Goal: Task Accomplishment & Management: Complete application form

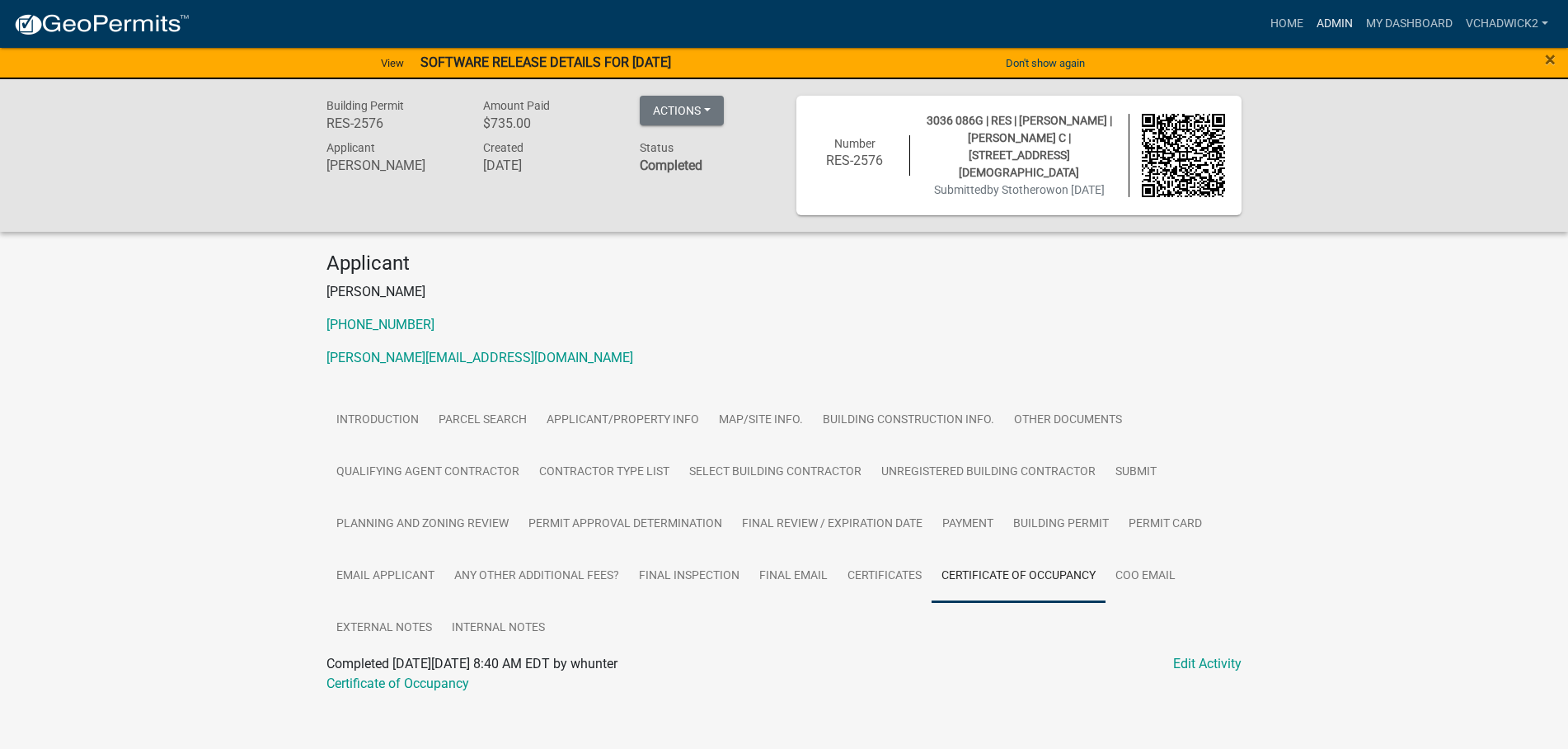
click at [1322, 22] on link "Admin" at bounding box center [1335, 23] width 50 height 31
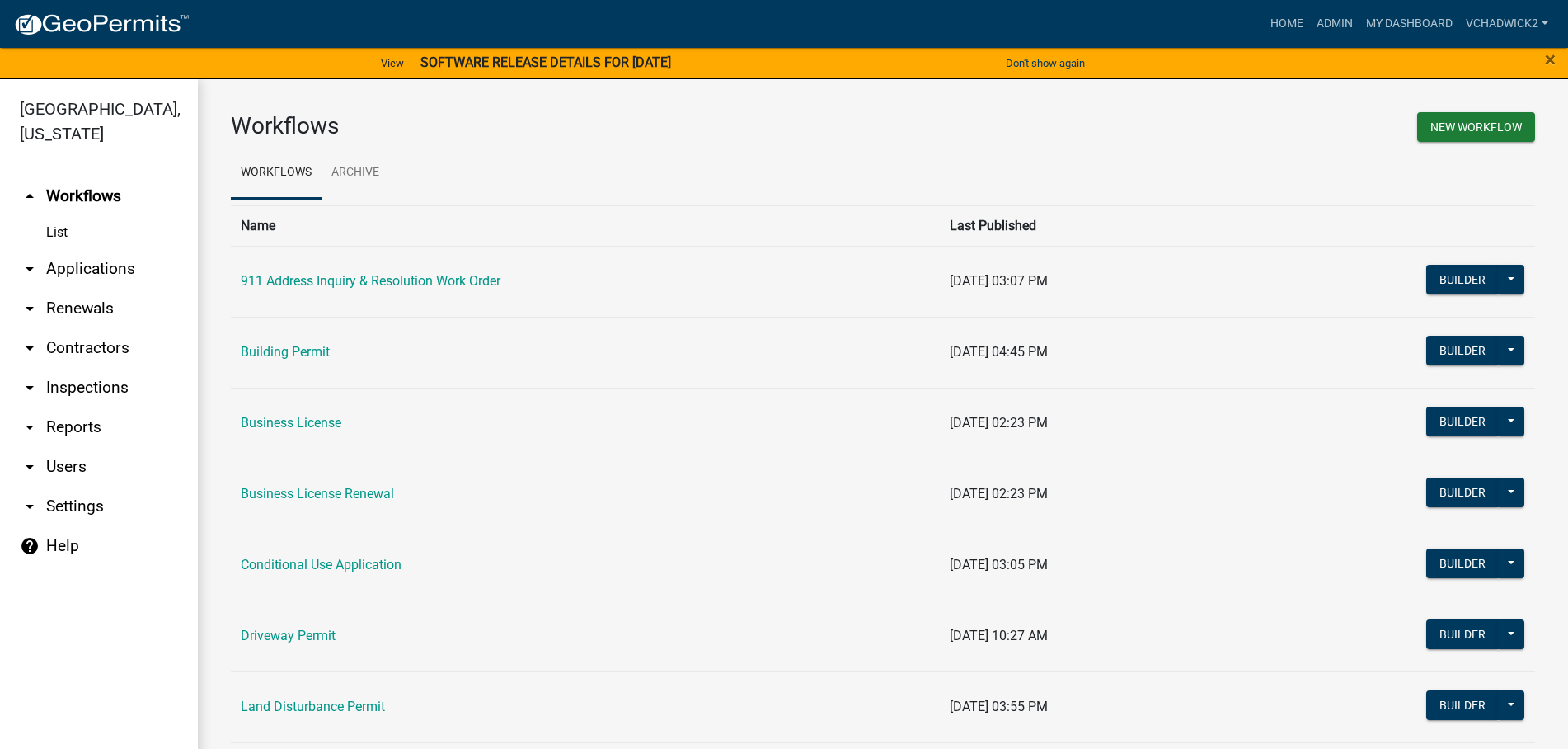
click at [108, 262] on link "arrow_drop_down Applications" at bounding box center [99, 269] width 198 height 40
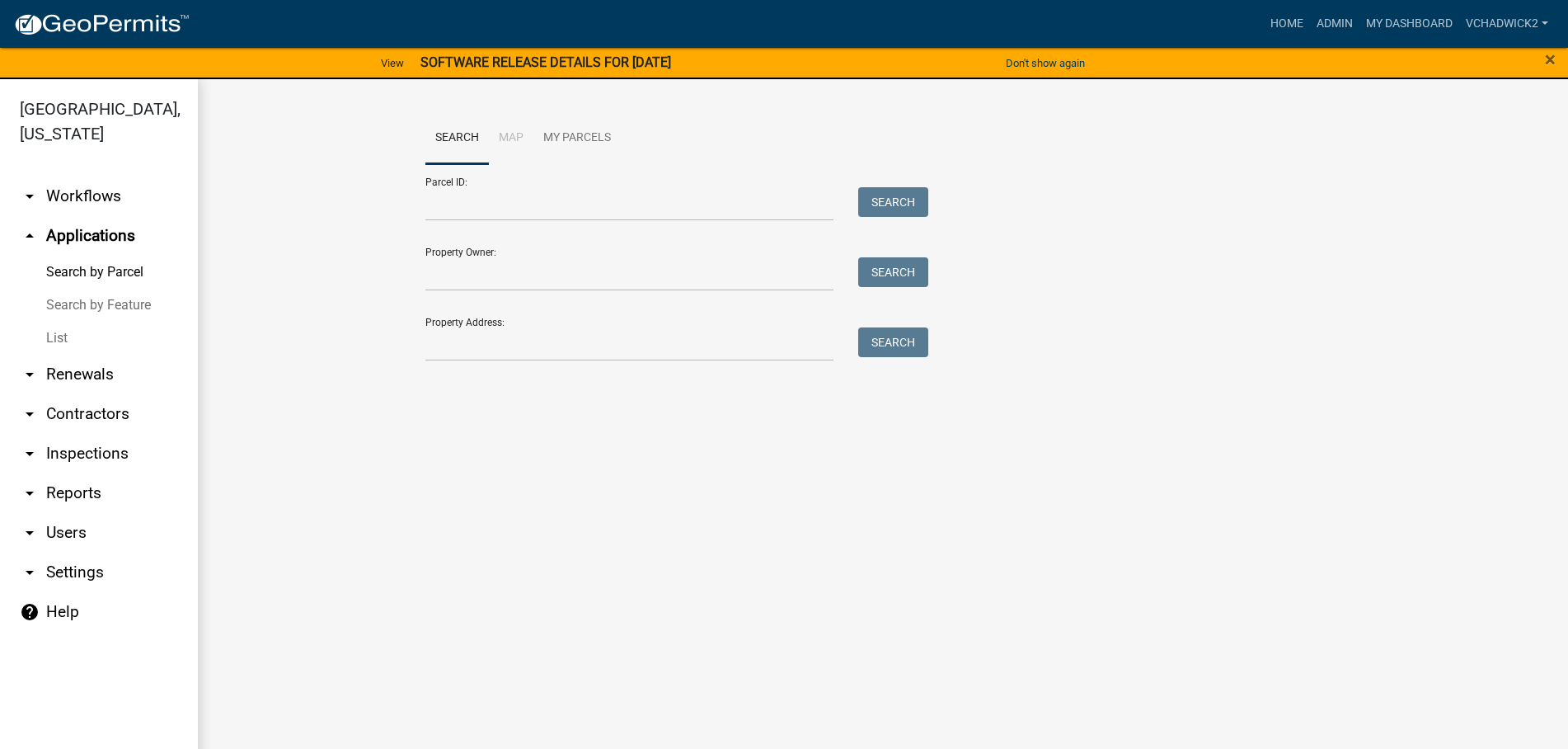
click at [57, 339] on link "List" at bounding box center [99, 338] width 198 height 33
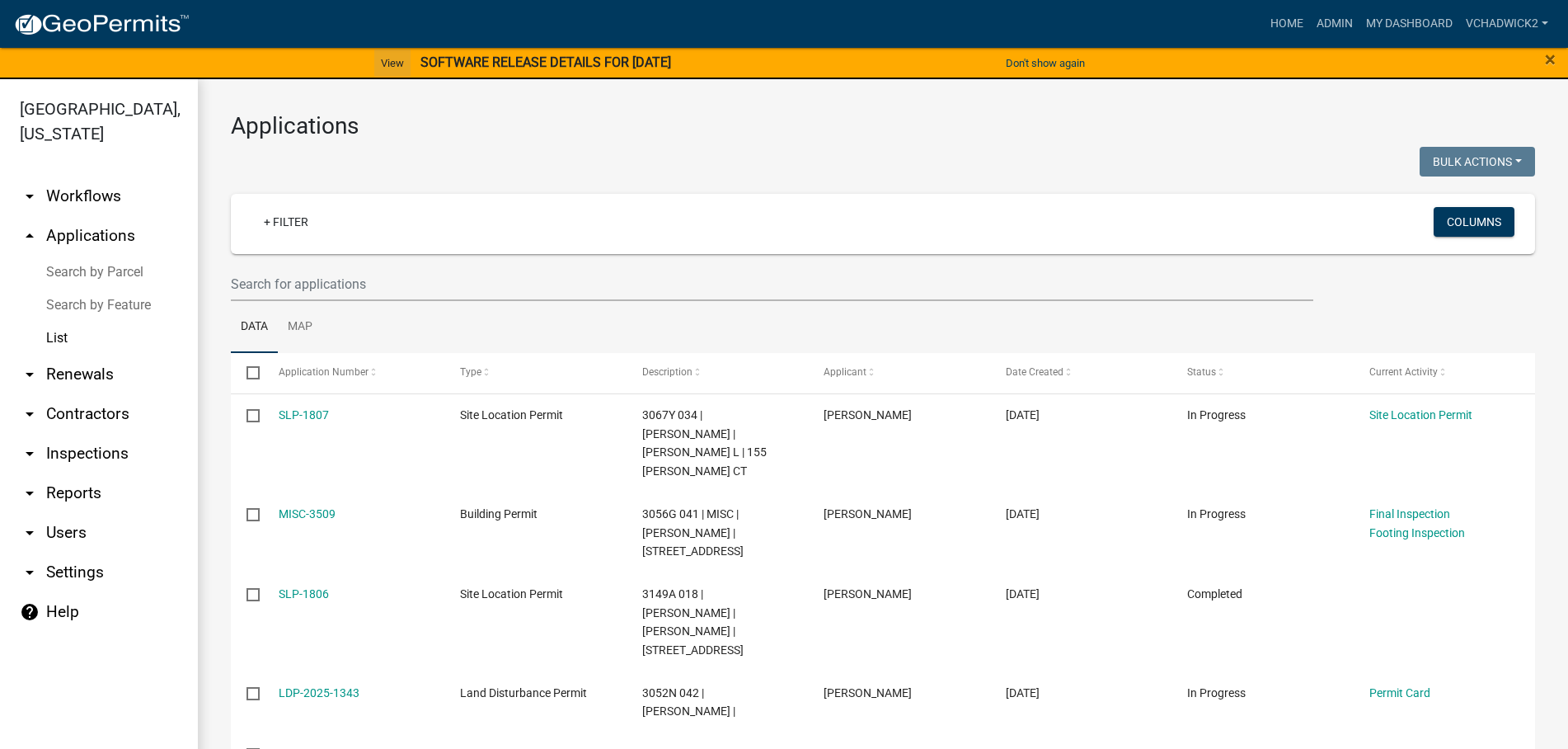
click at [374, 63] on link "View" at bounding box center [392, 63] width 36 height 27
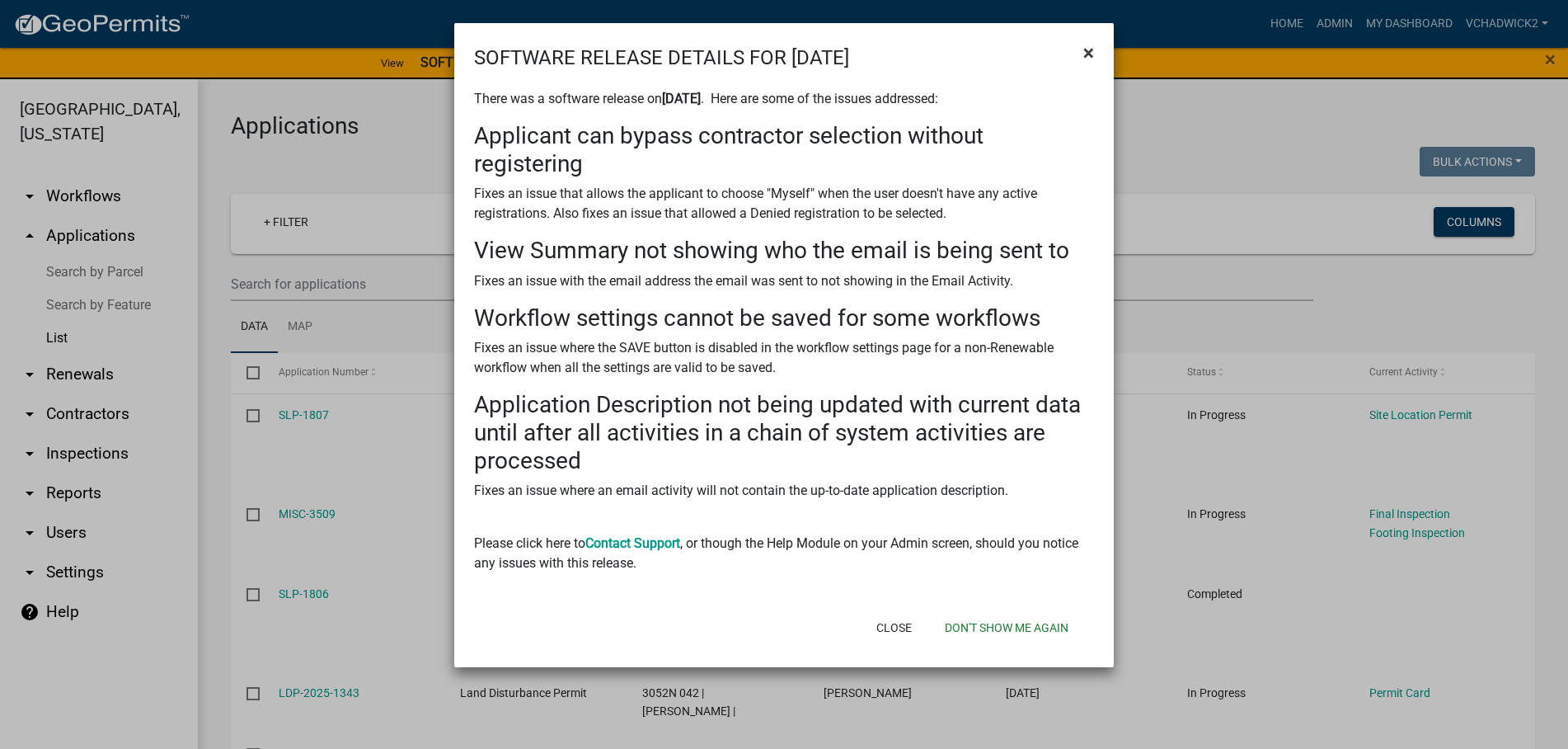
click at [1088, 51] on span "×" at bounding box center [1089, 53] width 11 height 23
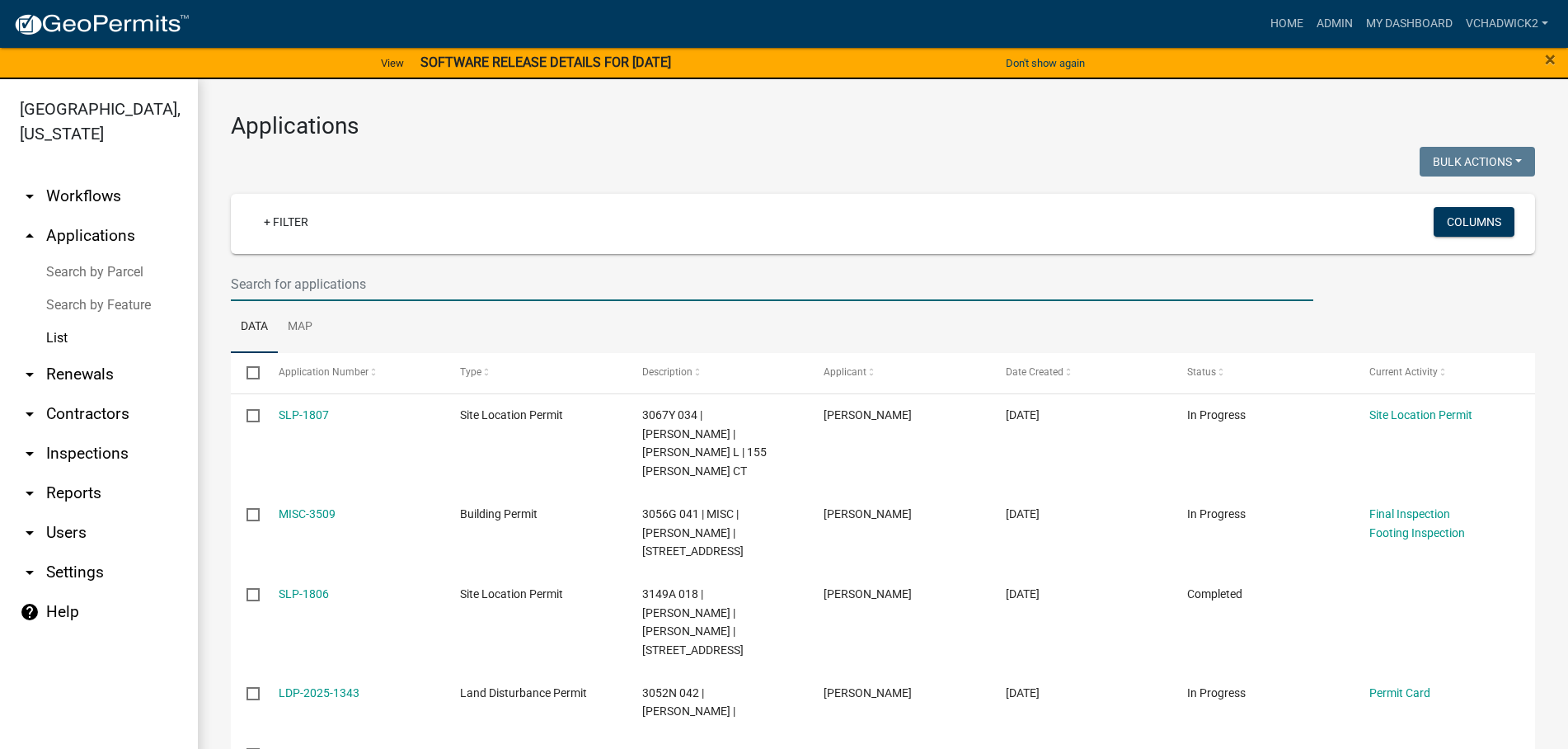
click at [305, 274] on input "text" at bounding box center [771, 284] width 1083 height 34
click at [358, 285] on input "text" at bounding box center [771, 284] width 1083 height 34
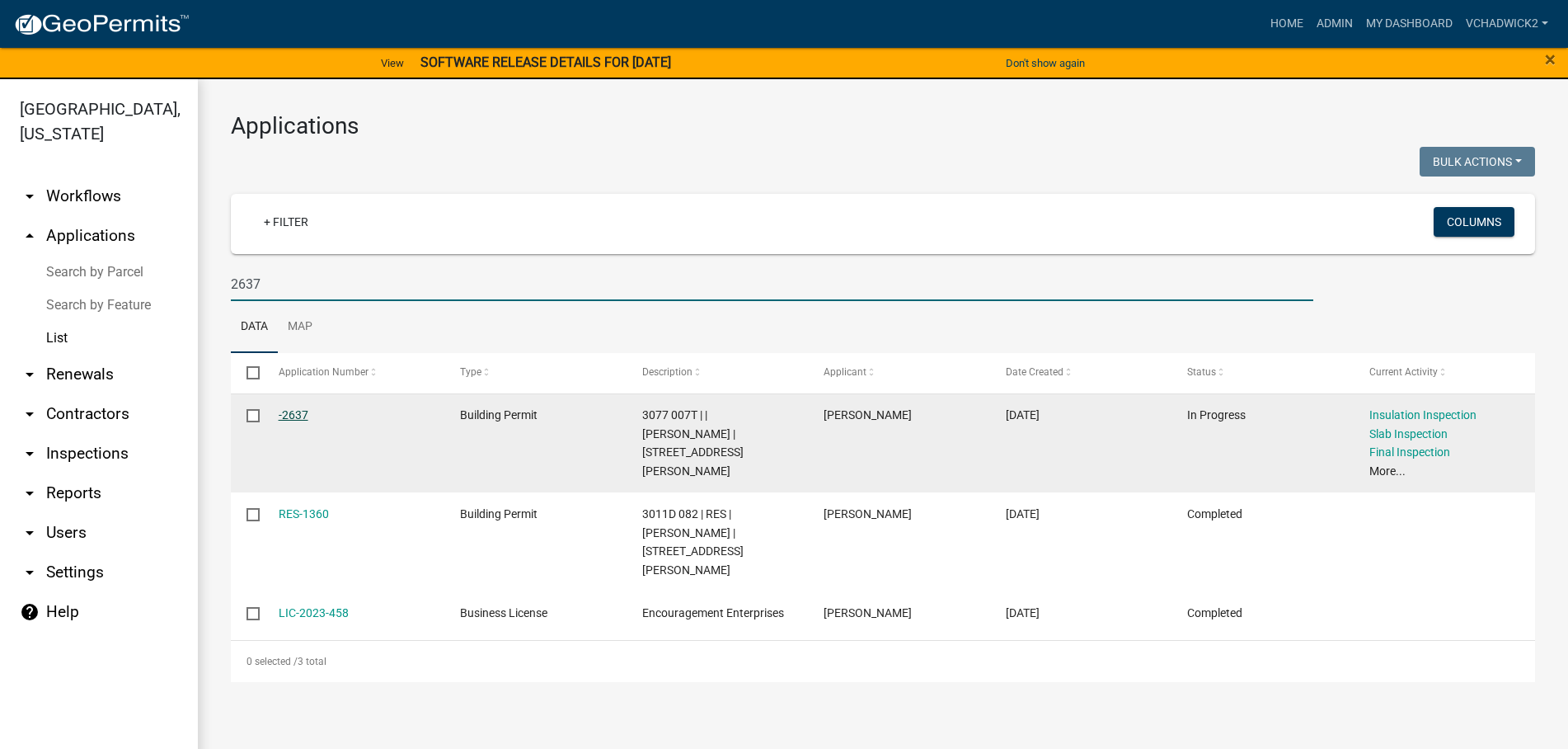
type input "2637"
click at [295, 415] on link "-2637" at bounding box center [293, 415] width 29 height 14
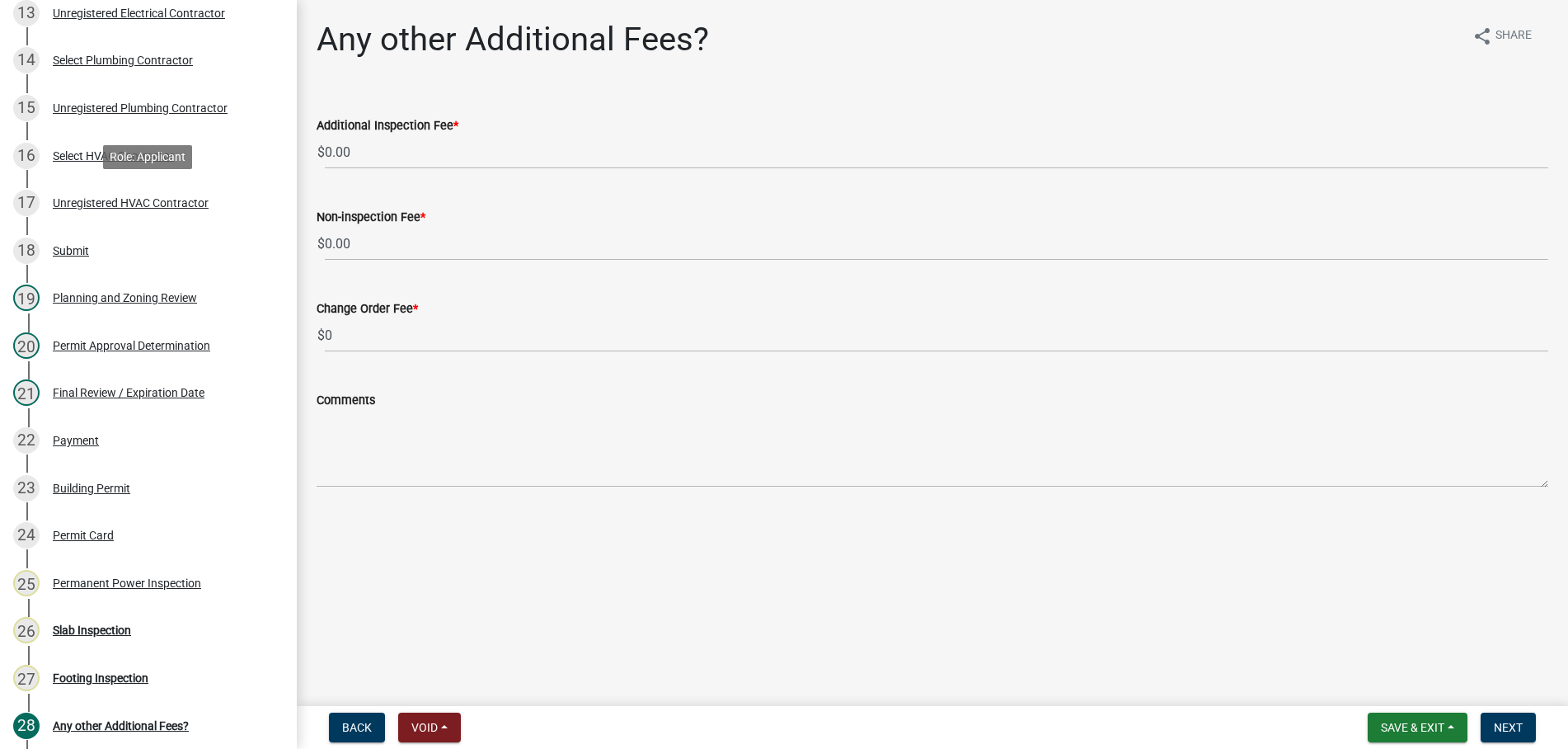
scroll to position [1010, 0]
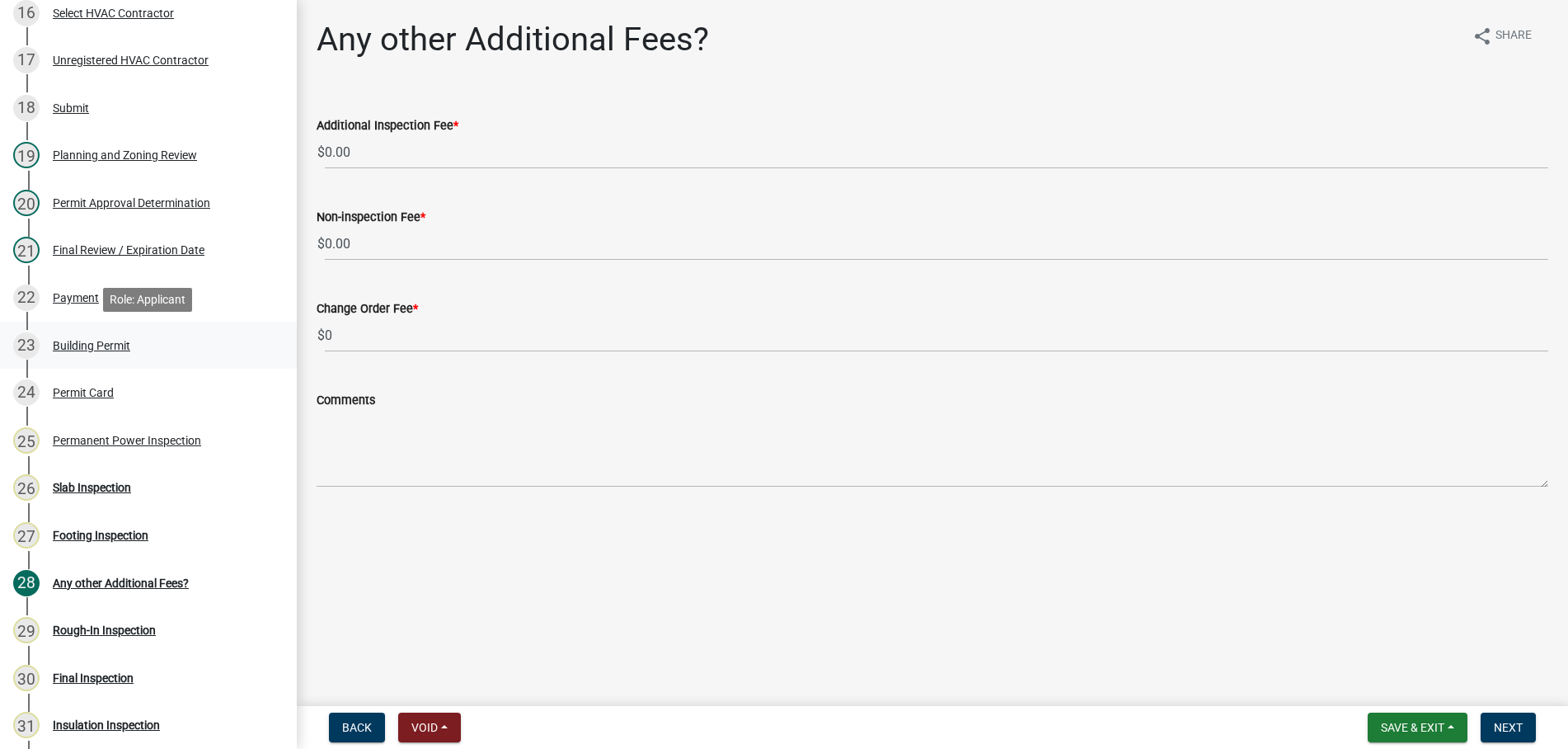
click at [111, 348] on div "Building Permit" at bounding box center [91, 346] width 77 height 12
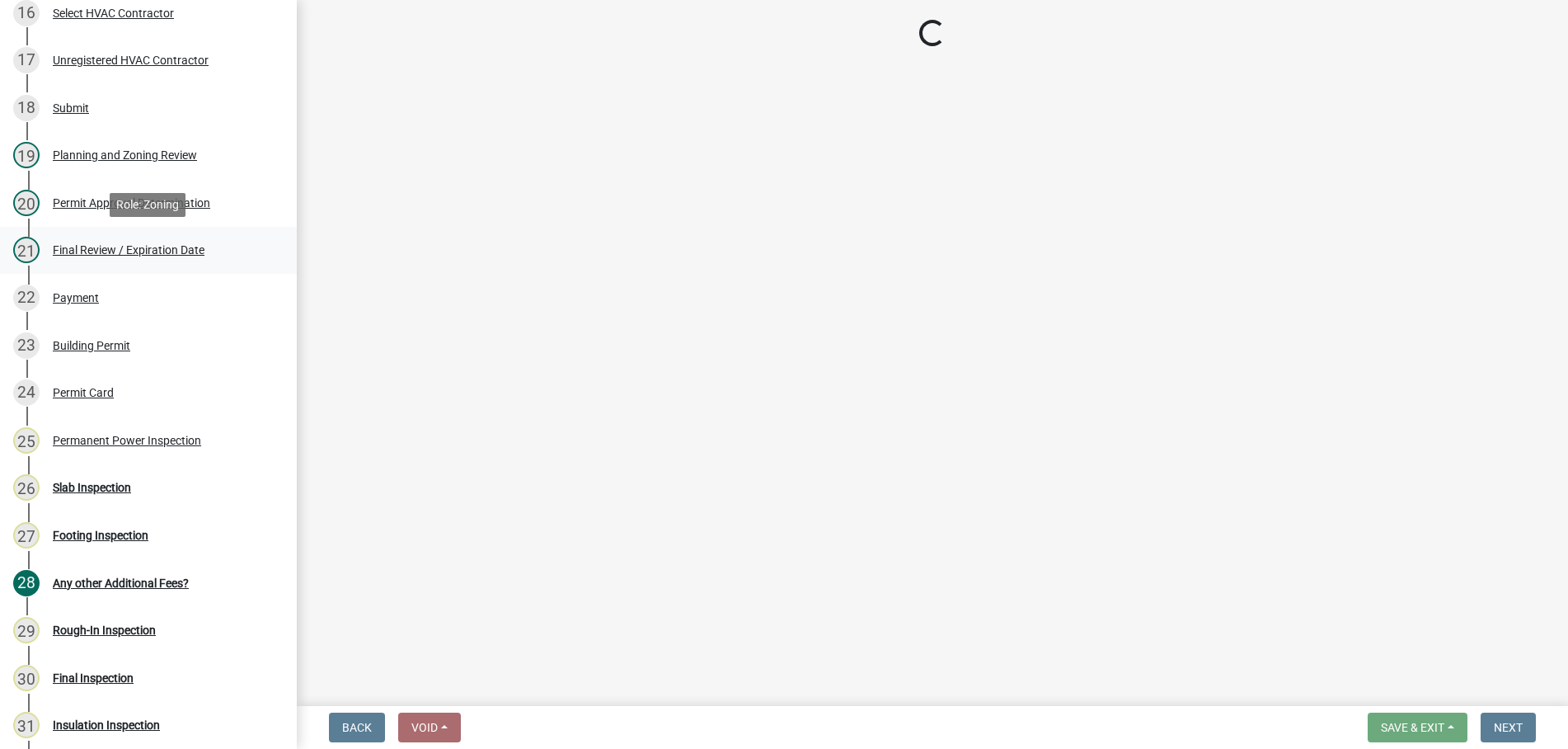
click at [77, 251] on div "Final Review / Expiration Date" at bounding box center [128, 250] width 151 height 12
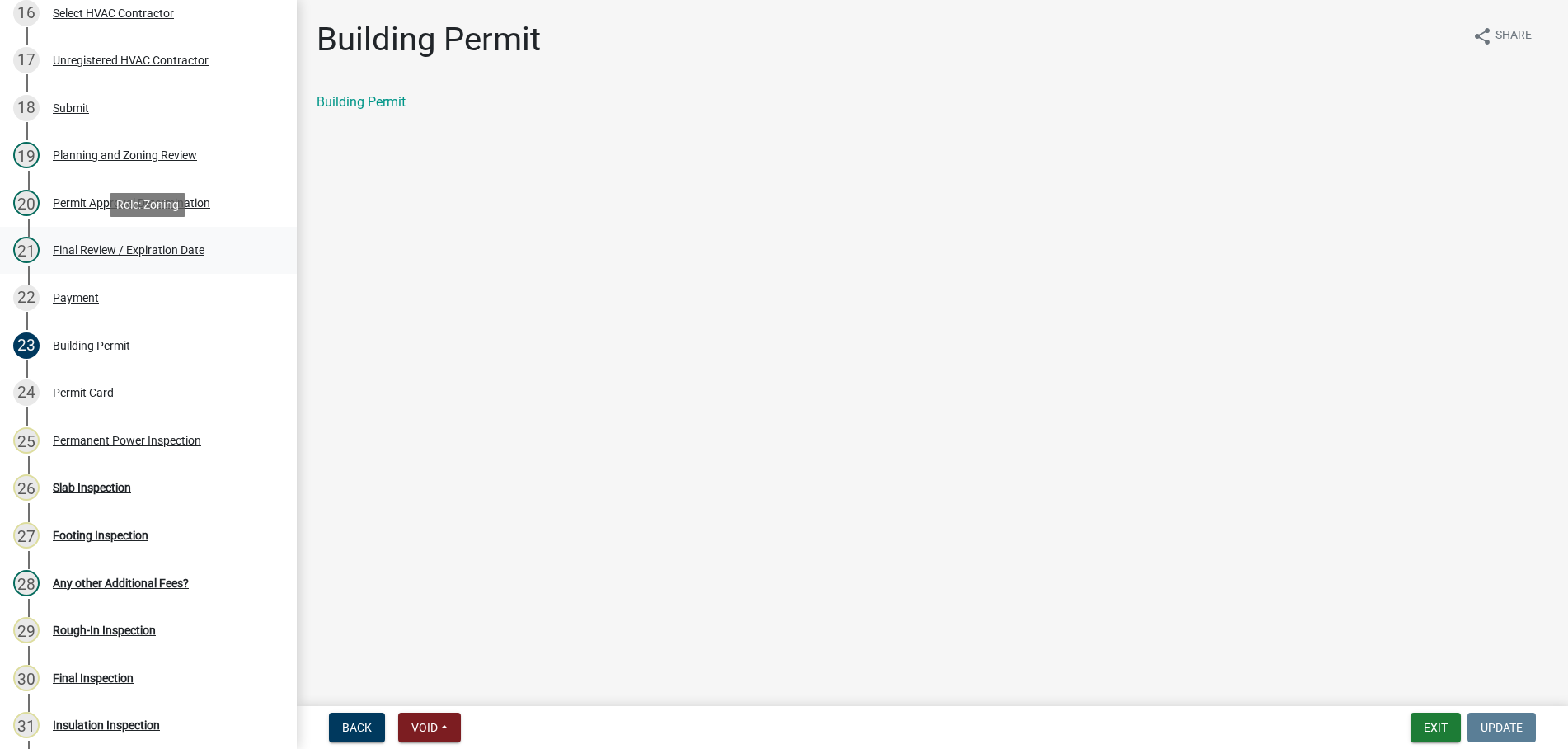
click at [103, 247] on div "Final Review / Expiration Date" at bounding box center [128, 250] width 151 height 12
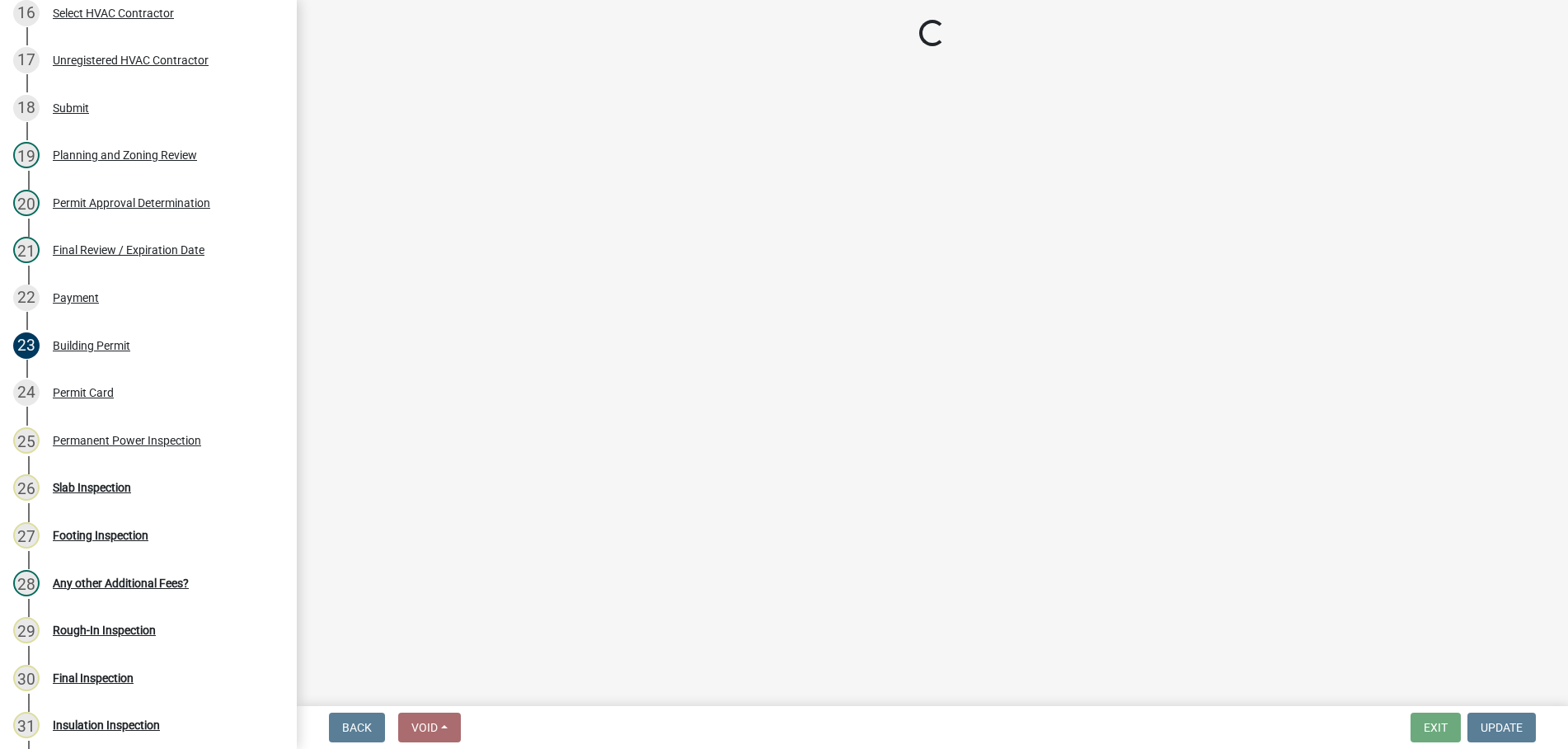
select select "f66b4cef-93c9-440c-84d8-a2c8d35cb7c1"
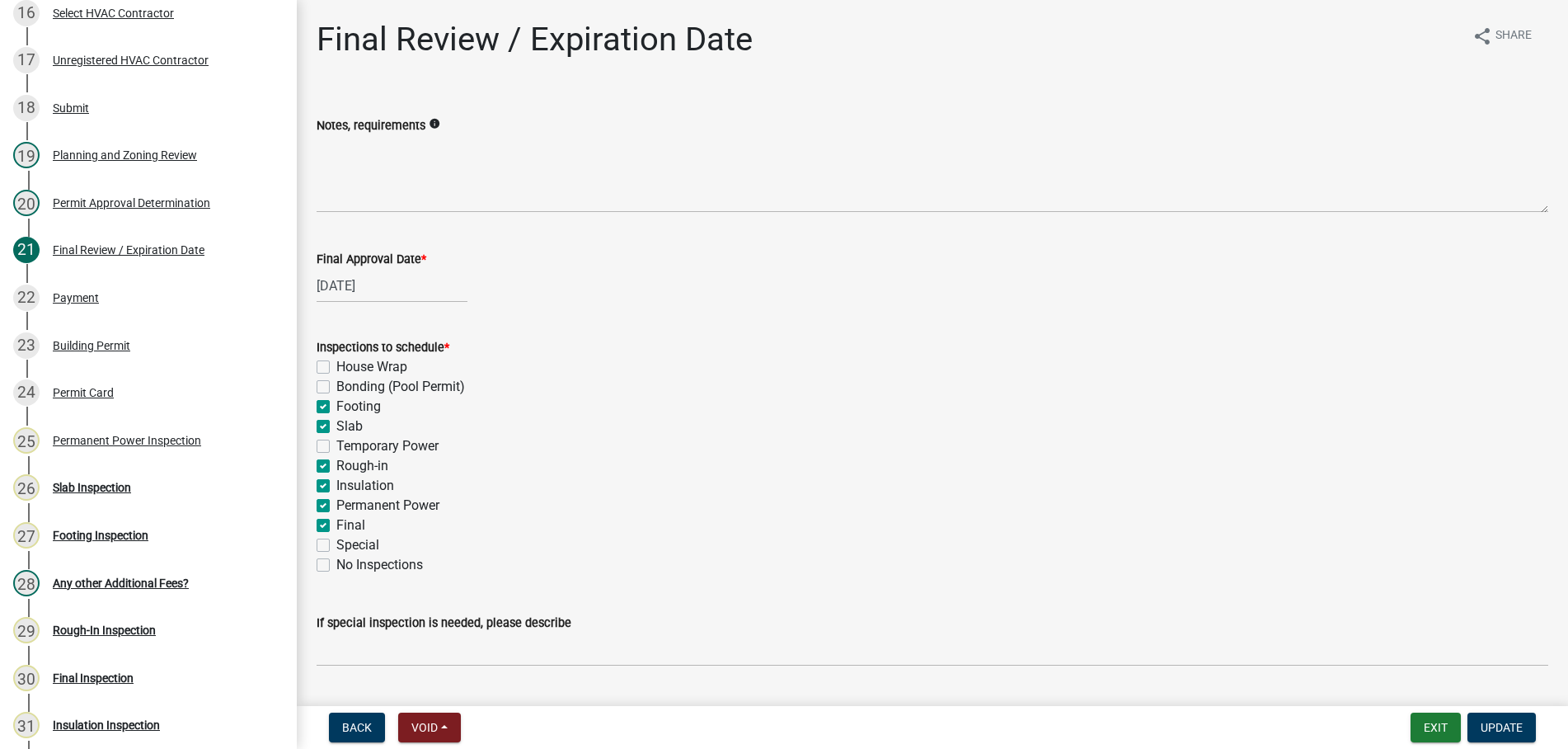
select select "f66b4cef-93c9-440c-84d8-a2c8d35cb7c1"
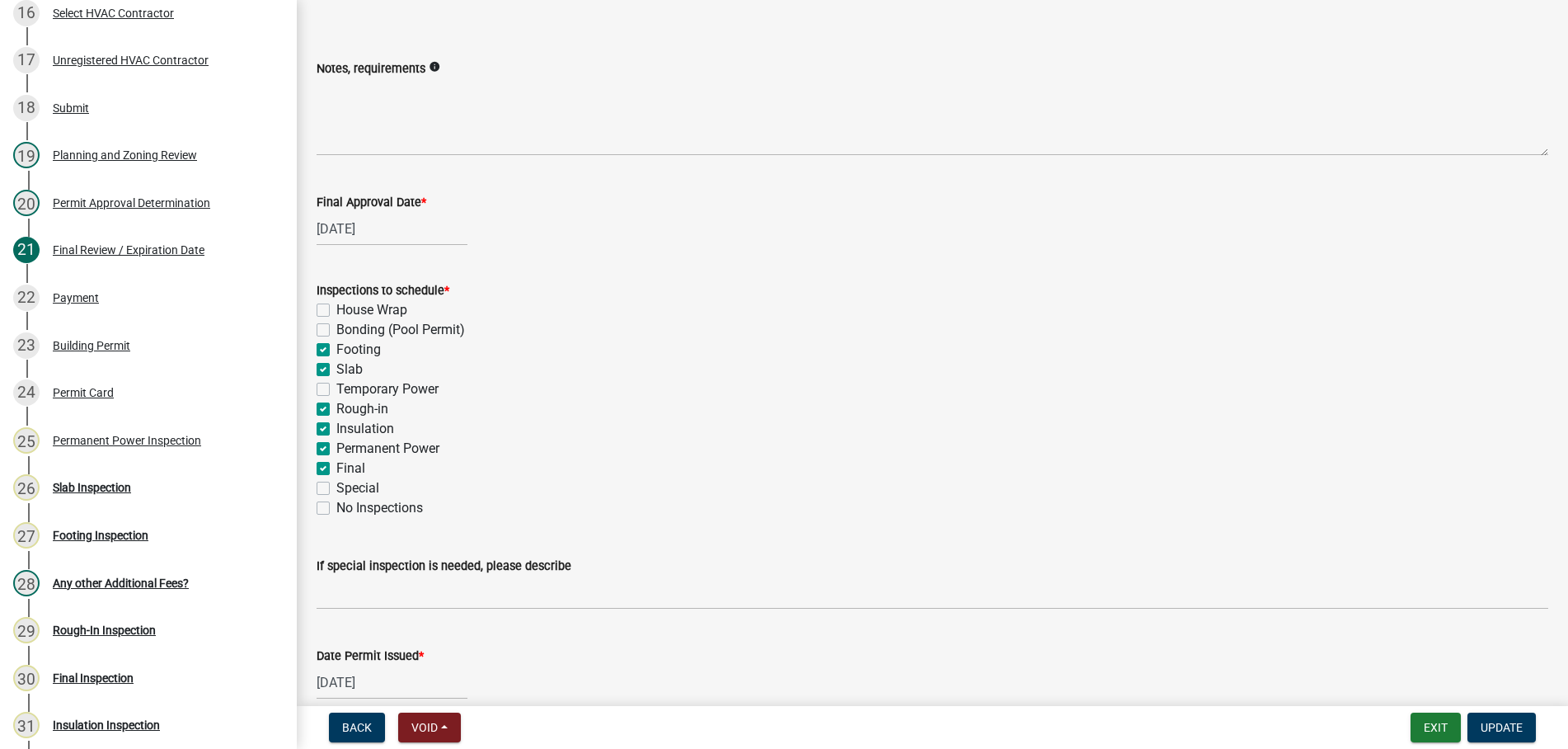
scroll to position [0, 0]
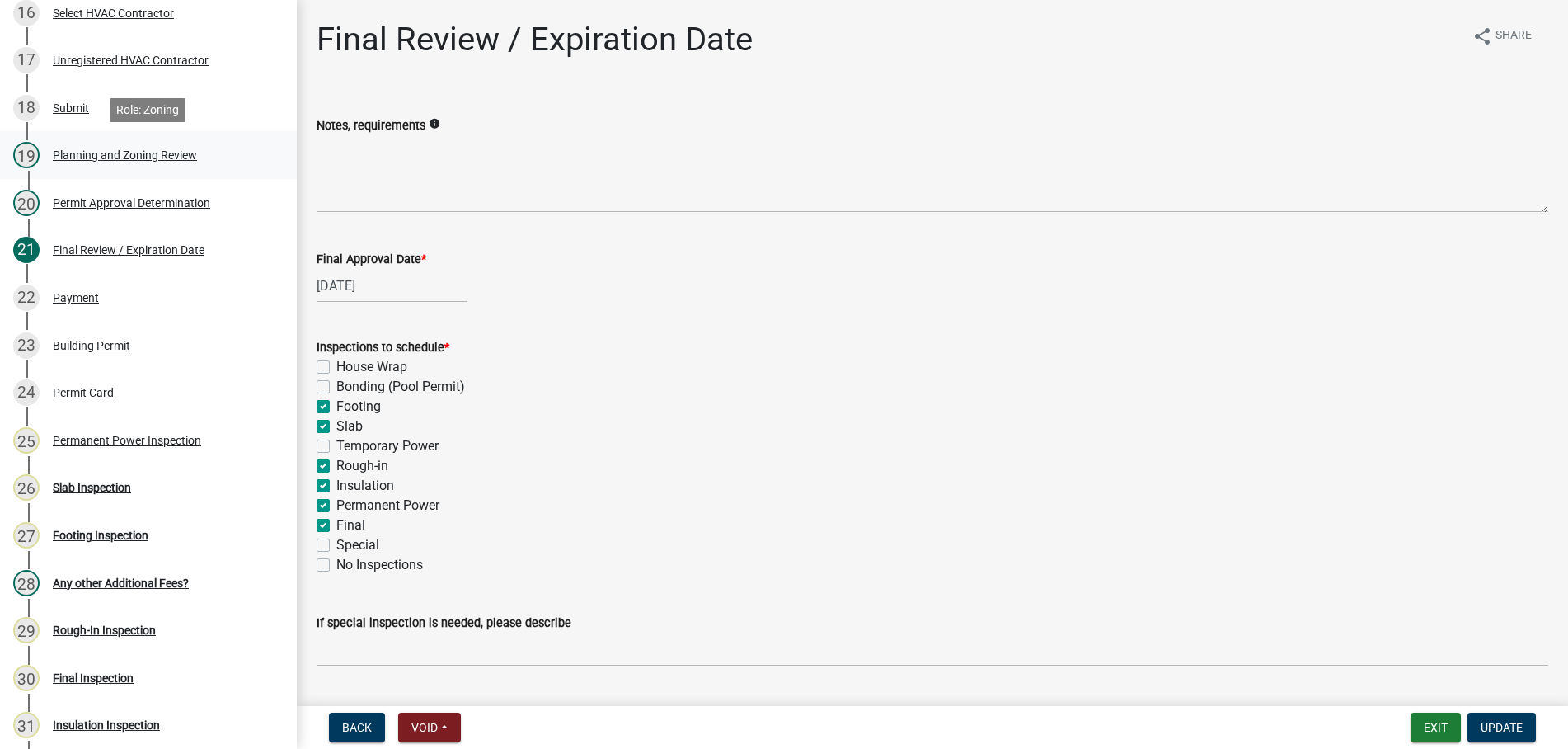
click at [108, 156] on div "Planning and Zoning Review" at bounding box center [125, 155] width 144 height 12
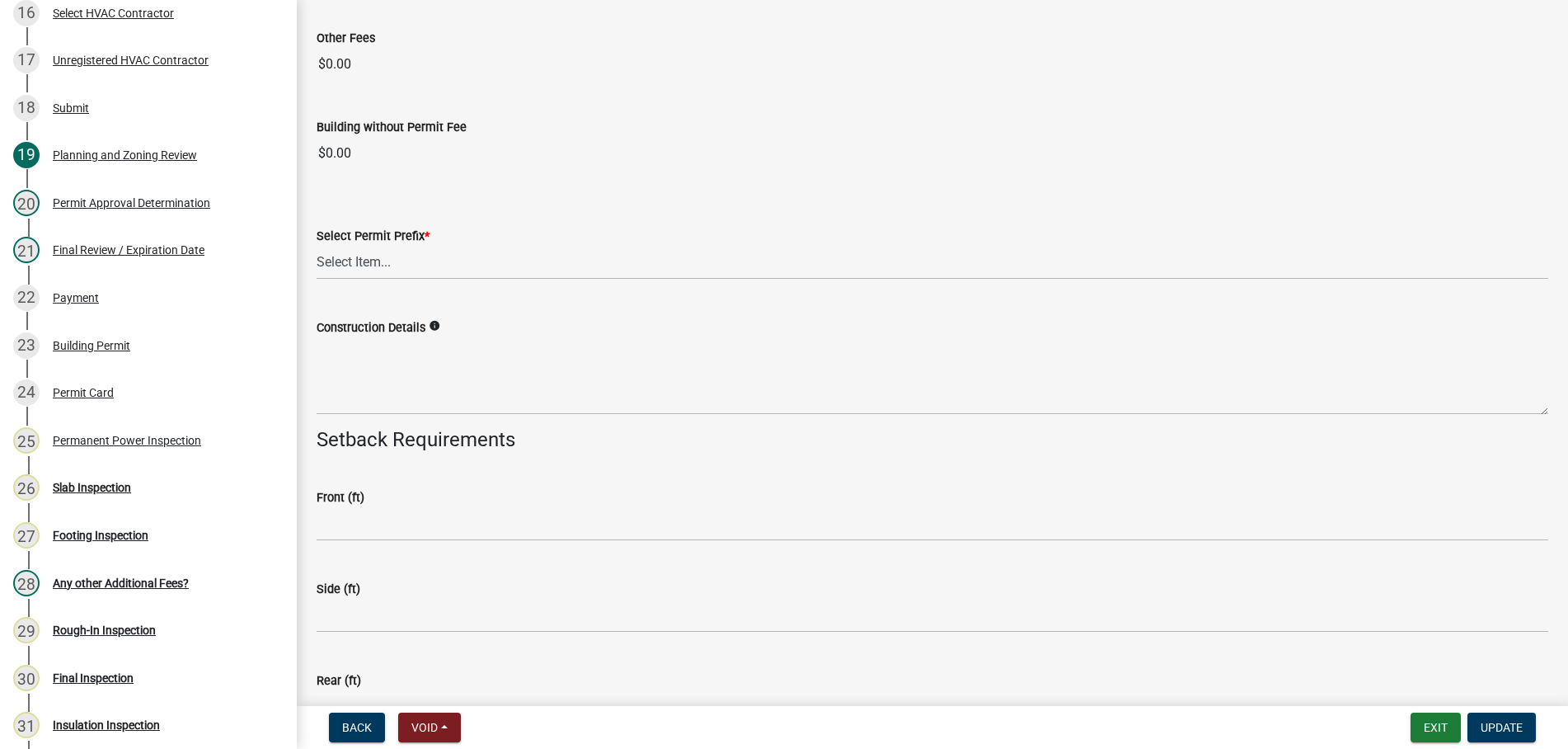
scroll to position [2539, 0]
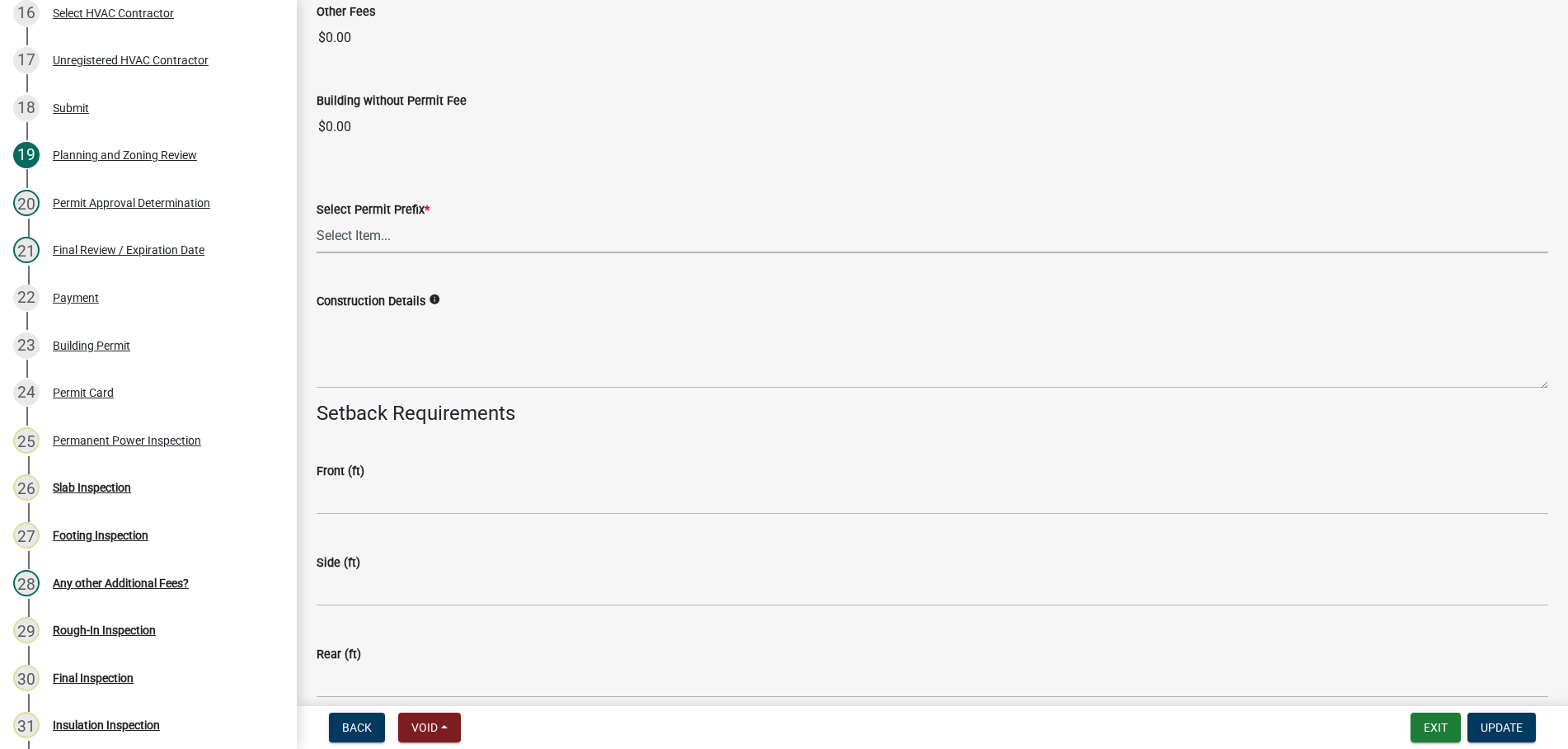
click at [316, 220] on select "Select Item... RES COMM MB LAND POOL MISC CELL TOWER - NEW CELL TOWER - ADD ON" at bounding box center [932, 236] width 1232 height 34
click option "RES" at bounding box center [0, 0] width 0 height 0
select select "b5c39336-92b9-49ce-a0a5-4e9e9babf743"
click at [1492, 721] on span "Update" at bounding box center [1502, 728] width 42 height 14
click at [1493, 721] on span "Update" at bounding box center [1502, 728] width 42 height 14
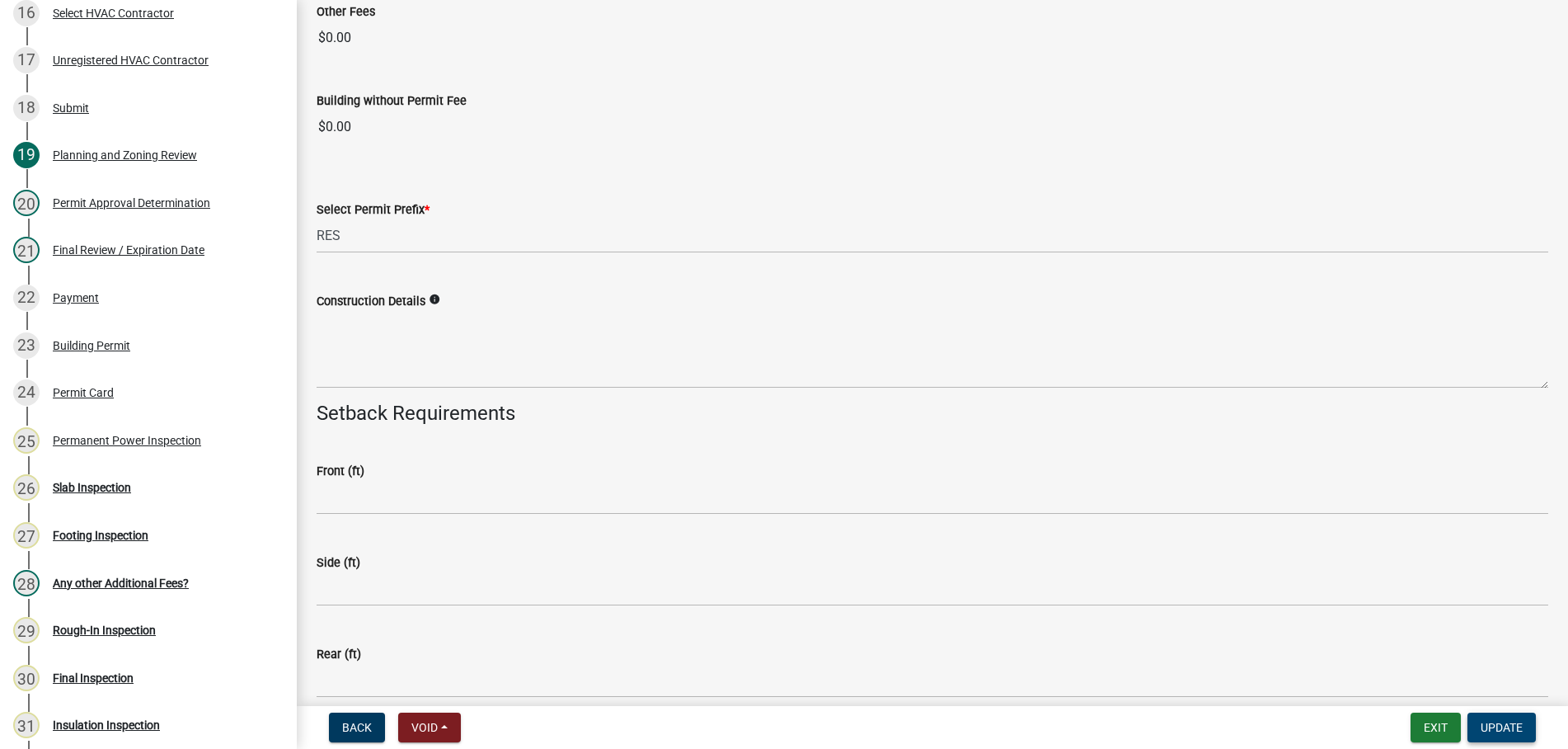
click at [1496, 723] on span "Update" at bounding box center [1502, 728] width 42 height 14
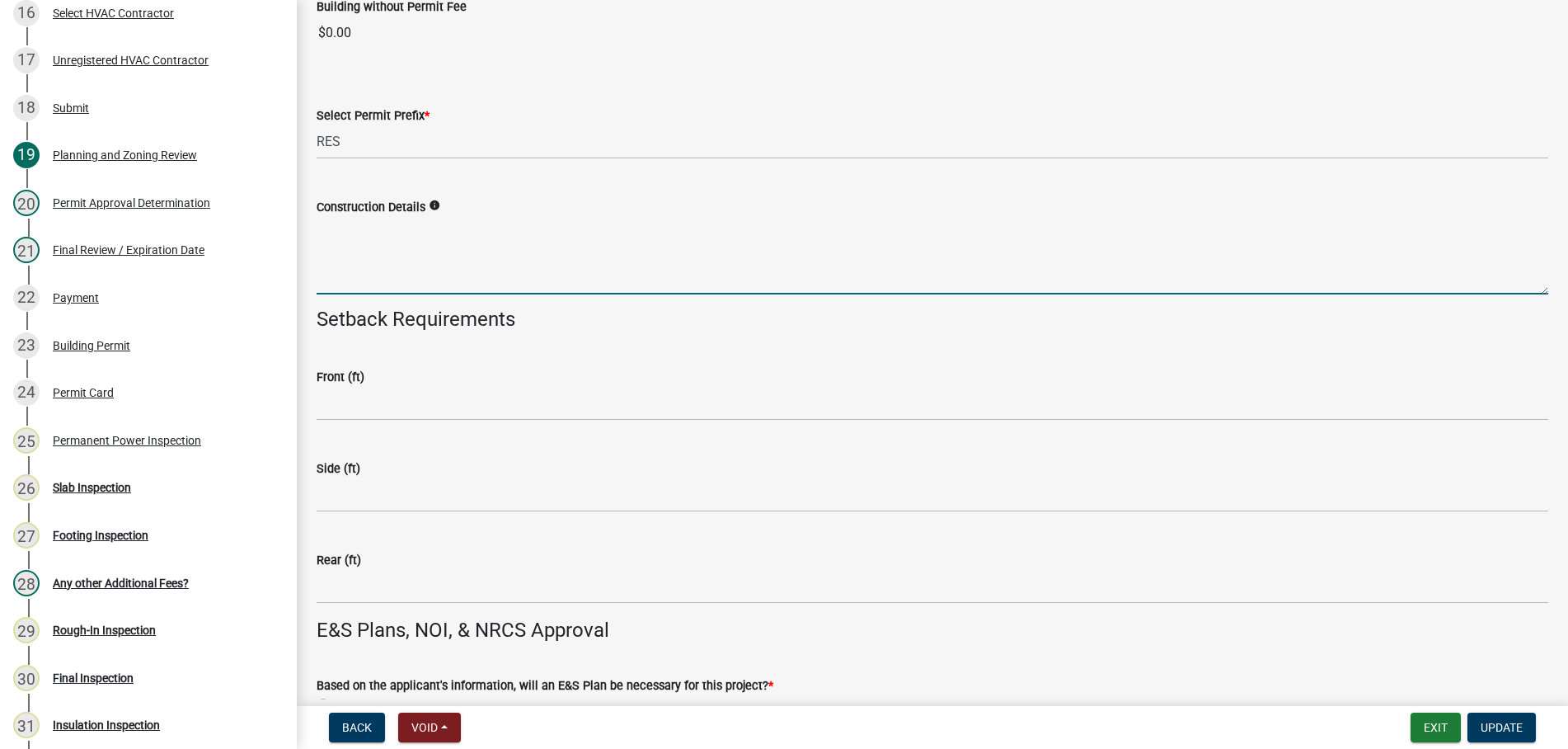
click at [601, 251] on textarea "Construction Details" at bounding box center [932, 255] width 1232 height 77
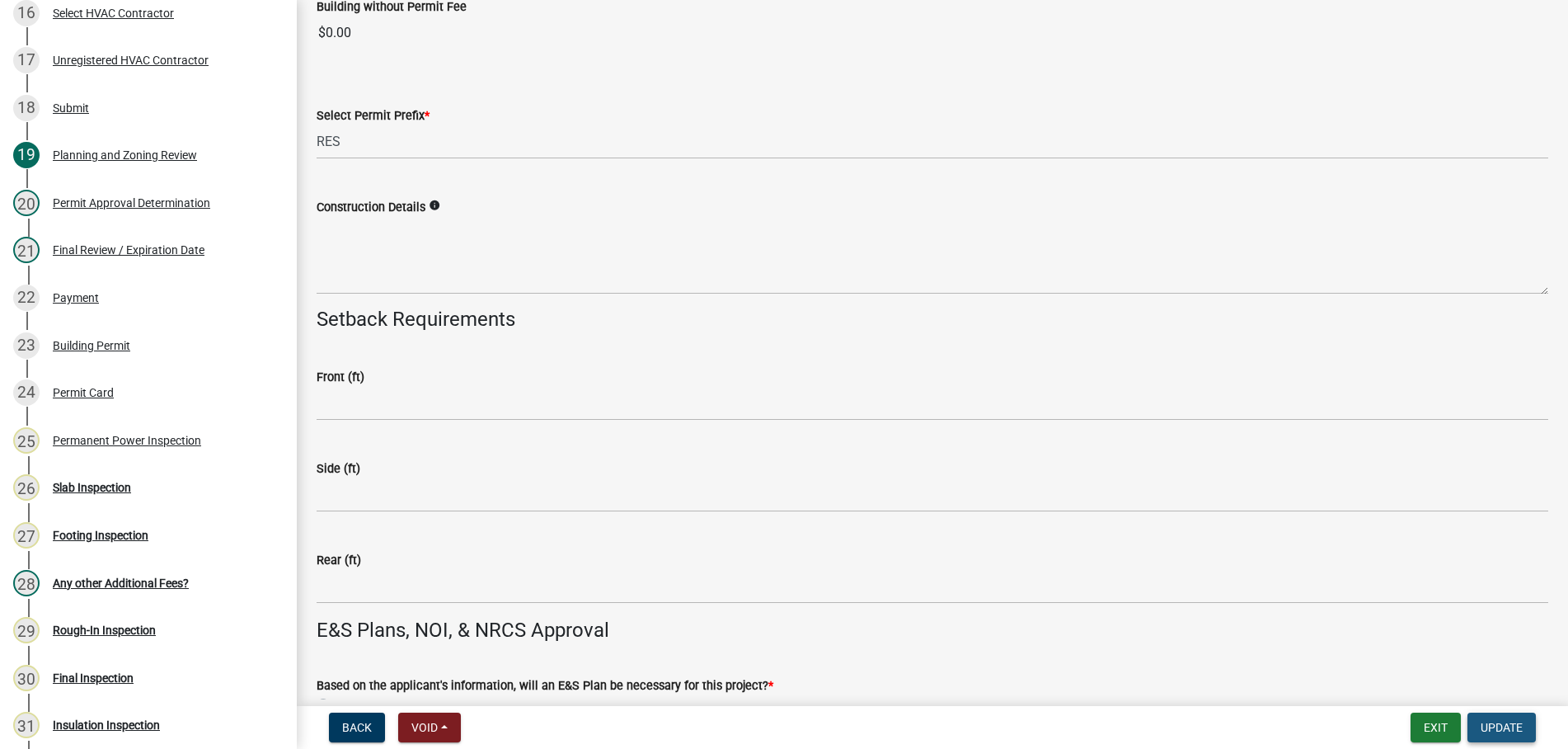
click at [1477, 719] on button "Update" at bounding box center [1502, 728] width 68 height 29
click at [1481, 719] on button "Update" at bounding box center [1502, 728] width 68 height 29
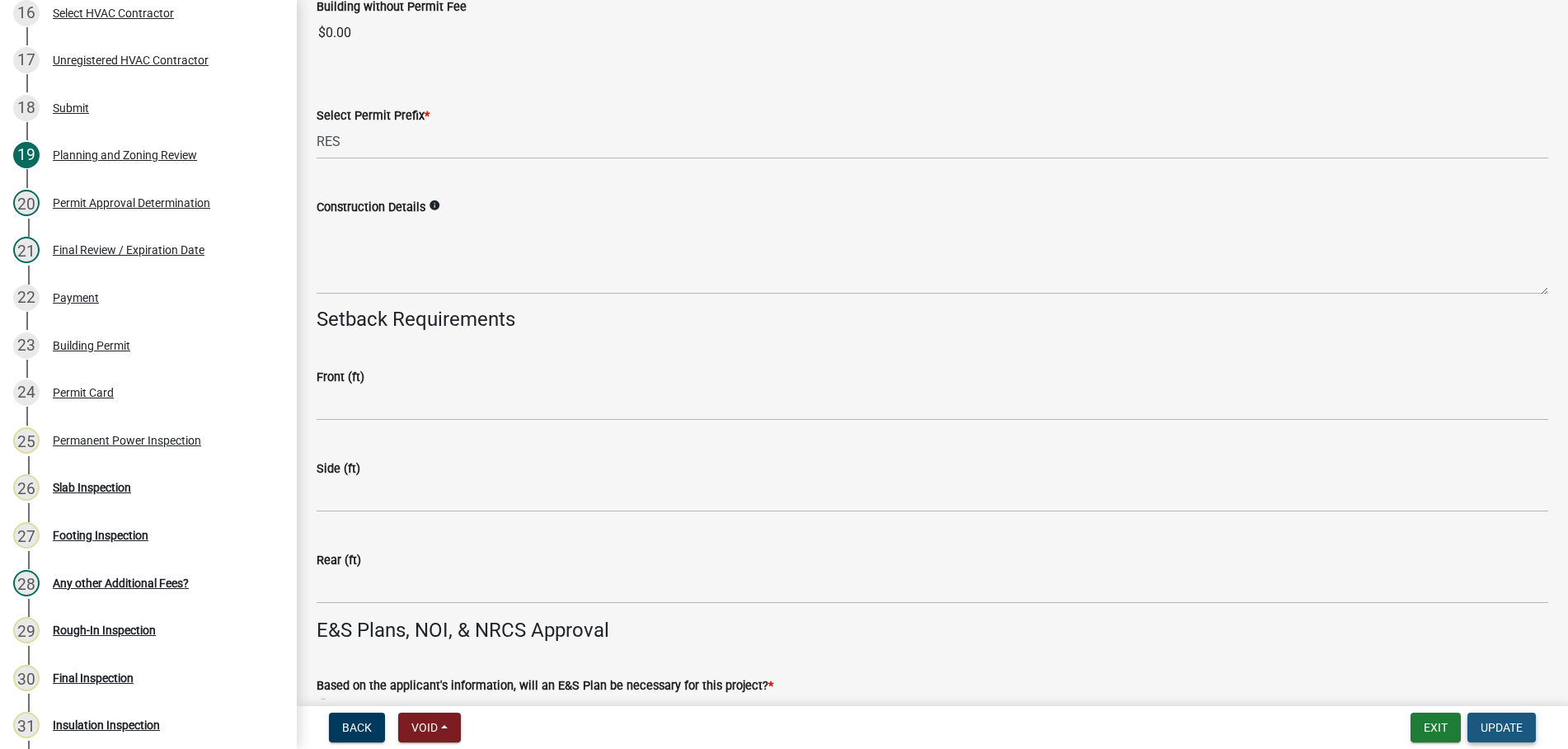
click at [1481, 719] on button "Update" at bounding box center [1502, 728] width 68 height 29
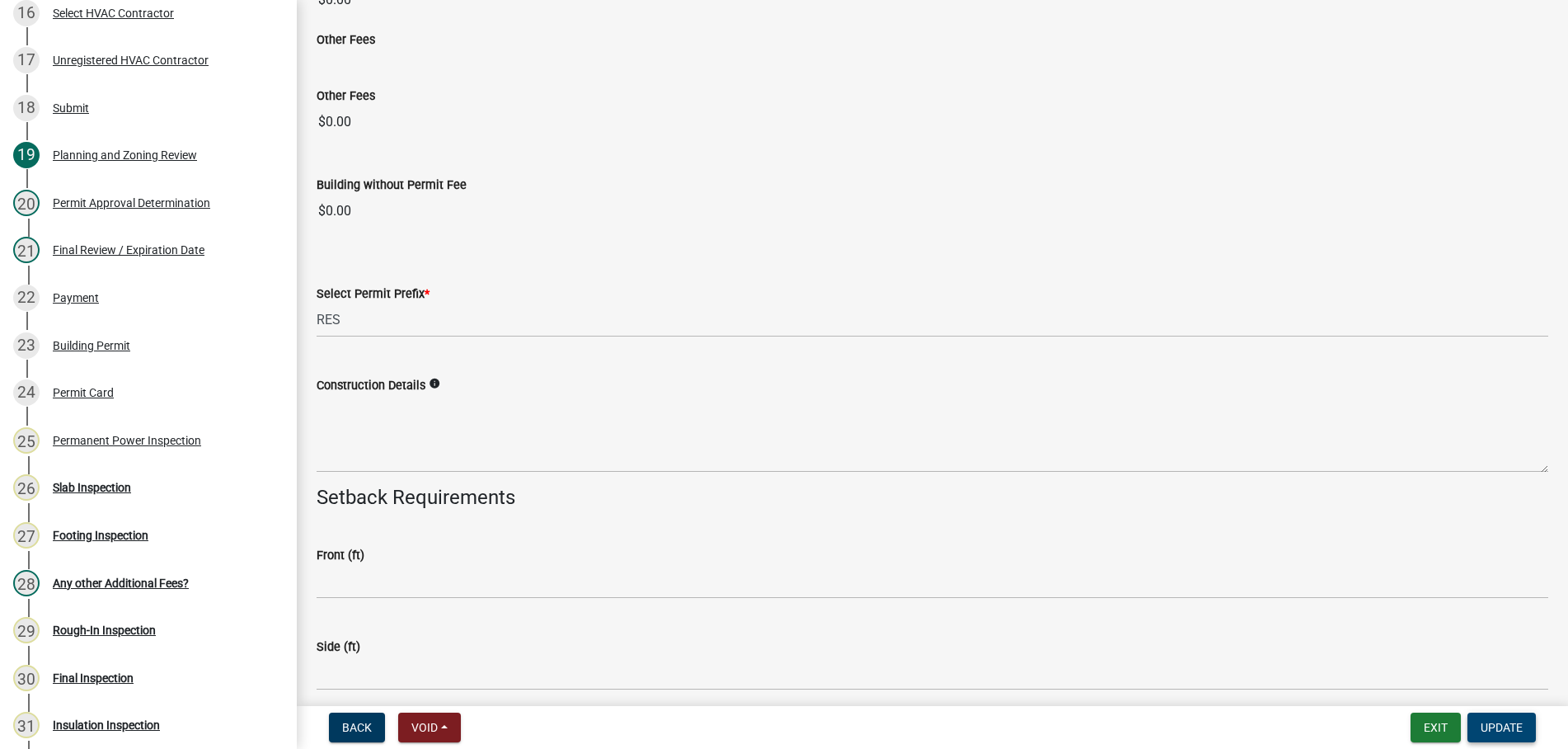
scroll to position [2369, 0]
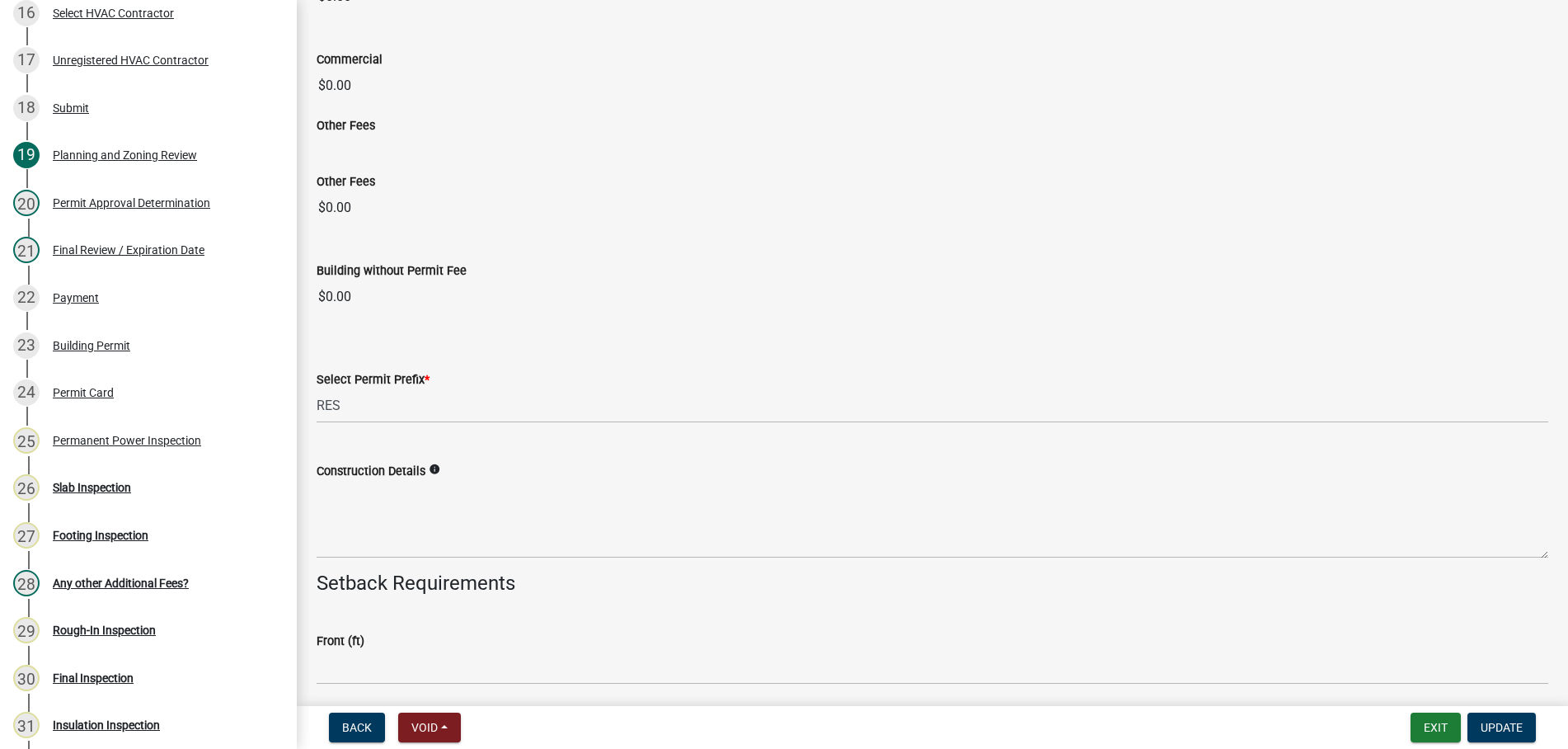
drag, startPoint x: 1337, startPoint y: 675, endPoint x: 1399, endPoint y: 735, distance: 86.3
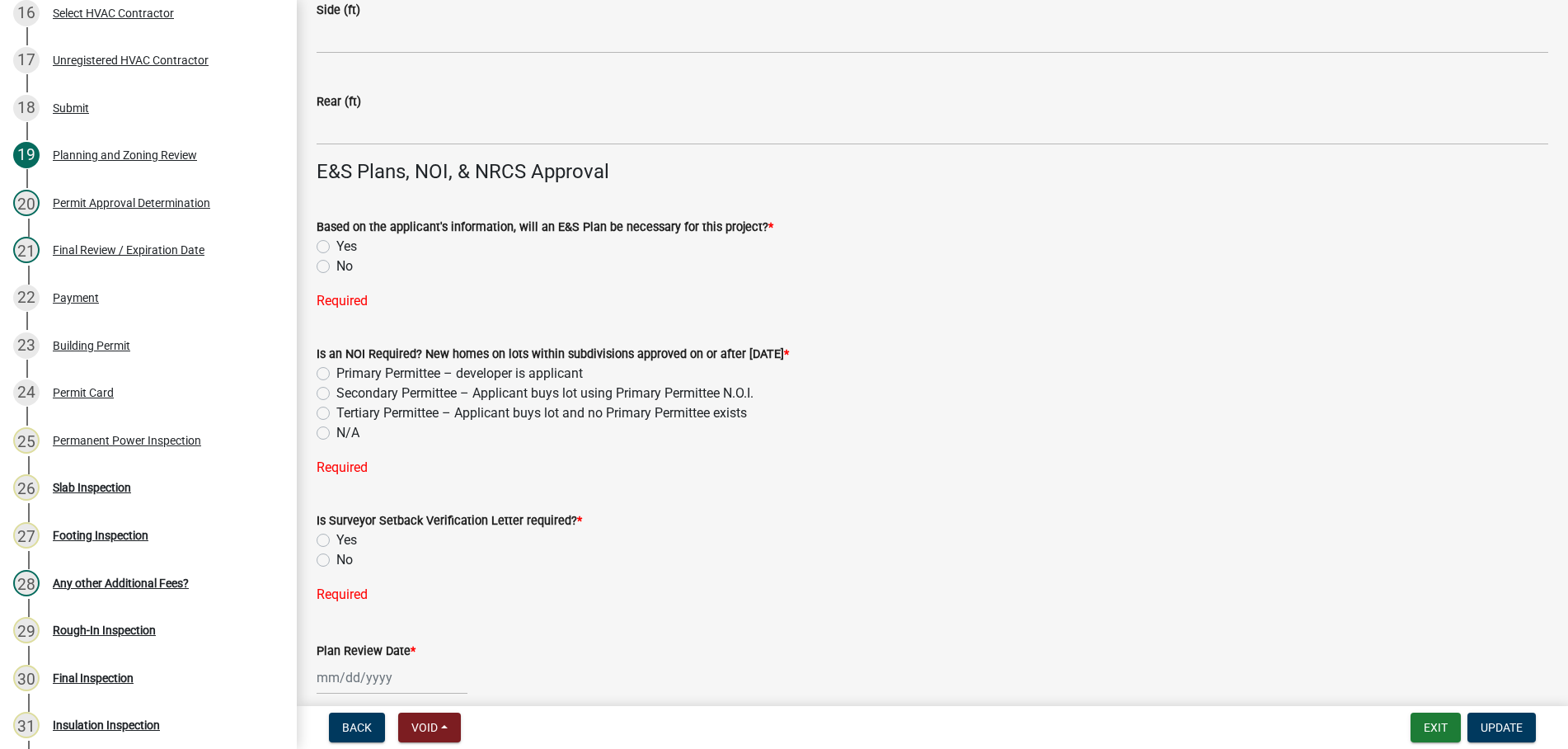
scroll to position [3112, 0]
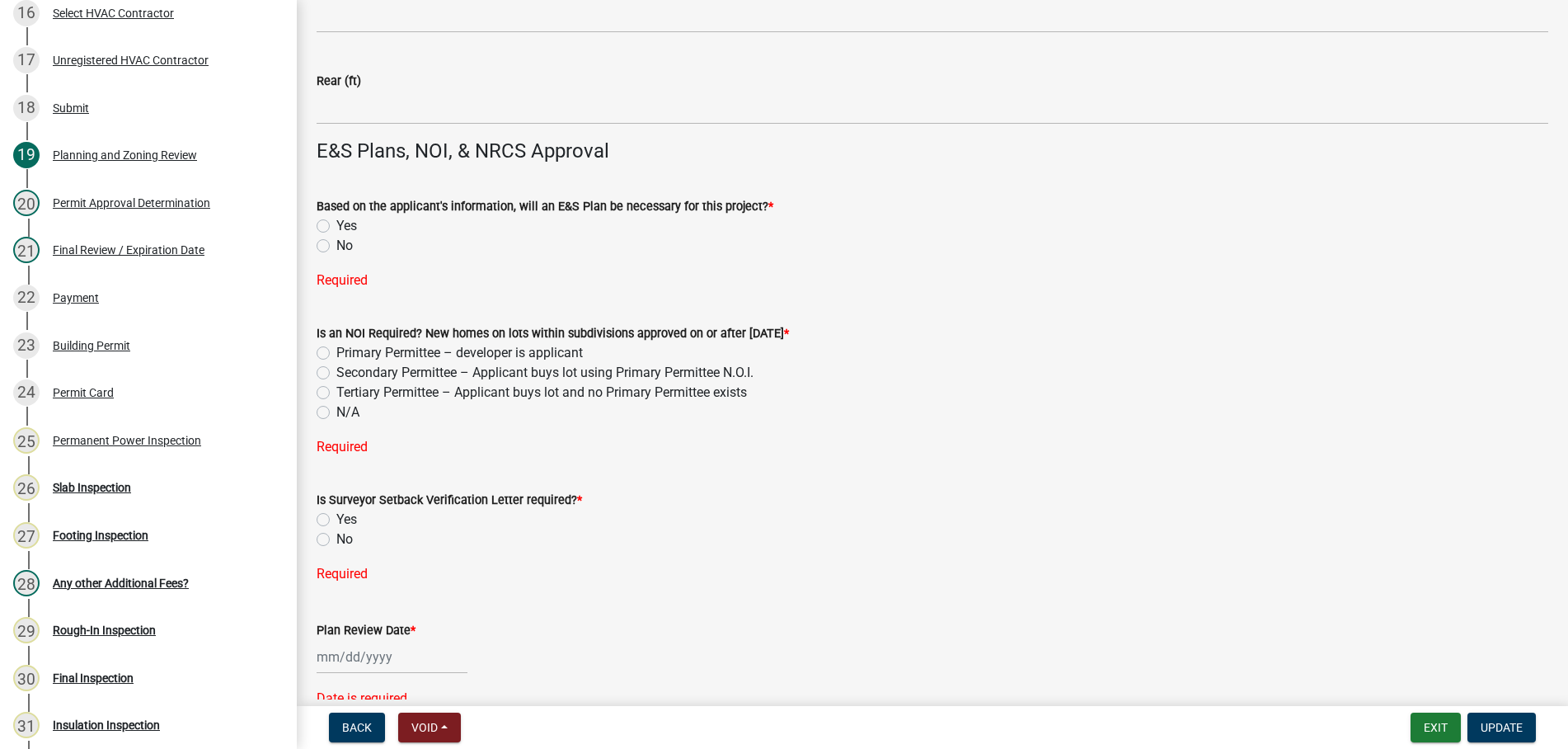
click at [337, 245] on label "No" at bounding box center [345, 246] width 17 height 20
click at [337, 245] on input "No" at bounding box center [342, 241] width 11 height 11
radio input "true"
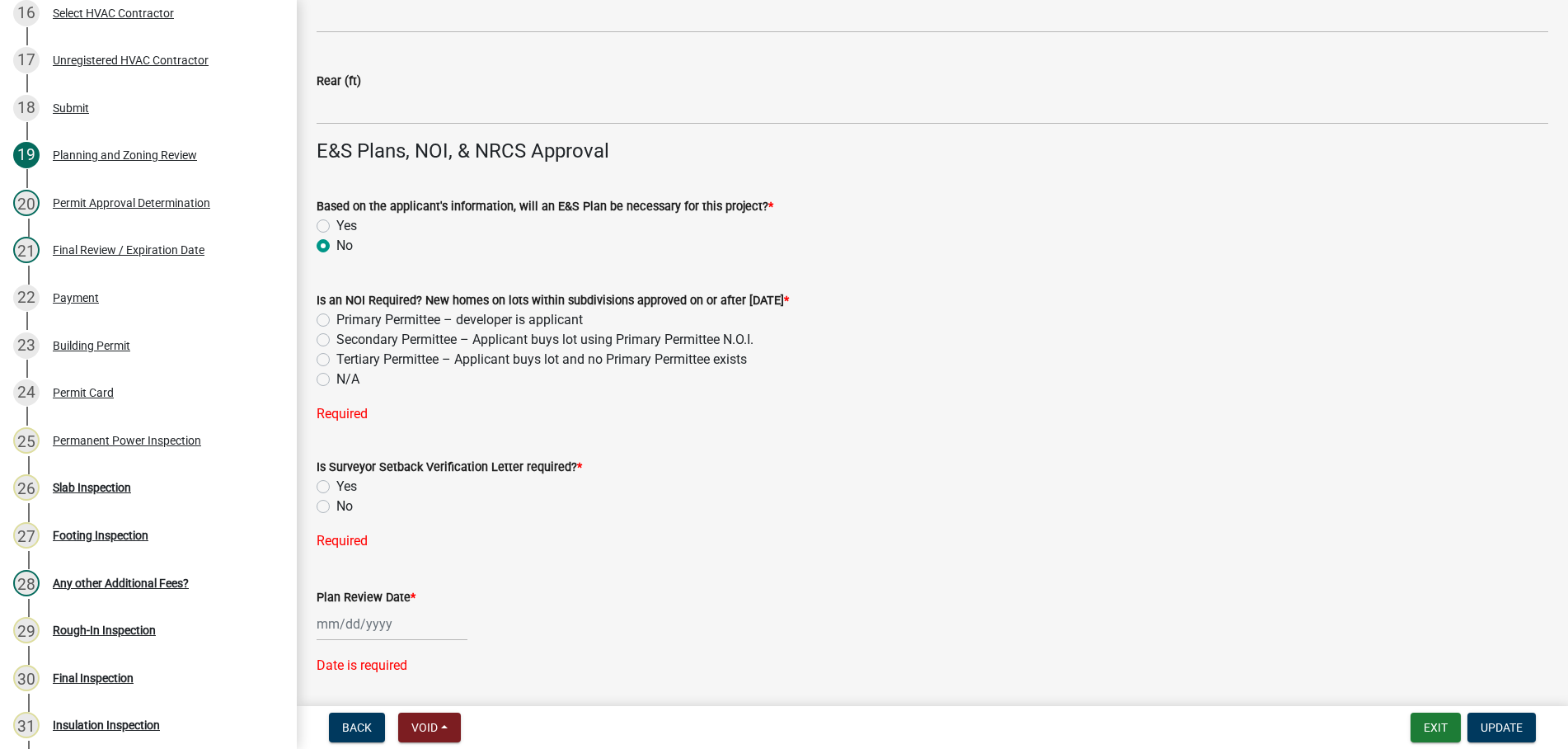
click at [337, 377] on label "N/A" at bounding box center [349, 379] width 23 height 20
click at [337, 377] on input "N/A" at bounding box center [342, 374] width 11 height 11
radio input "true"
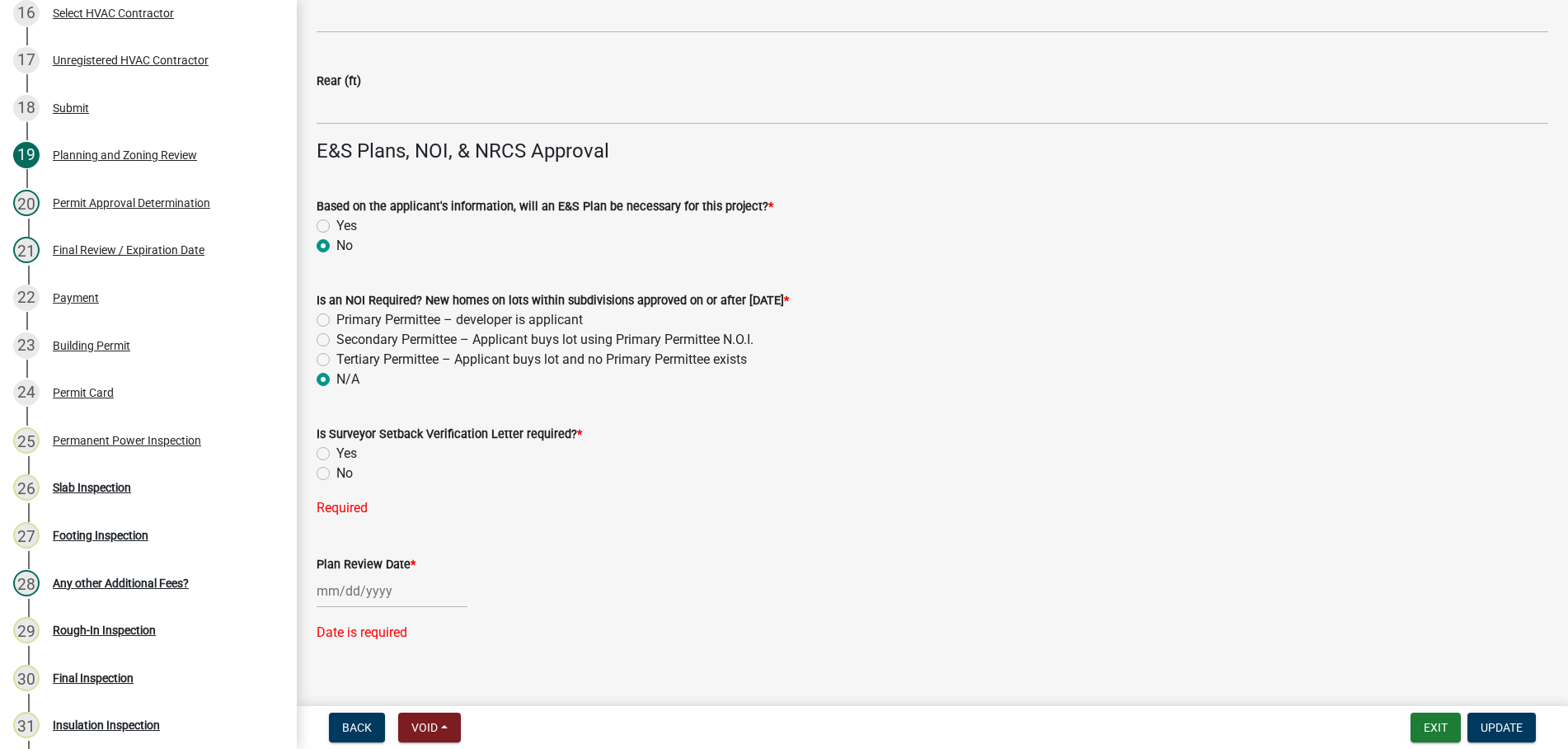
click at [337, 470] on label "No" at bounding box center [345, 474] width 17 height 20
click at [337, 470] on input "No" at bounding box center [342, 469] width 11 height 11
radio input "true"
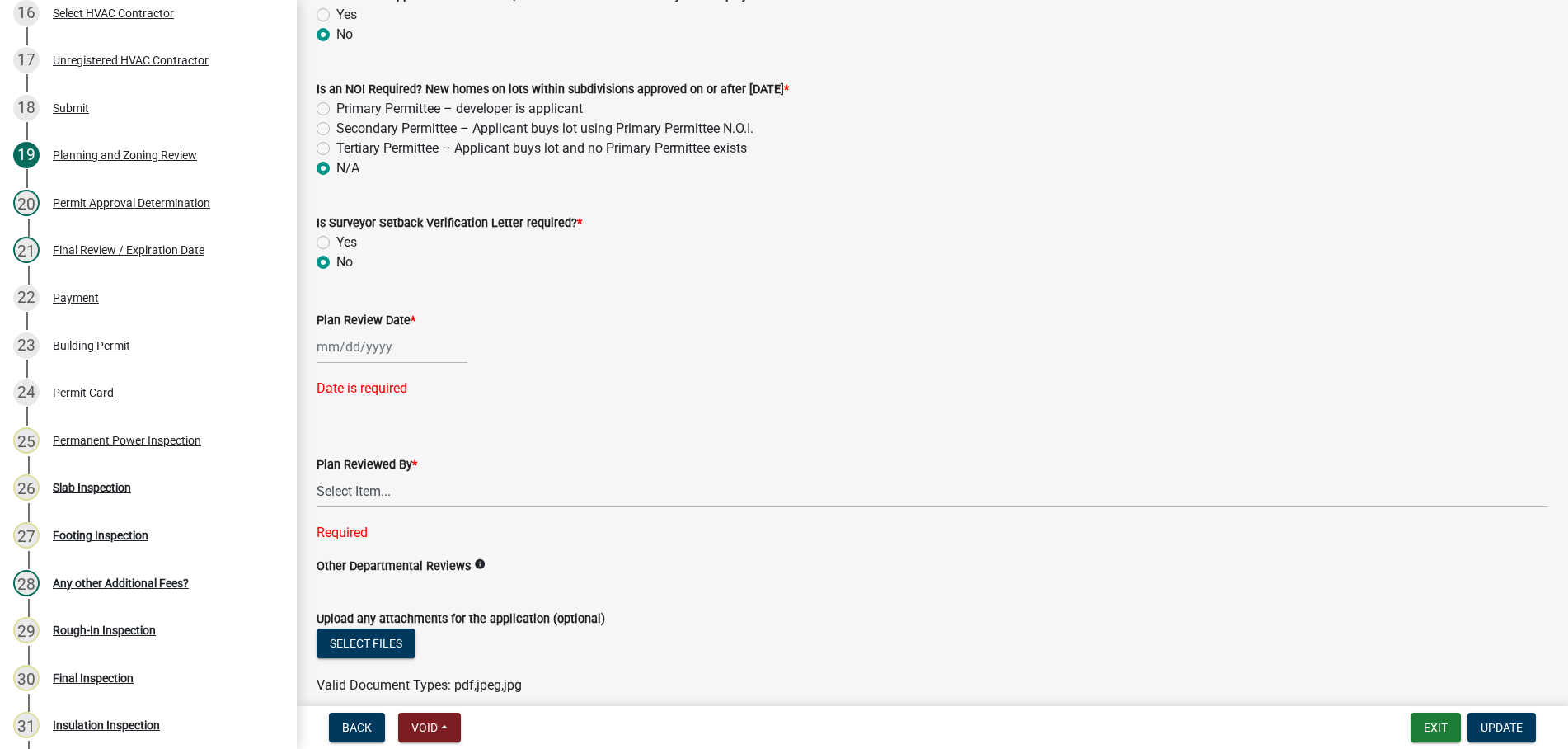
scroll to position [3398, 0]
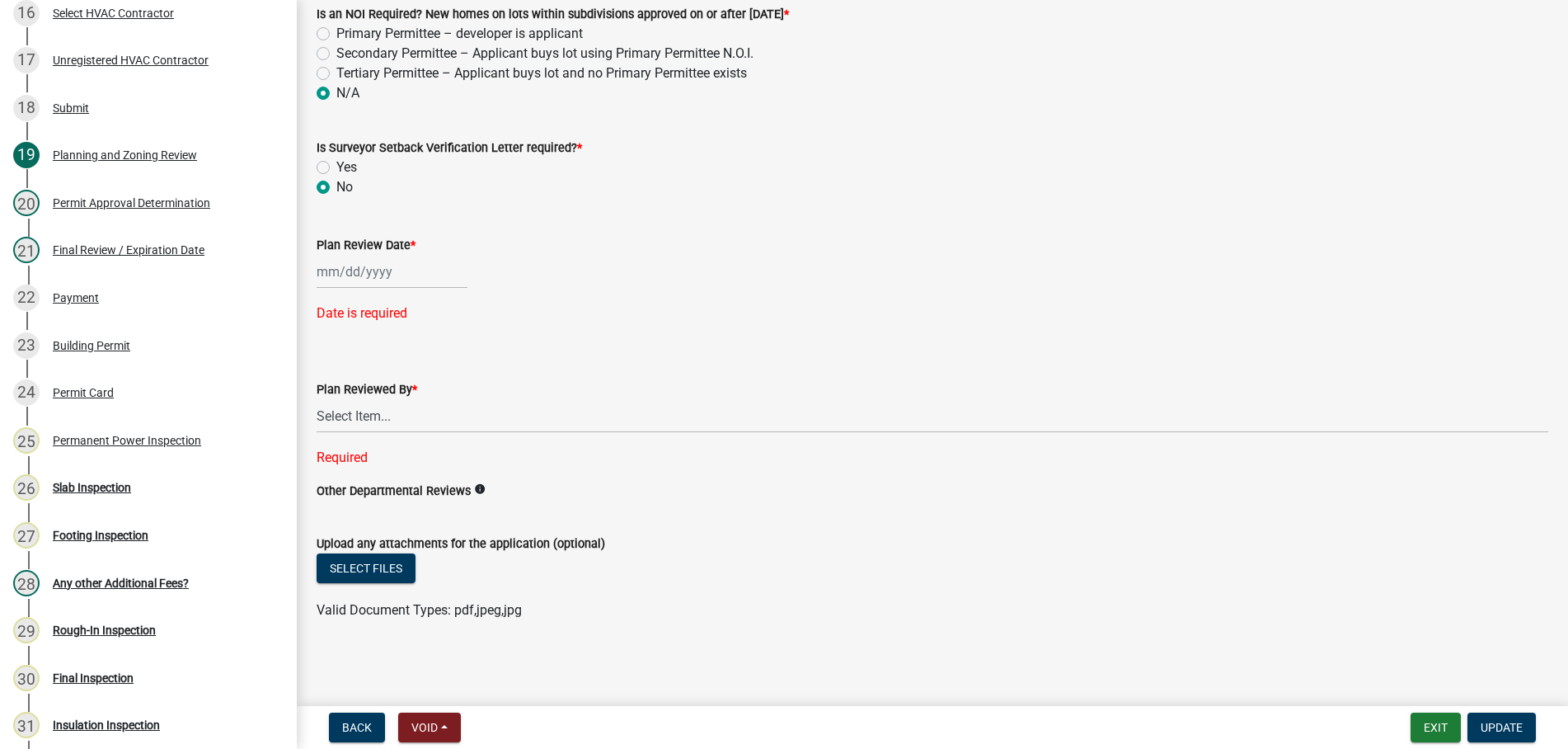
select select "10"
select select "2025"
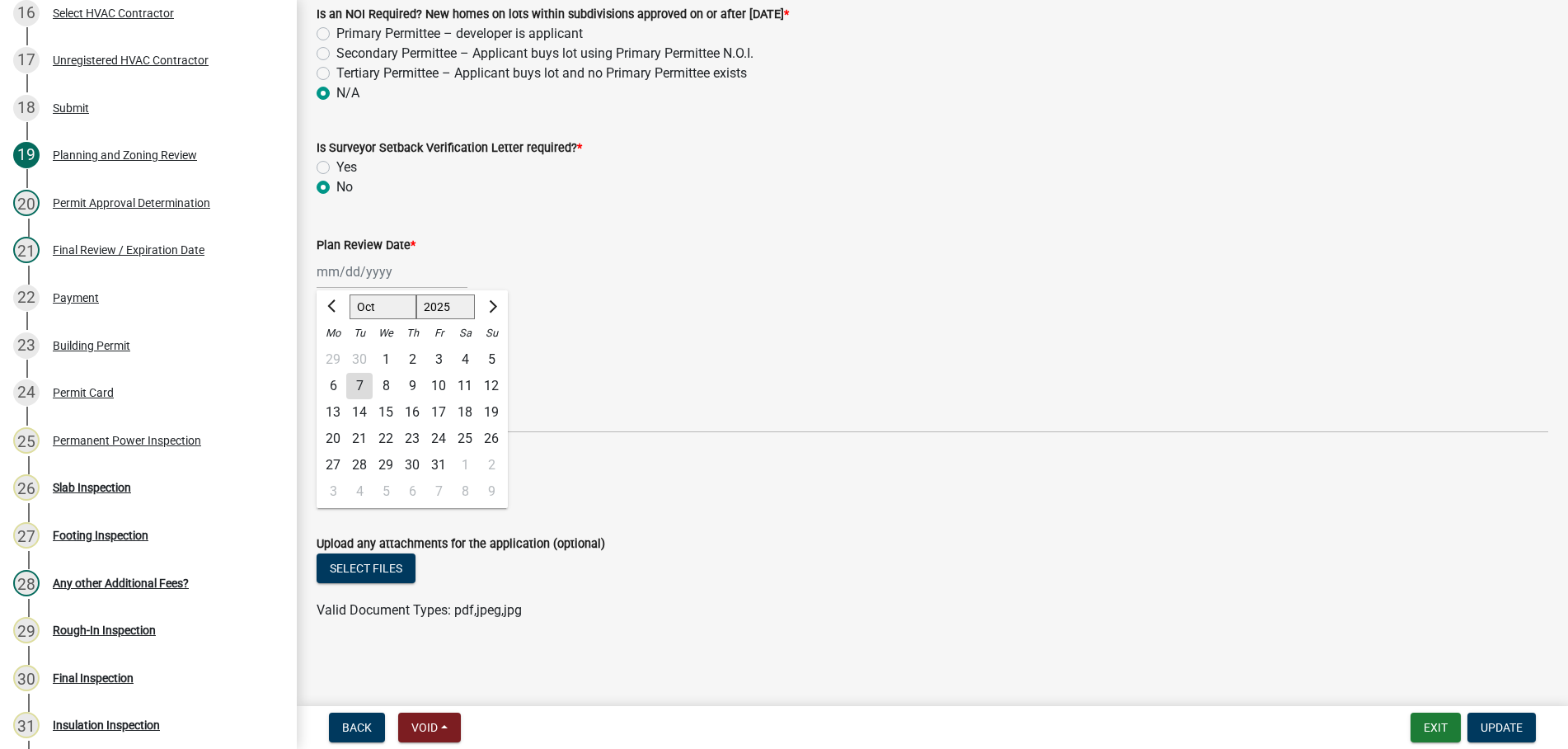
click at [382, 273] on input "Plan Review Date *" at bounding box center [392, 271] width 151 height 34
click at [329, 269] on input "Plan Review Date *" at bounding box center [392, 271] width 151 height 34
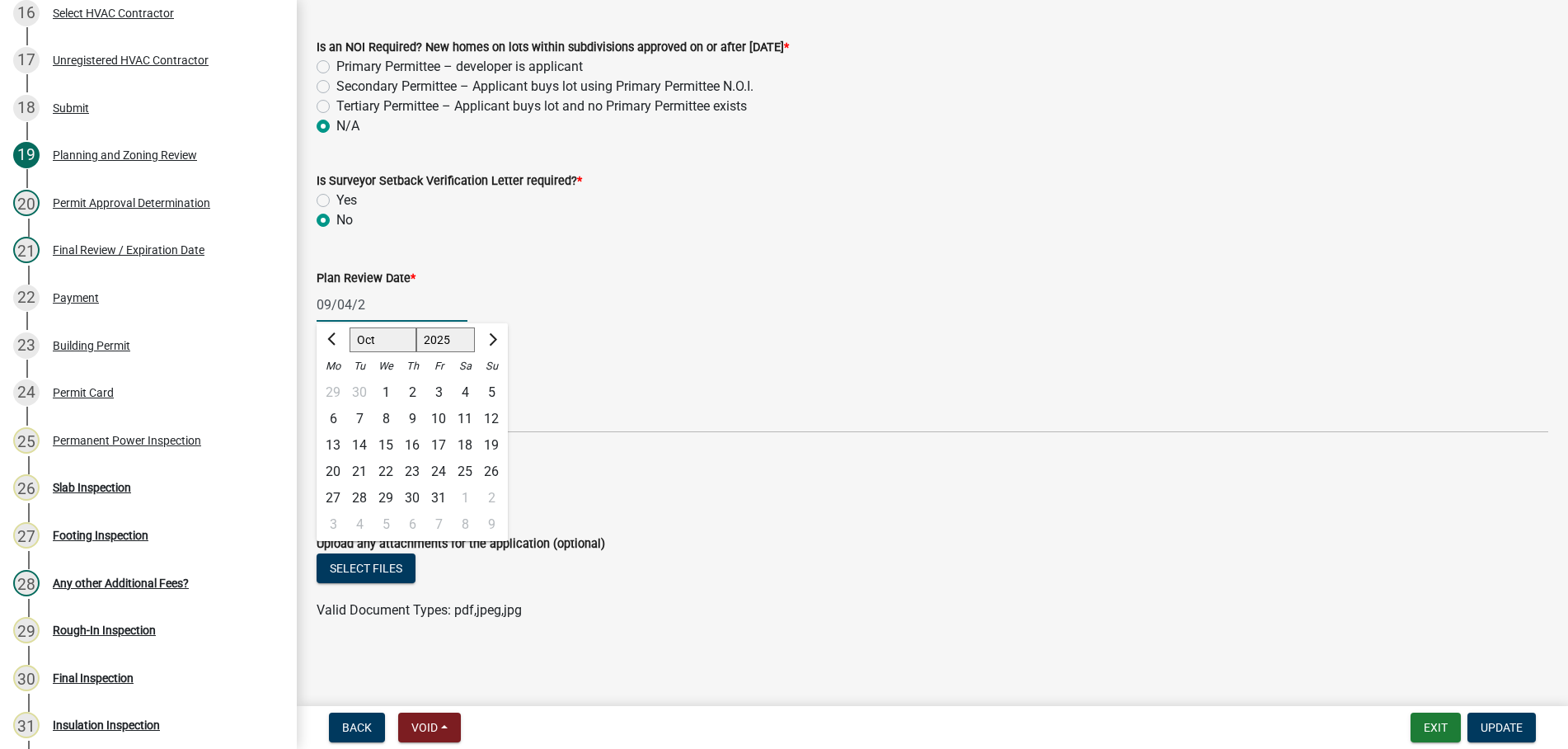
scroll to position [3365, 0]
type input "[DATE]"
click at [598, 309] on div "[DATE] [PERSON_NAME] Apr May Jun [DATE] Aug Sep Oct Nov [DATE] 1526 1527 1528 1…" at bounding box center [932, 305] width 1232 height 34
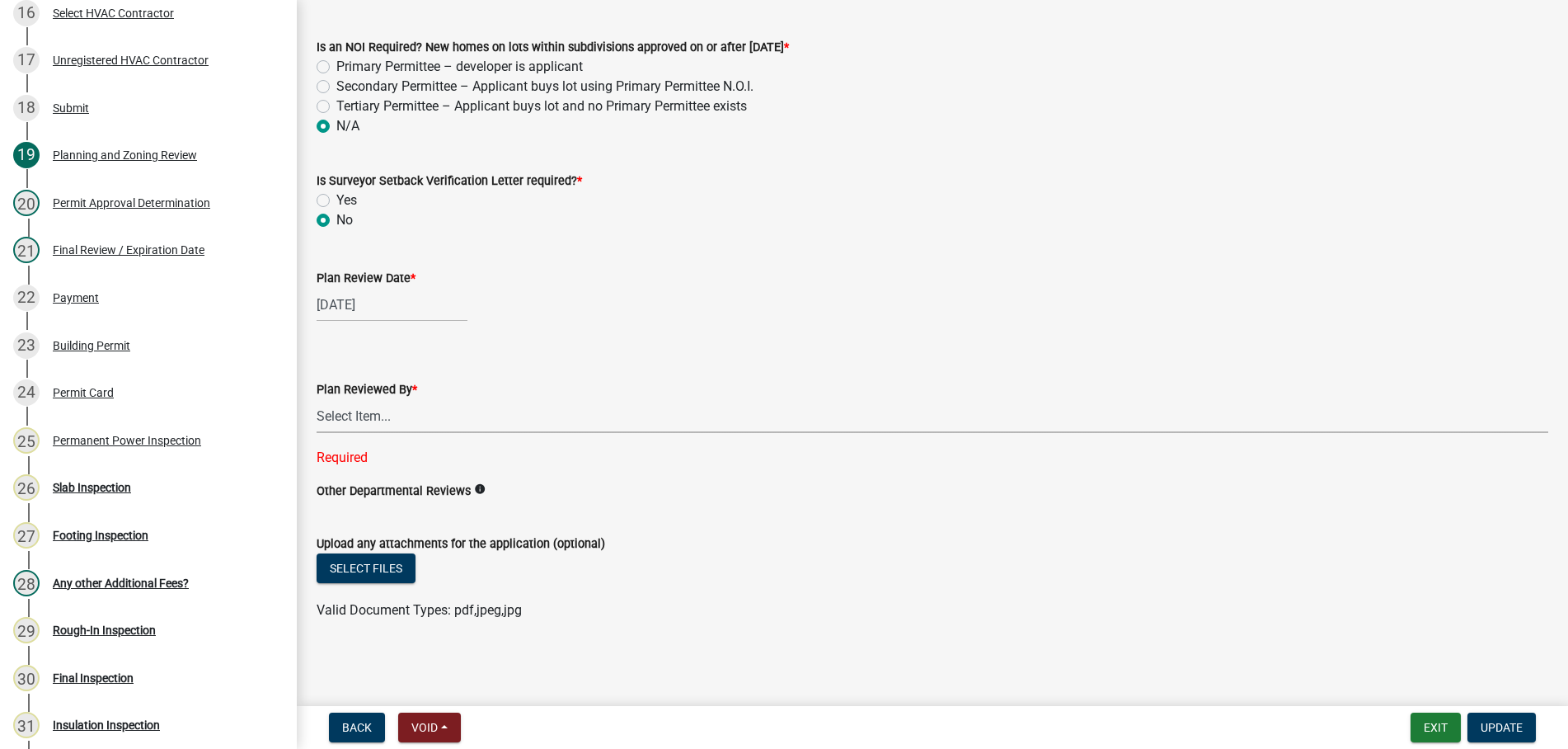
click at [316, 399] on select "Select Item... [PERSON_NAME] [PERSON_NAME] [PERSON_NAME] [PERSON_NAME] [PERSON_…" at bounding box center [932, 416] width 1232 height 34
click option "[PERSON_NAME]" at bounding box center [0, 0] width 0 height 0
select select "f66b4cef-93c9-440c-84d8-a2c8d35cb7c1"
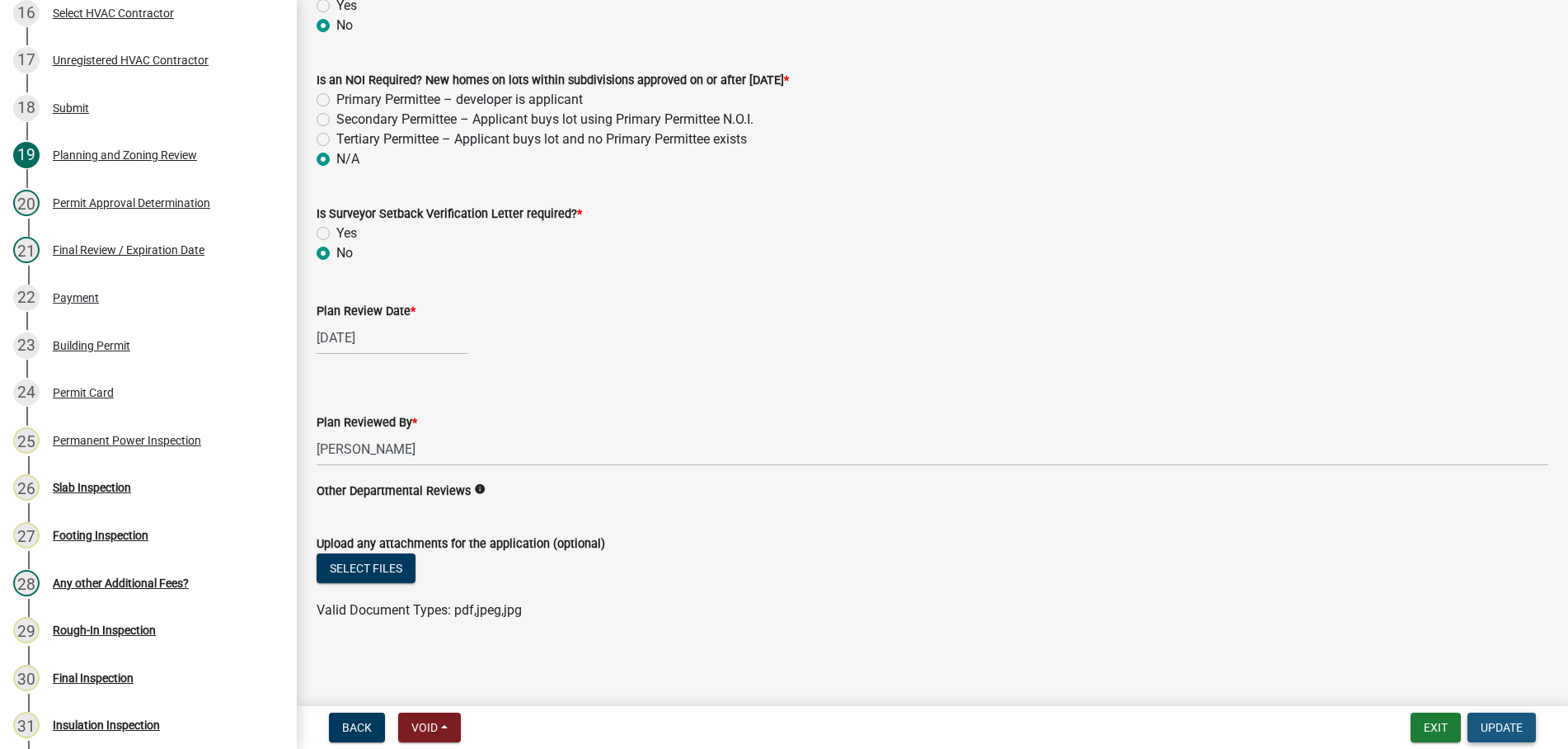
click at [1503, 719] on button "Update" at bounding box center [1502, 728] width 68 height 29
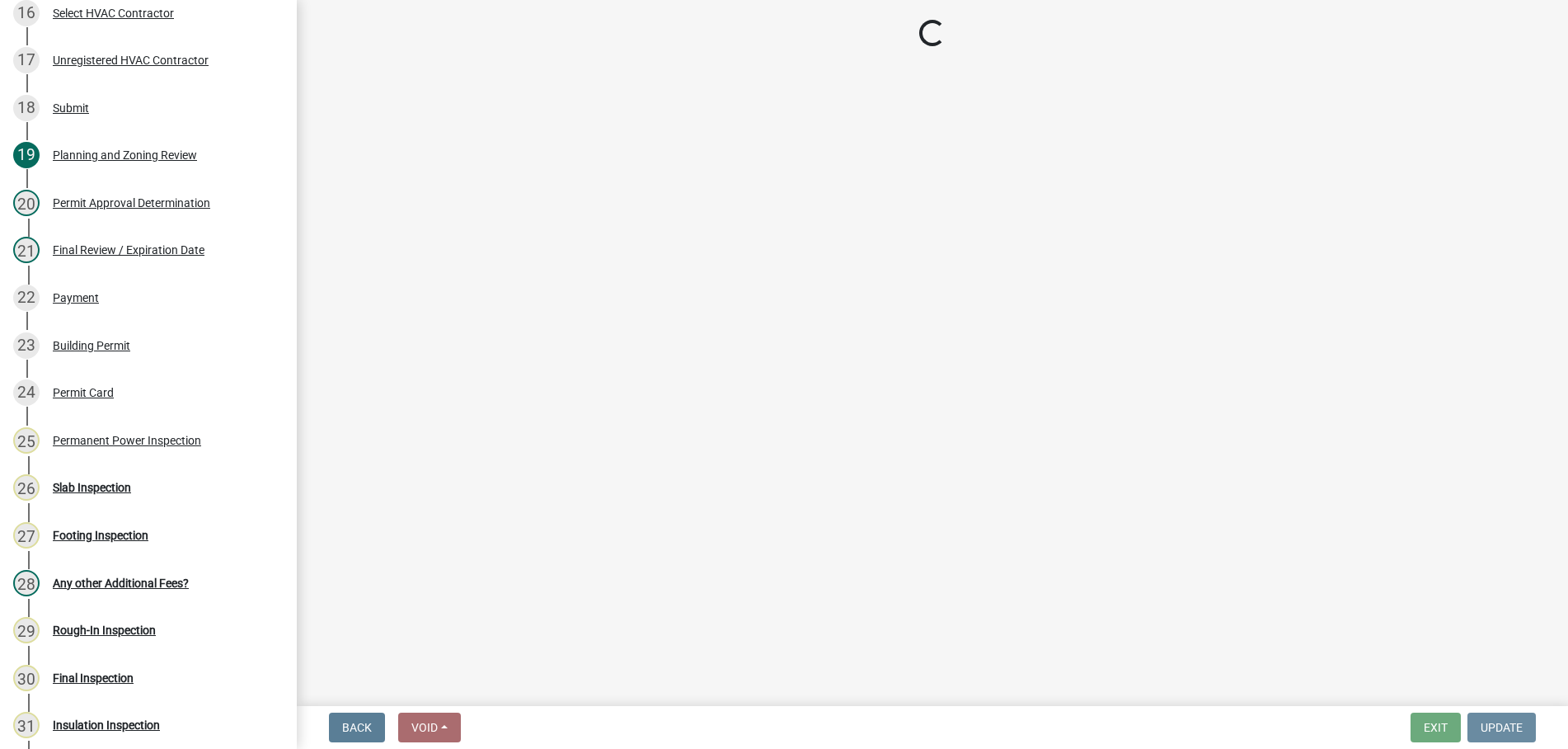
scroll to position [0, 0]
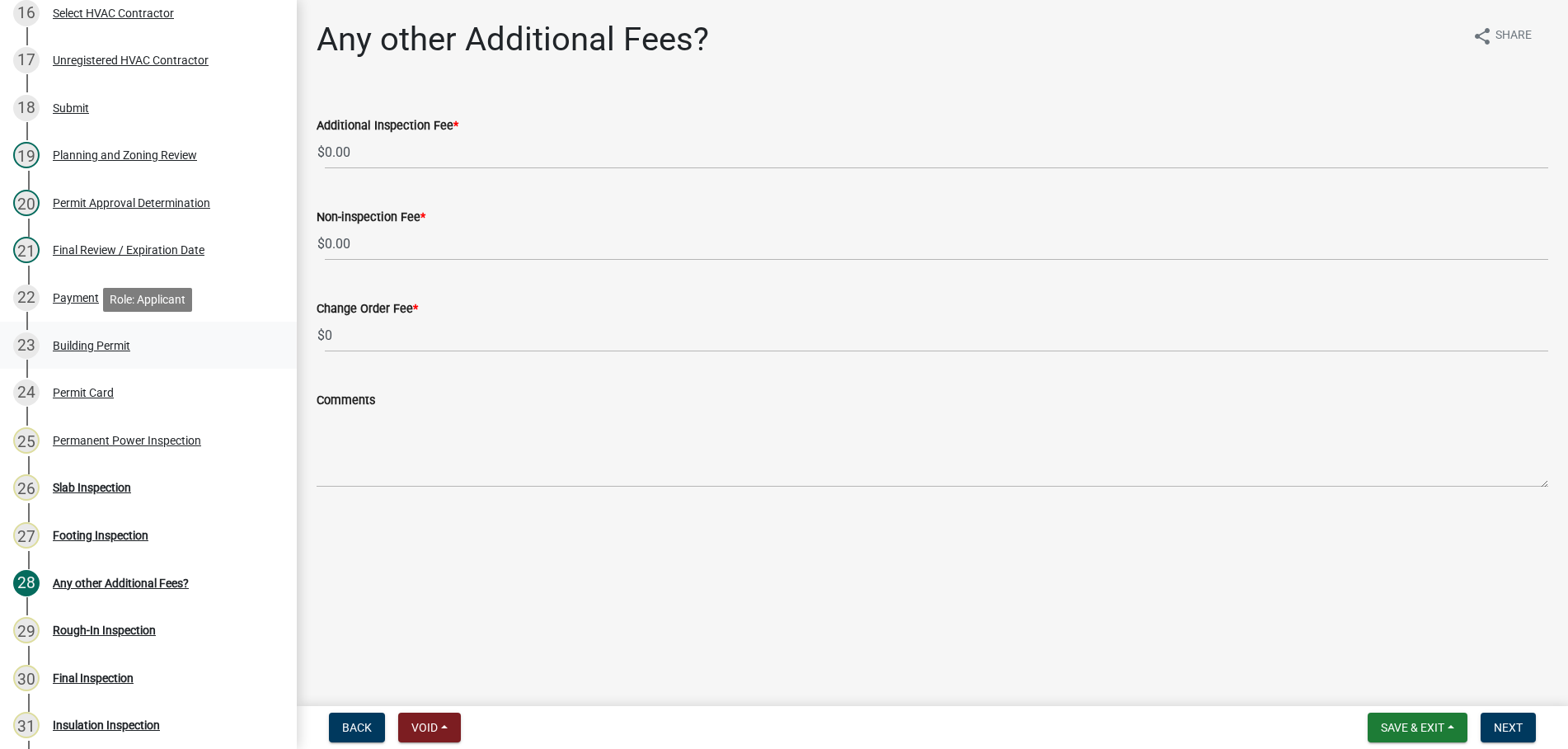
click at [67, 343] on div "Building Permit" at bounding box center [91, 346] width 77 height 12
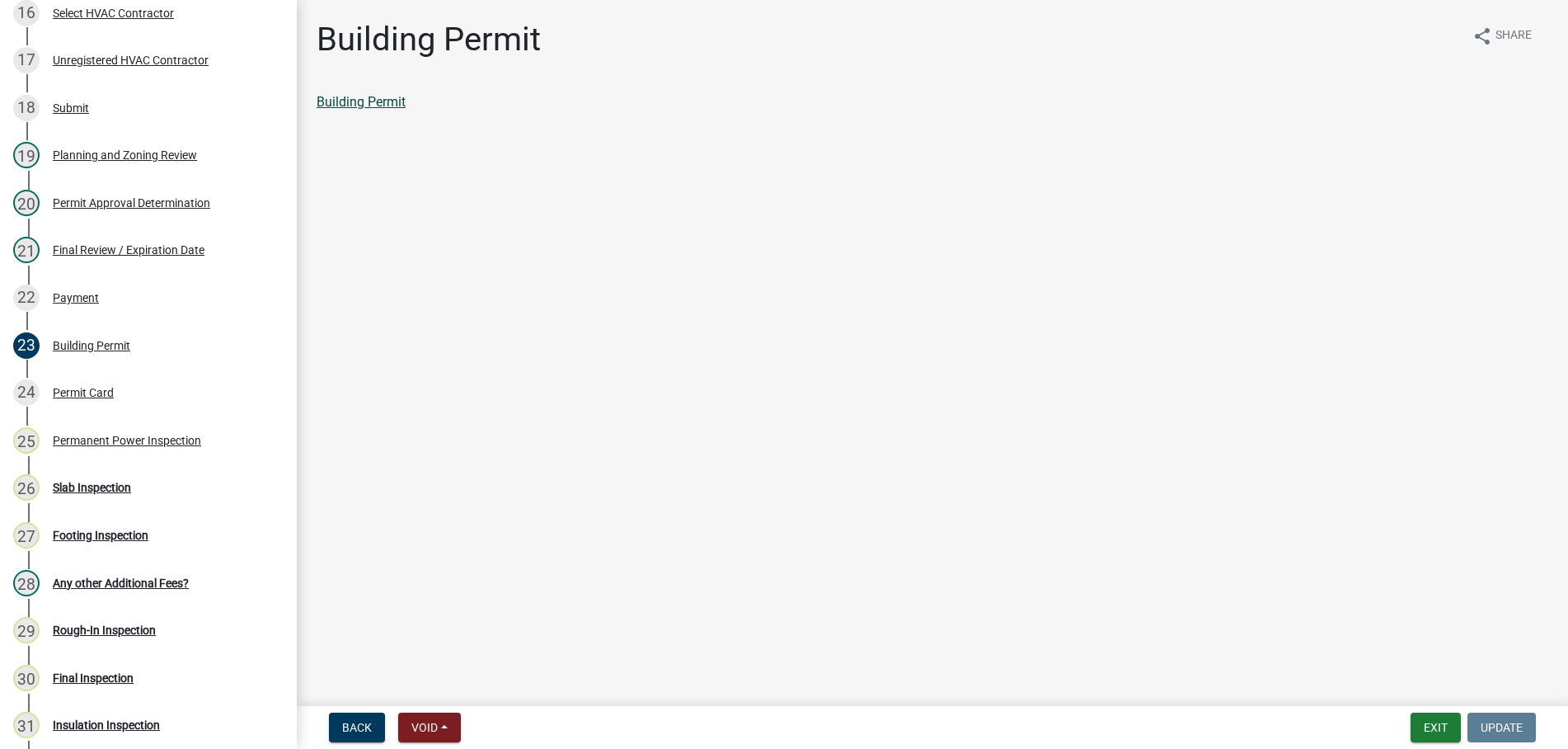
click at [353, 97] on link "Building Permit" at bounding box center [360, 102] width 89 height 16
click at [155, 155] on div "Planning and Zoning Review" at bounding box center [125, 155] width 144 height 12
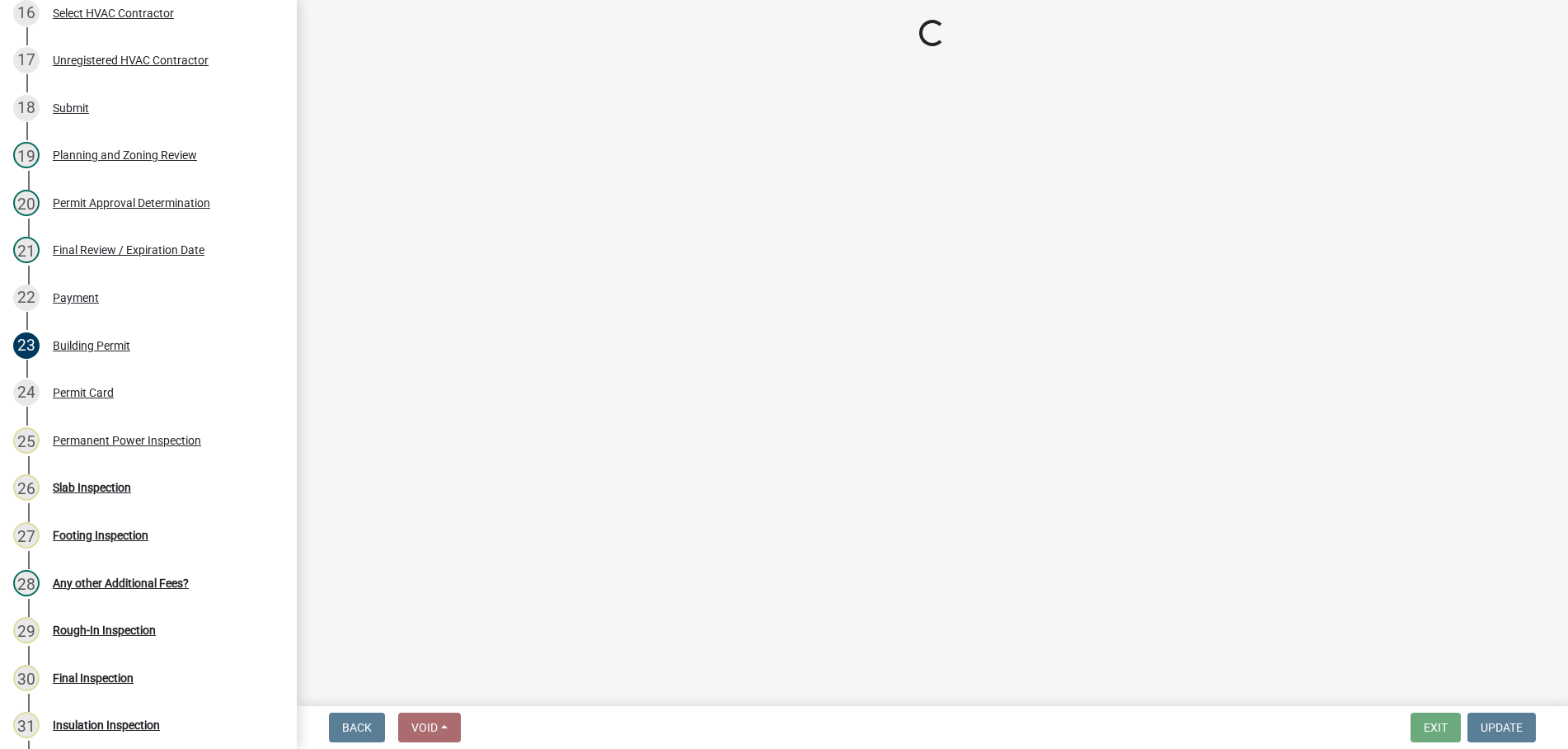
select select "b5c39336-92b9-49ce-a0a5-4e9e9babf743"
select select "f66b4cef-93c9-440c-84d8-a2c8d35cb7c1"
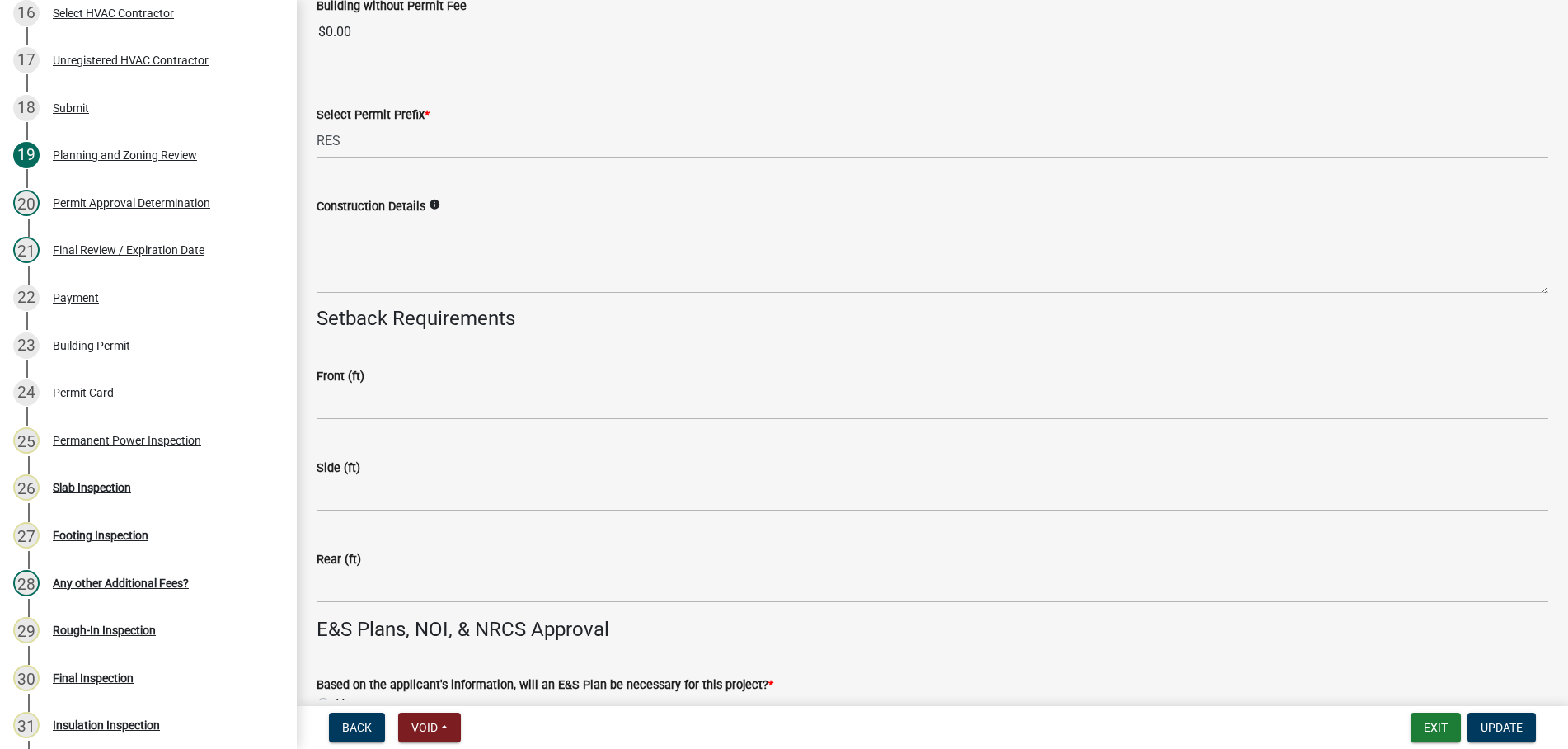
scroll to position [2633, 0]
click at [316, 125] on select "Select Item... RES COMM MB LAND POOL MISC CELL TOWER - NEW CELL TOWER - ADD ON" at bounding box center [932, 142] width 1232 height 34
click option "RES" at bounding box center [0, 0] width 0 height 0
click at [1495, 726] on span "Update" at bounding box center [1502, 728] width 42 height 14
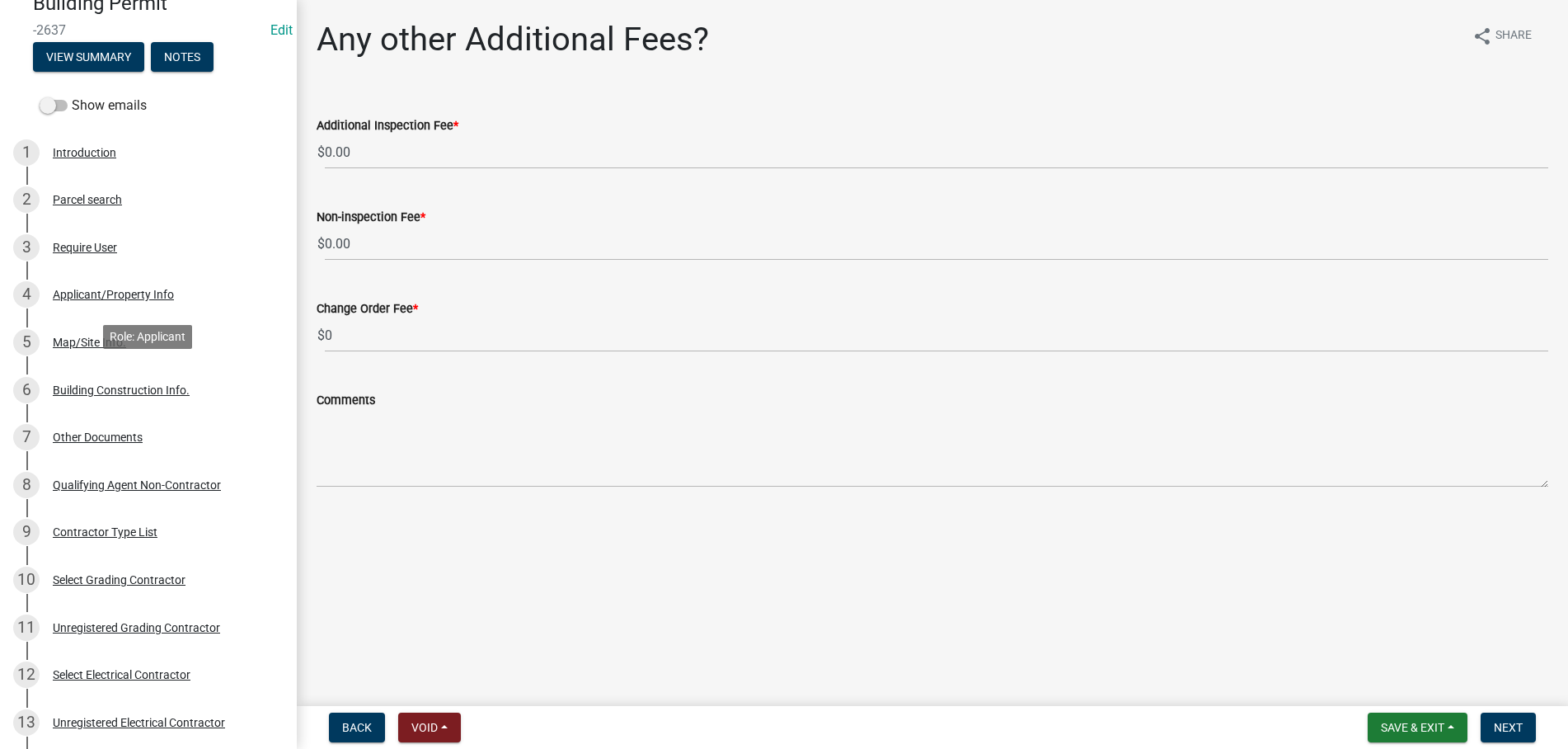
scroll to position [84, 0]
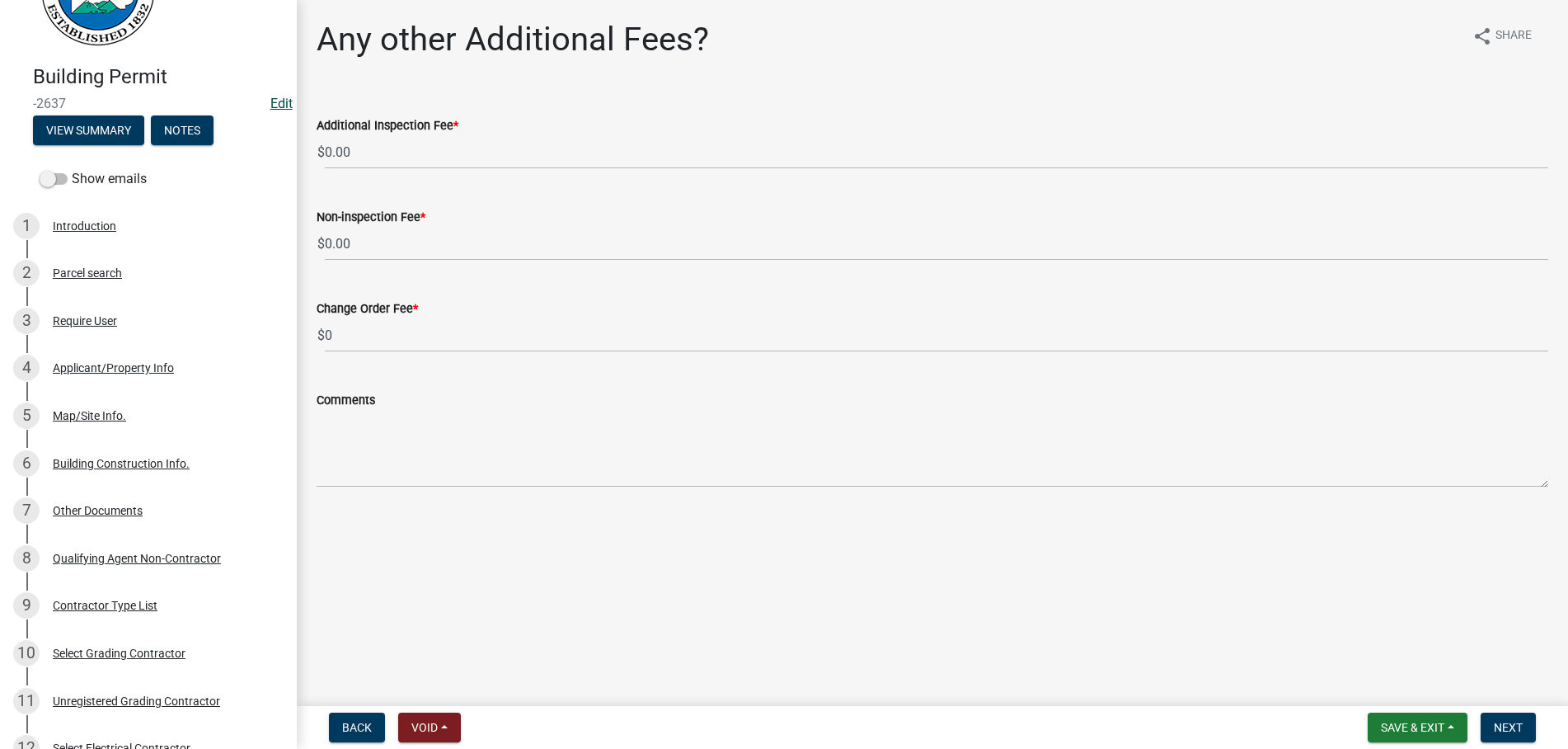
click at [274, 99] on link "Edit" at bounding box center [281, 104] width 22 height 16
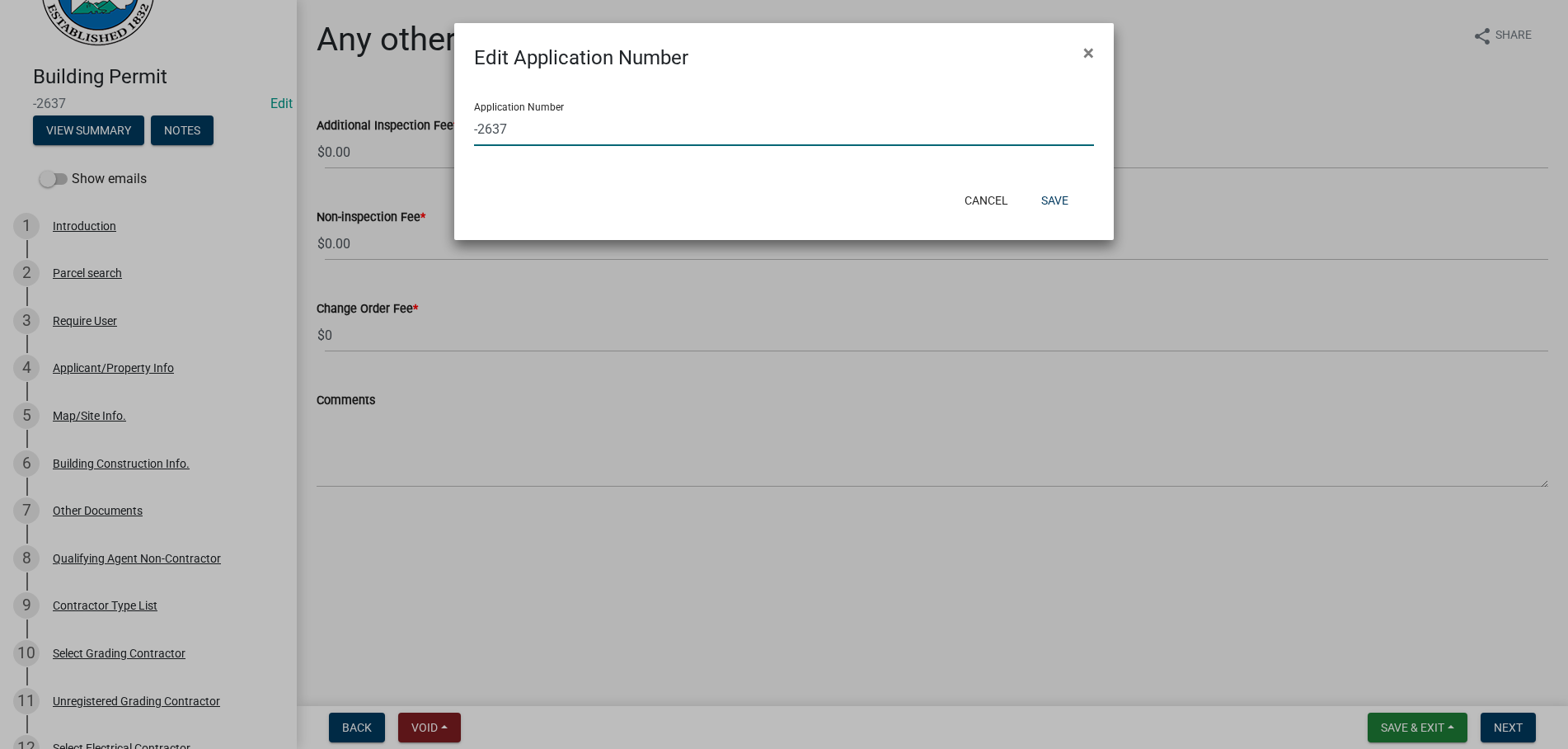
click at [476, 135] on input "-2637" at bounding box center [784, 129] width 620 height 34
type input "RES-2637"
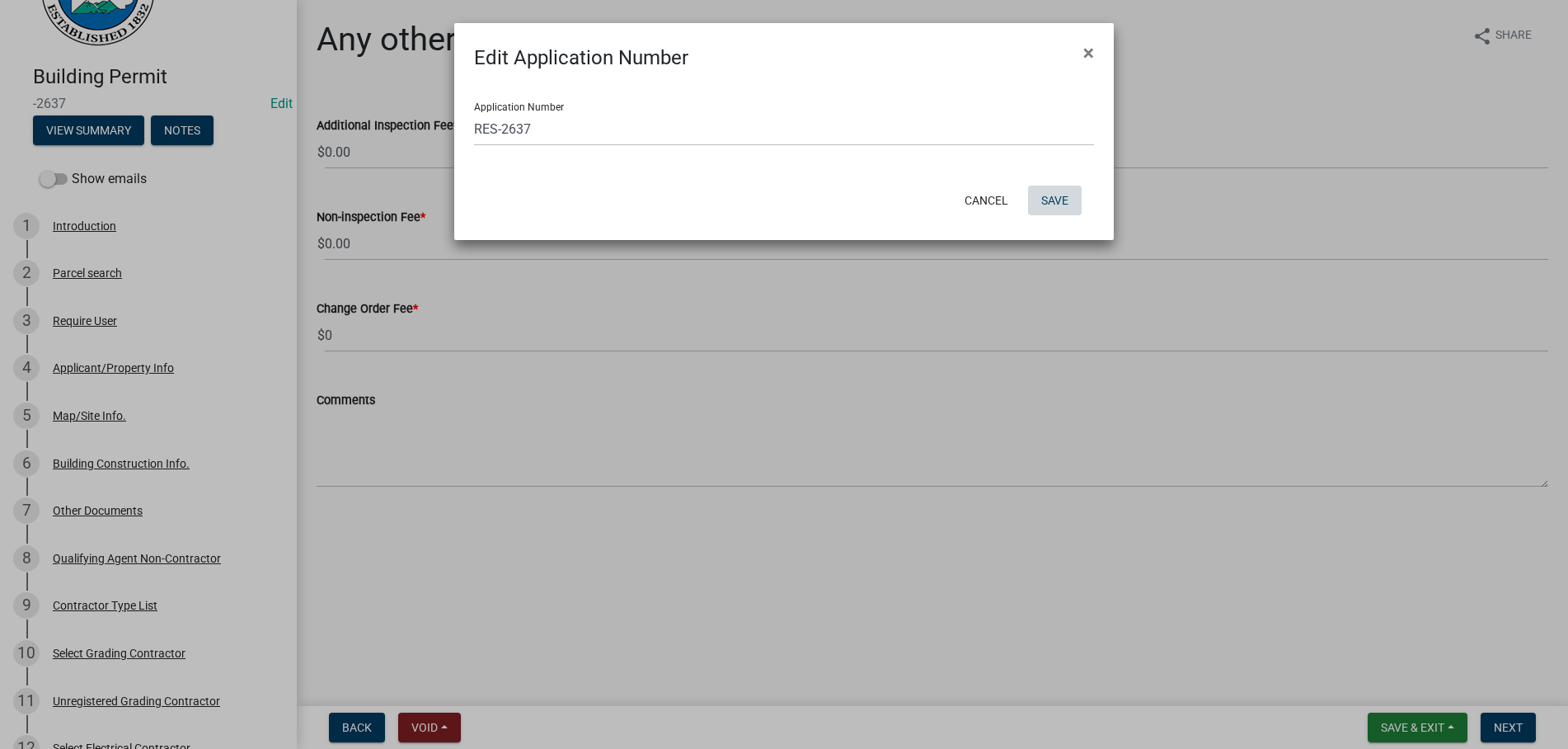
click at [1045, 193] on button "Save" at bounding box center [1054, 200] width 54 height 29
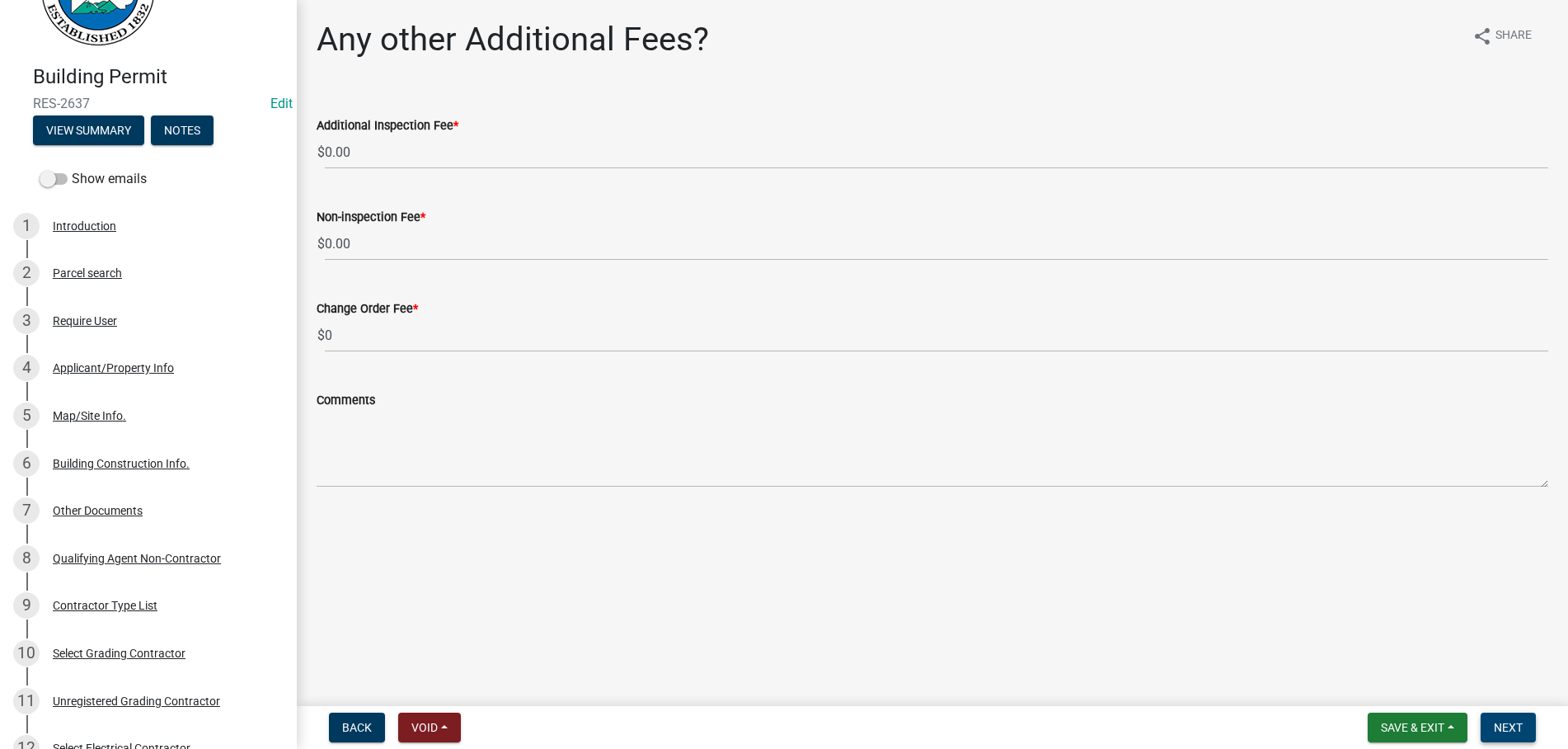
click at [1514, 730] on span "Next" at bounding box center [1508, 728] width 29 height 14
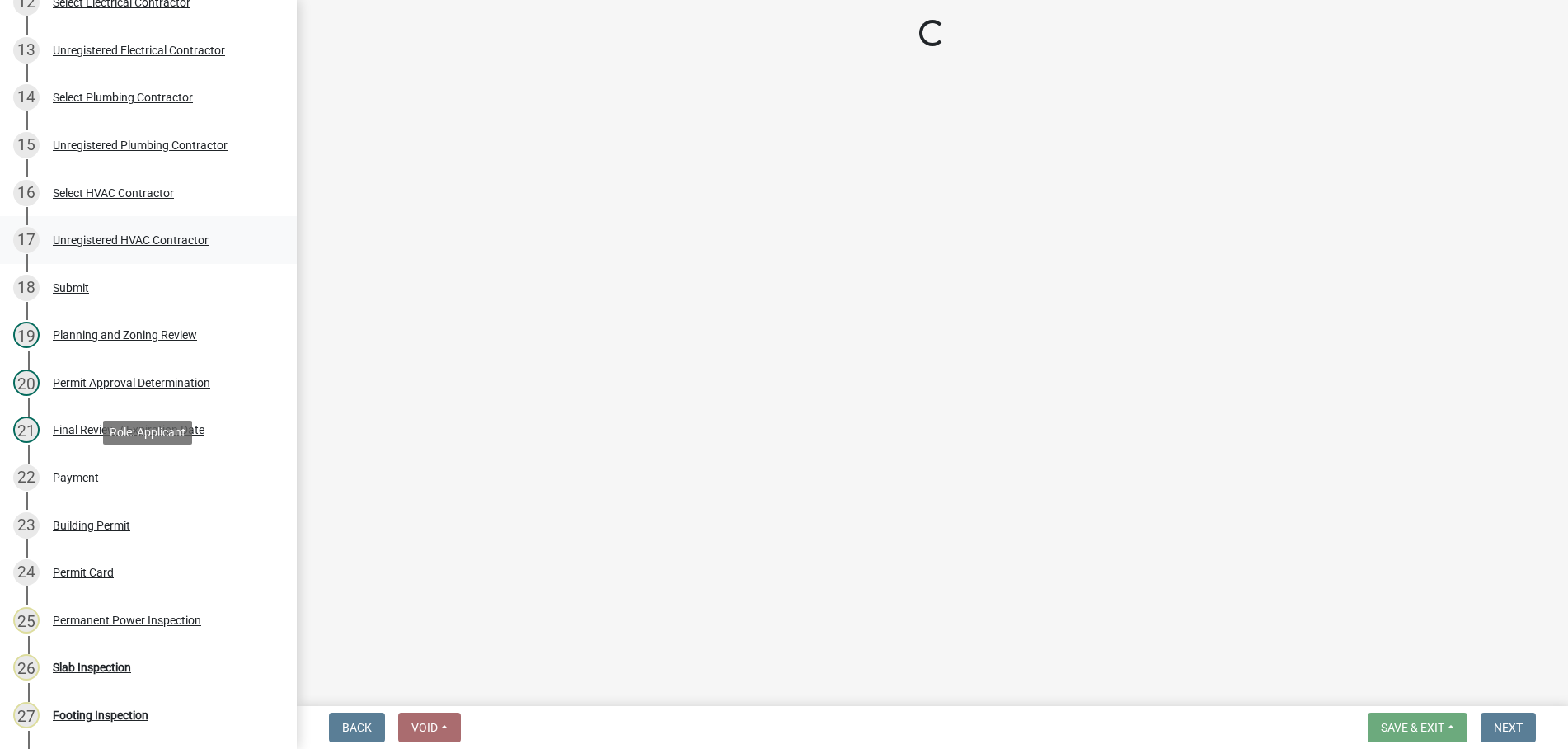
scroll to position [926, 0]
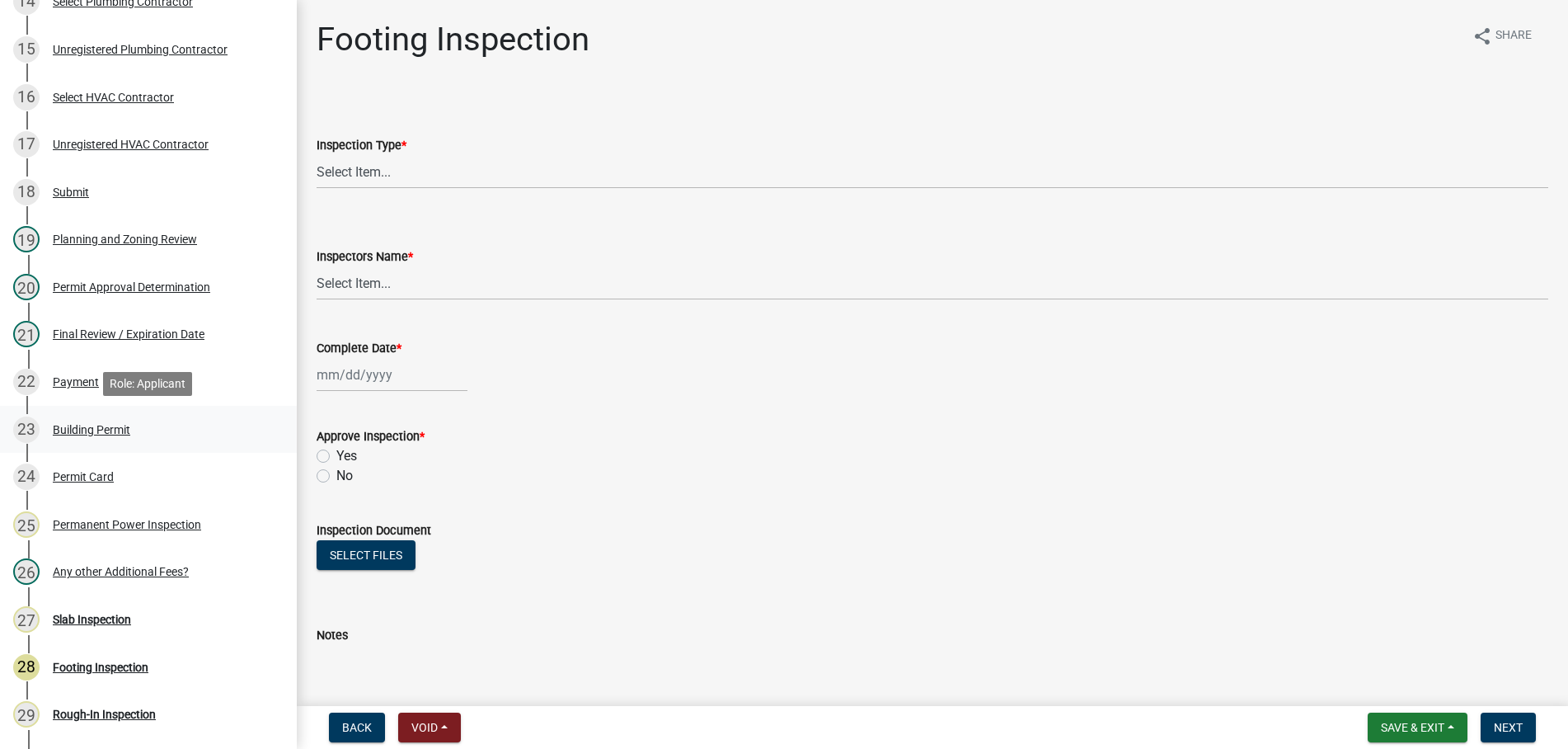
click at [91, 427] on div "Building Permit" at bounding box center [91, 430] width 77 height 12
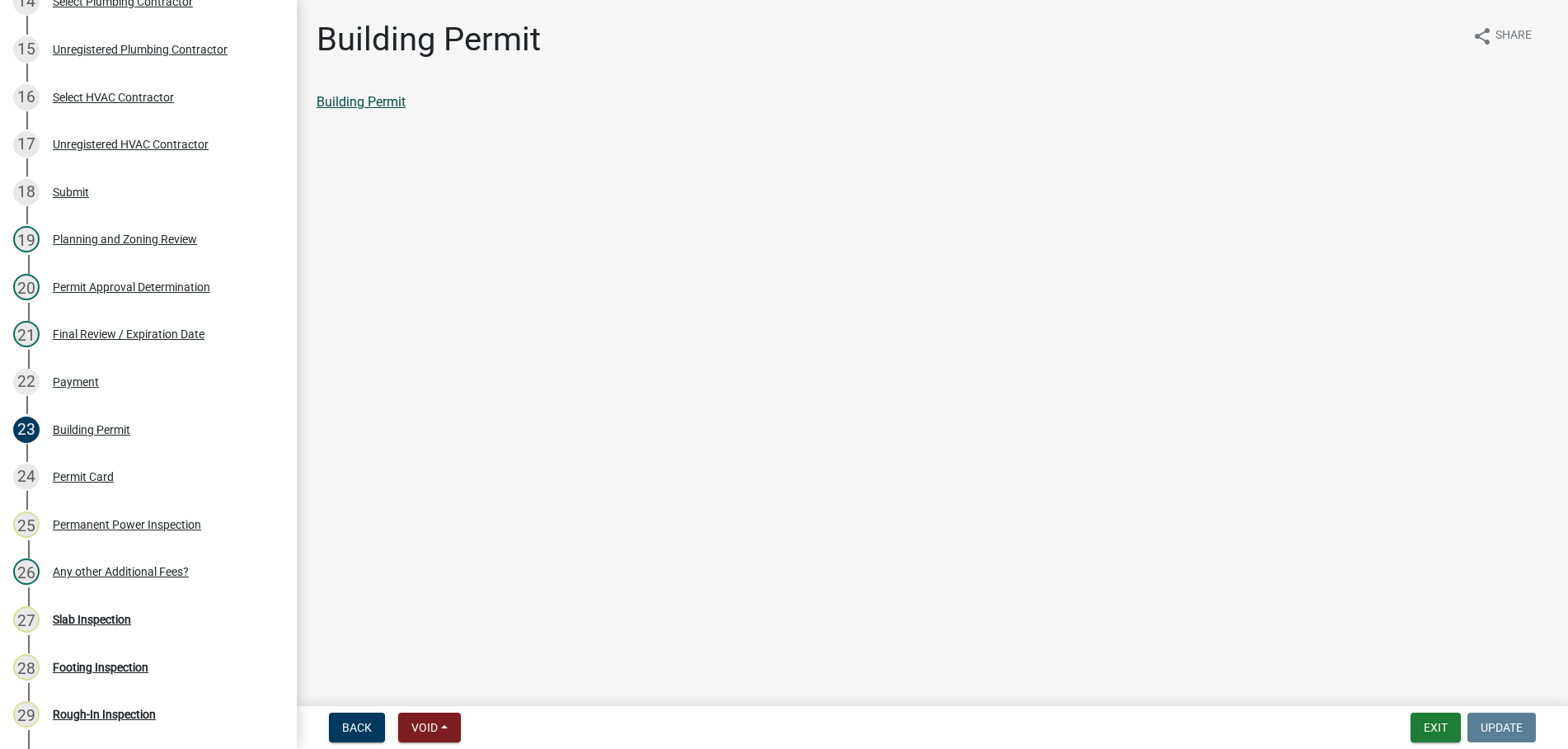
click at [380, 99] on link "Building Permit" at bounding box center [360, 102] width 89 height 16
click at [134, 562] on div "26 Any other Additional Fees?" at bounding box center [143, 571] width 258 height 26
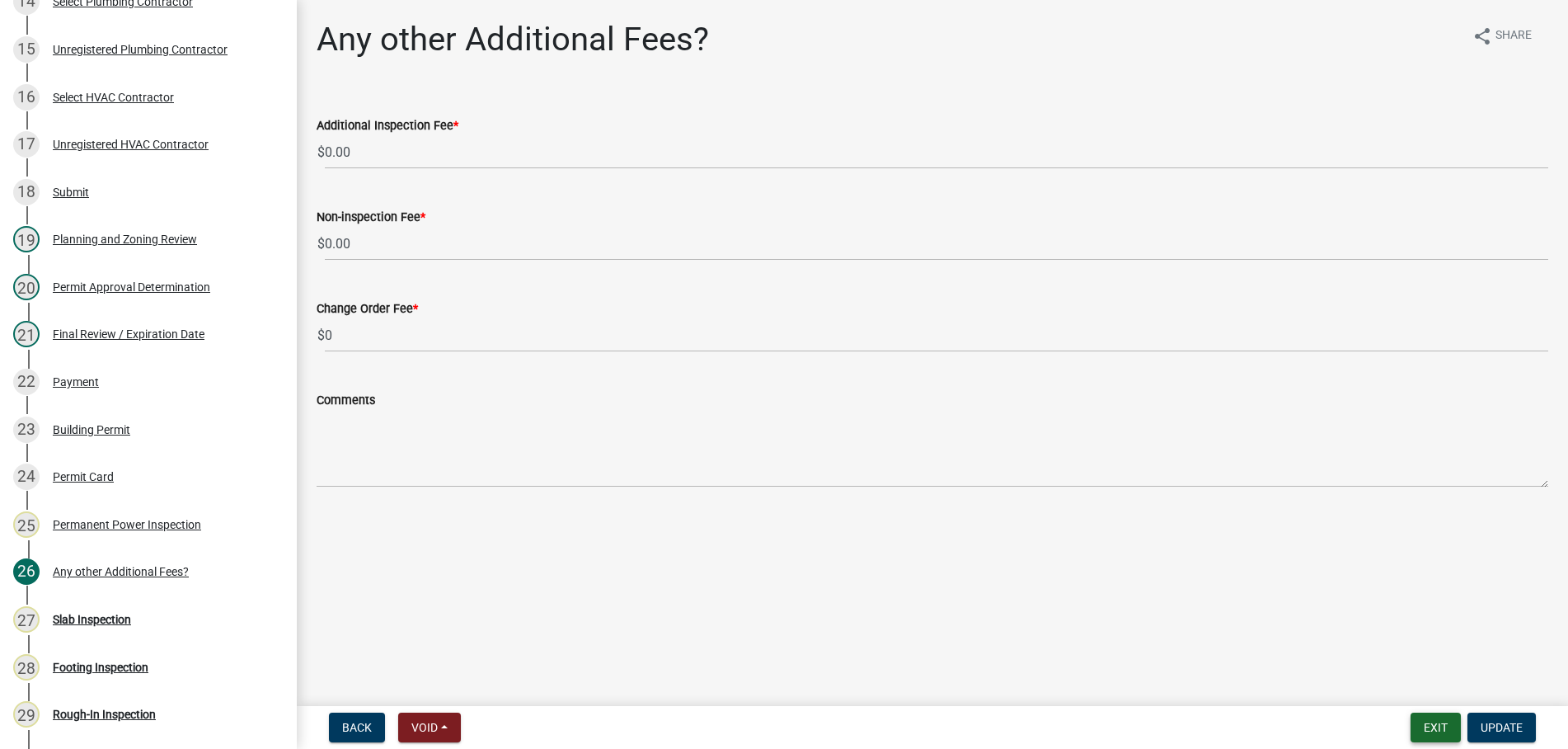
click at [1425, 719] on button "Exit" at bounding box center [1436, 728] width 51 height 29
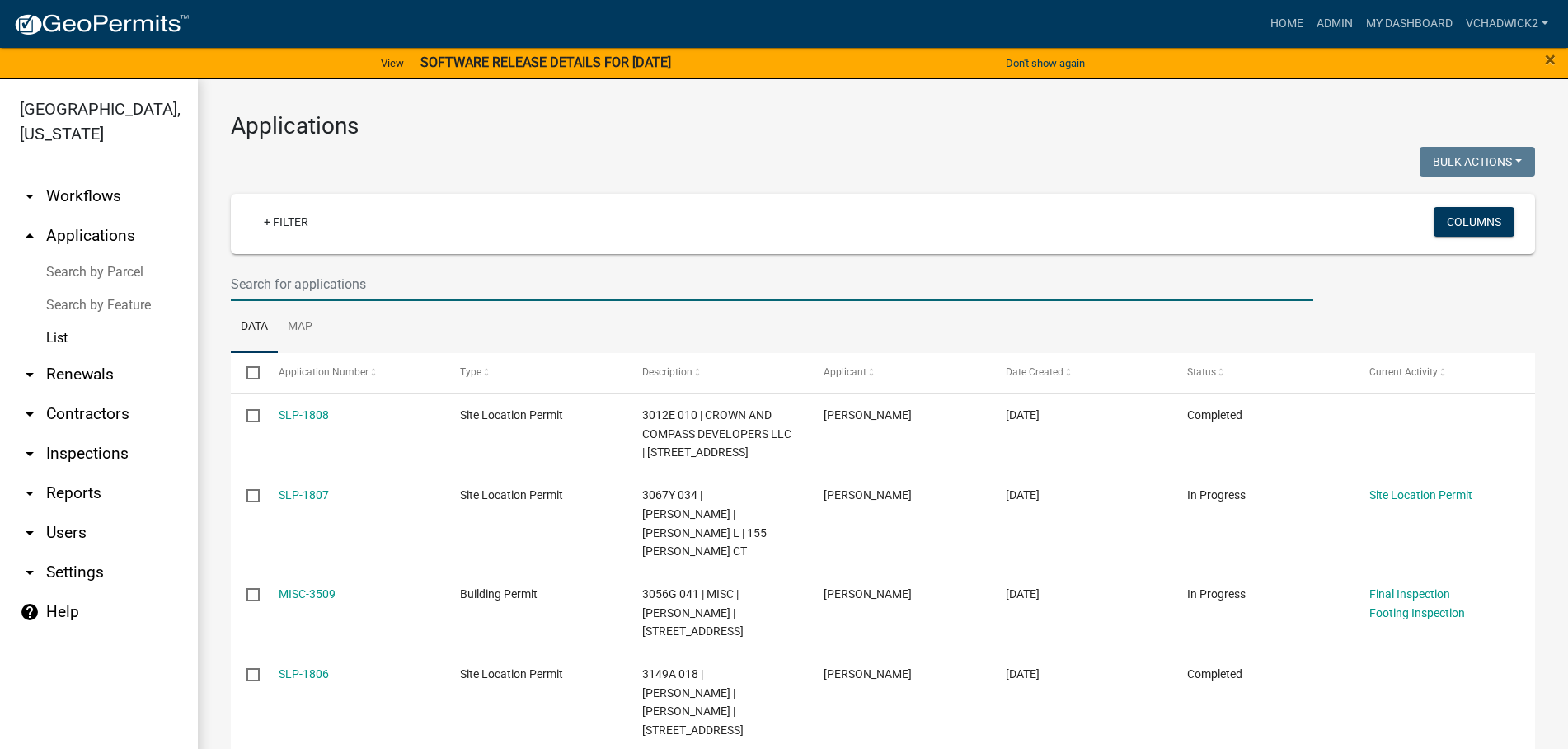
click at [367, 285] on input "text" at bounding box center [771, 284] width 1083 height 34
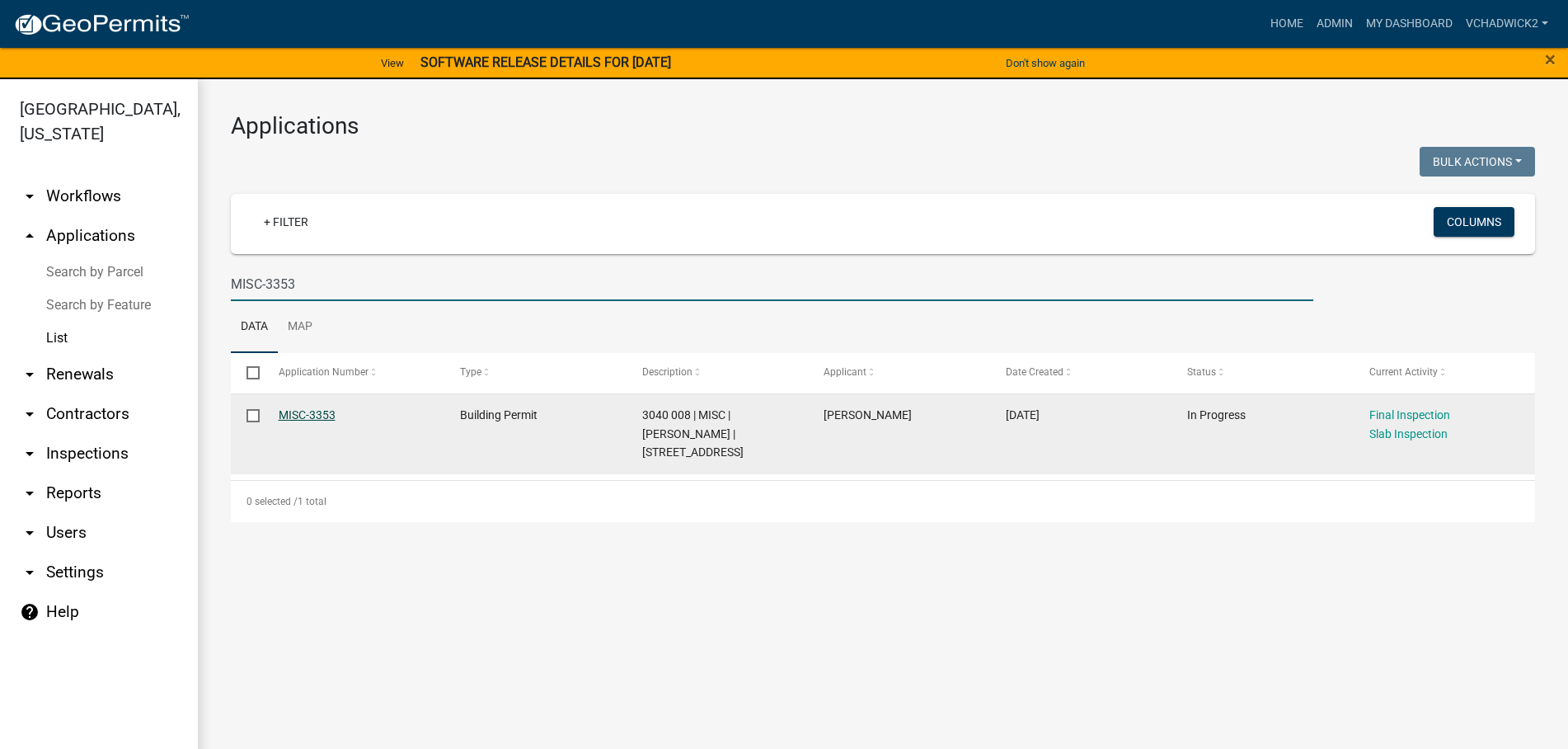
type input "MISC-3353"
click at [294, 417] on link "MISC-3353" at bounding box center [307, 415] width 57 height 14
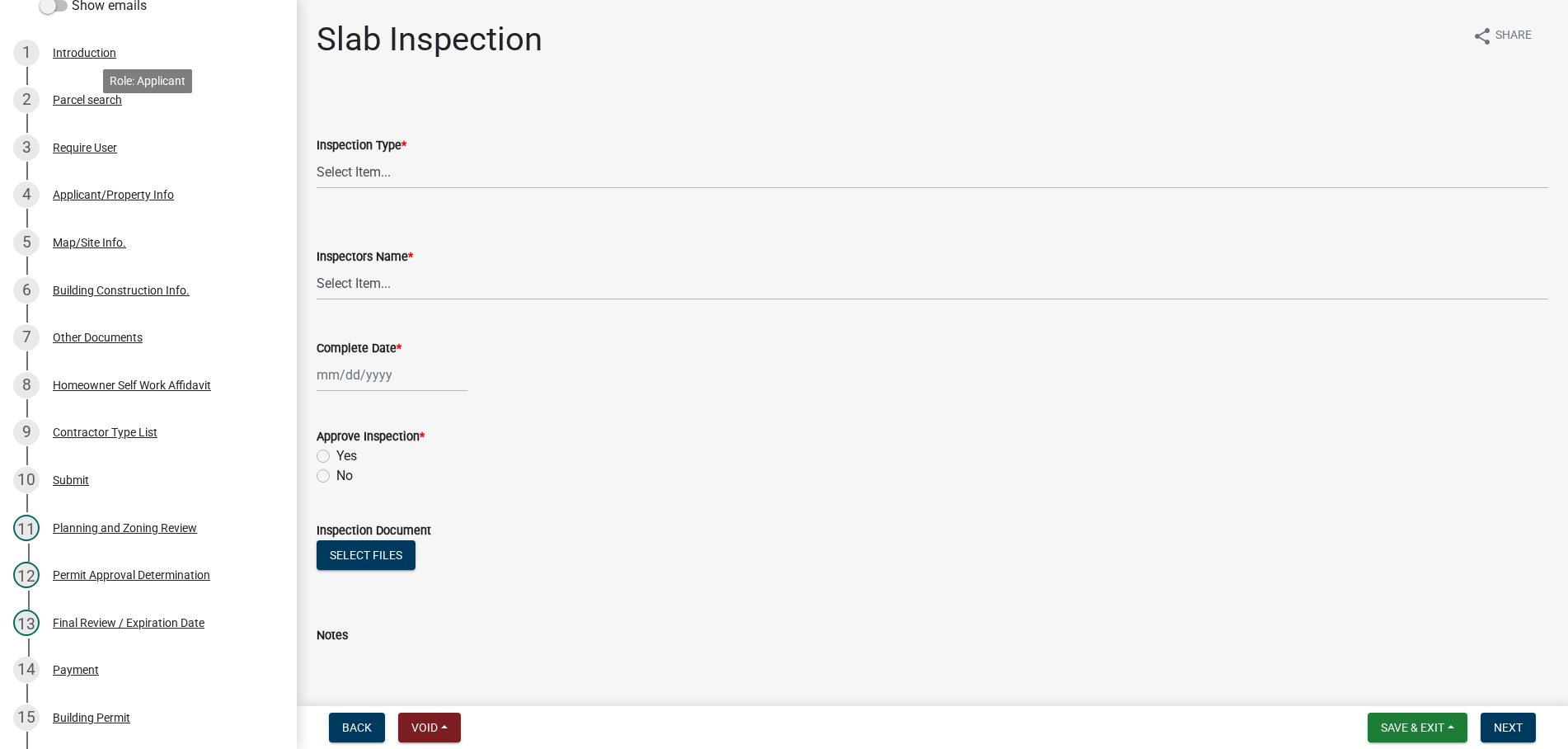
scroll to position [421, 0]
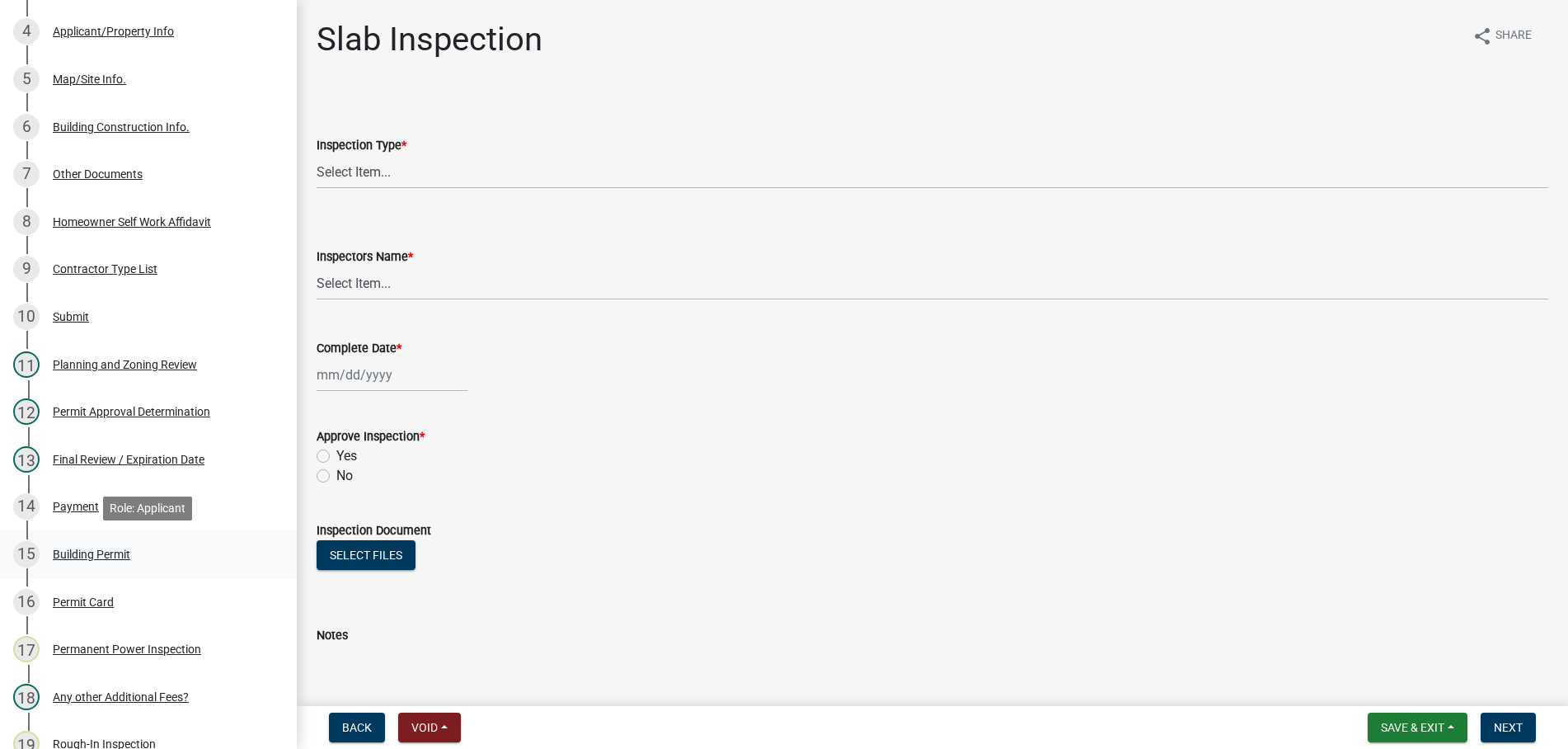
click at [93, 552] on div "Building Permit" at bounding box center [91, 555] width 77 height 12
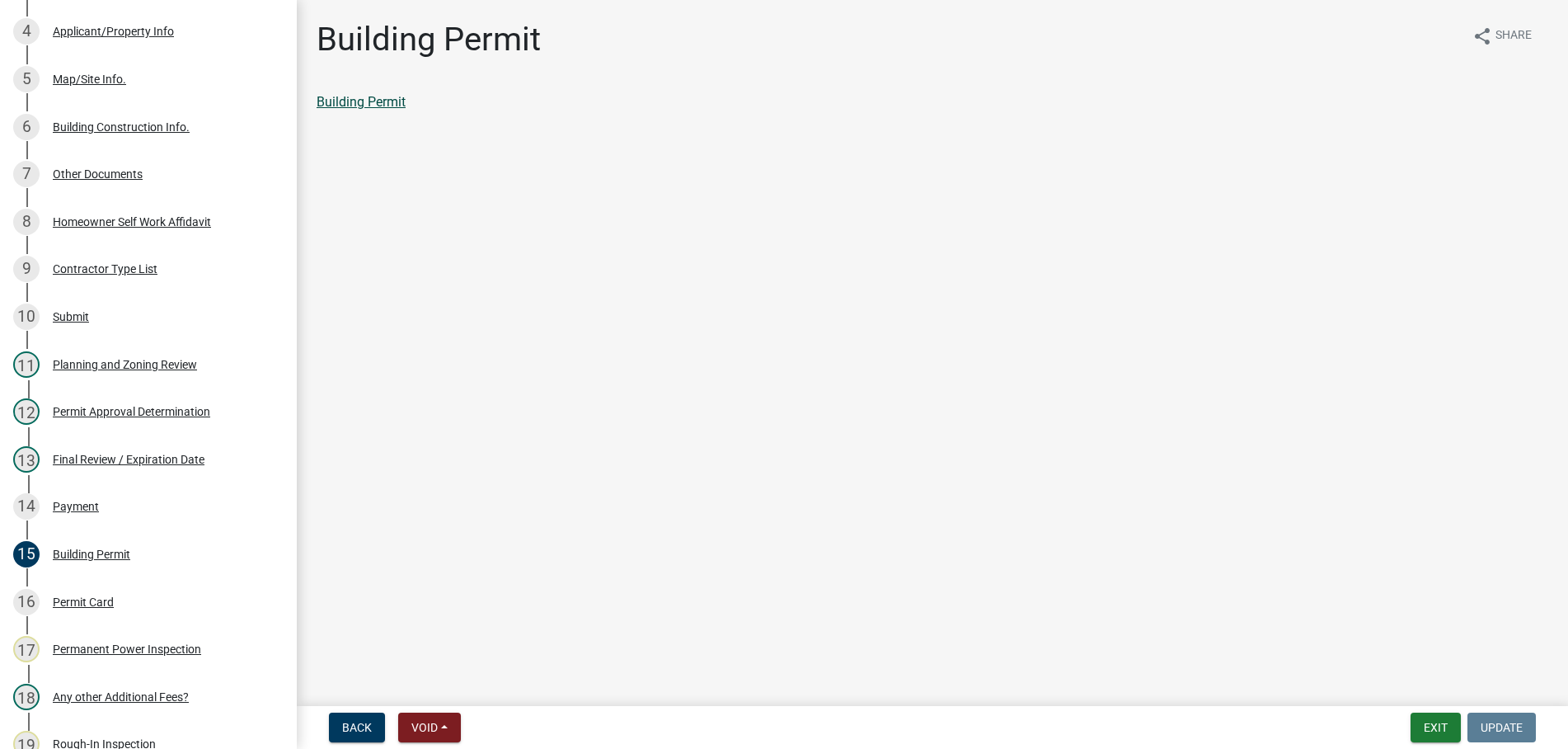
click at [390, 105] on link "Building Permit" at bounding box center [360, 102] width 89 height 16
click at [1446, 728] on button "Exit" at bounding box center [1436, 728] width 51 height 29
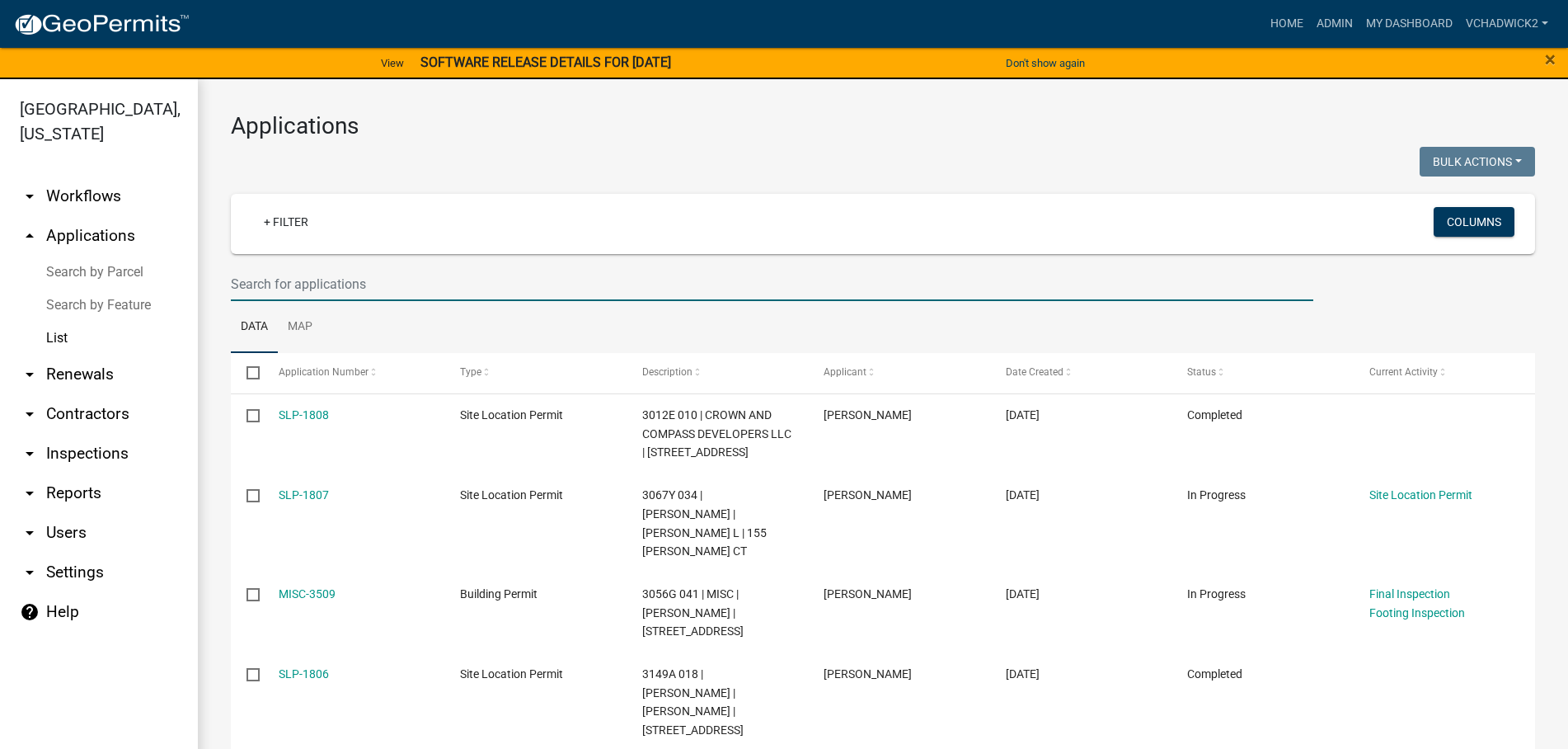
click at [271, 271] on input "text" at bounding box center [771, 284] width 1083 height 34
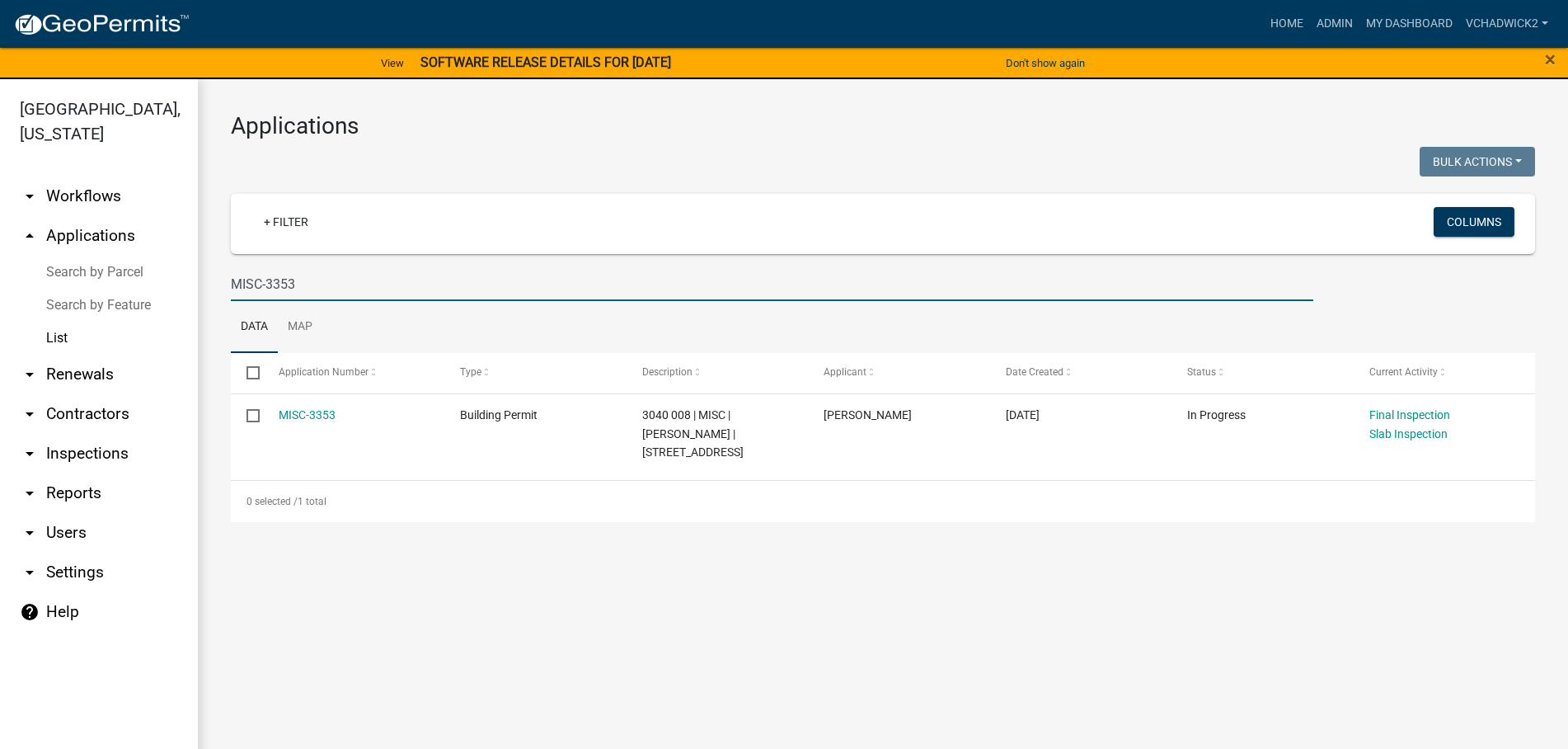
type input "MISC-3353"
click at [318, 411] on link "MISC-3353" at bounding box center [307, 415] width 57 height 14
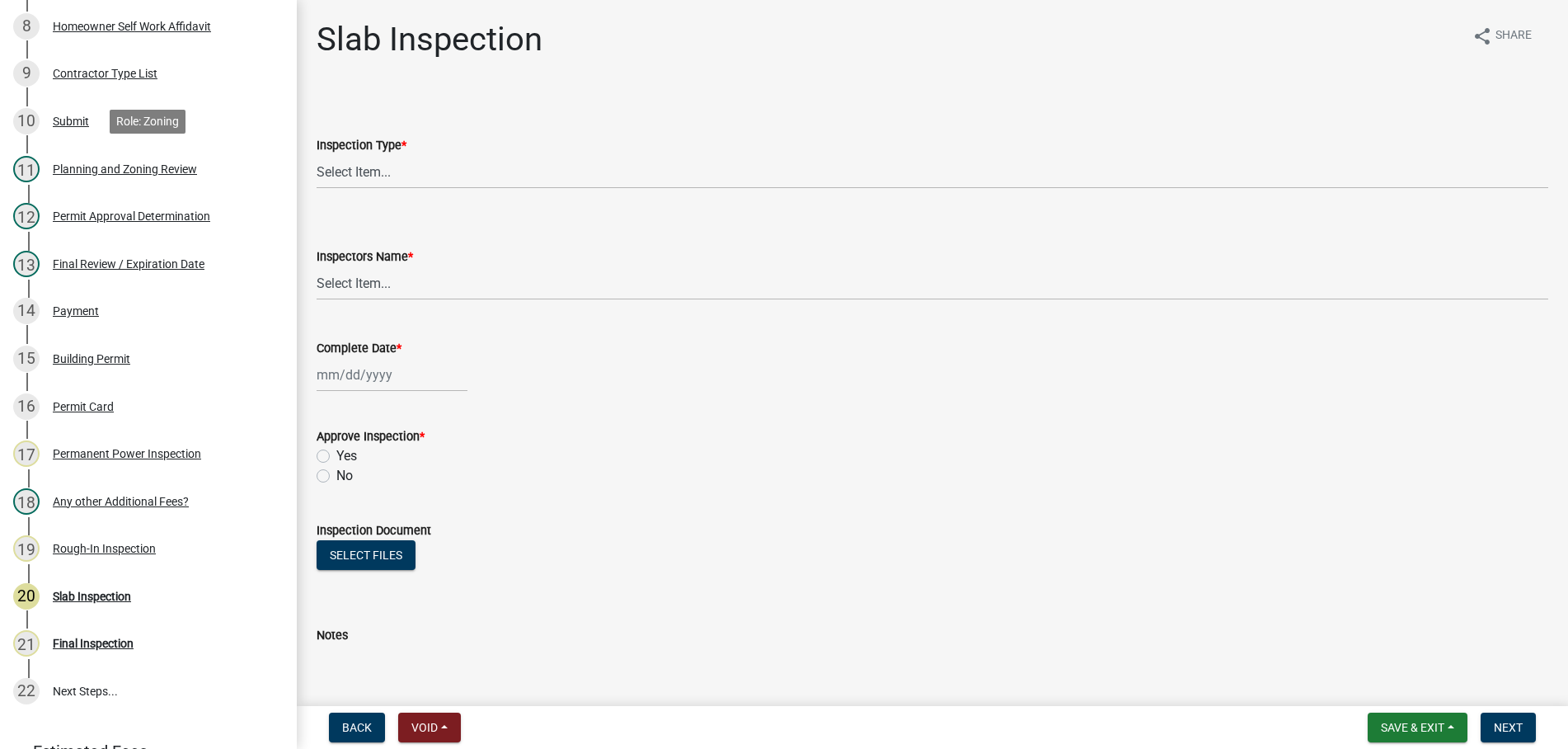
scroll to position [735, 0]
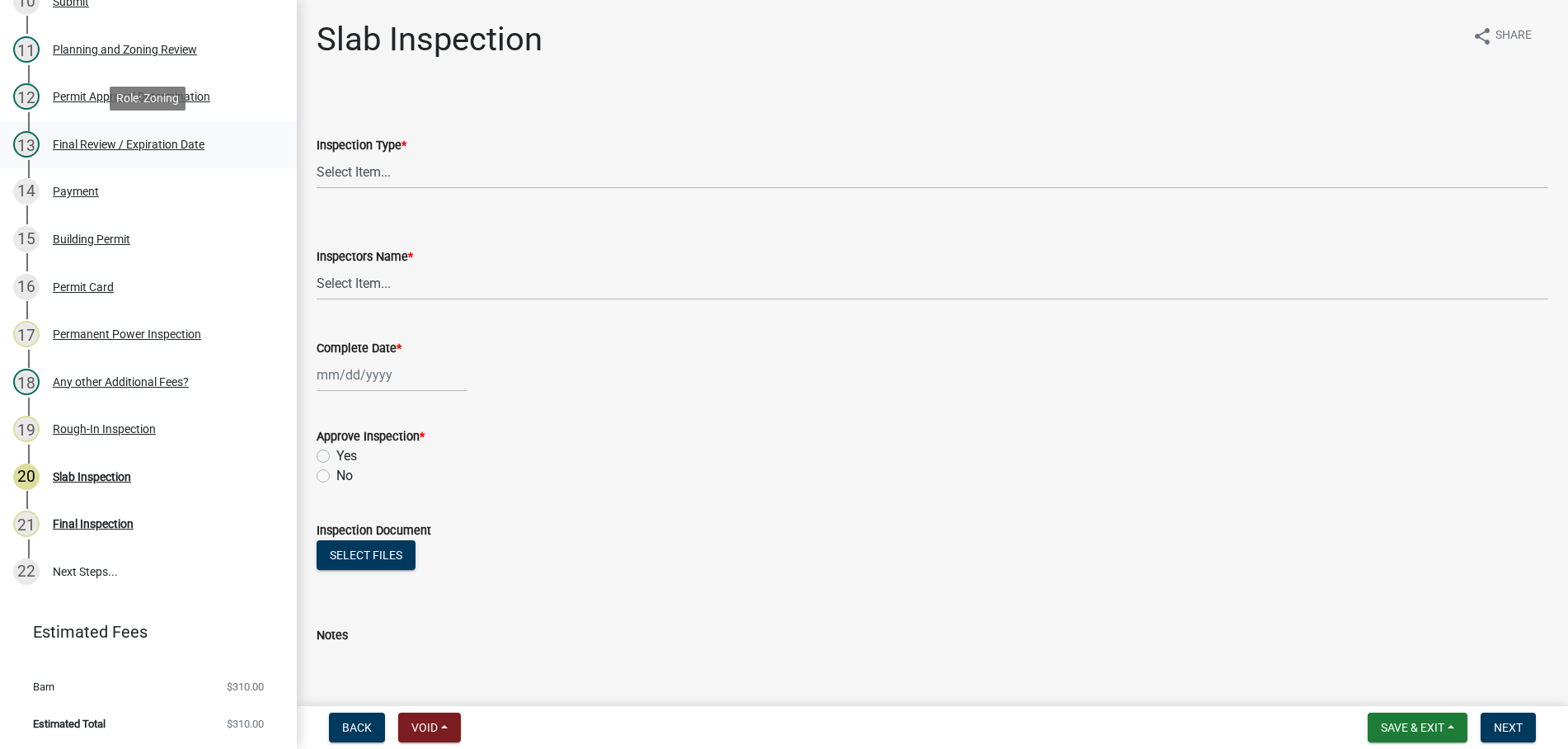
click at [84, 142] on div "Final Review / Expiration Date" at bounding box center [128, 145] width 151 height 12
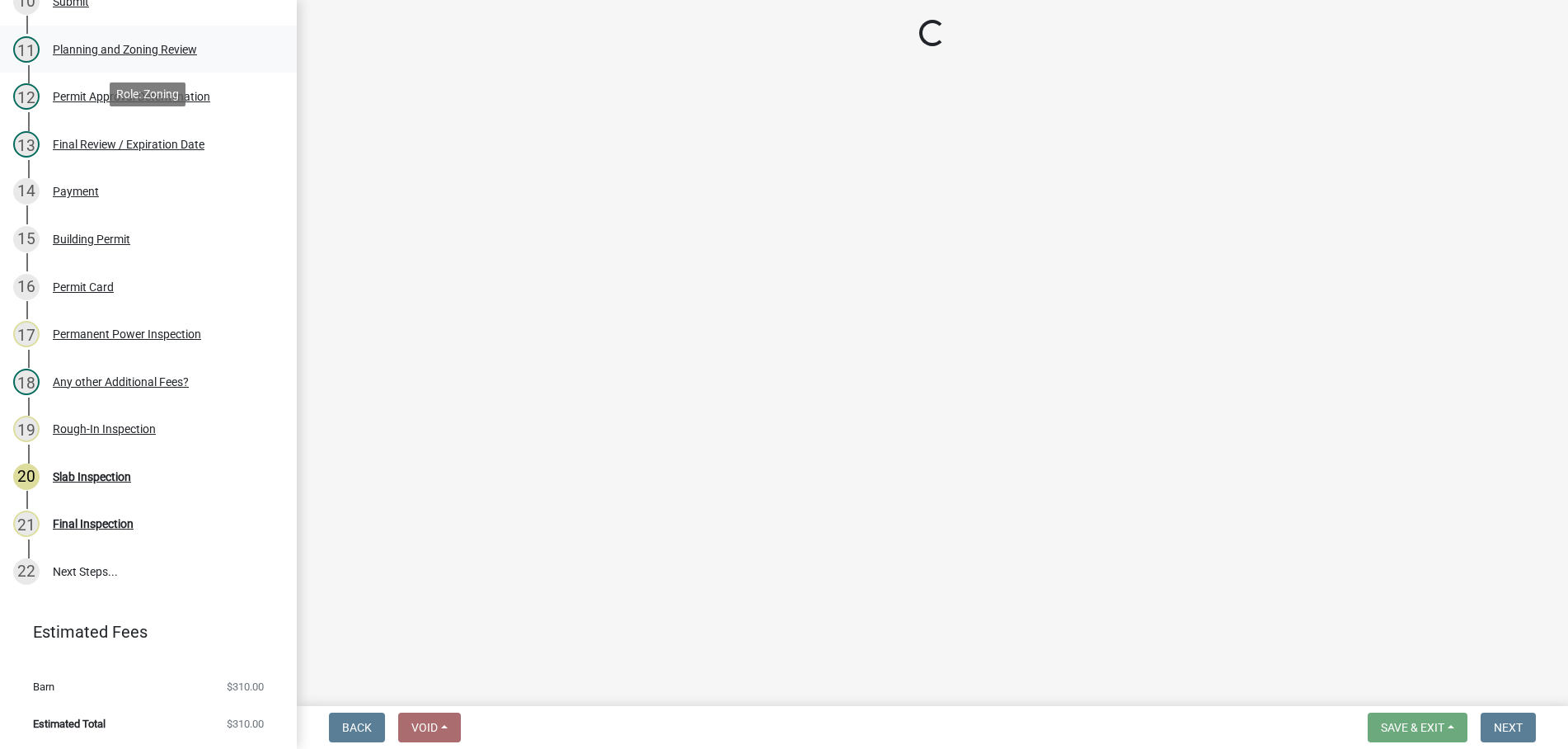
select select "b44f7338-8171-40f4-83dd-b8ba3065c966"
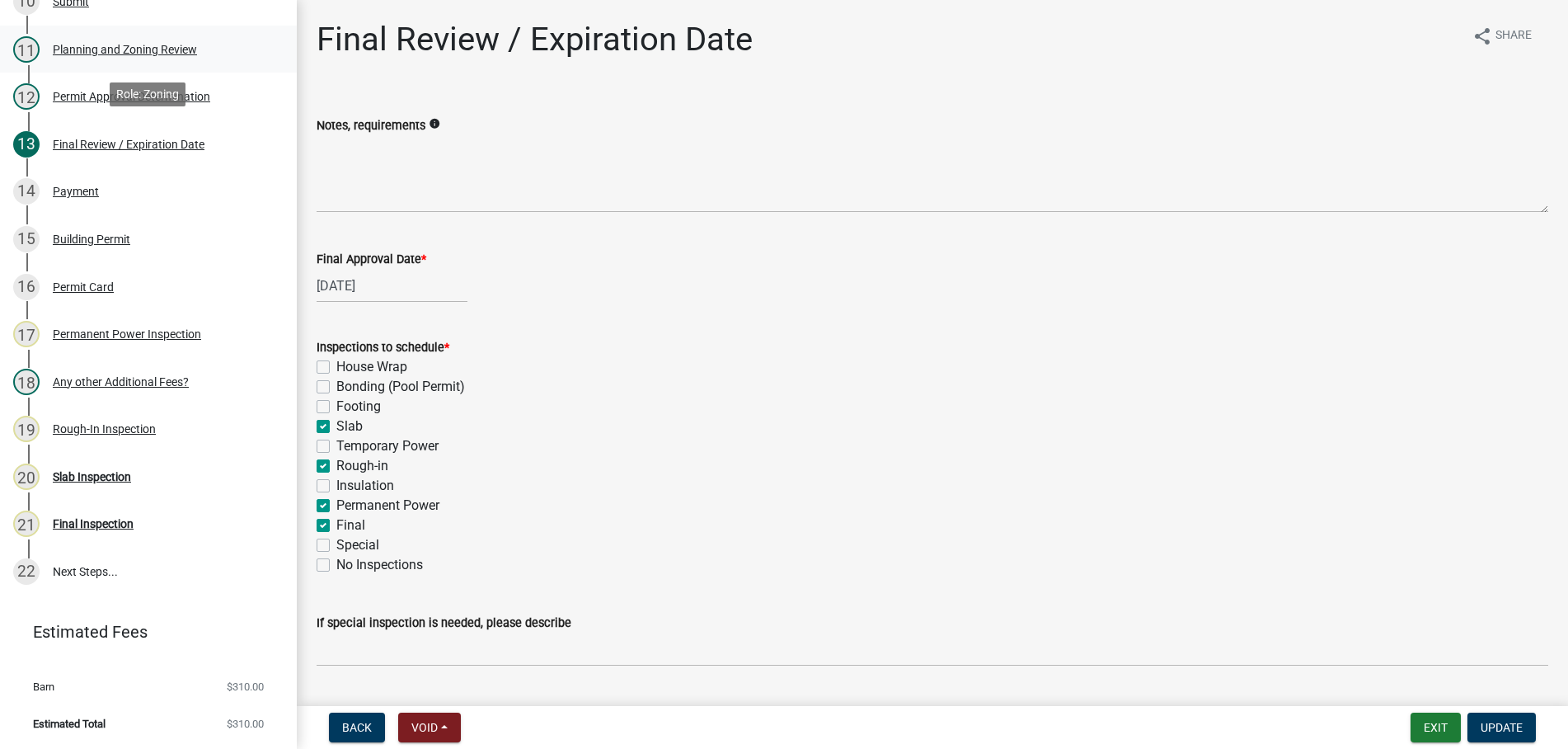
click at [82, 45] on div "Planning and Zoning Review" at bounding box center [125, 50] width 144 height 12
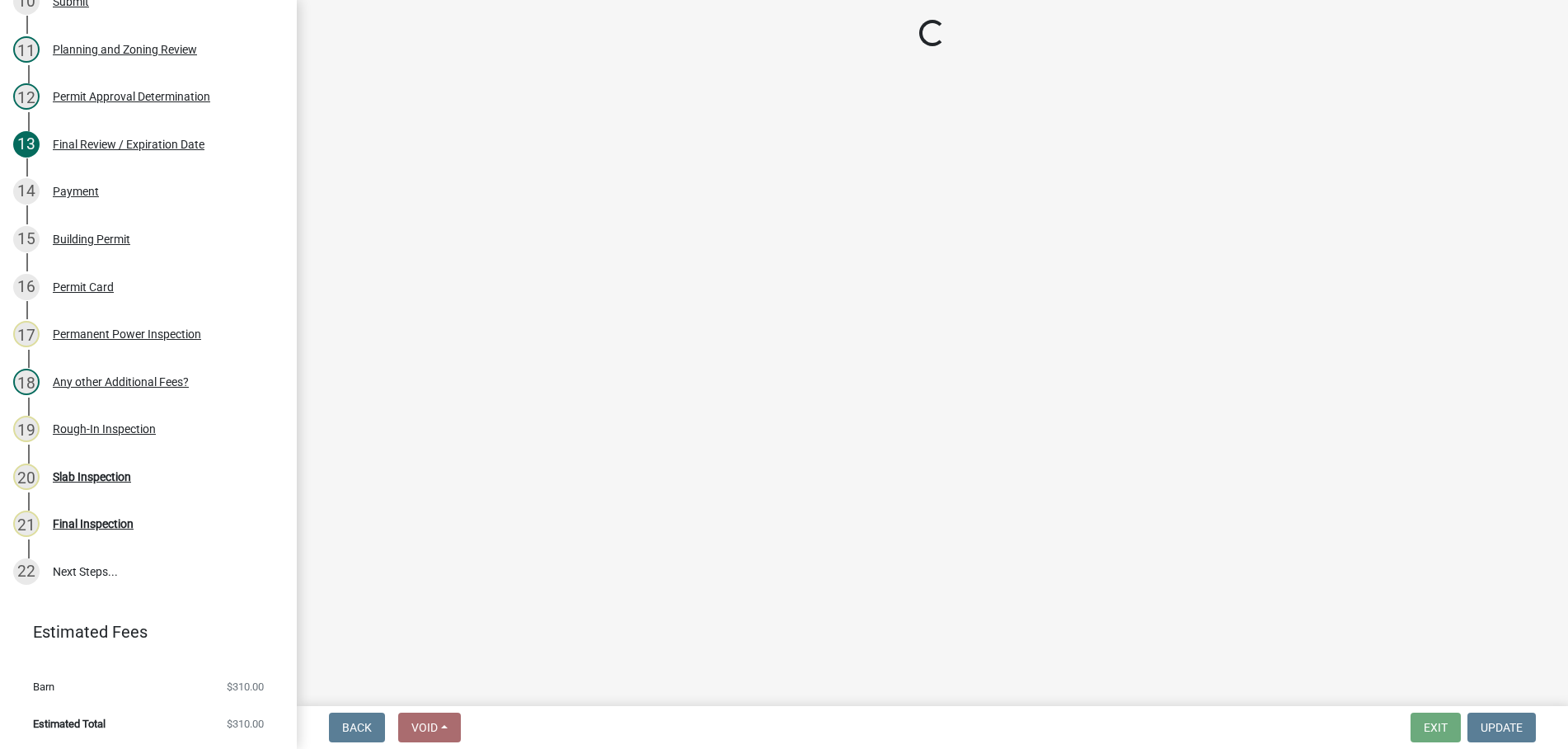
select select "d8142ddf-27f7-42b0-ba1e-04fee764576f"
select select "b44f7338-8171-40f4-83dd-b8ba3065c966"
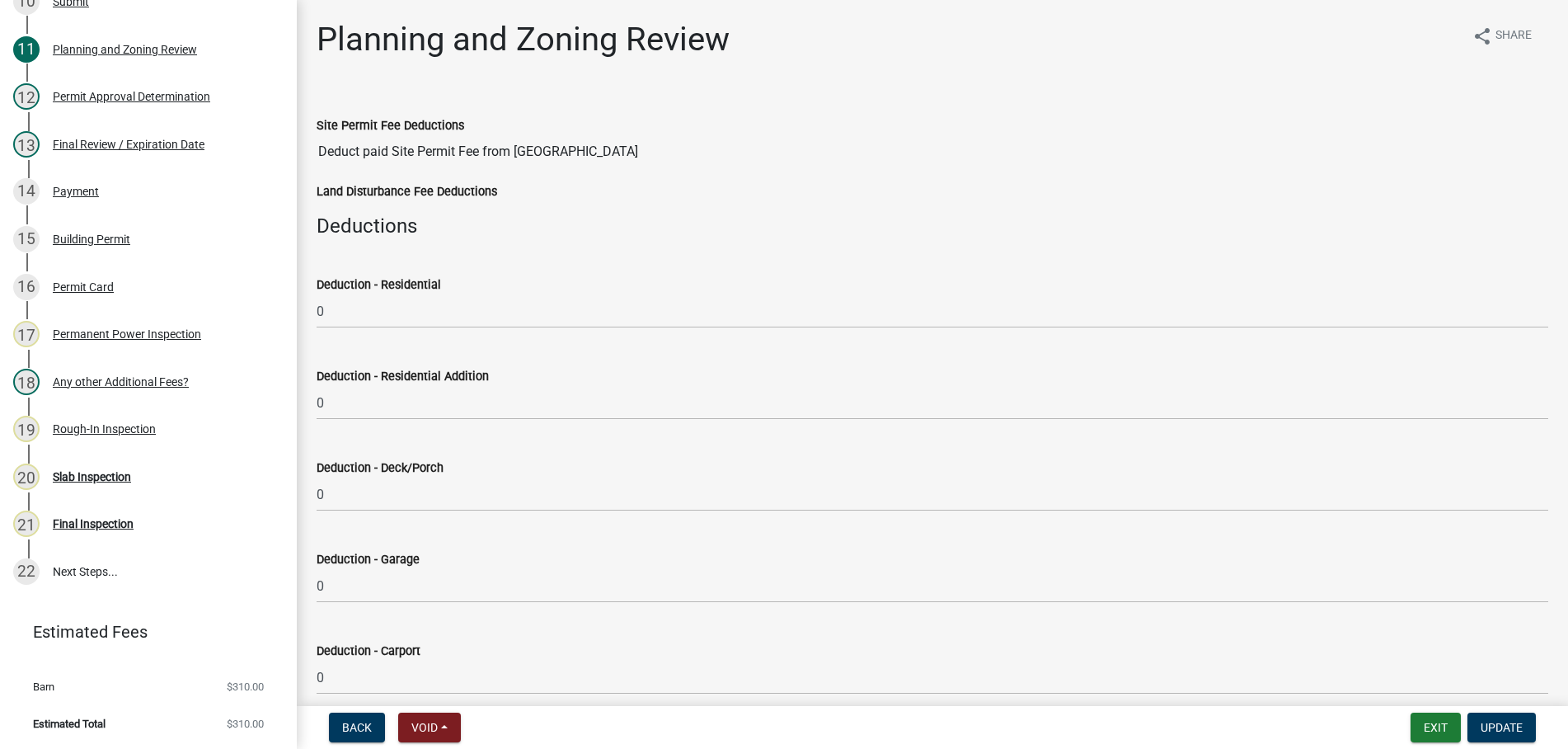
click at [862, 104] on div "Site Permit Fee Deductions Deduct paid Site Permit Fee from Barn" at bounding box center [932, 131] width 1232 height 76
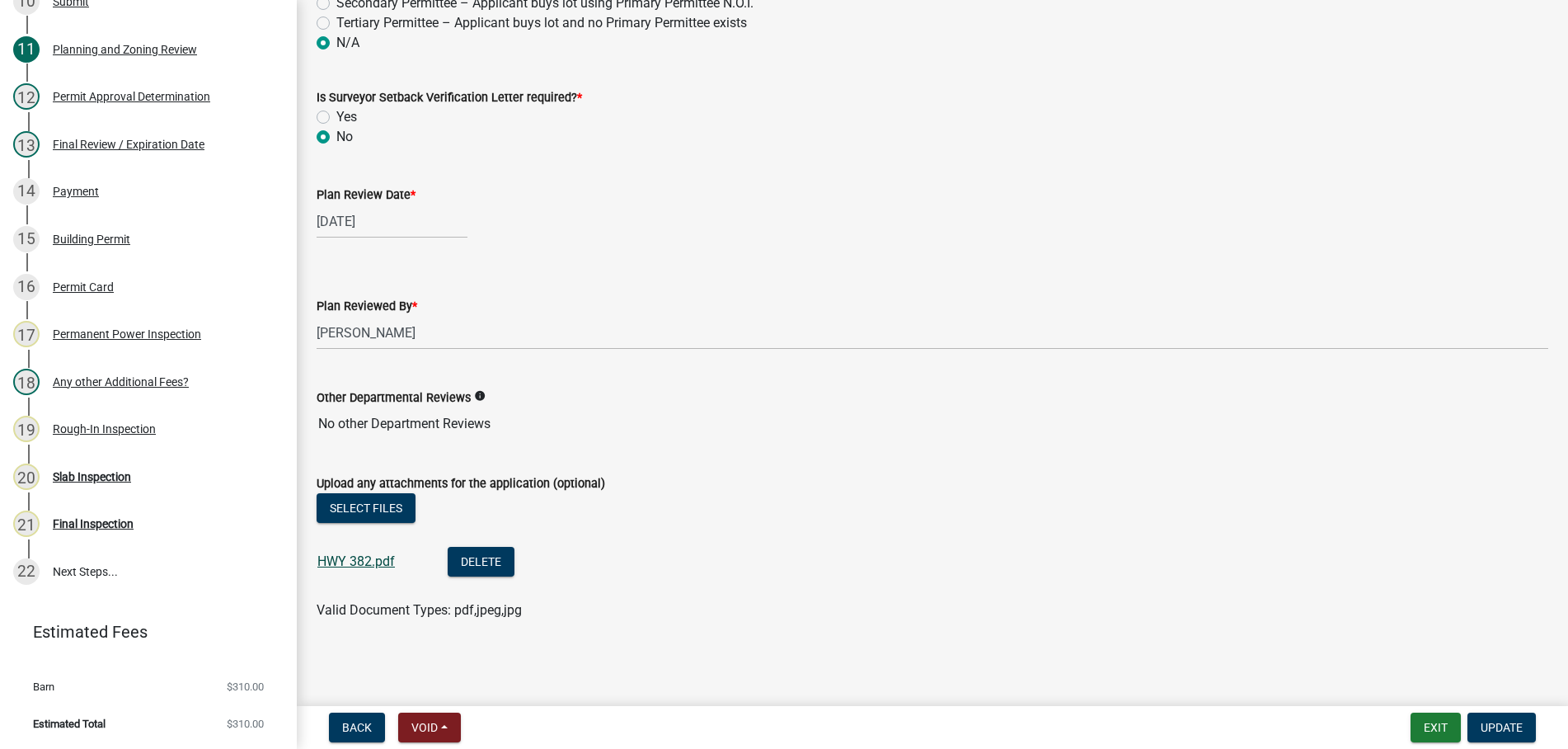
click at [354, 556] on link "HWY 382.pdf" at bounding box center [355, 562] width 77 height 16
click at [1440, 722] on button "Exit" at bounding box center [1436, 728] width 51 height 29
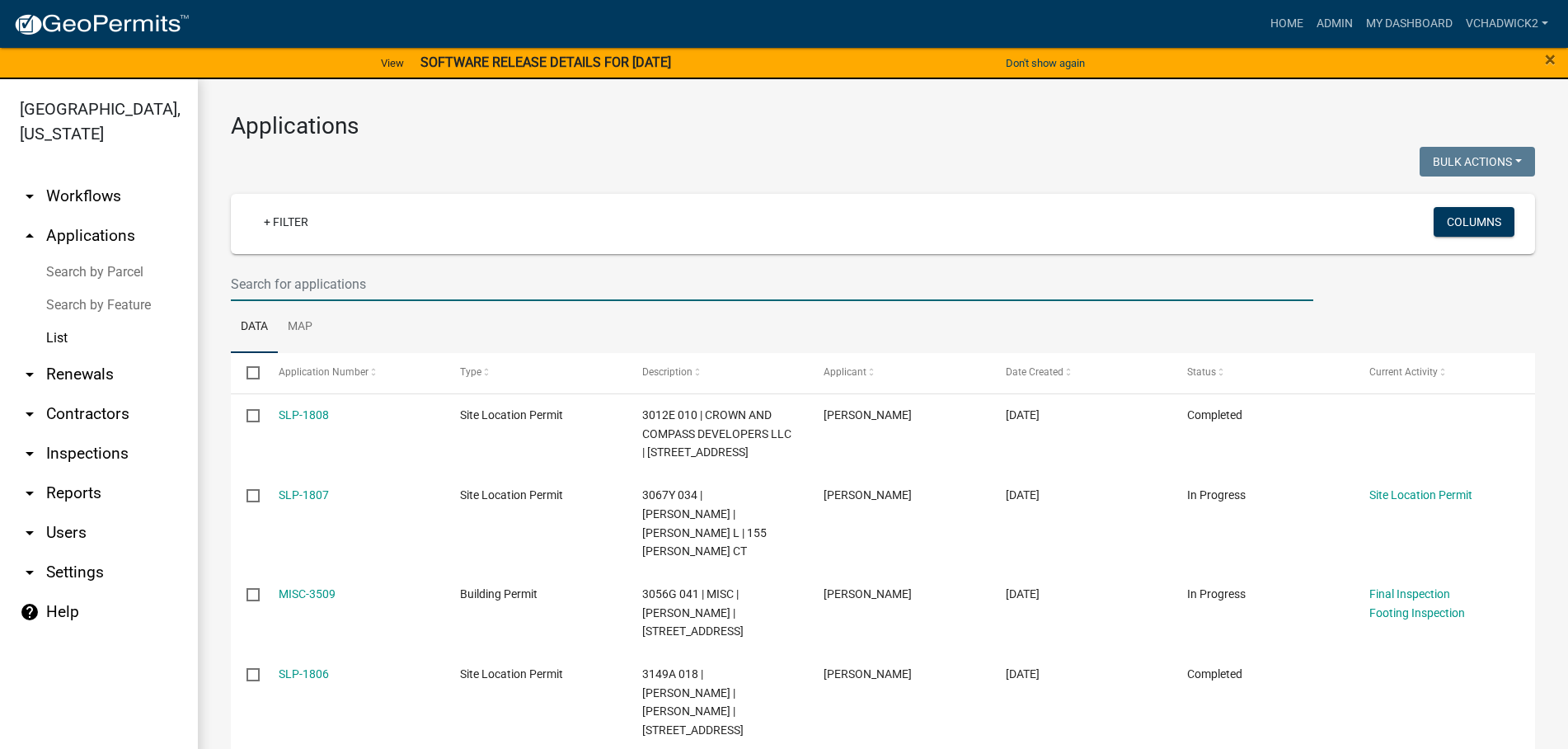
click at [345, 270] on input "text" at bounding box center [771, 284] width 1083 height 34
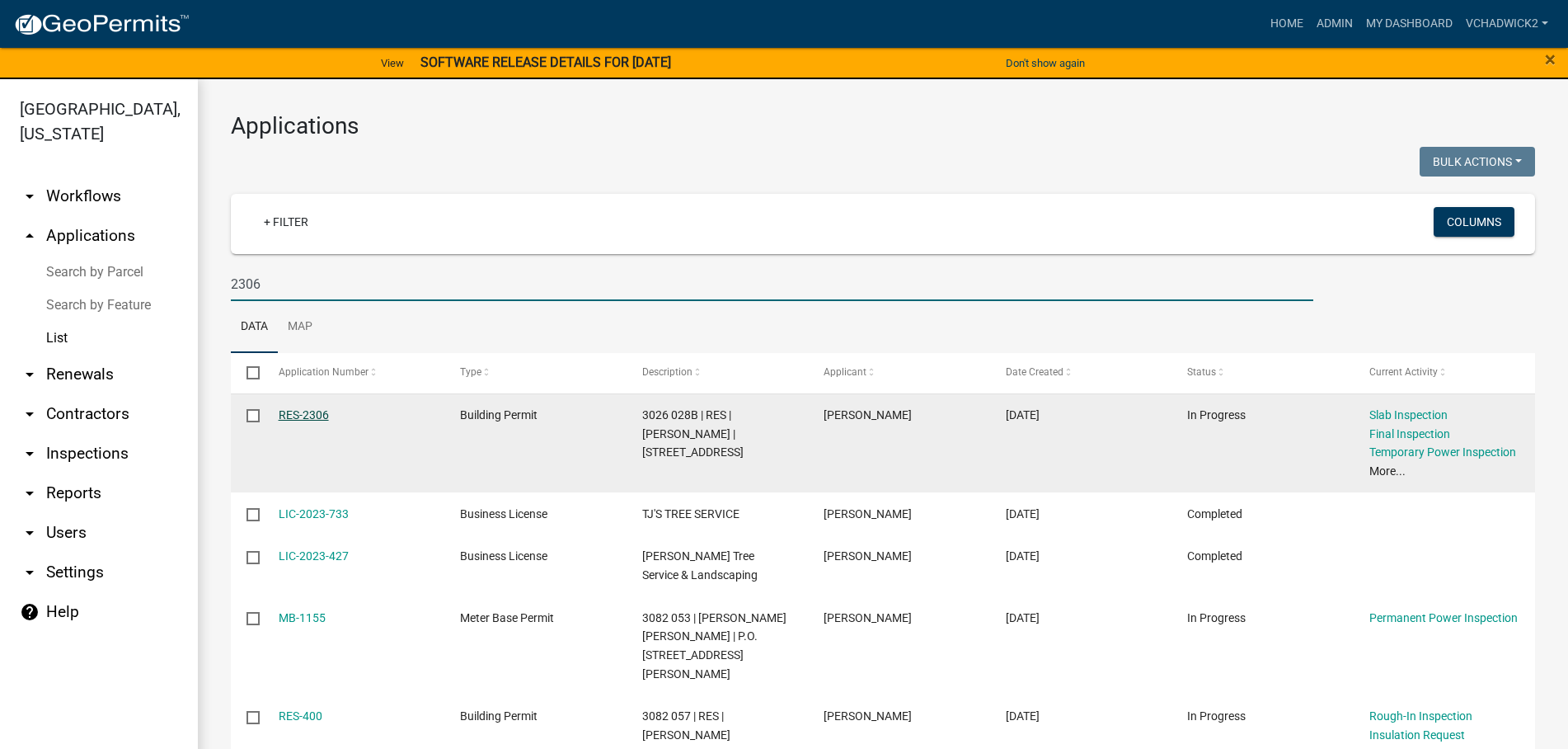
type input "2306"
click at [310, 415] on link "RES-2306" at bounding box center [304, 415] width 51 height 14
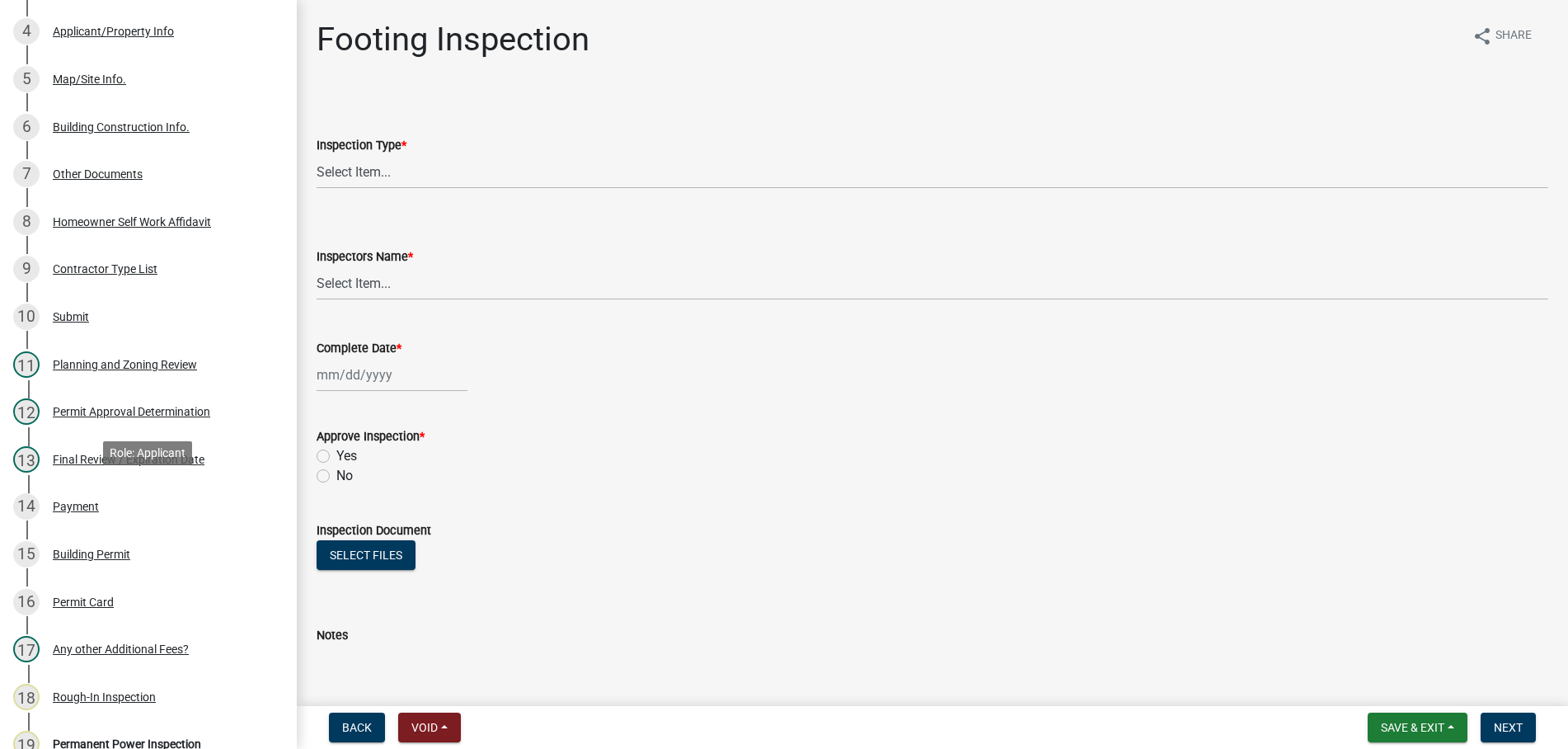
scroll to position [757, 0]
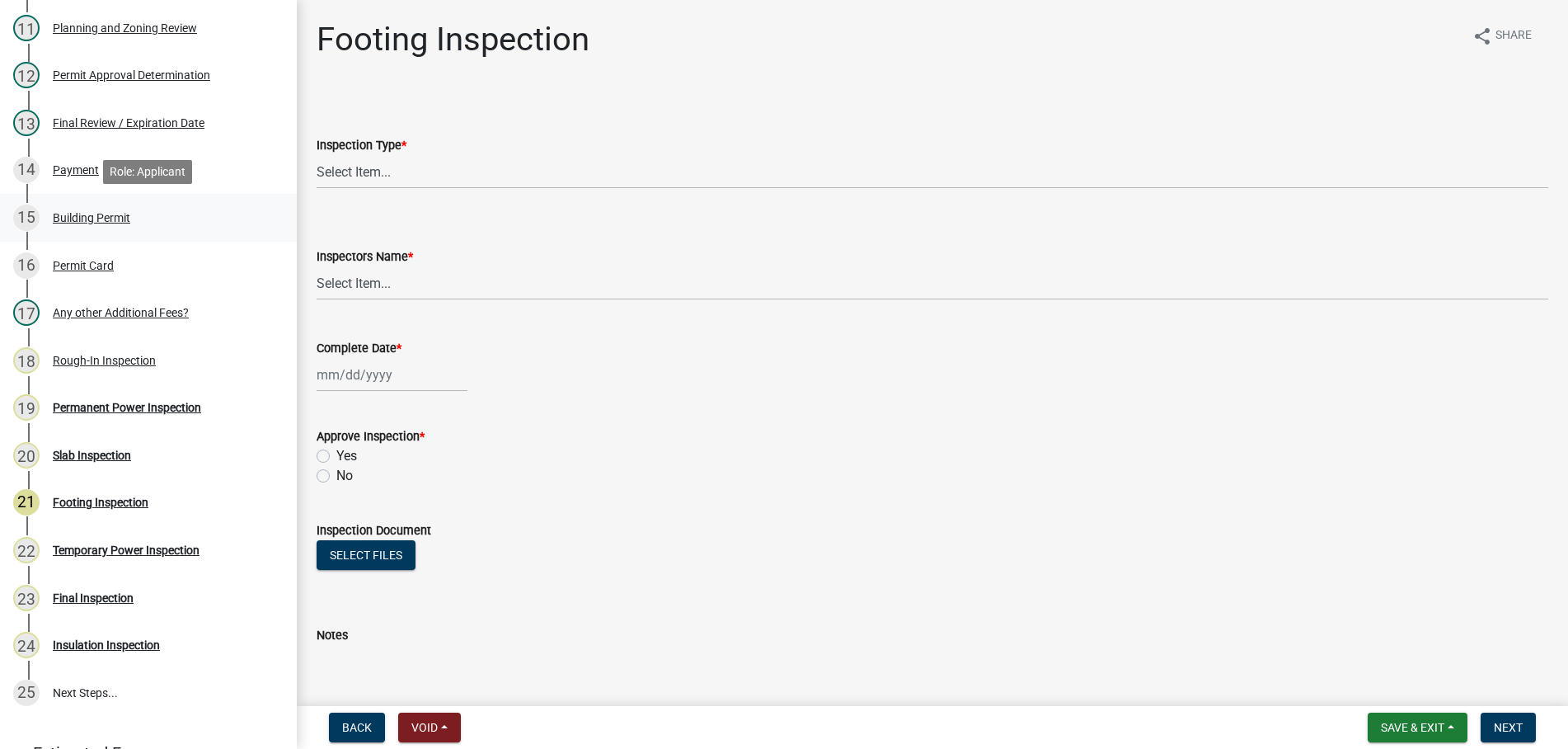
click at [90, 215] on div "Building Permit" at bounding box center [91, 218] width 77 height 12
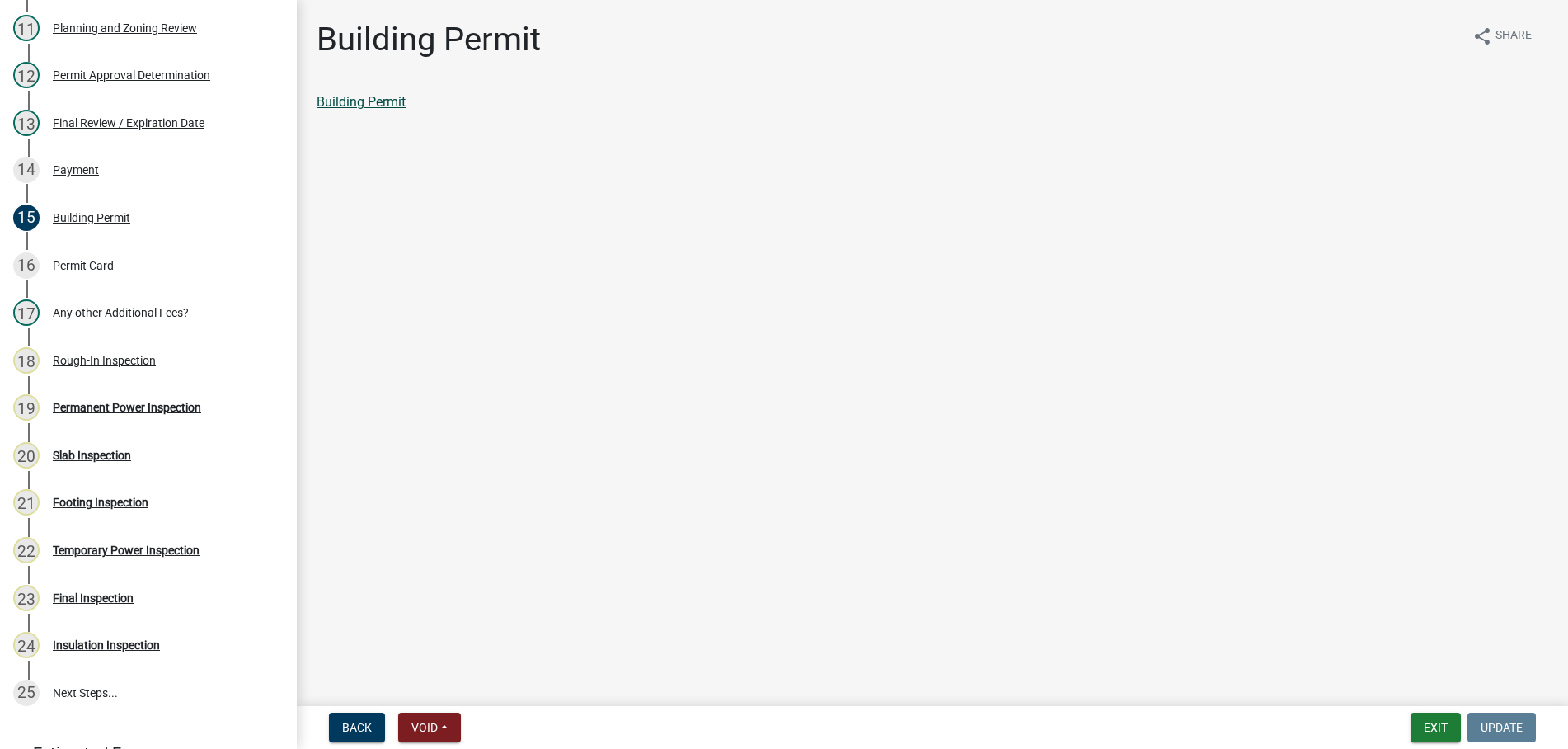
click at [385, 102] on link "Building Permit" at bounding box center [360, 102] width 89 height 16
click at [1414, 719] on button "Exit" at bounding box center [1436, 728] width 51 height 29
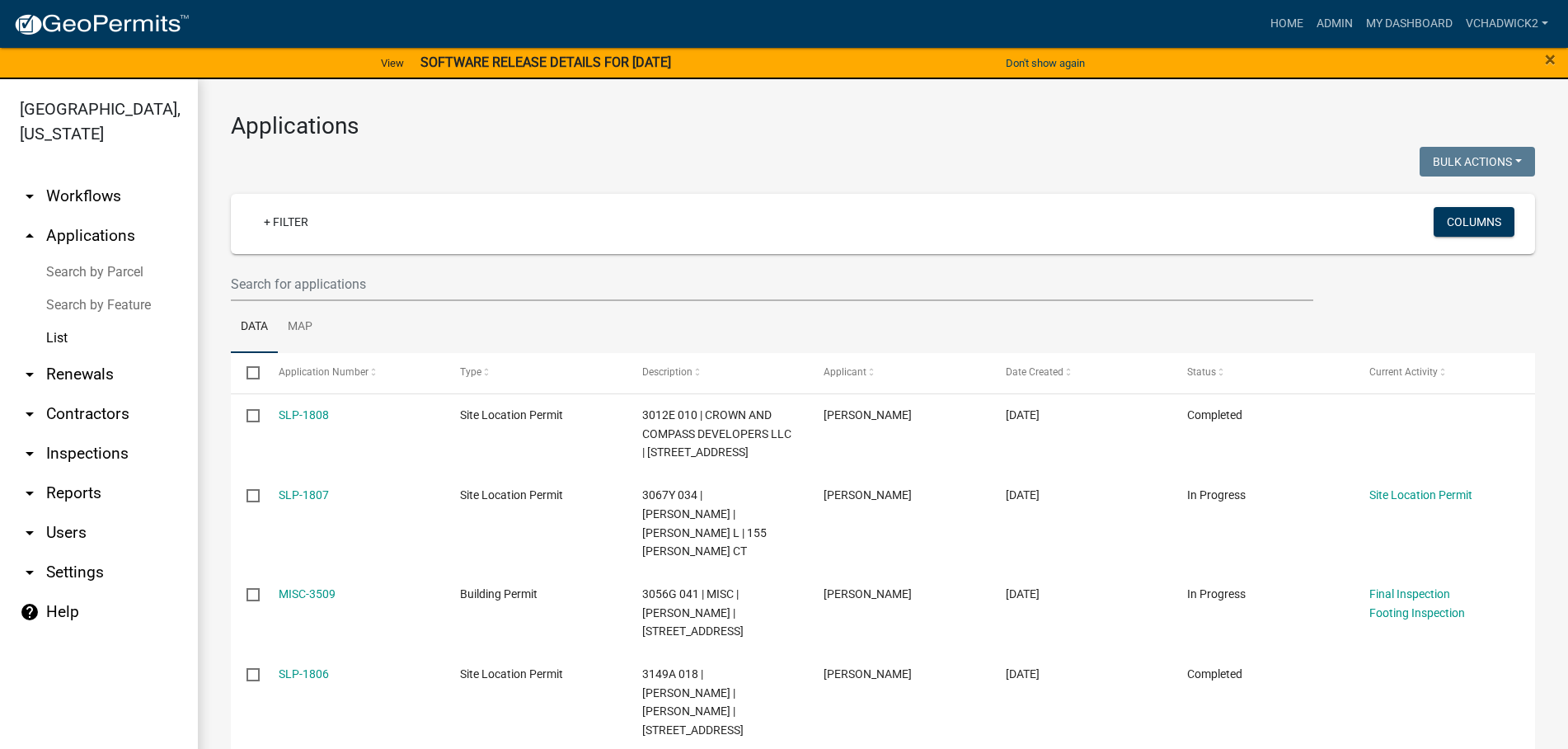
click at [363, 128] on h3 "Applications" at bounding box center [883, 126] width 1304 height 28
drag, startPoint x: 356, startPoint y: 130, endPoint x: 222, endPoint y: 117, distance: 134.6
click at [476, 129] on h3 "Applications" at bounding box center [883, 126] width 1304 height 28
drag, startPoint x: 358, startPoint y: 125, endPoint x: 204, endPoint y: 119, distance: 154.1
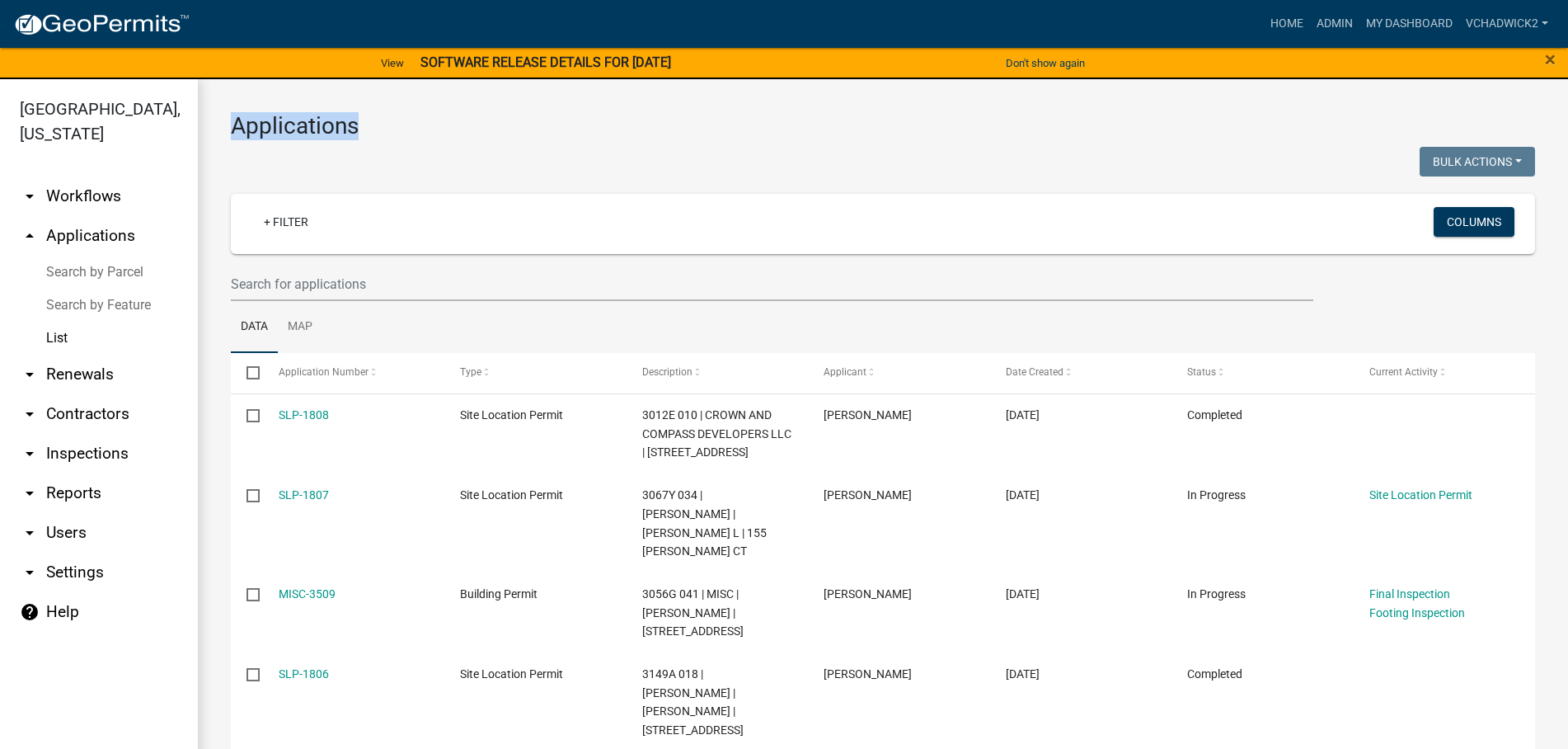
click at [289, 127] on h3 "Applications" at bounding box center [883, 126] width 1304 height 28
click at [364, 125] on h3 "Applications" at bounding box center [883, 126] width 1304 height 28
click at [355, 132] on h3 "Applications" at bounding box center [883, 126] width 1304 height 28
drag, startPoint x: 355, startPoint y: 125, endPoint x: 228, endPoint y: 128, distance: 127.0
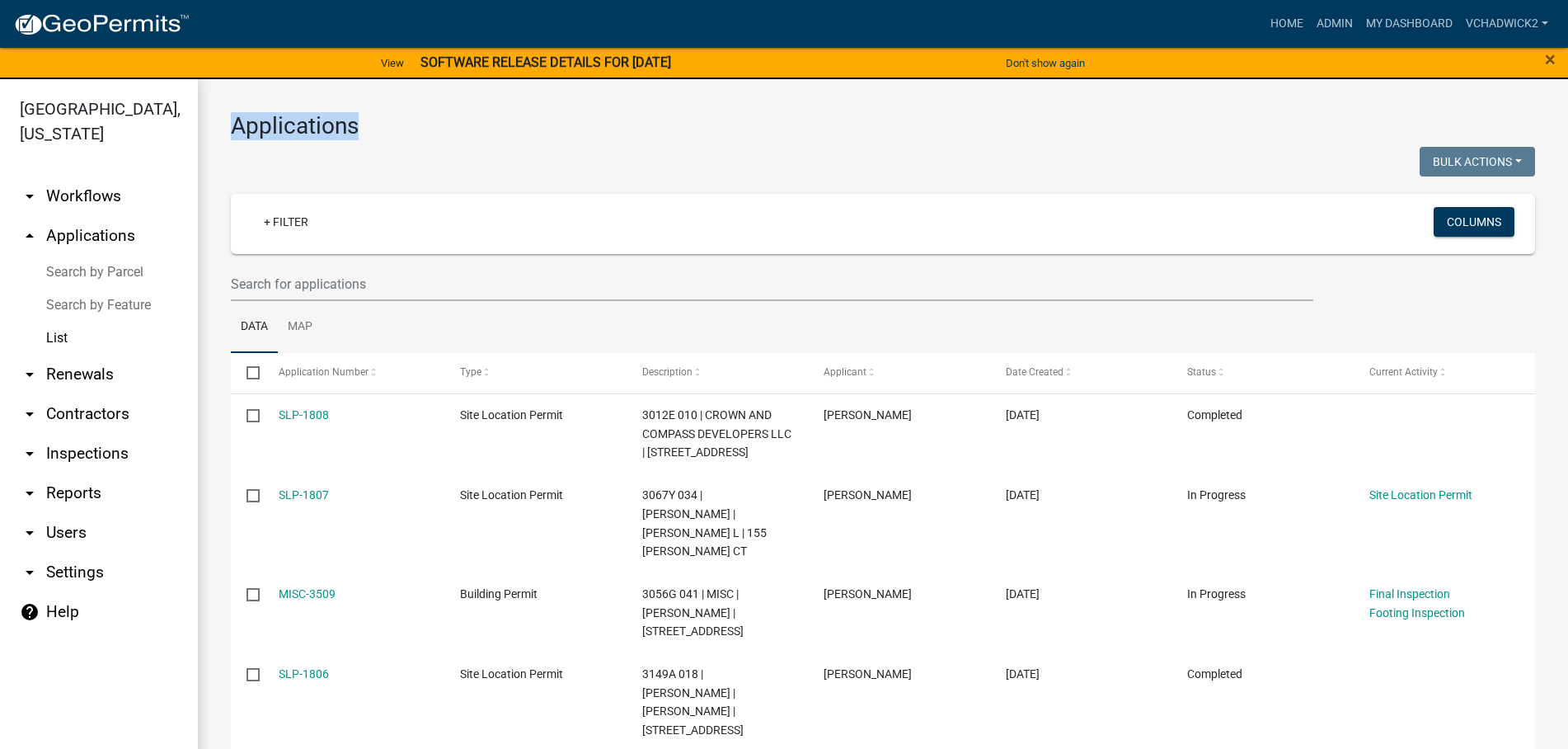
click at [368, 146] on div at bounding box center [551, 163] width 665 height 34
drag, startPoint x: 353, startPoint y: 126, endPoint x: 210, endPoint y: 127, distance: 143.0
click at [359, 123] on h3 "Applications" at bounding box center [883, 126] width 1304 height 28
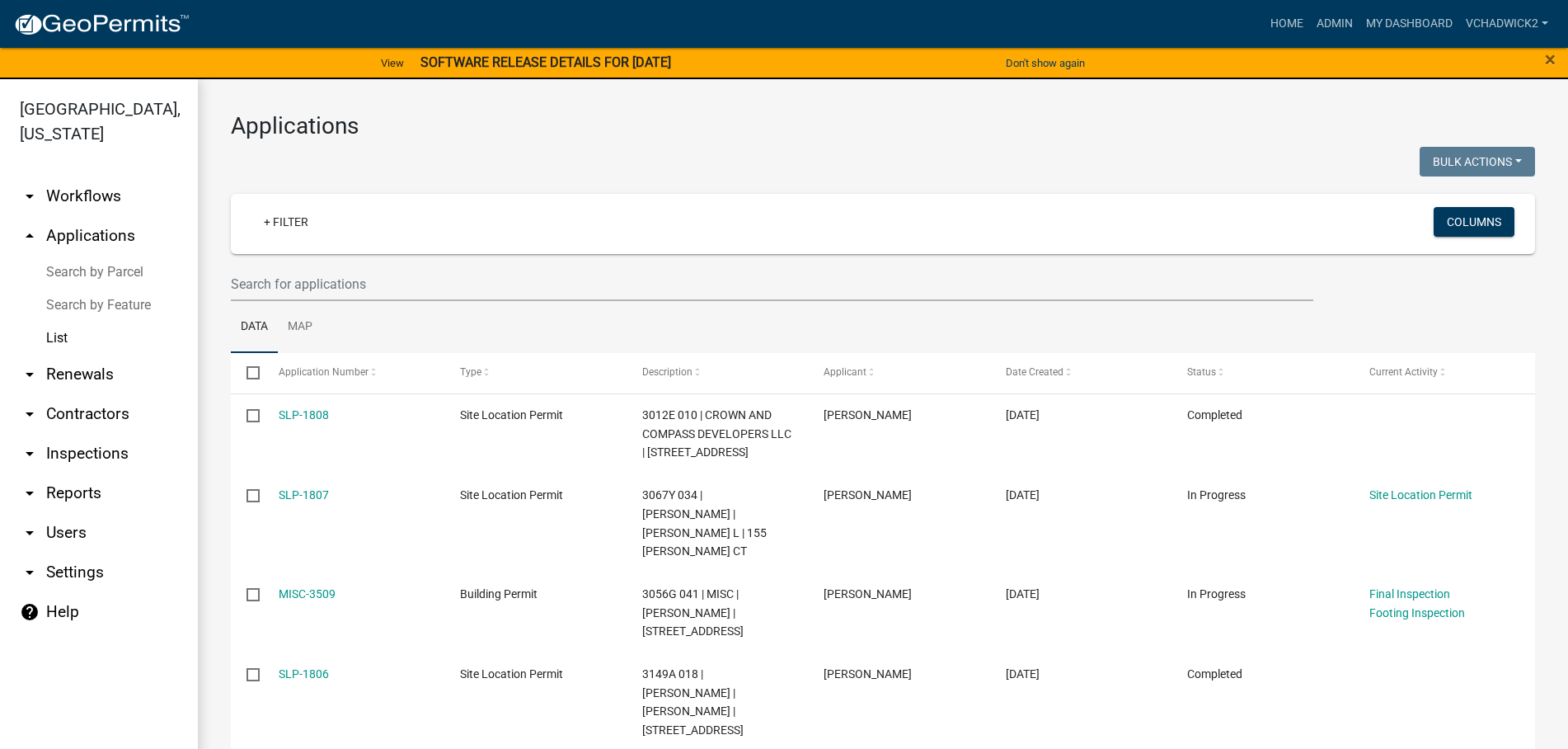
click at [255, 129] on h3 "Applications" at bounding box center [883, 126] width 1304 height 28
click at [360, 130] on h3 "Applications" at bounding box center [883, 126] width 1304 height 28
drag, startPoint x: 358, startPoint y: 128, endPoint x: 210, endPoint y: 125, distance: 148.0
click at [400, 134] on h3 "Applications" at bounding box center [883, 126] width 1304 height 28
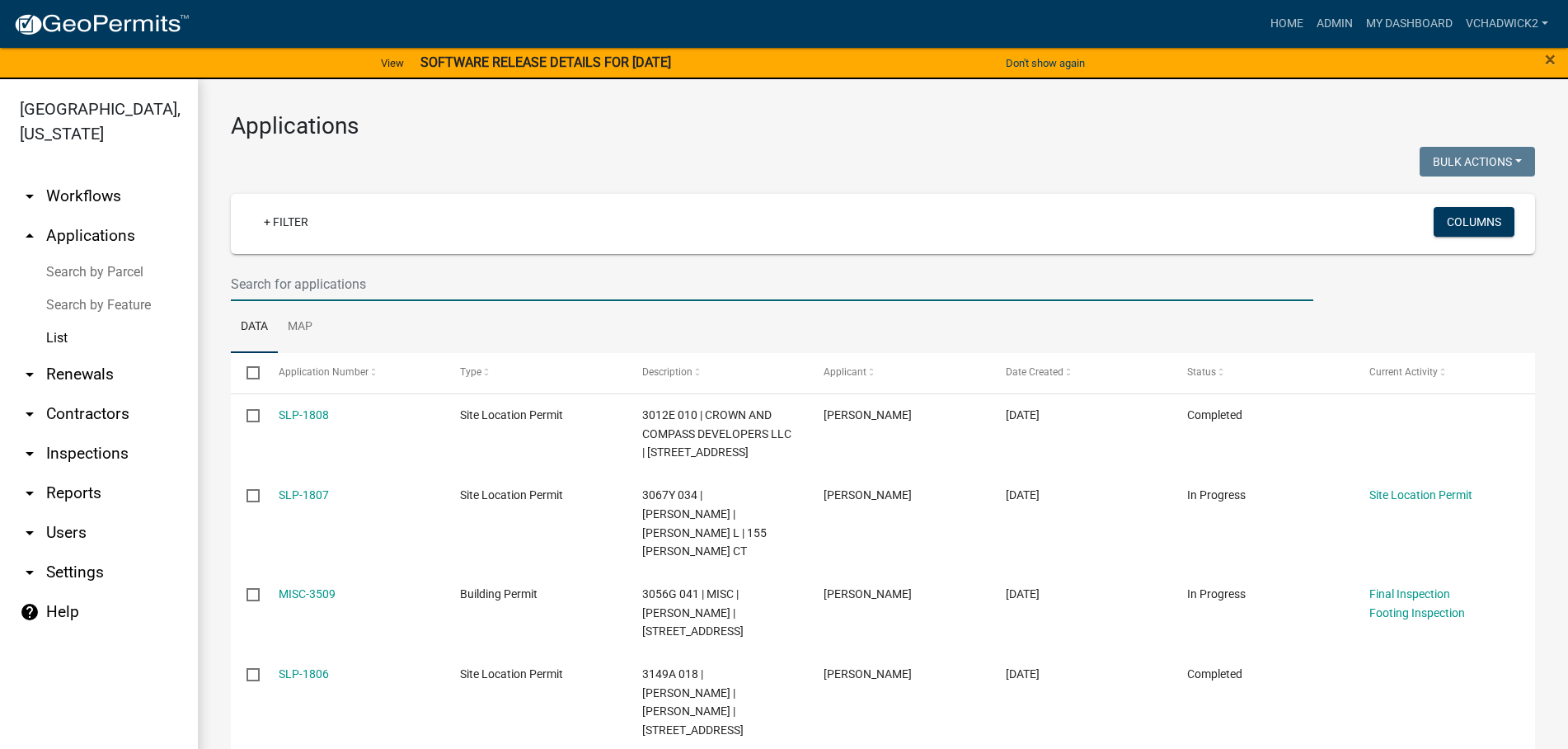
click at [320, 288] on input "text" at bounding box center [771, 284] width 1083 height 34
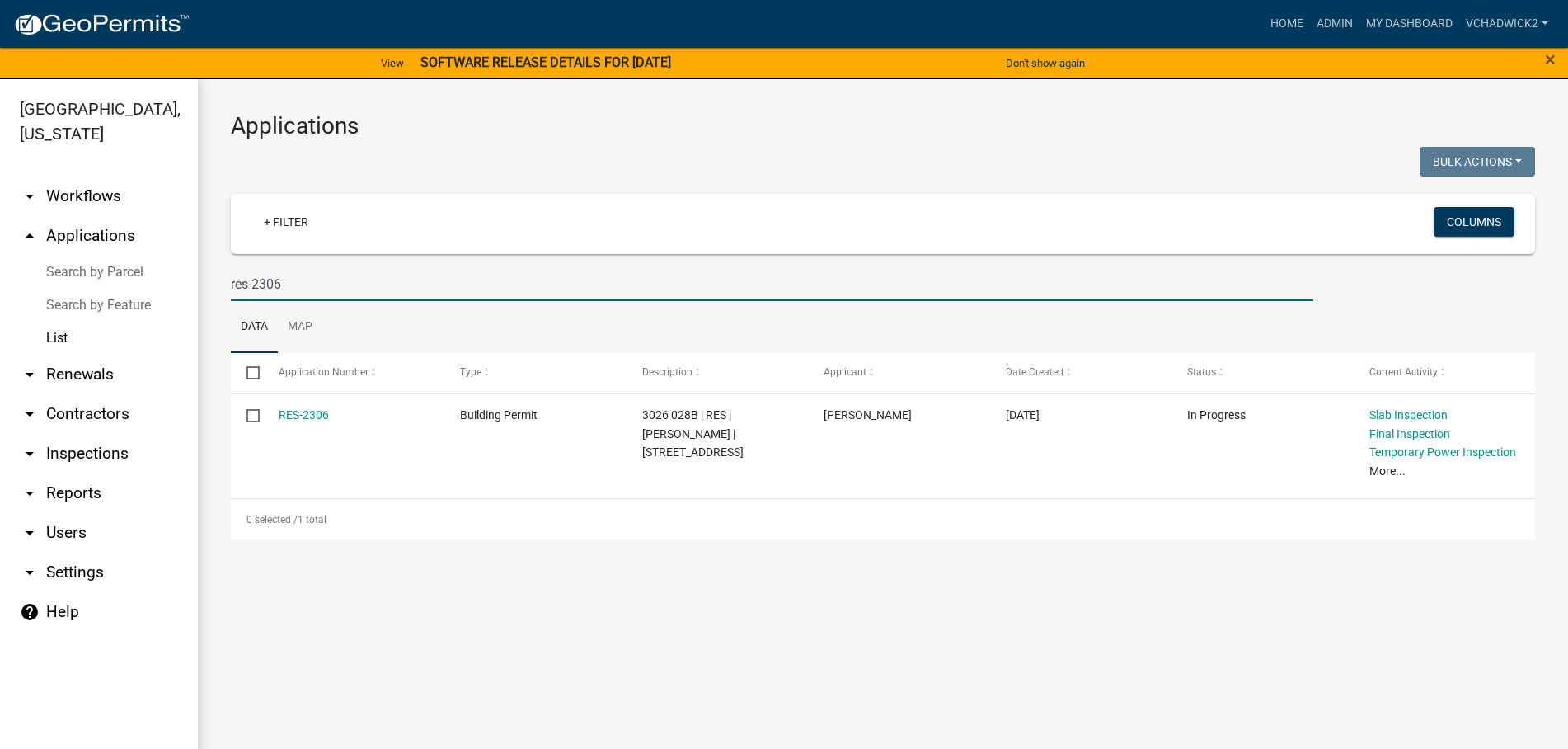
drag, startPoint x: 293, startPoint y: 277, endPoint x: 3, endPoint y: 268, distance: 290.1
click at [230, 268] on input "res-2306" at bounding box center [771, 284] width 1083 height 34
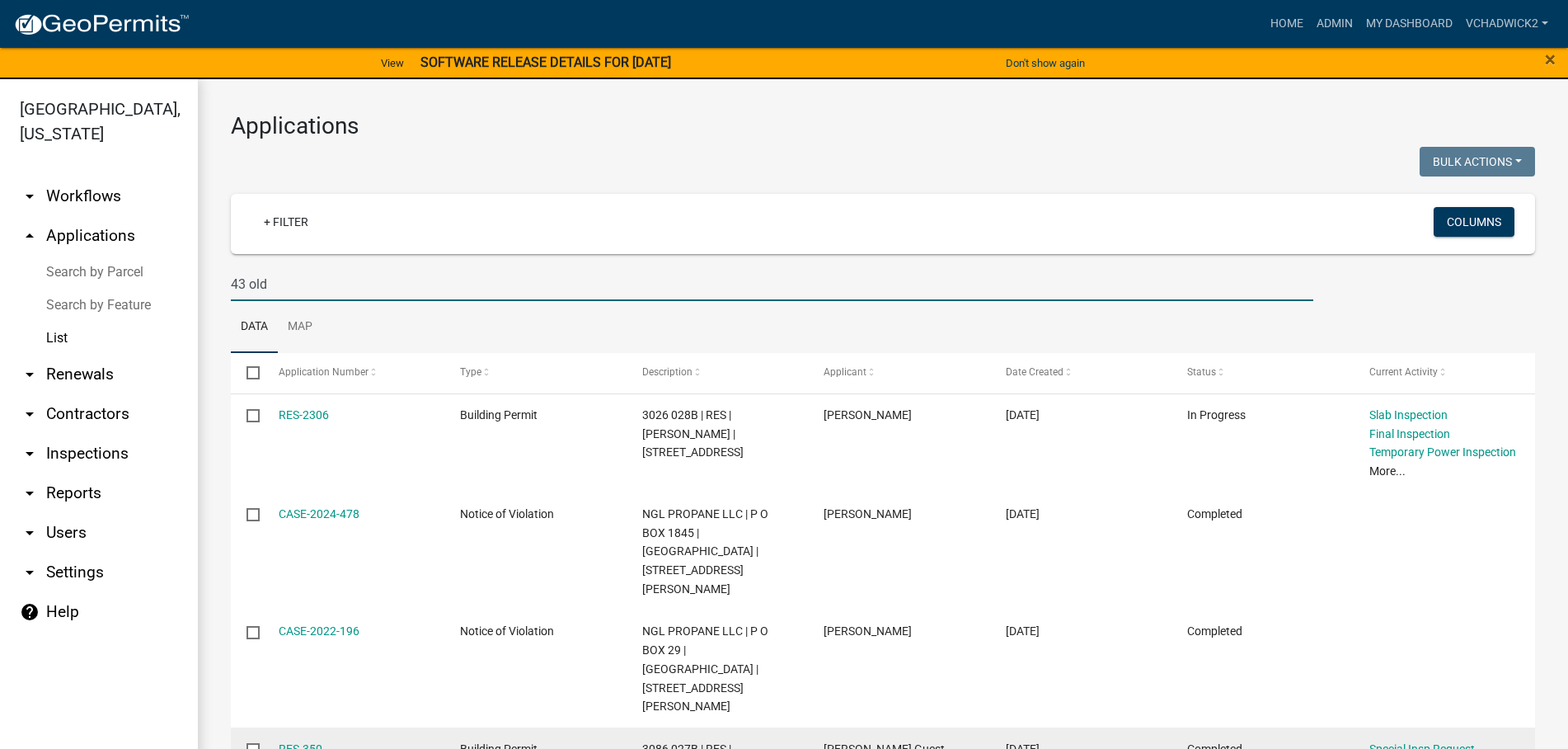
type input "43 old"
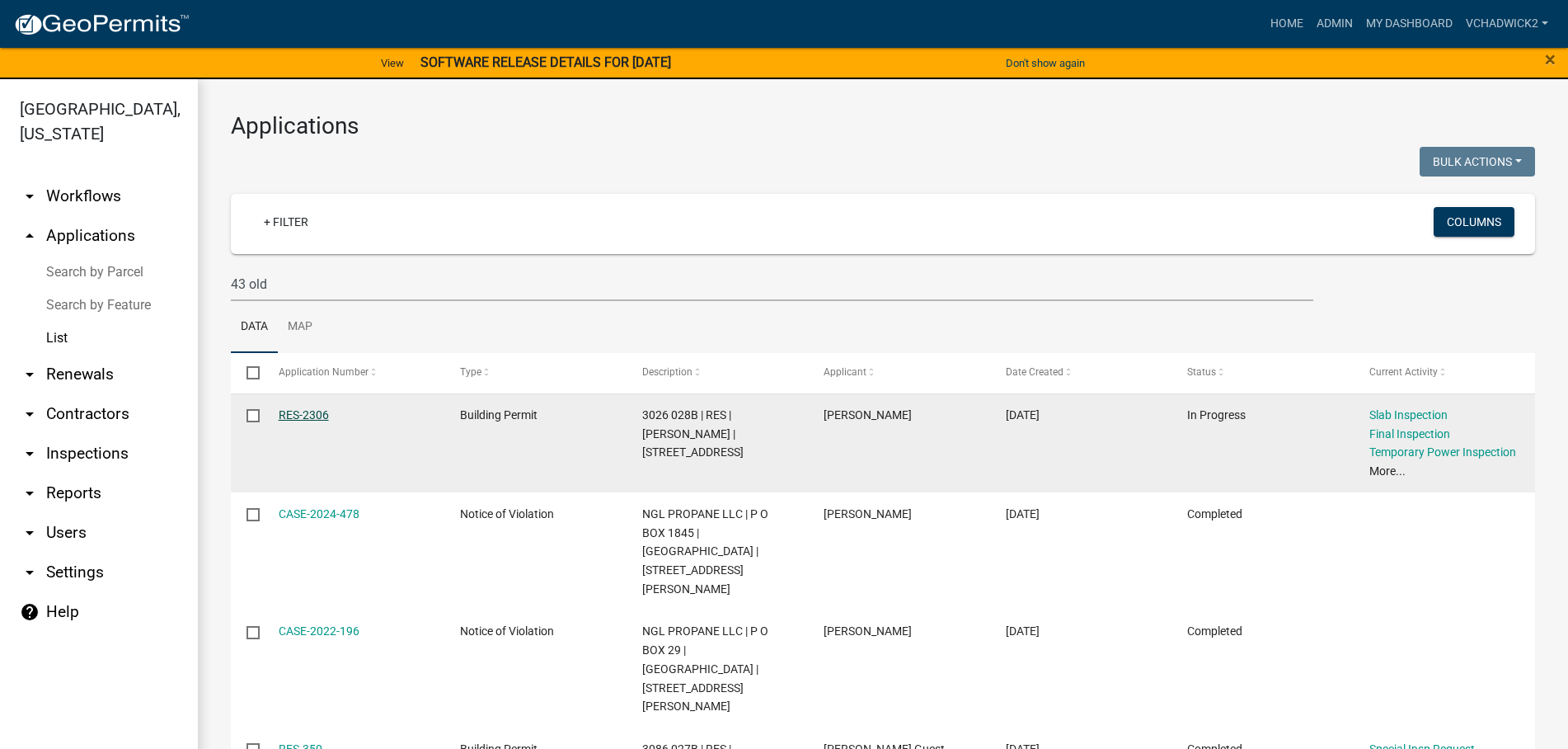
click at [303, 416] on link "RES-2306" at bounding box center [304, 415] width 51 height 14
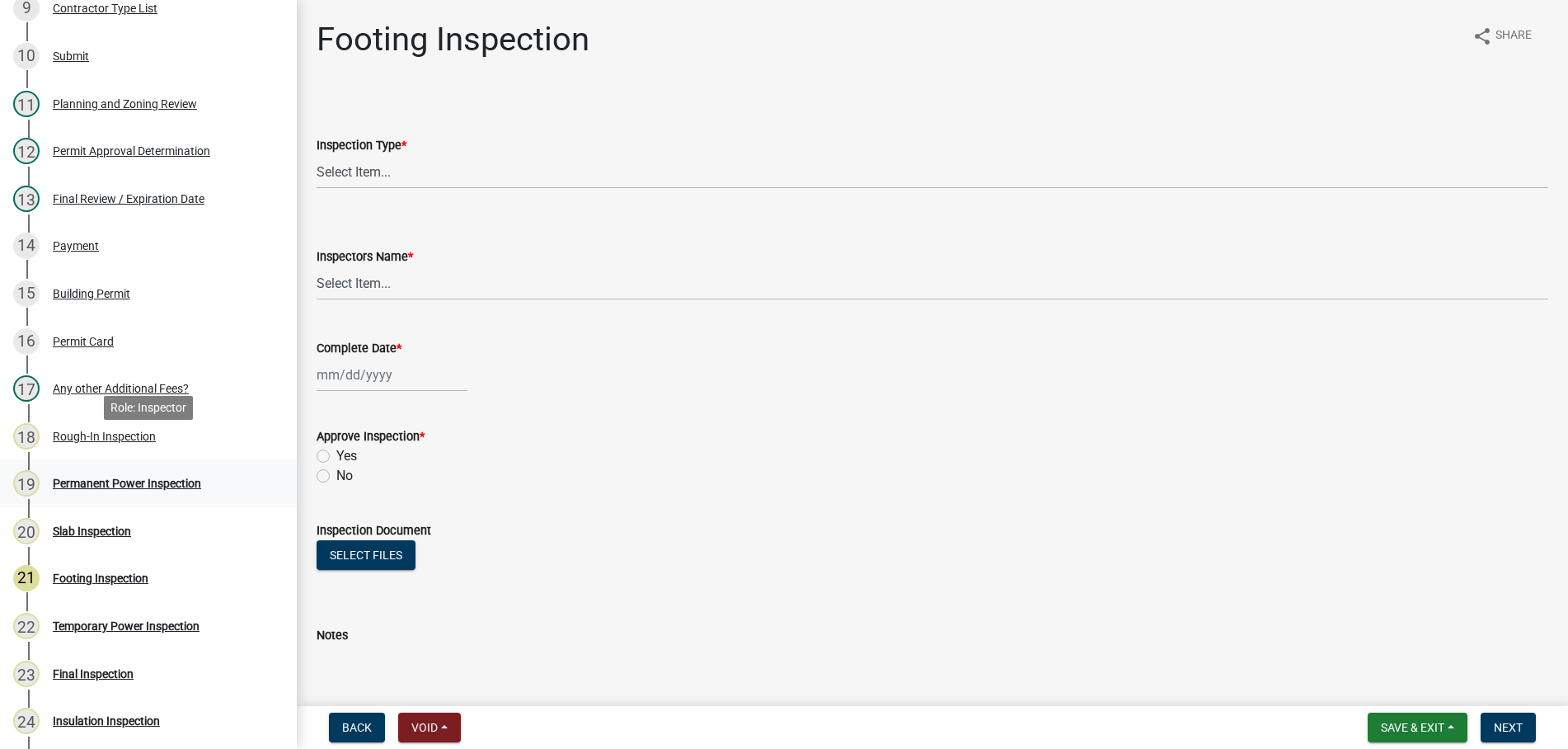
scroll to position [663, 0]
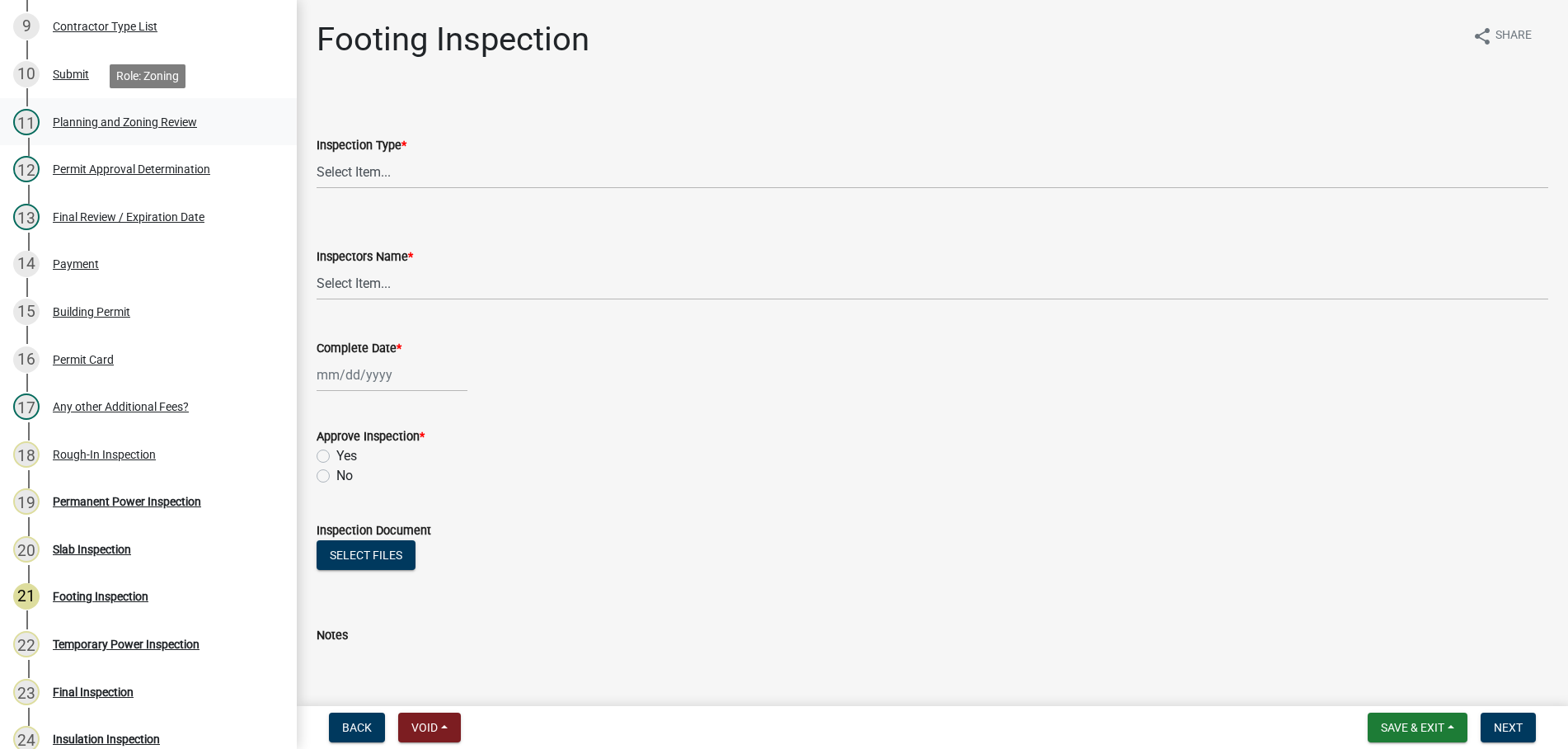
click at [110, 118] on div "Planning and Zoning Review" at bounding box center [125, 122] width 144 height 12
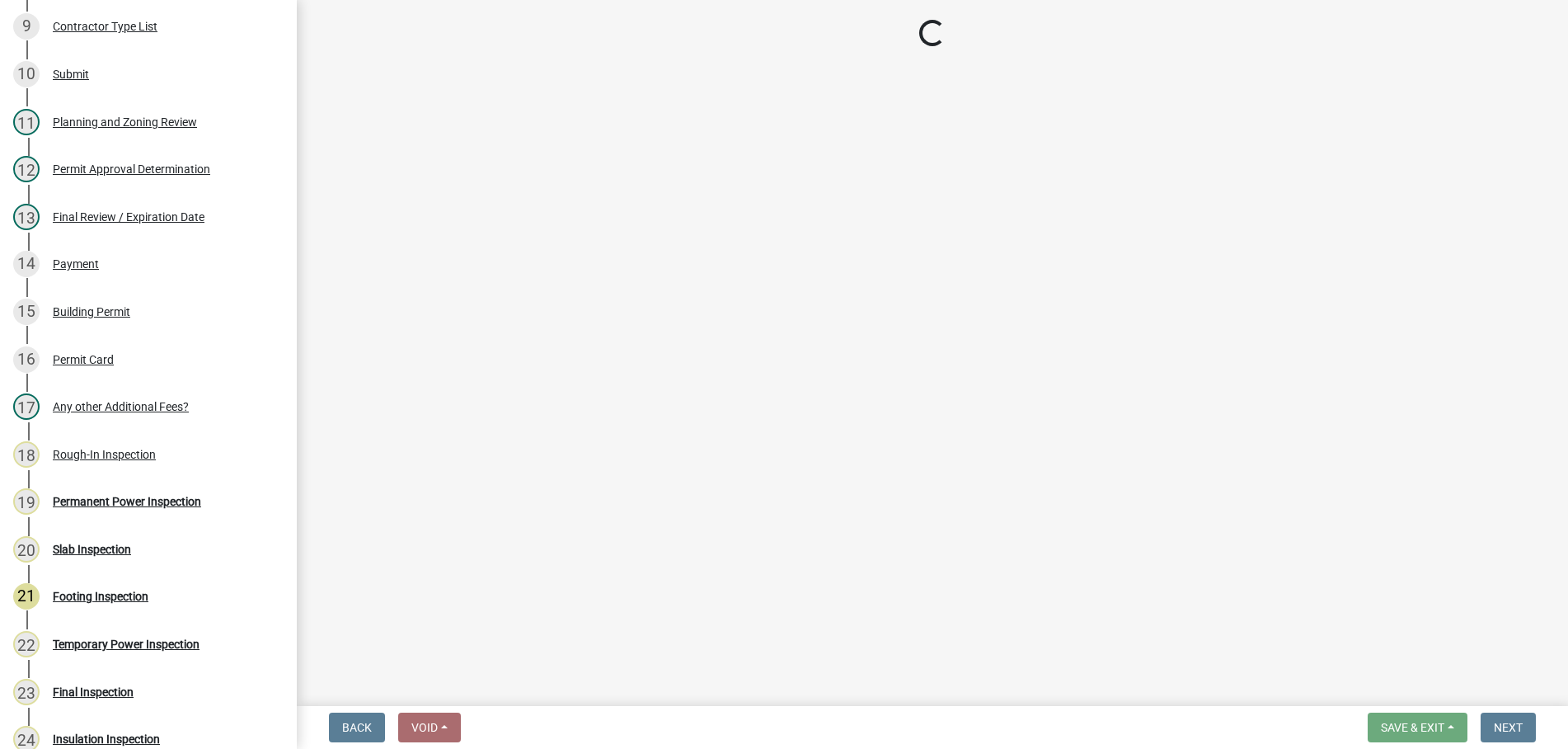
select select "b5c39336-92b9-49ce-a0a5-4e9e9babf743"
select select "b44f7338-8171-40f4-83dd-b8ba3065c966"
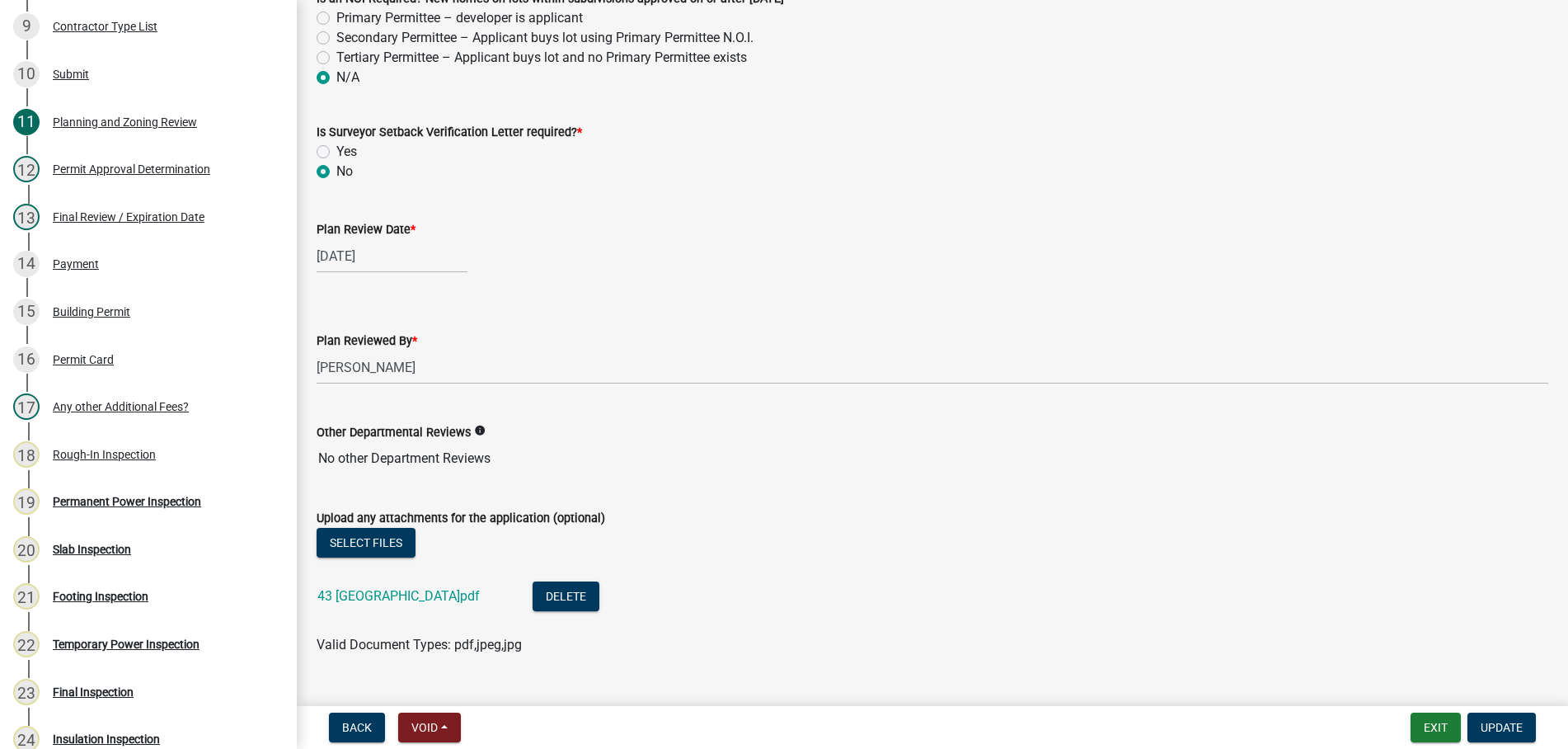
scroll to position [3560, 0]
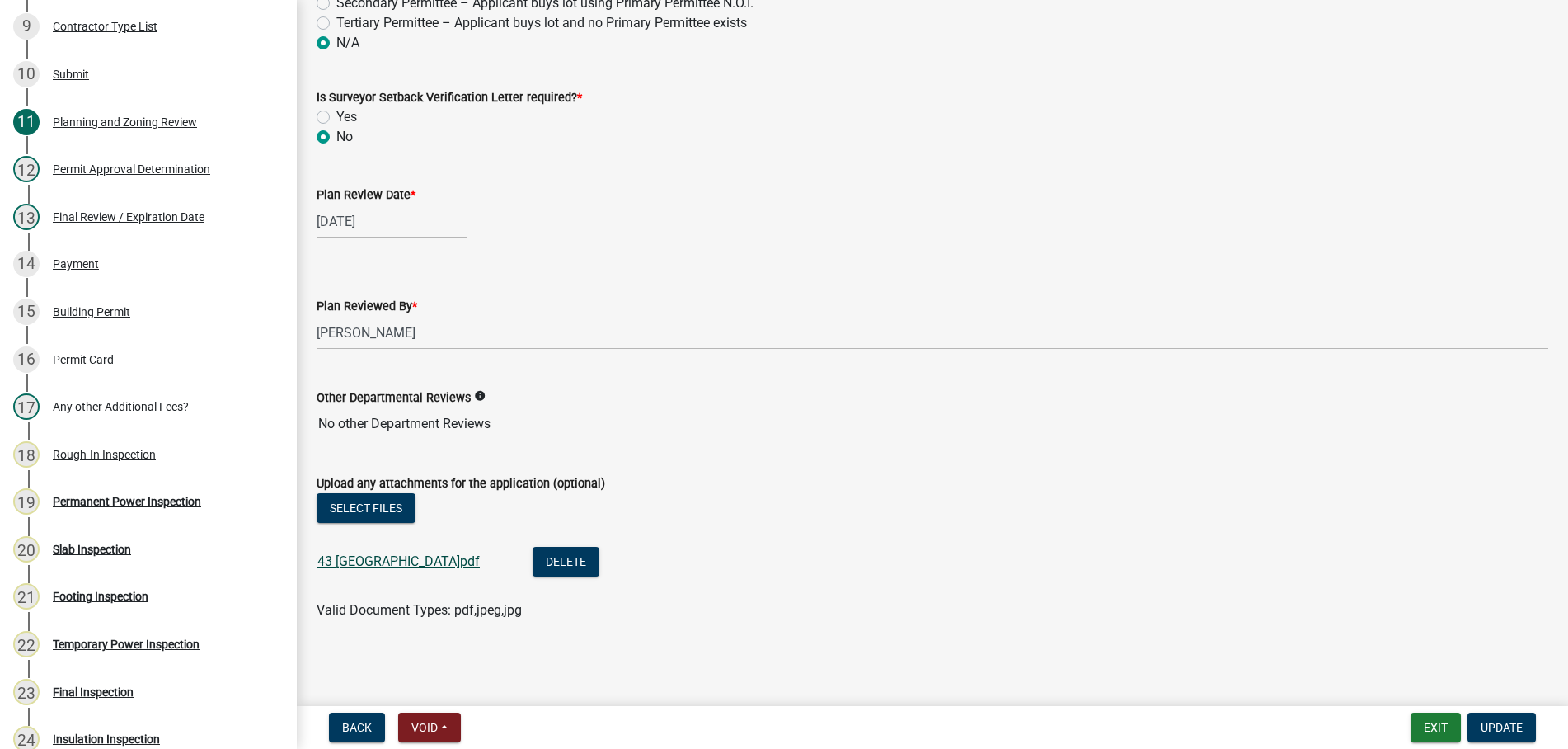
click at [370, 560] on link "43 [GEOGRAPHIC_DATA]pdf" at bounding box center [398, 562] width 162 height 16
click at [1439, 727] on button "Exit" at bounding box center [1436, 728] width 51 height 29
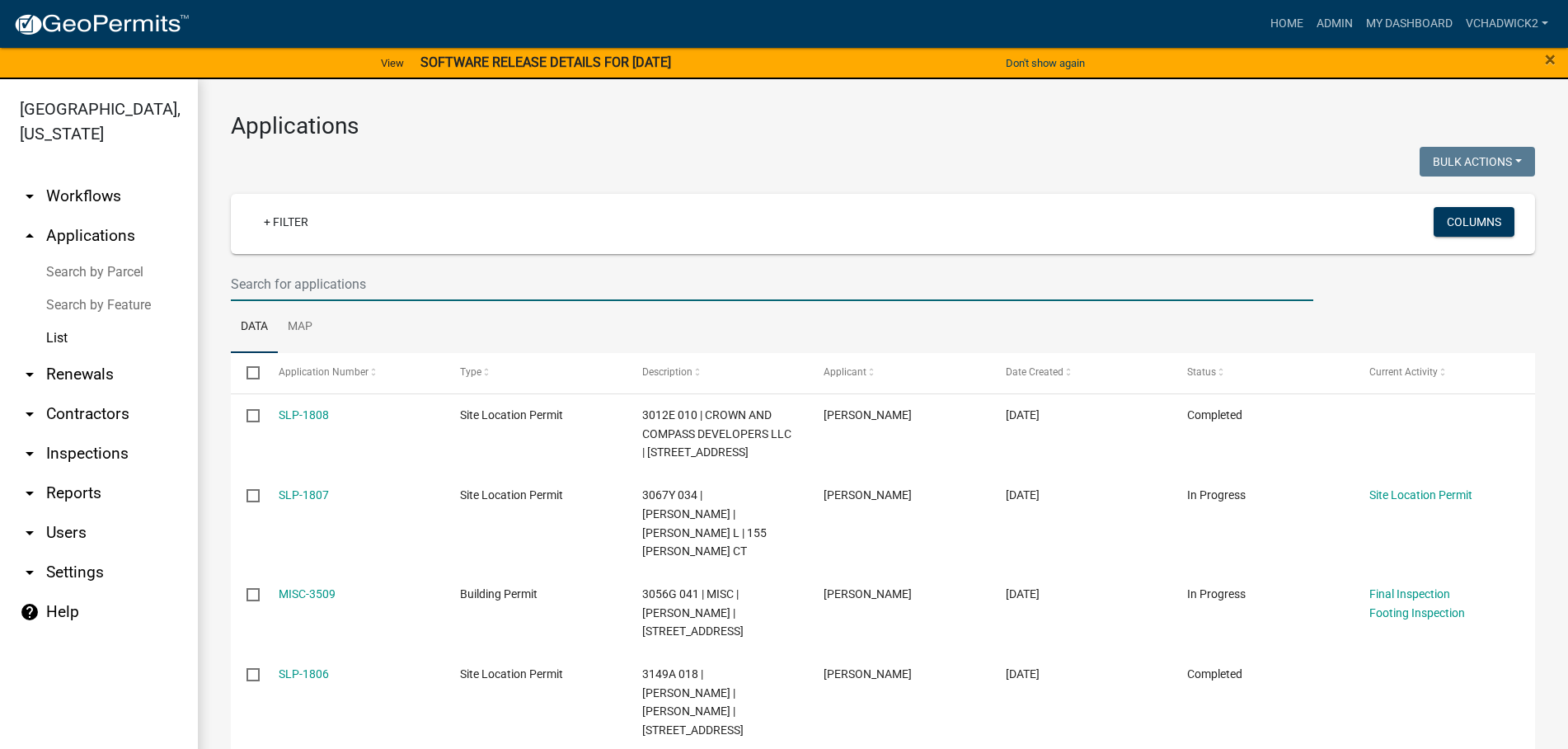
click at [299, 276] on input "text" at bounding box center [771, 284] width 1083 height 34
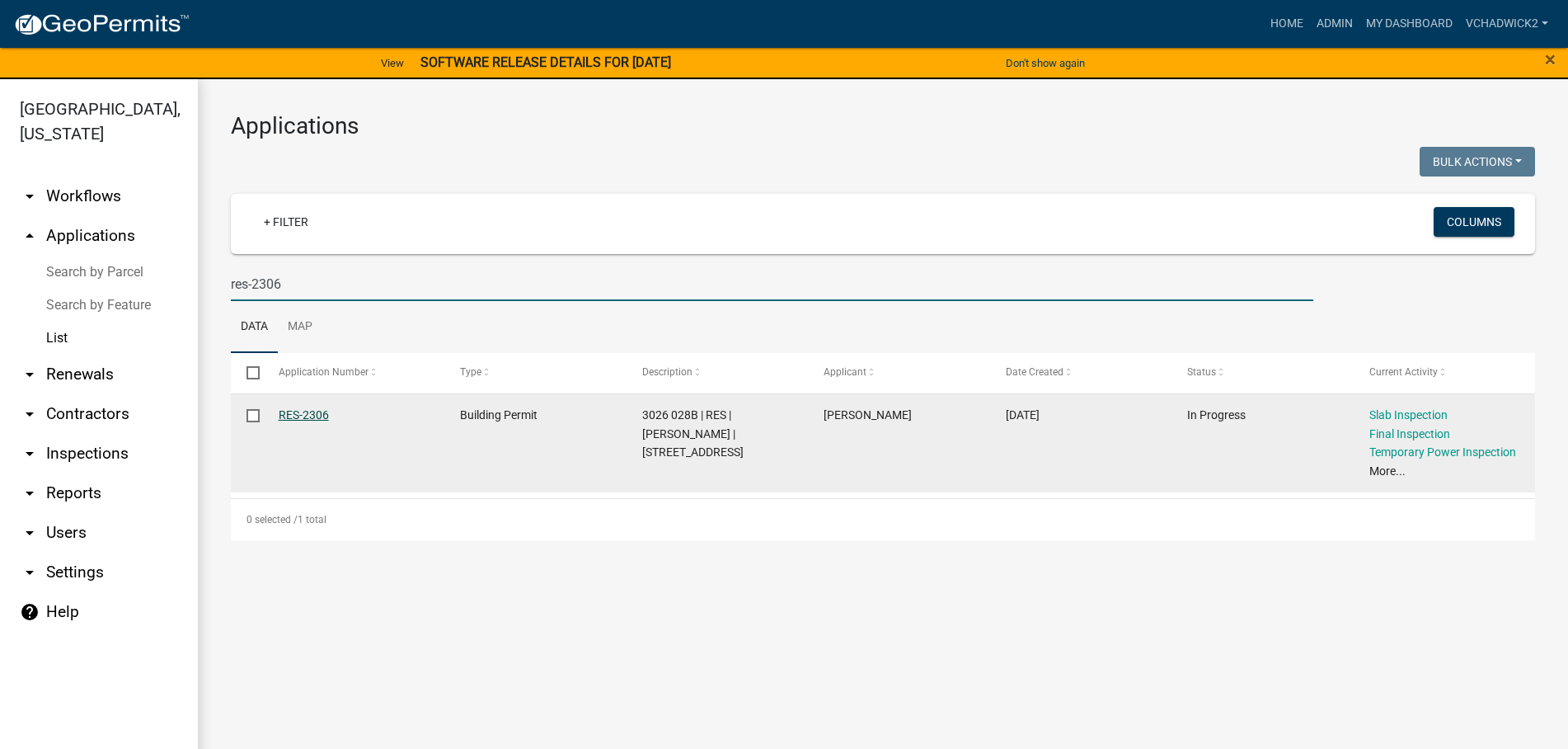
type input "res-2306"
click at [290, 416] on link "RES-2306" at bounding box center [304, 415] width 51 height 14
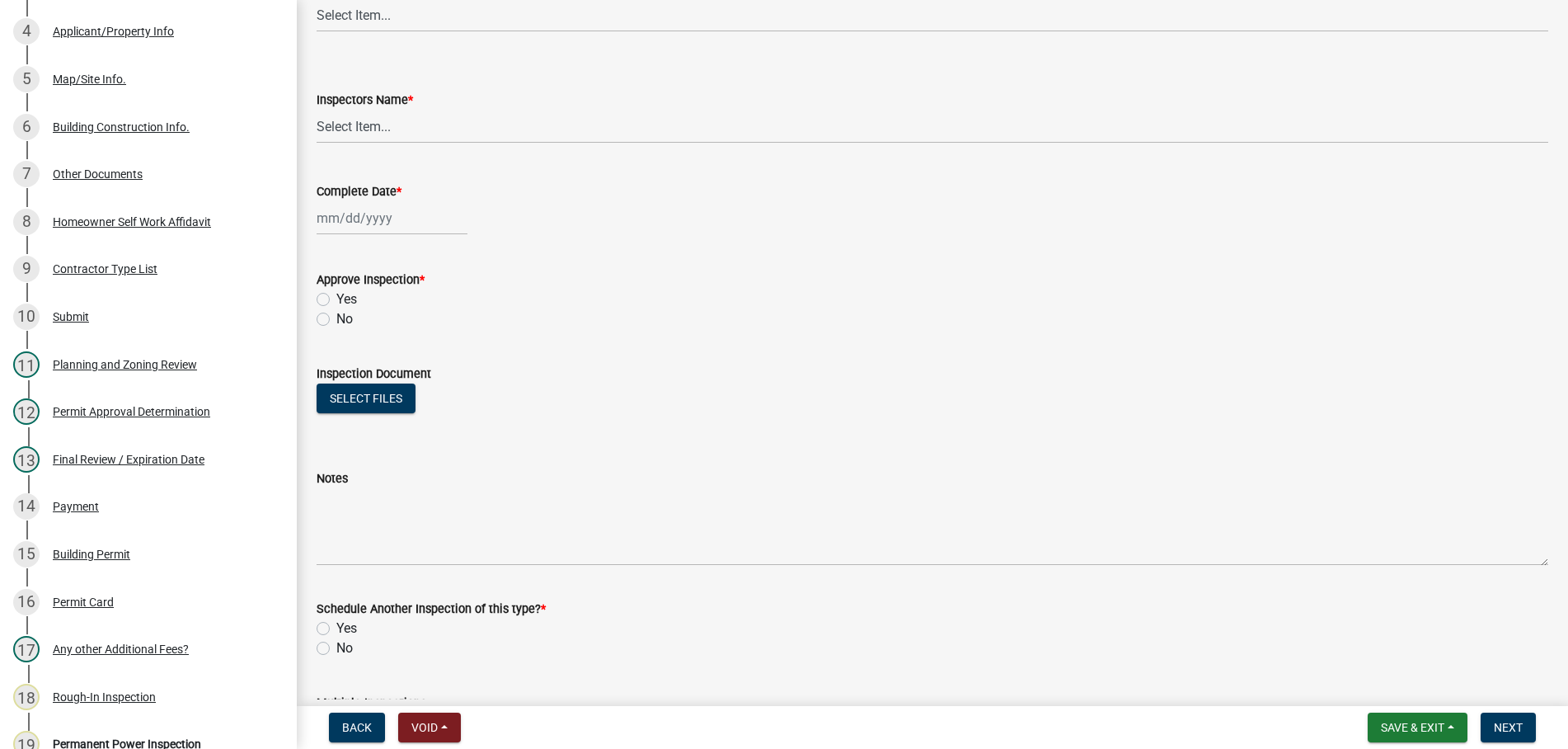
scroll to position [269, 0]
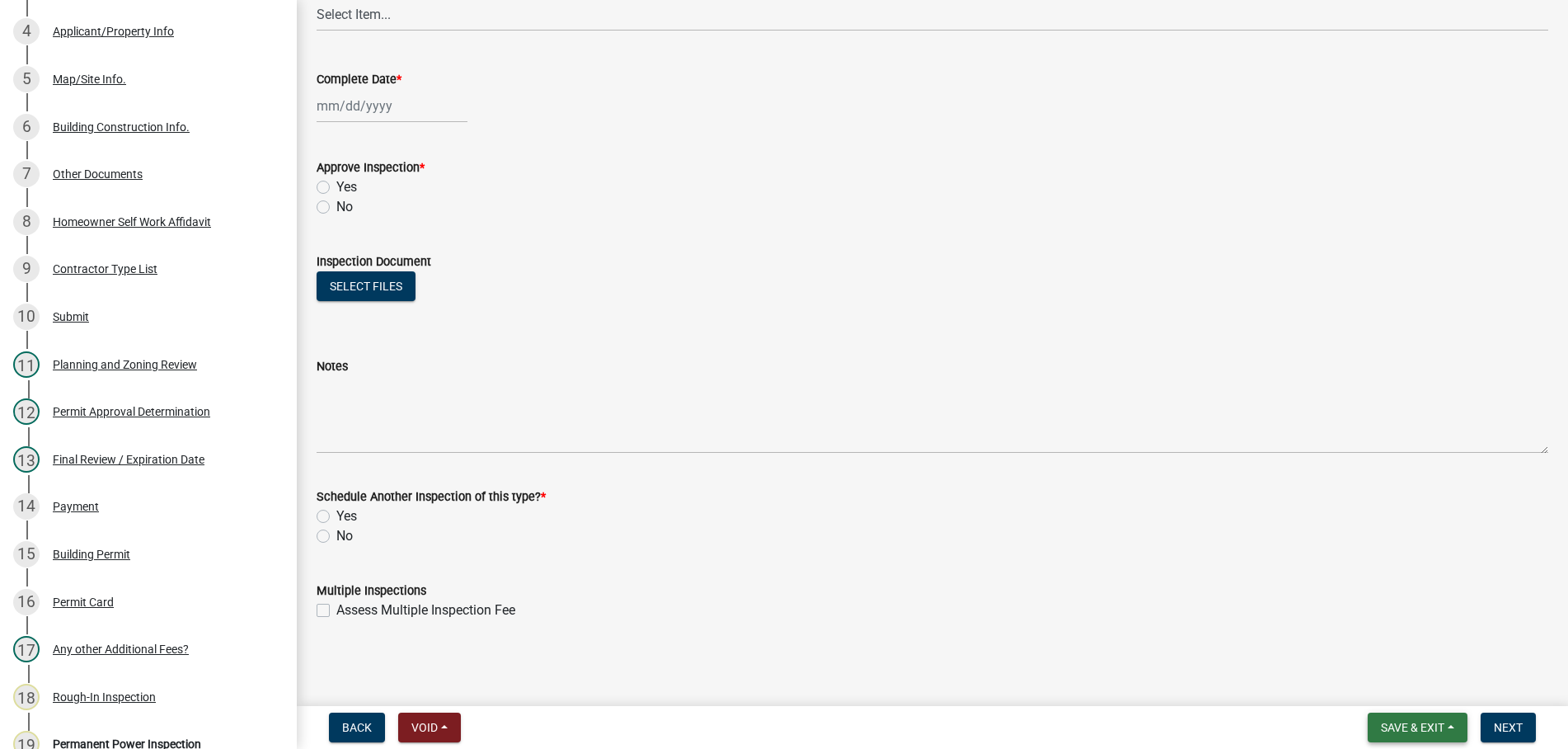
click at [1423, 728] on span "Save & Exit" at bounding box center [1413, 728] width 63 height 14
click at [1392, 690] on button "Save & Exit" at bounding box center [1401, 685] width 132 height 40
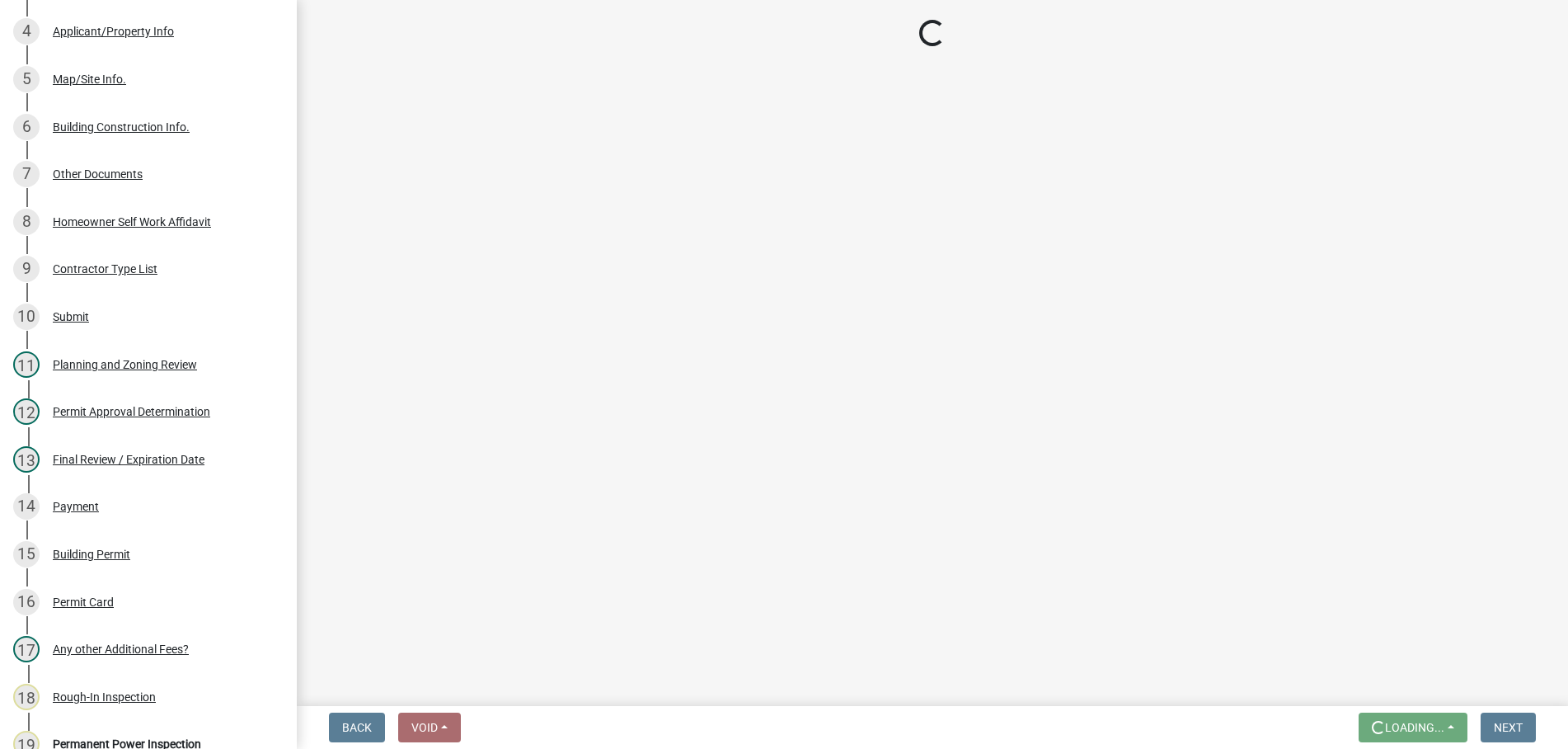
scroll to position [0, 0]
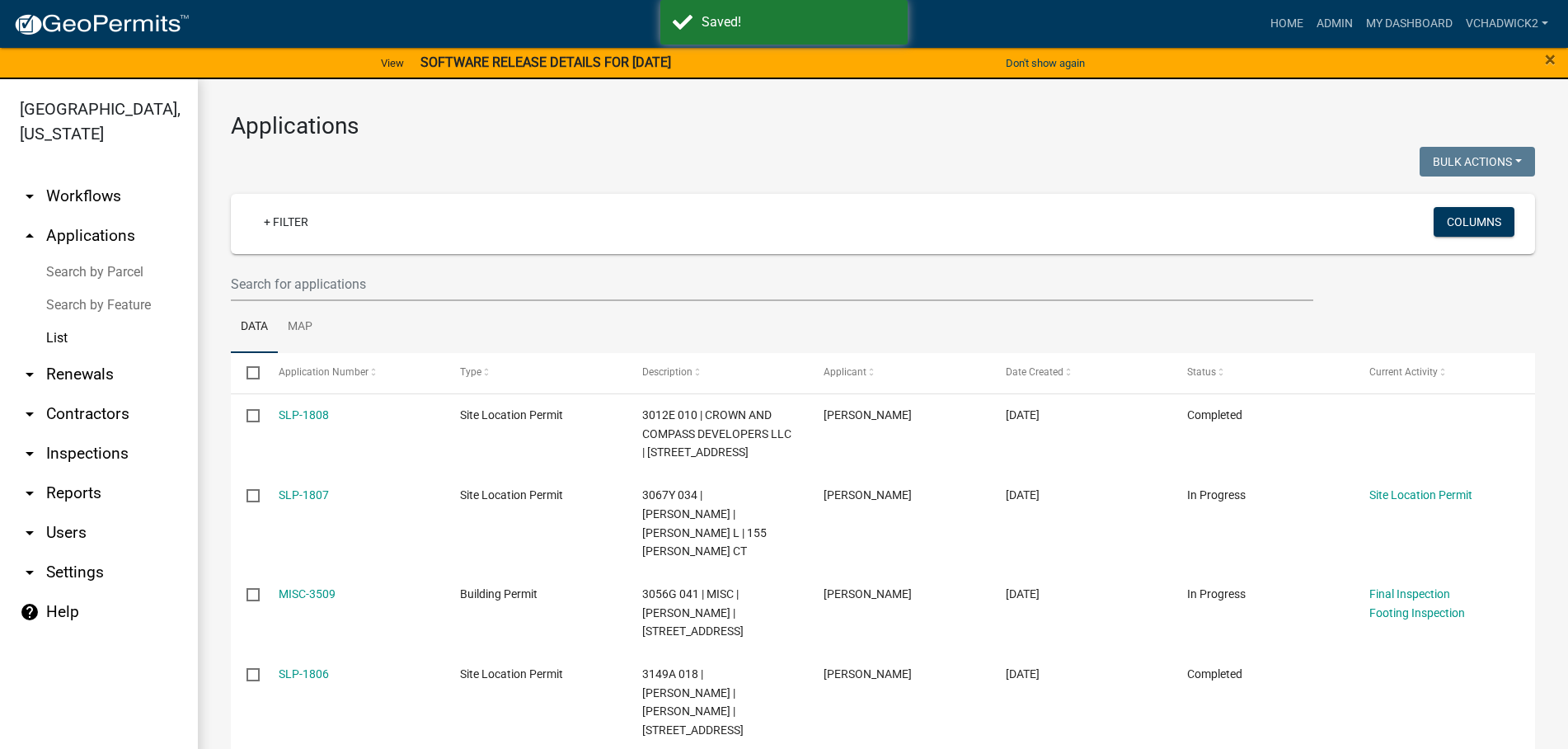
click at [75, 374] on link "arrow_drop_down Renewals" at bounding box center [99, 374] width 198 height 40
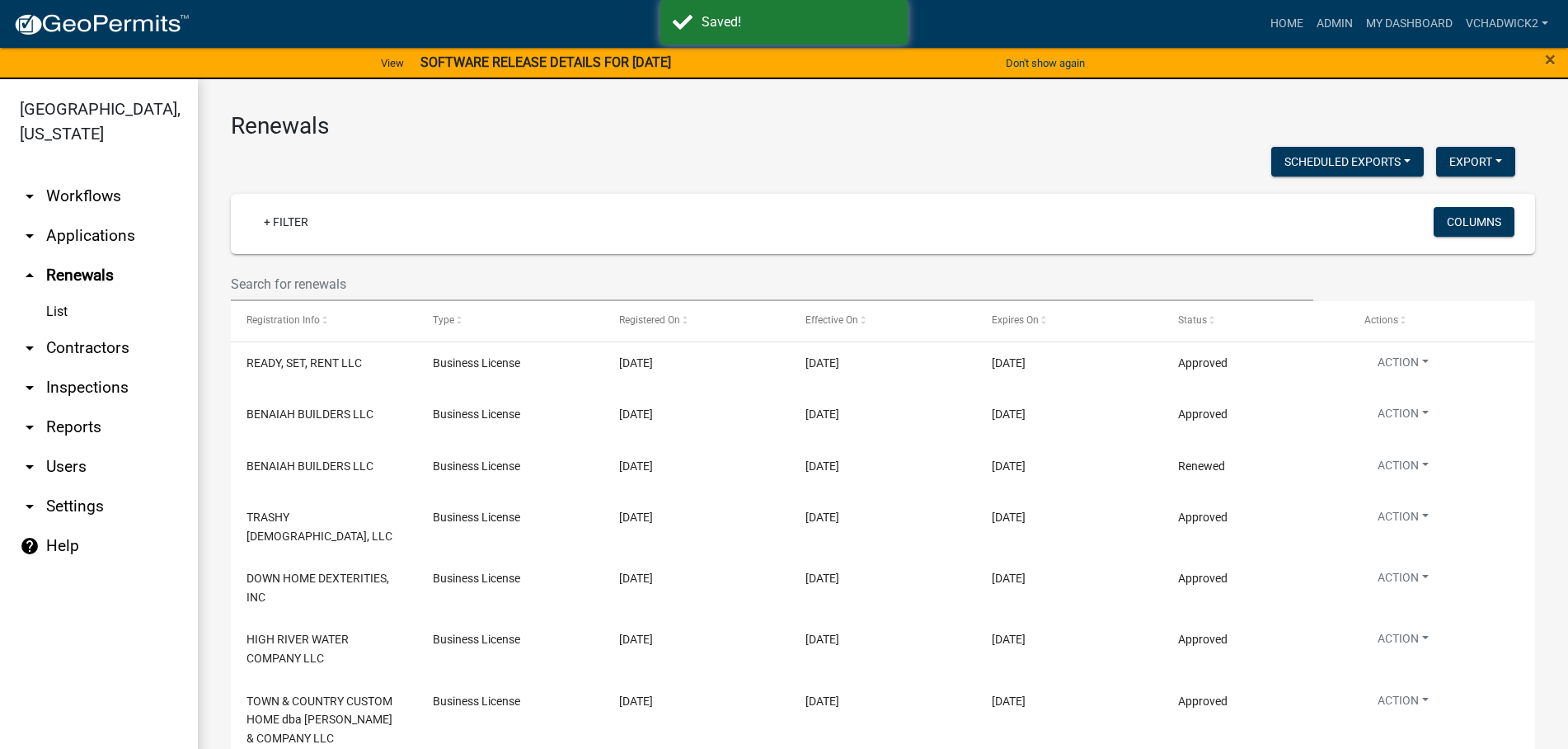
click at [62, 312] on link "List" at bounding box center [99, 312] width 198 height 33
click at [350, 288] on input "text" at bounding box center [771, 284] width 1083 height 34
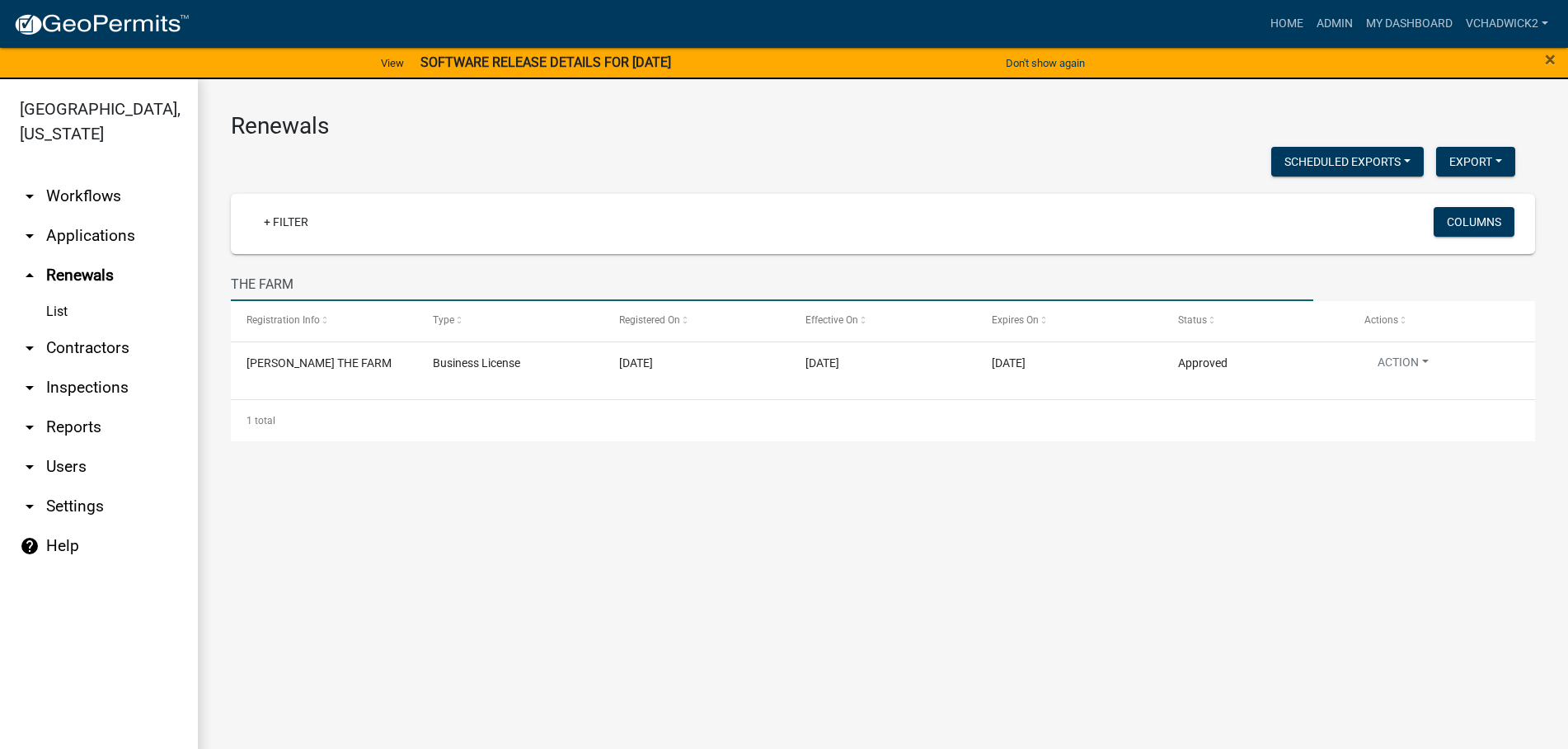
drag, startPoint x: 260, startPoint y: 281, endPoint x: -7, endPoint y: 279, distance: 267.0
click at [230, 279] on input "THE FARM" at bounding box center [771, 284] width 1083 height 34
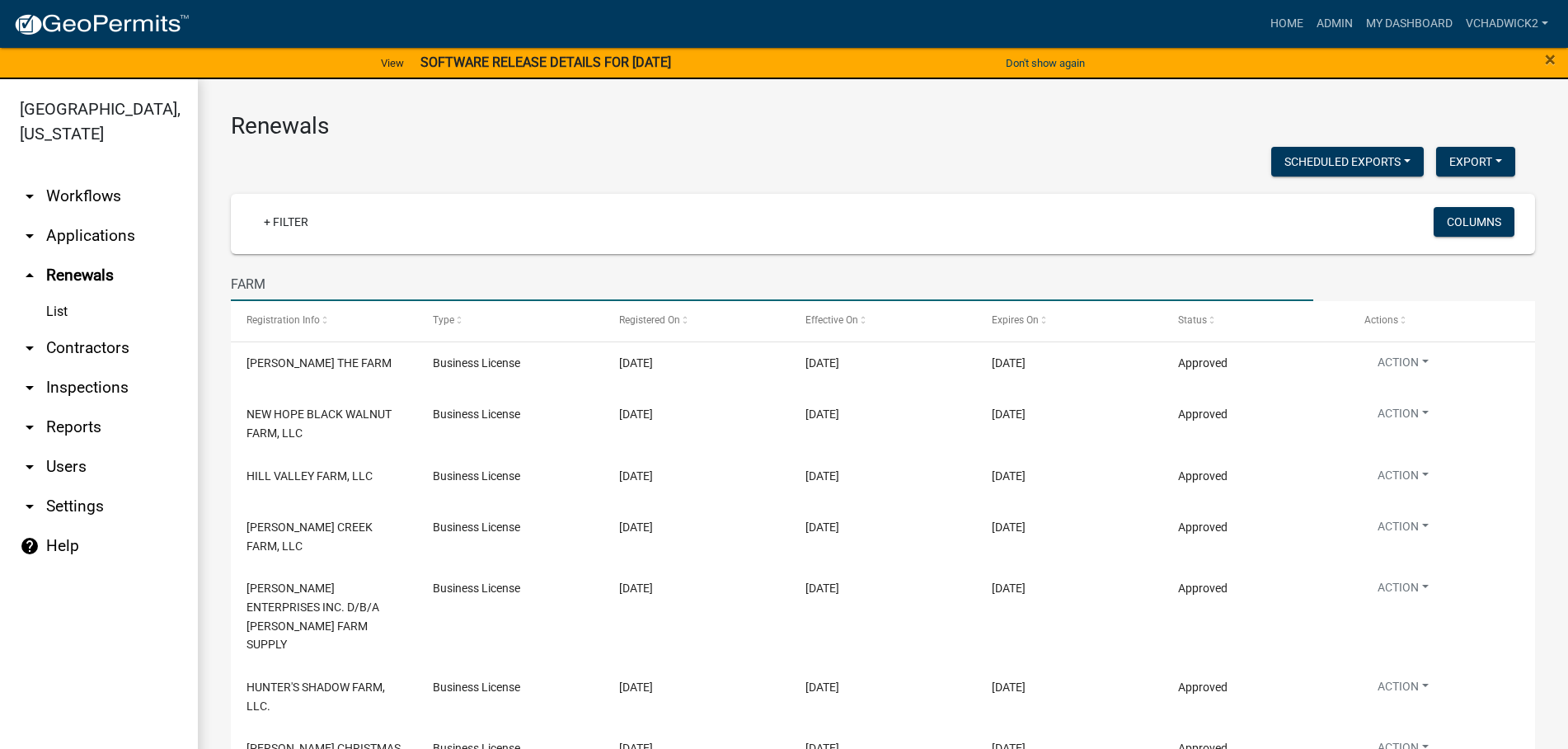
drag, startPoint x: 297, startPoint y: 286, endPoint x: -7, endPoint y: 241, distance: 307.3
click at [230, 268] on input "FARM" at bounding box center [771, 284] width 1083 height 34
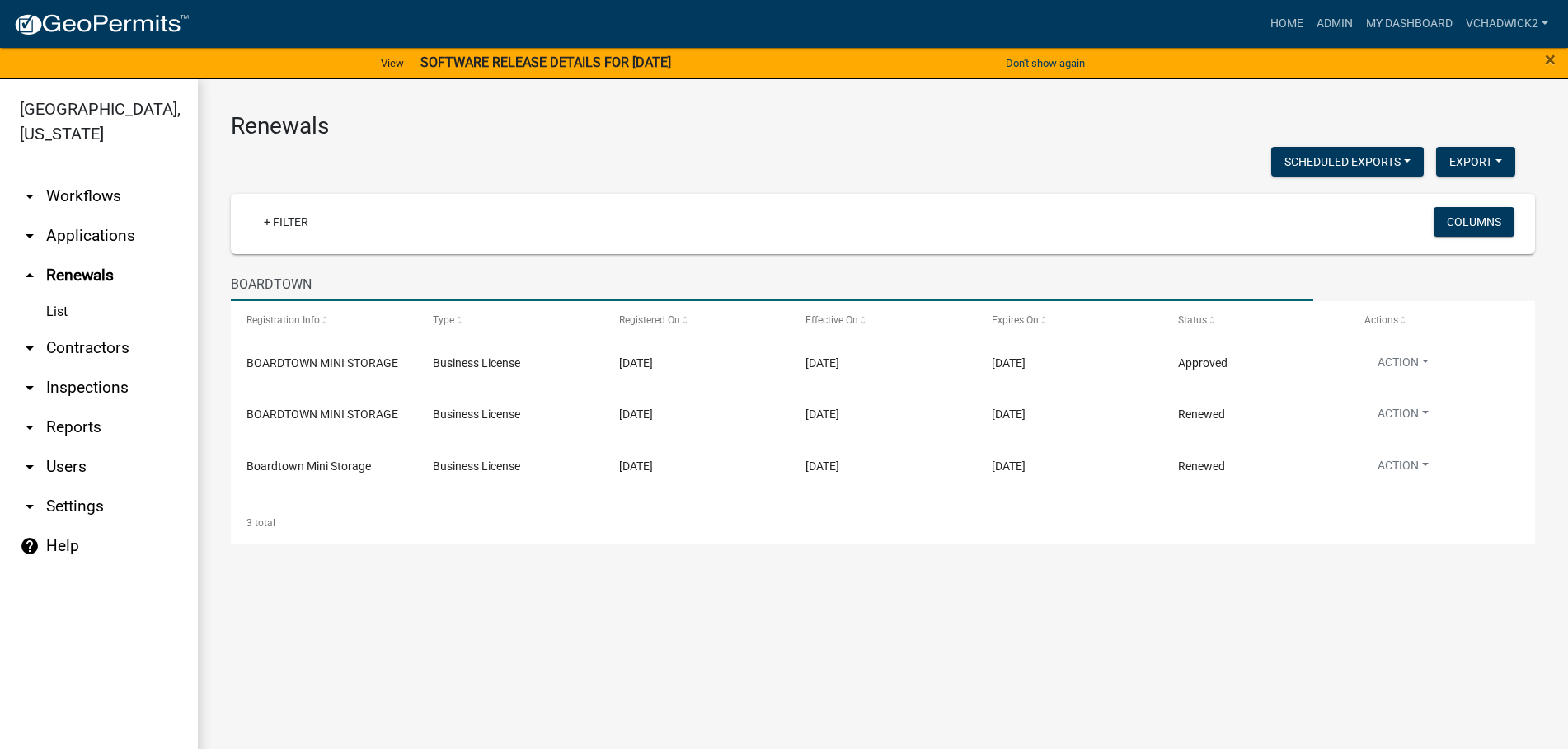
drag, startPoint x: 323, startPoint y: 277, endPoint x: 28, endPoint y: 284, distance: 295.1
click at [230, 284] on input "BOARDTOWN" at bounding box center [771, 284] width 1083 height 34
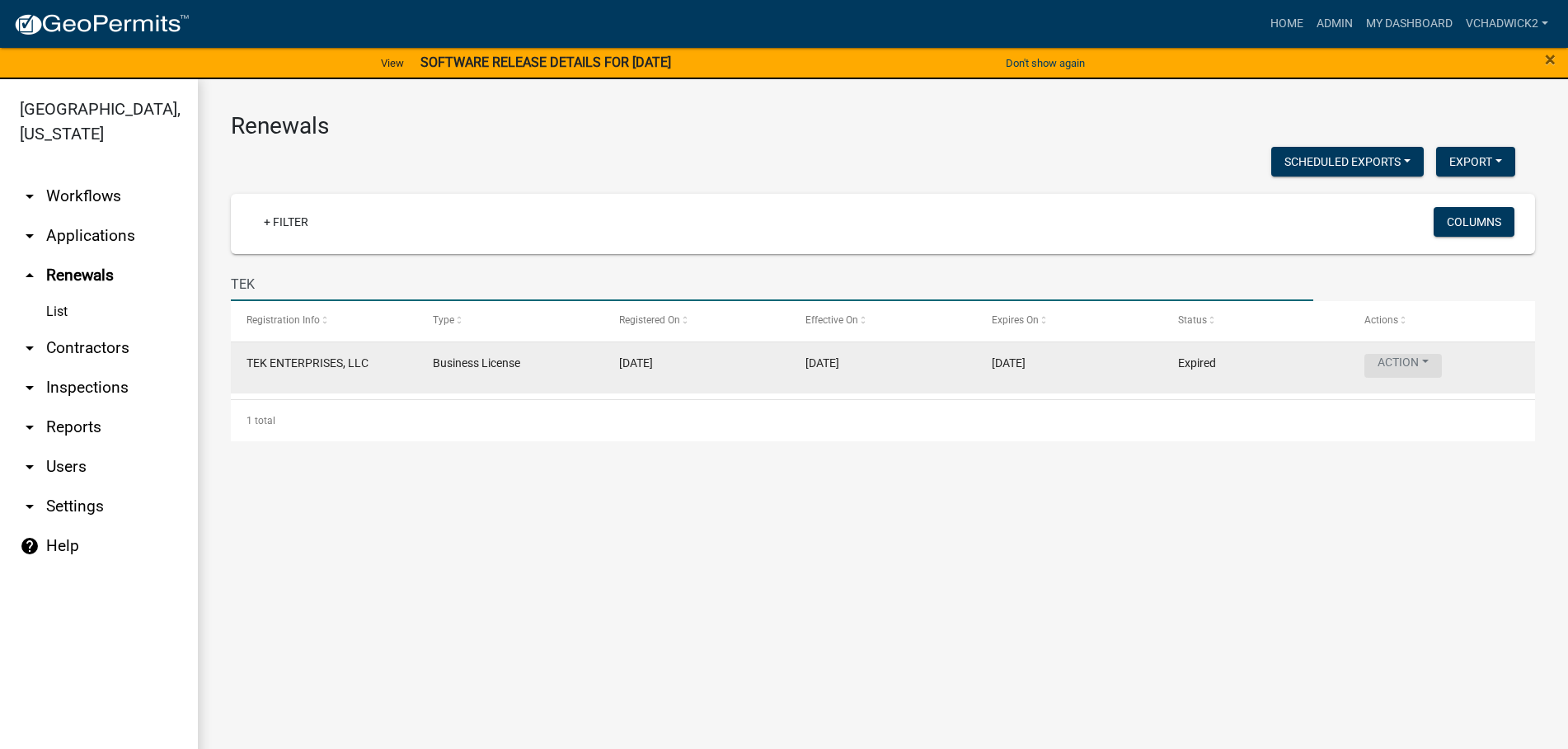
type input "TEK"
click at [1404, 359] on button "Action" at bounding box center [1403, 365] width 77 height 23
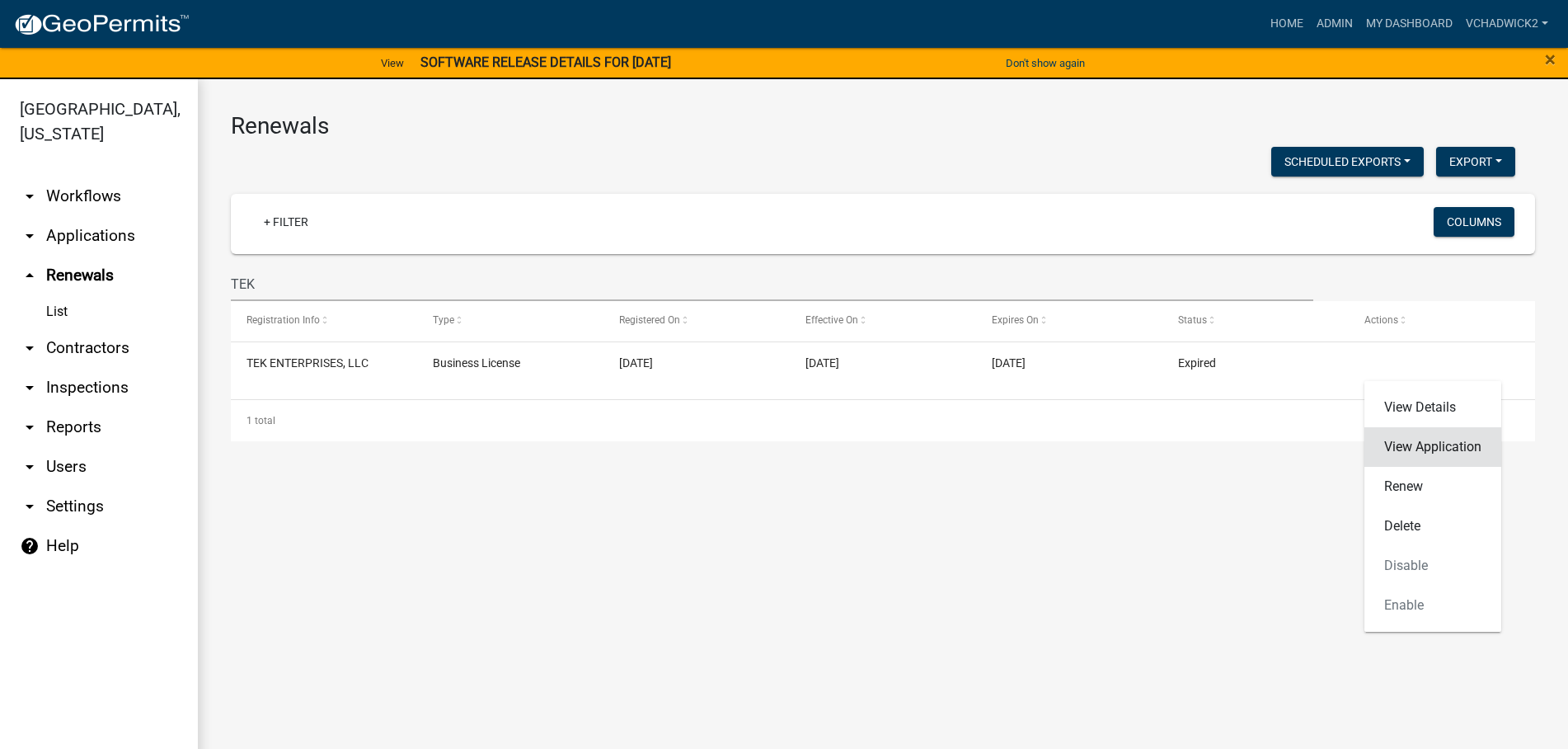
click at [1392, 443] on link "View Application" at bounding box center [1433, 446] width 137 height 40
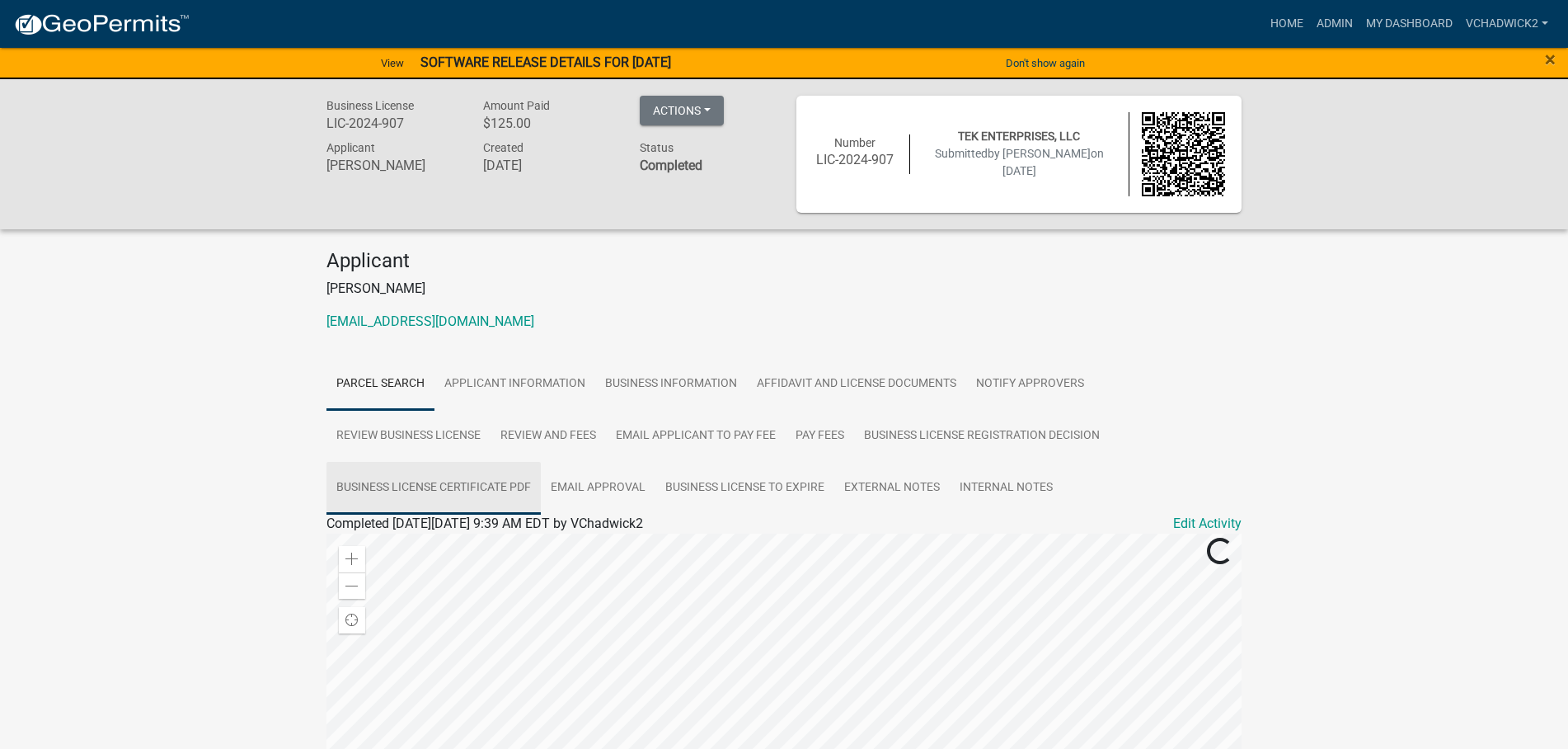
click at [372, 483] on link "Business License Certificate PDF" at bounding box center [433, 488] width 215 height 53
click at [374, 540] on link "Business License Certificate PDF" at bounding box center [421, 543] width 190 height 16
click at [686, 110] on button "Actions" at bounding box center [681, 110] width 84 height 29
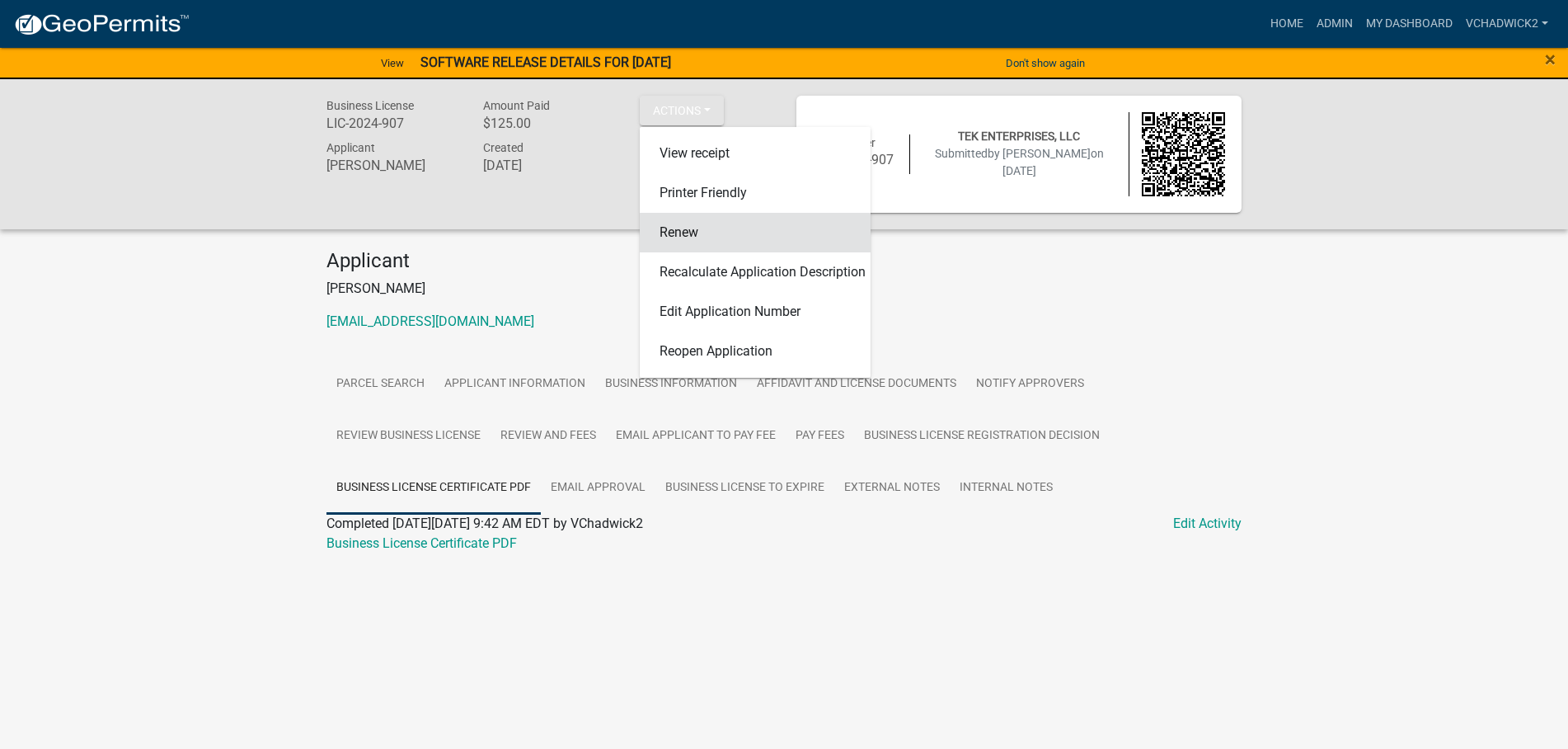
click at [667, 232] on link "Renew" at bounding box center [755, 232] width 230 height 40
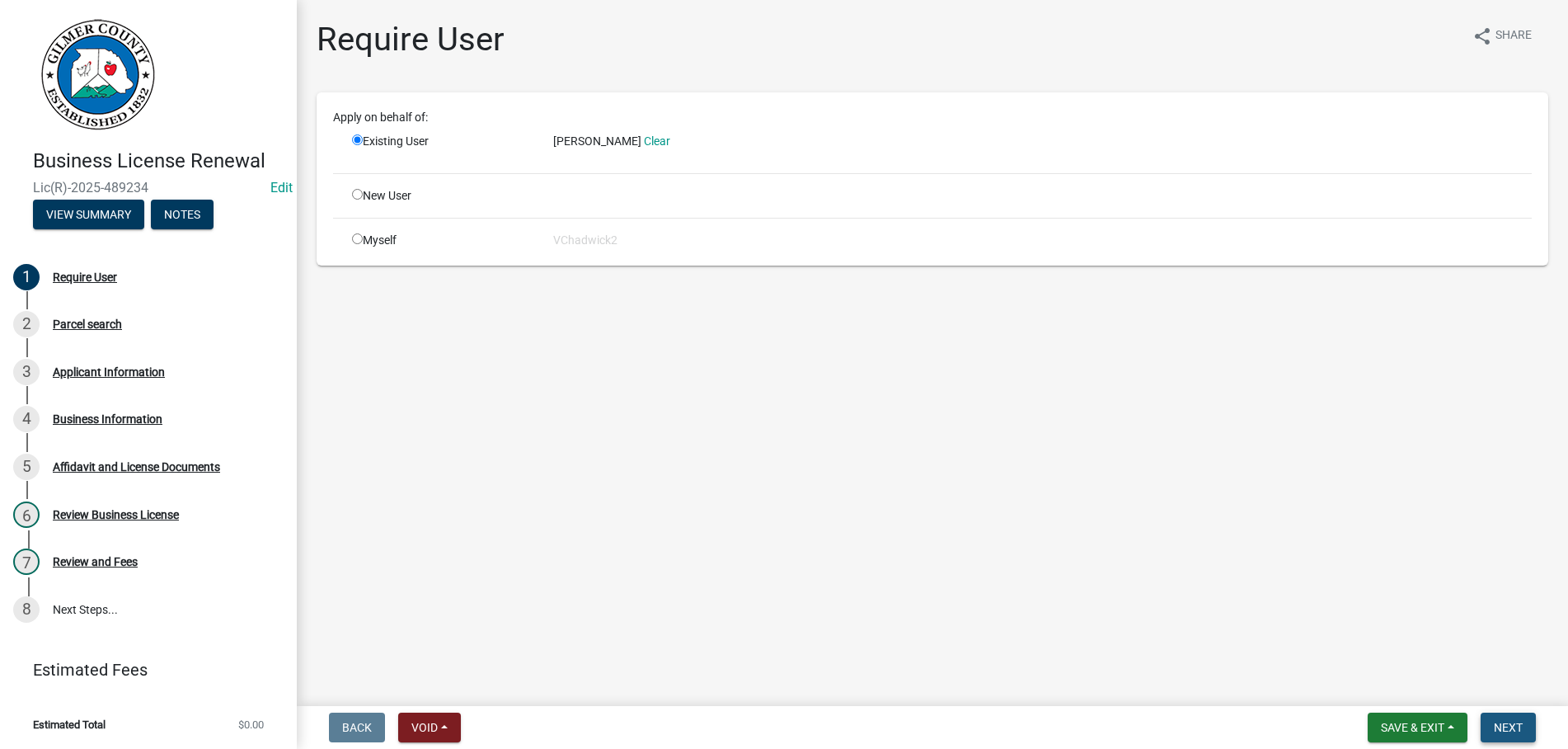
click at [1511, 725] on span "Next" at bounding box center [1508, 728] width 29 height 14
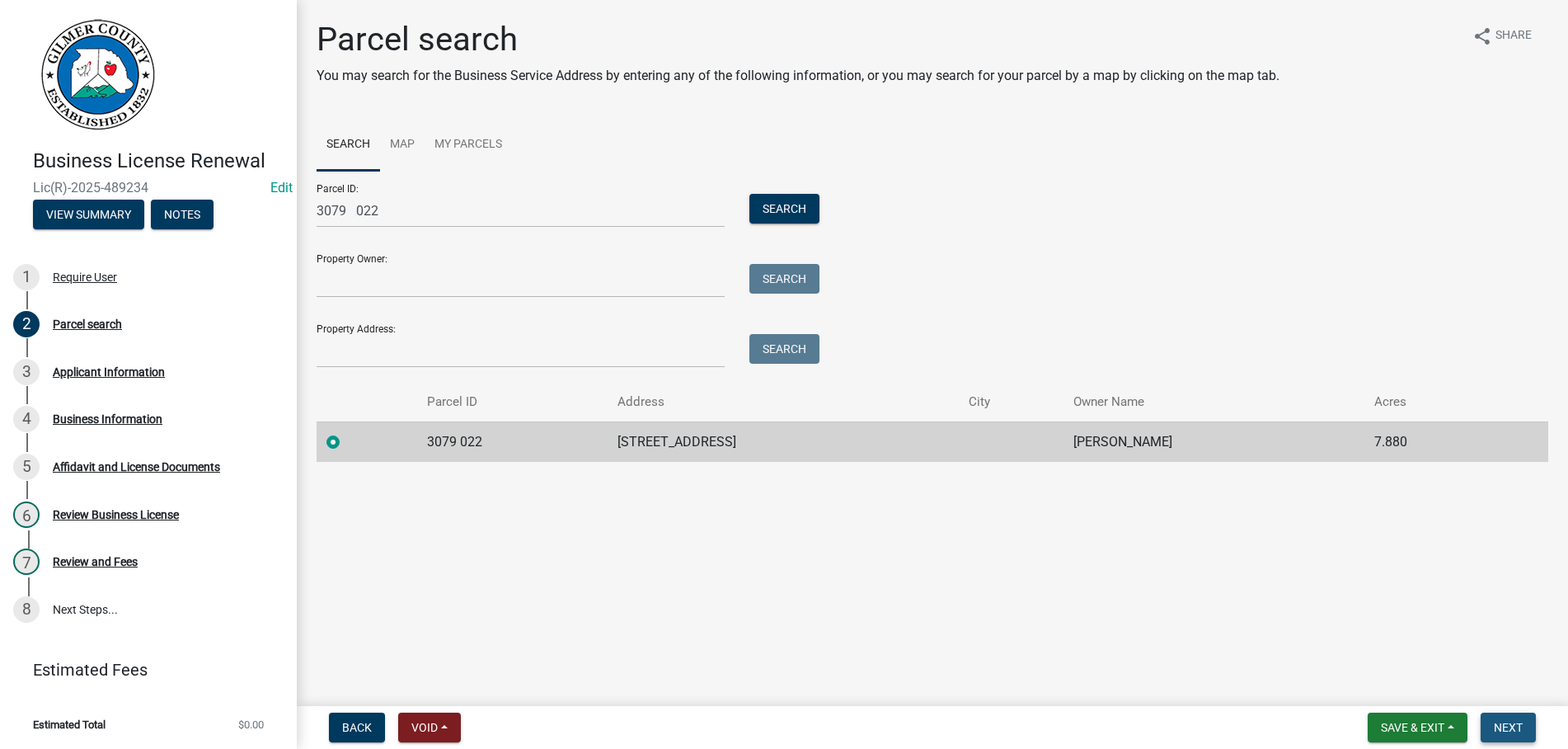
click at [1501, 725] on span "Next" at bounding box center [1508, 728] width 29 height 14
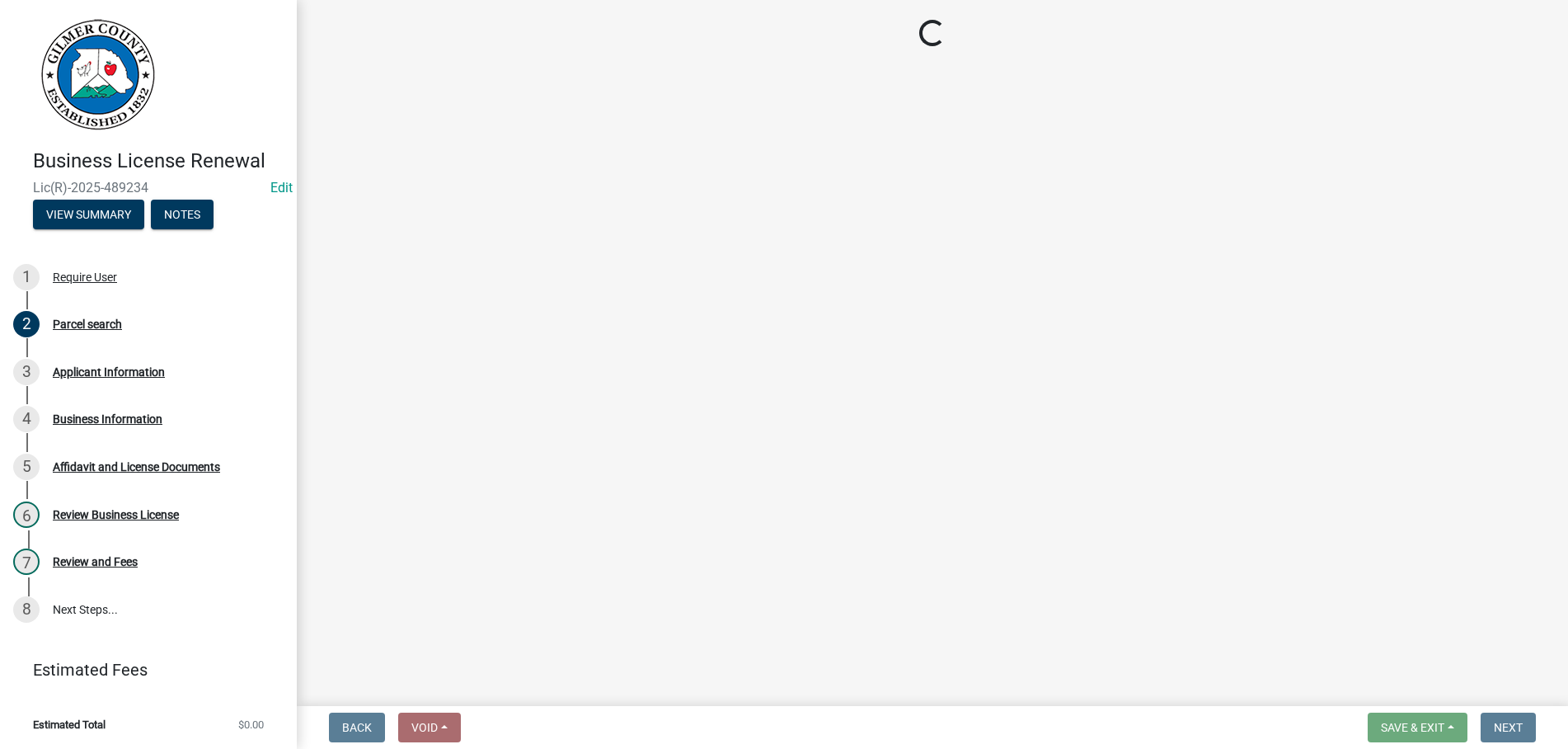
select select "GA"
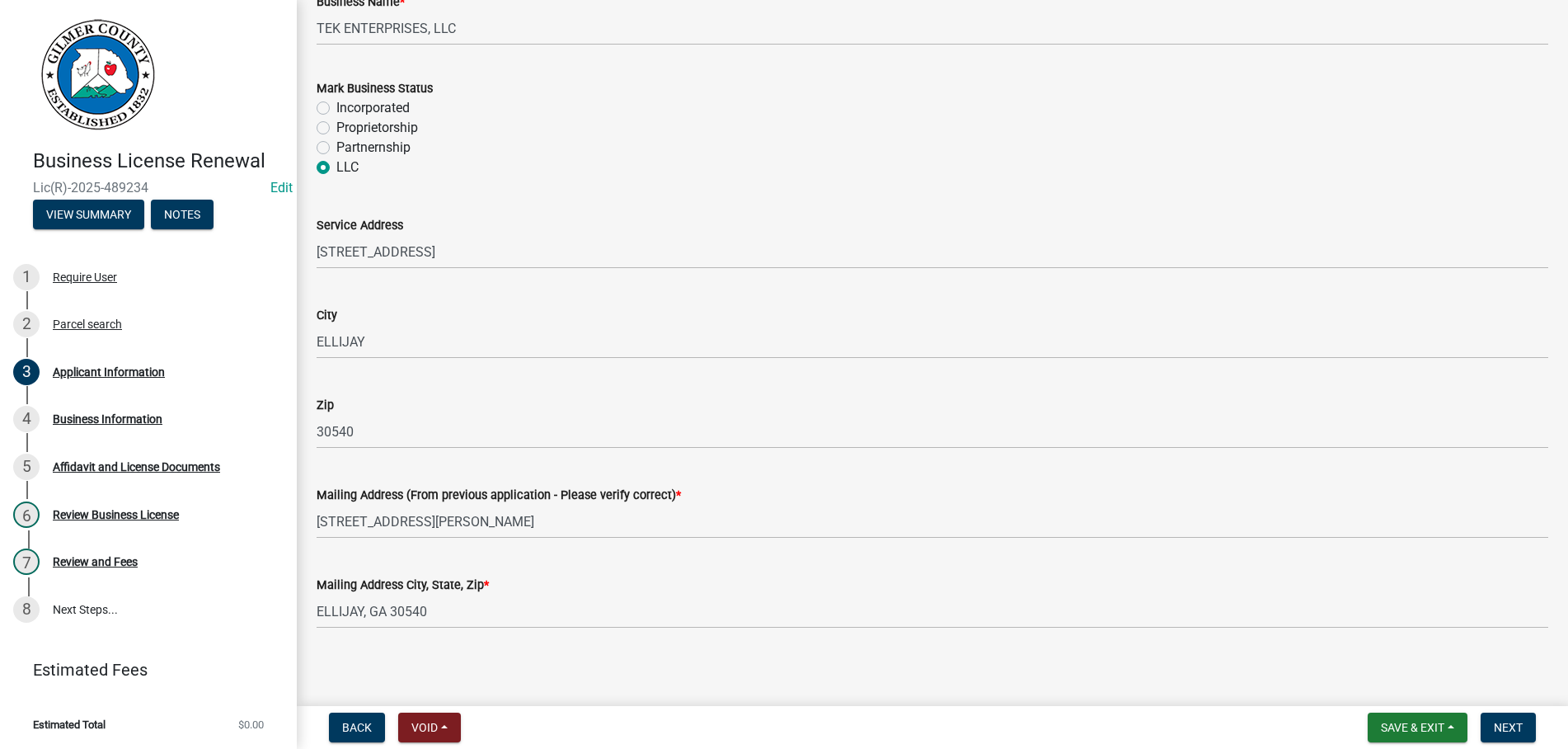
scroll to position [1211, 0]
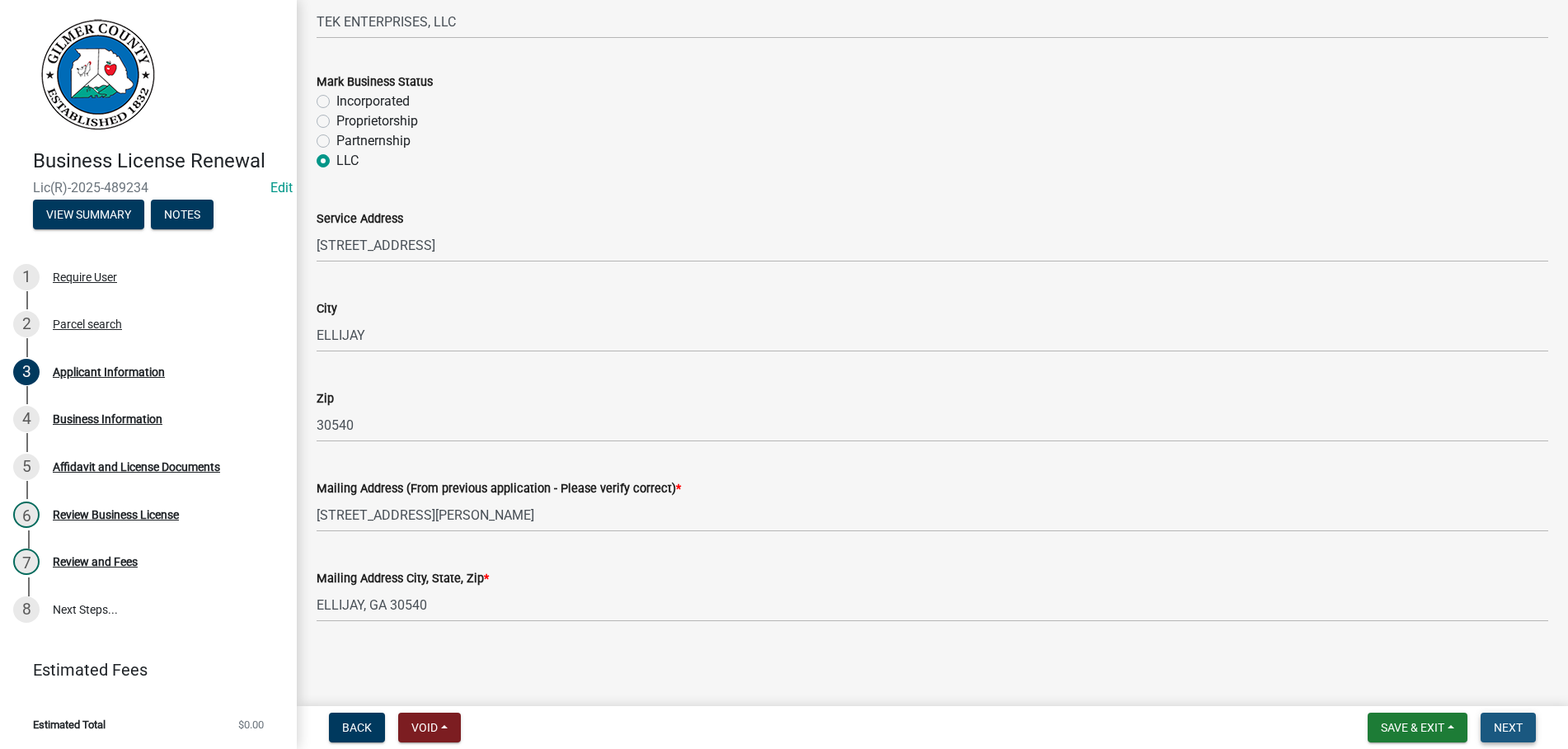
click at [1510, 720] on button "Next" at bounding box center [1508, 728] width 56 height 29
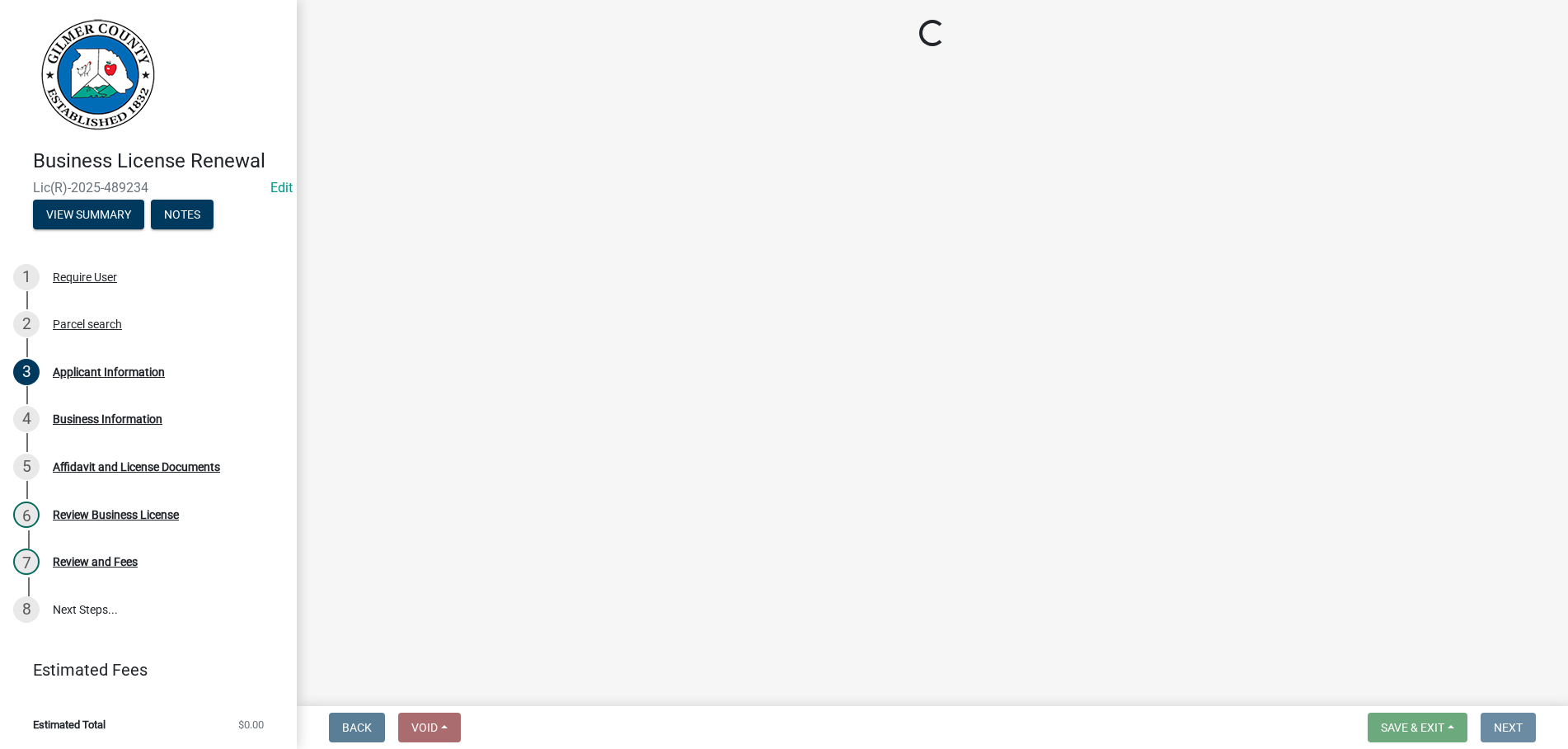
scroll to position [0, 0]
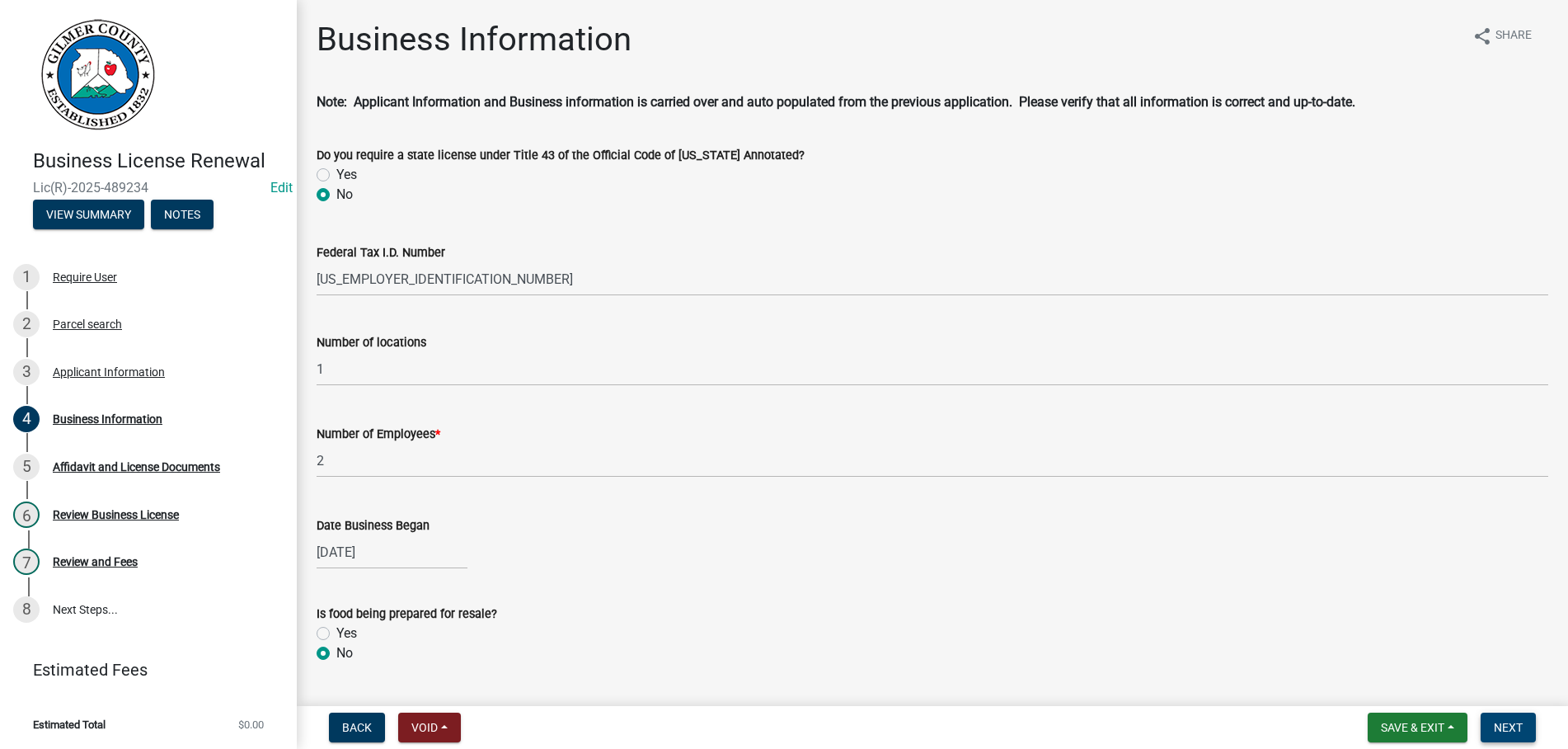
click at [1518, 725] on span "Next" at bounding box center [1508, 728] width 29 height 14
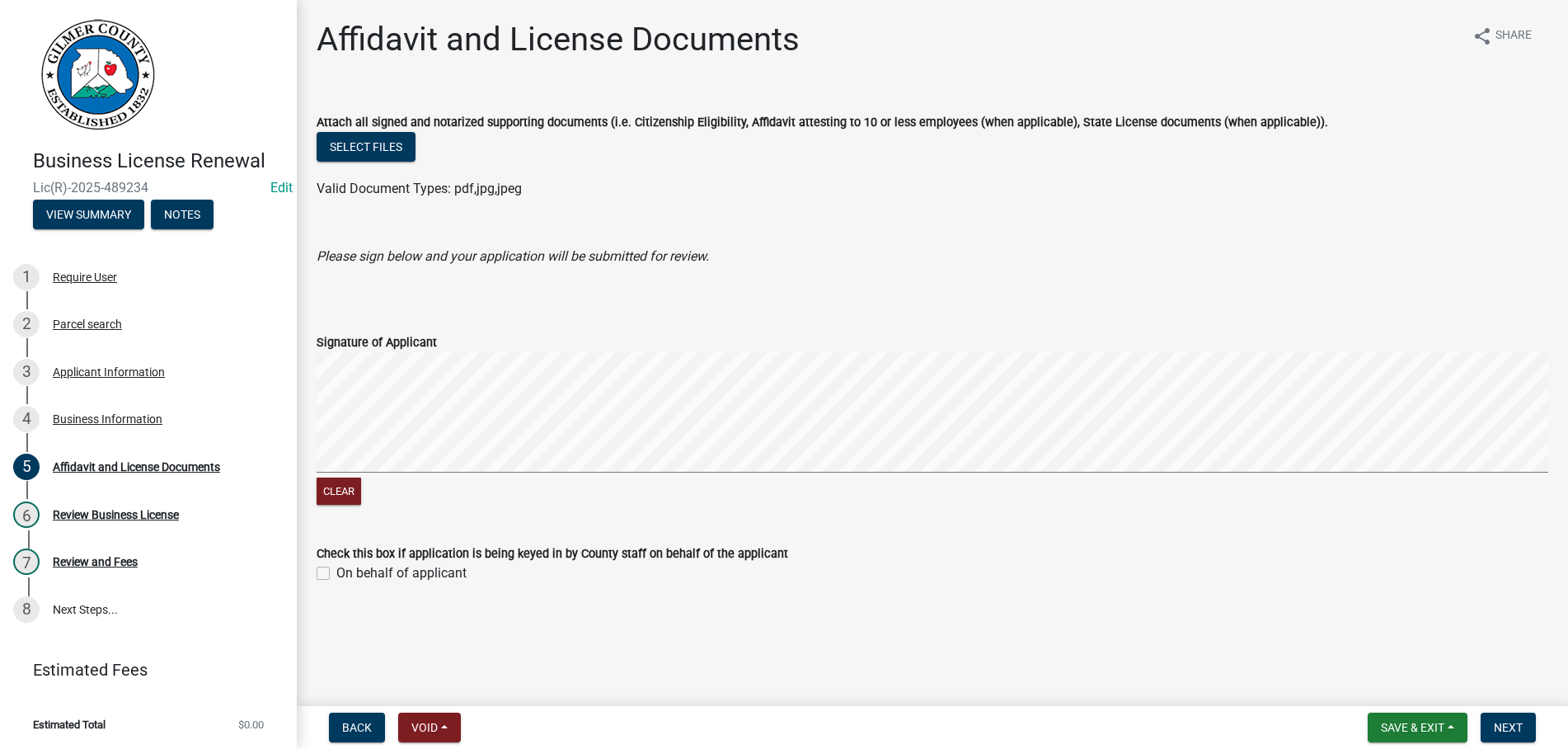
click at [337, 579] on label "On behalf of applicant" at bounding box center [401, 573] width 130 height 20
click at [337, 574] on input "On behalf of applicant" at bounding box center [342, 568] width 11 height 11
checkbox input "true"
click at [1520, 724] on span "Next" at bounding box center [1508, 728] width 29 height 14
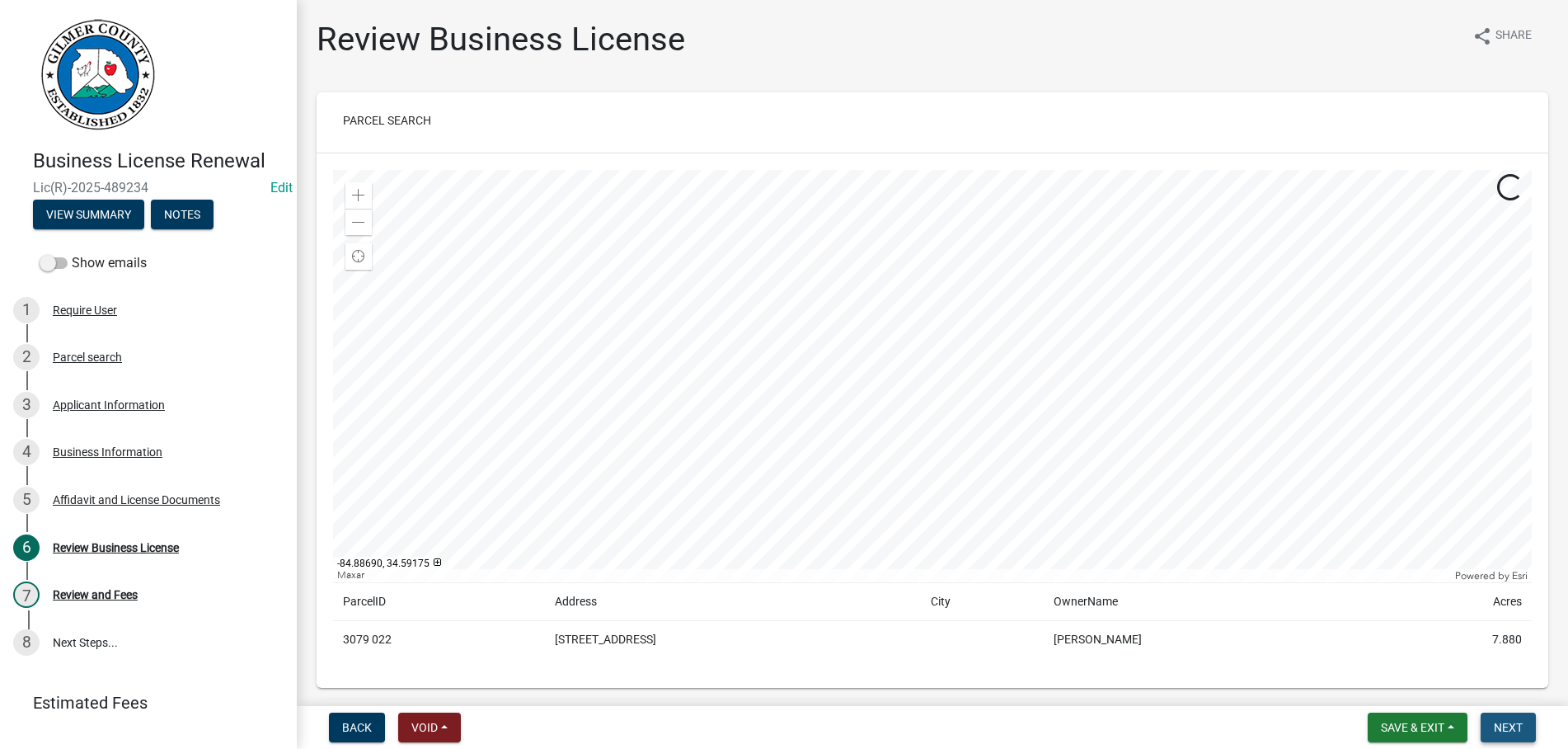
click at [1511, 722] on span "Next" at bounding box center [1508, 728] width 29 height 14
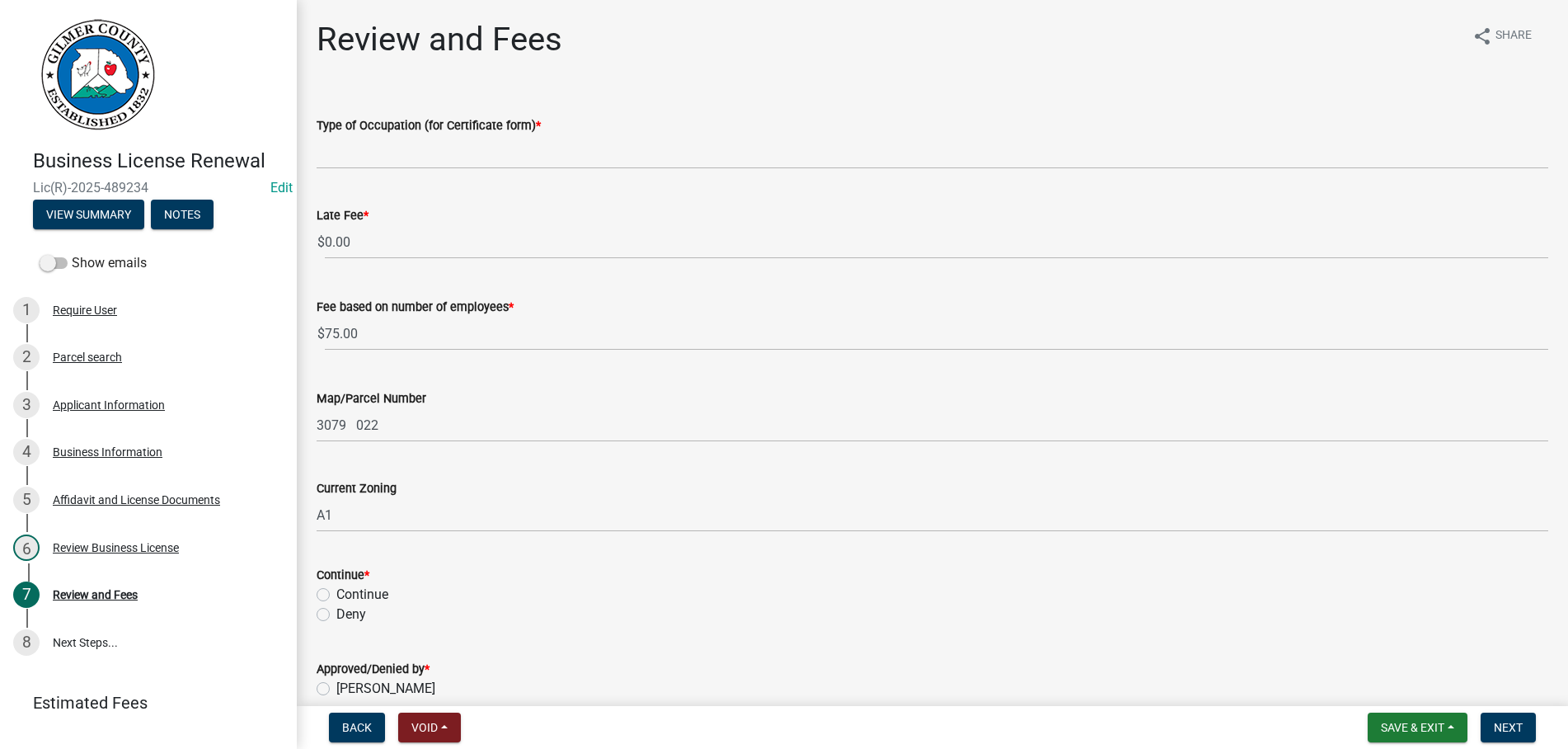
scroll to position [94, 0]
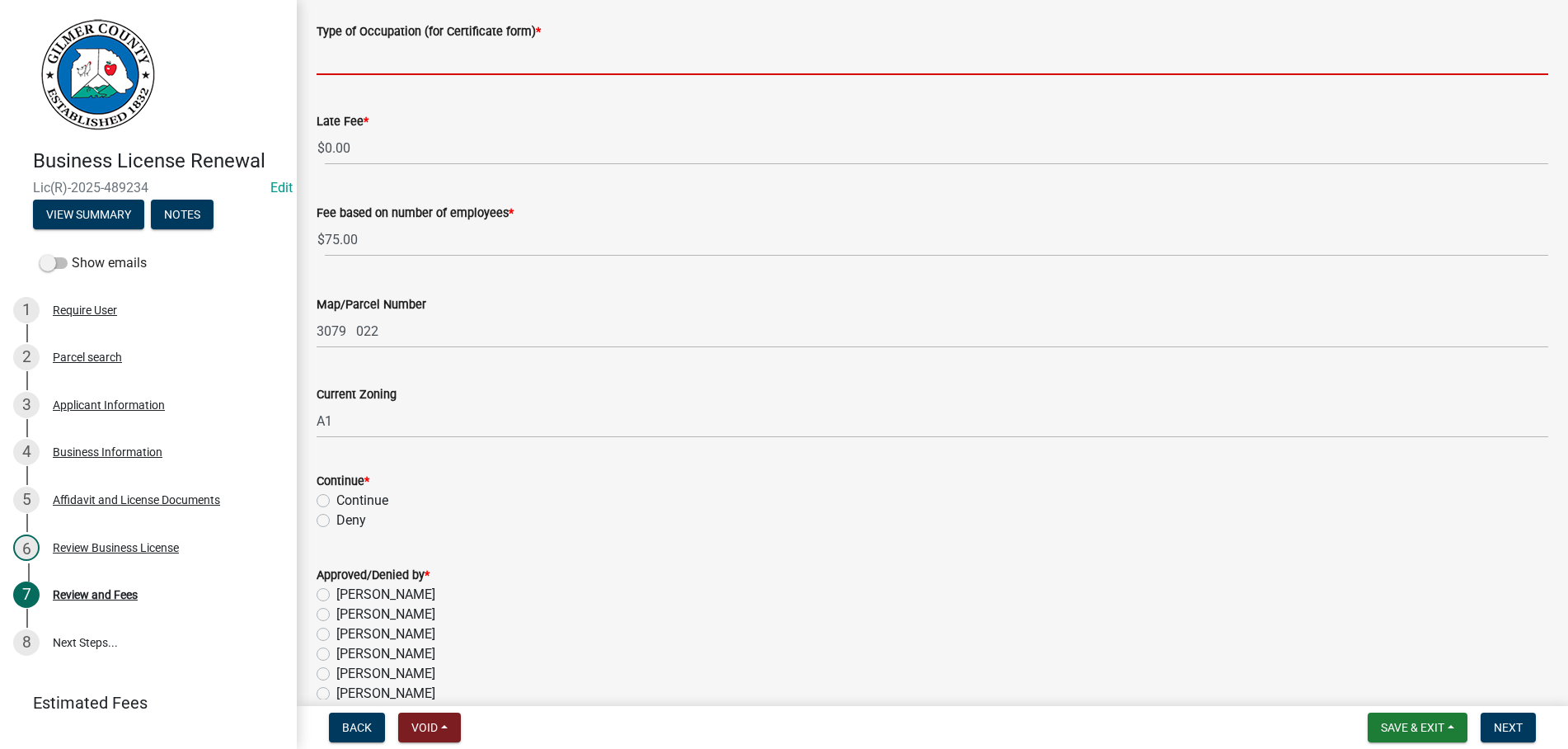
click at [360, 69] on input "Type of Occupation (for Certificate form) *" at bounding box center [932, 58] width 1232 height 34
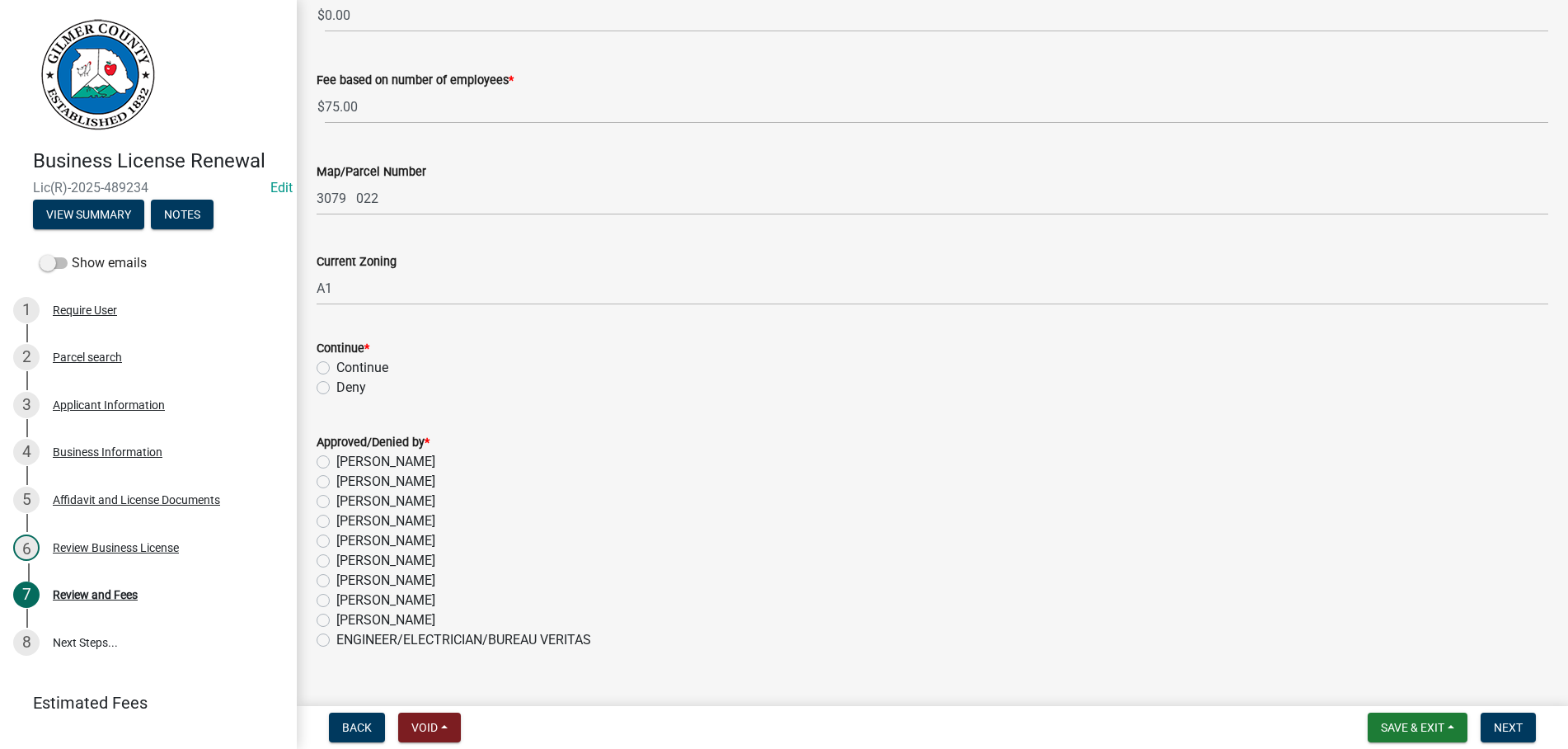
scroll to position [257, 0]
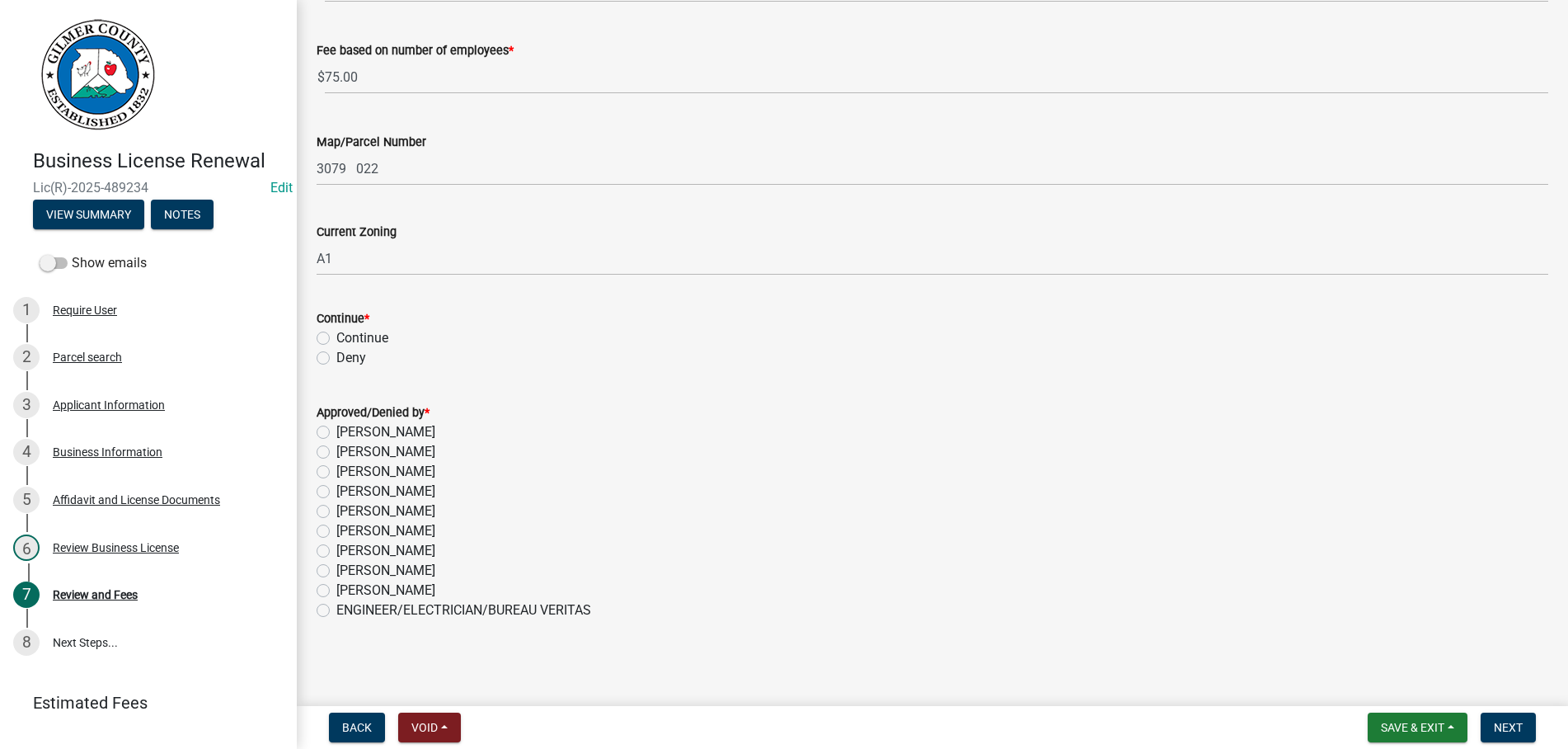
type input "GOAT FARM"
click at [337, 337] on label "Continue" at bounding box center [362, 338] width 52 height 20
click at [337, 337] on input "Continue" at bounding box center [342, 333] width 11 height 11
radio input "true"
click at [337, 552] on label "[PERSON_NAME]" at bounding box center [386, 551] width 99 height 20
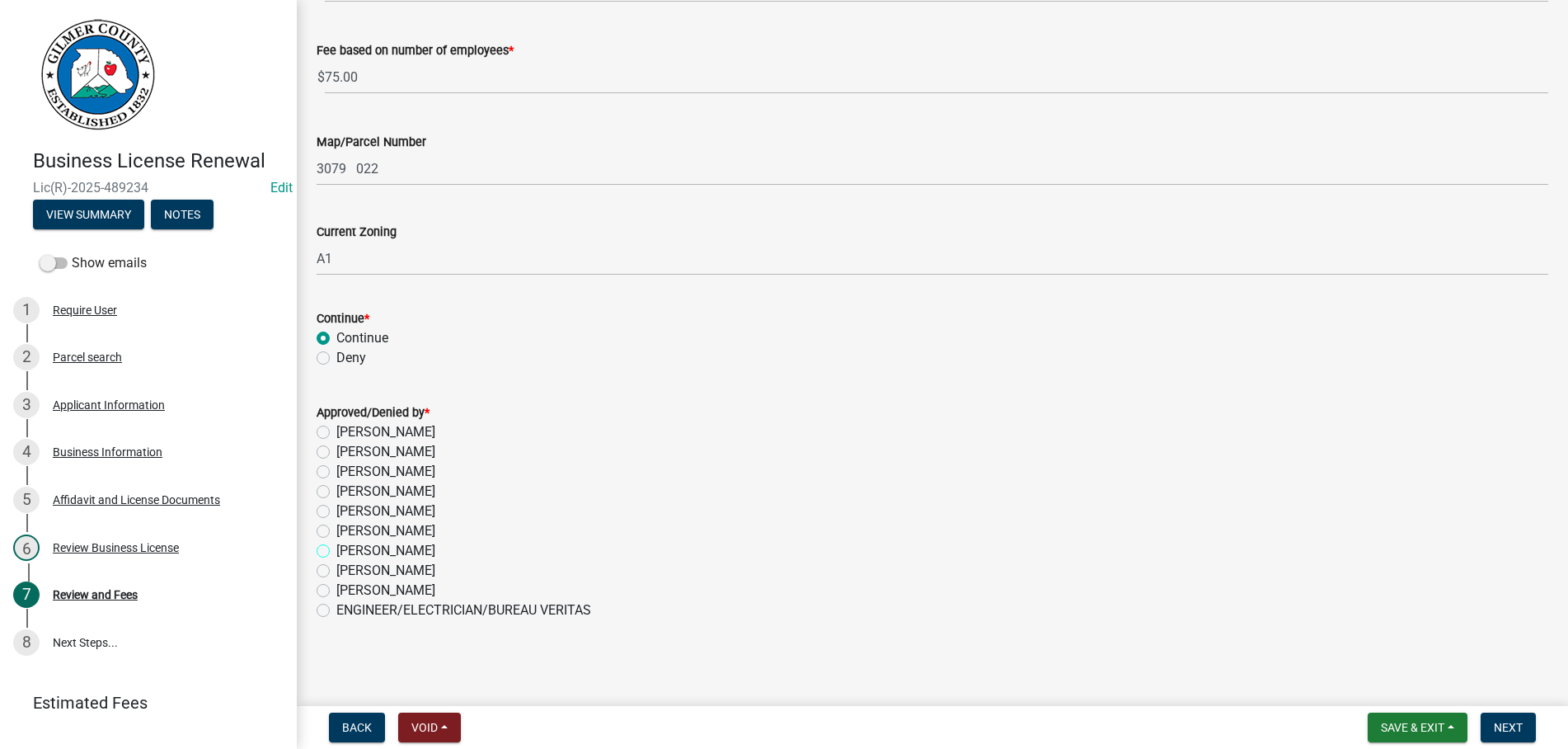
click at [337, 552] on input "[PERSON_NAME]" at bounding box center [342, 546] width 11 height 11
radio input "true"
click at [1505, 726] on span "Next" at bounding box center [1508, 728] width 29 height 14
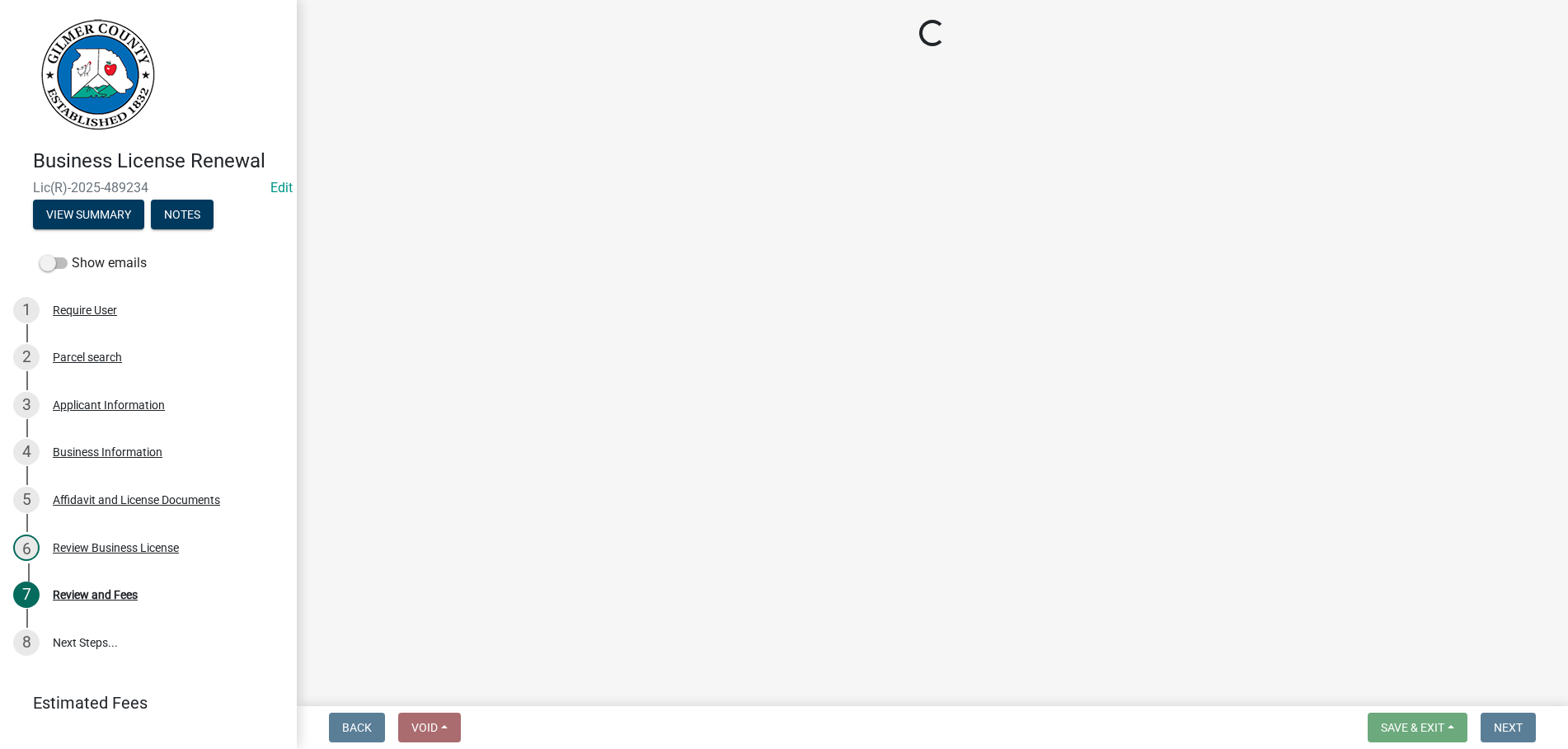
select select "2: 1"
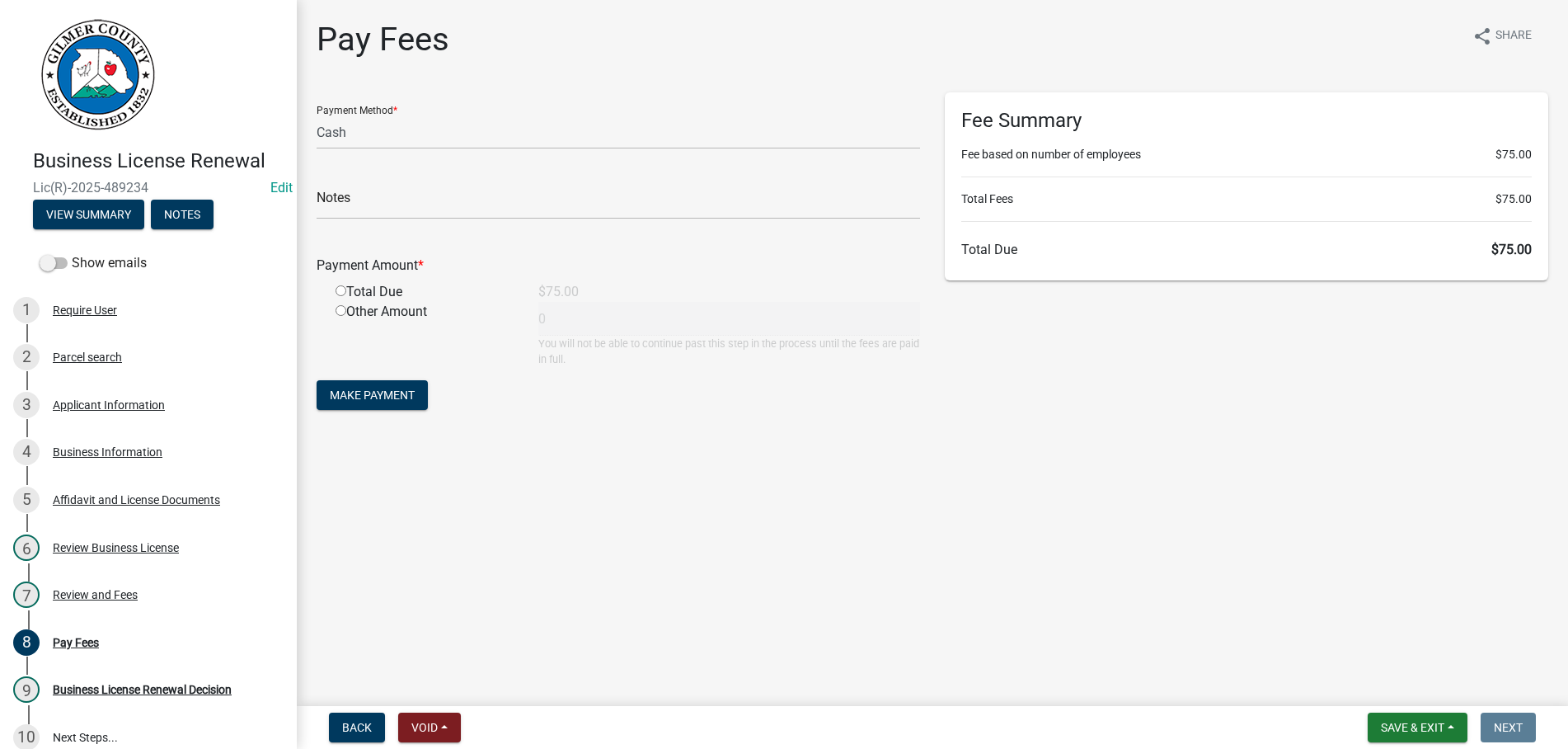
click at [340, 294] on input "radio" at bounding box center [341, 290] width 11 height 11
radio input "true"
type input "75"
click at [316, 115] on select "Credit Card POS Check Cash" at bounding box center [618, 132] width 603 height 34
select select "1: 0"
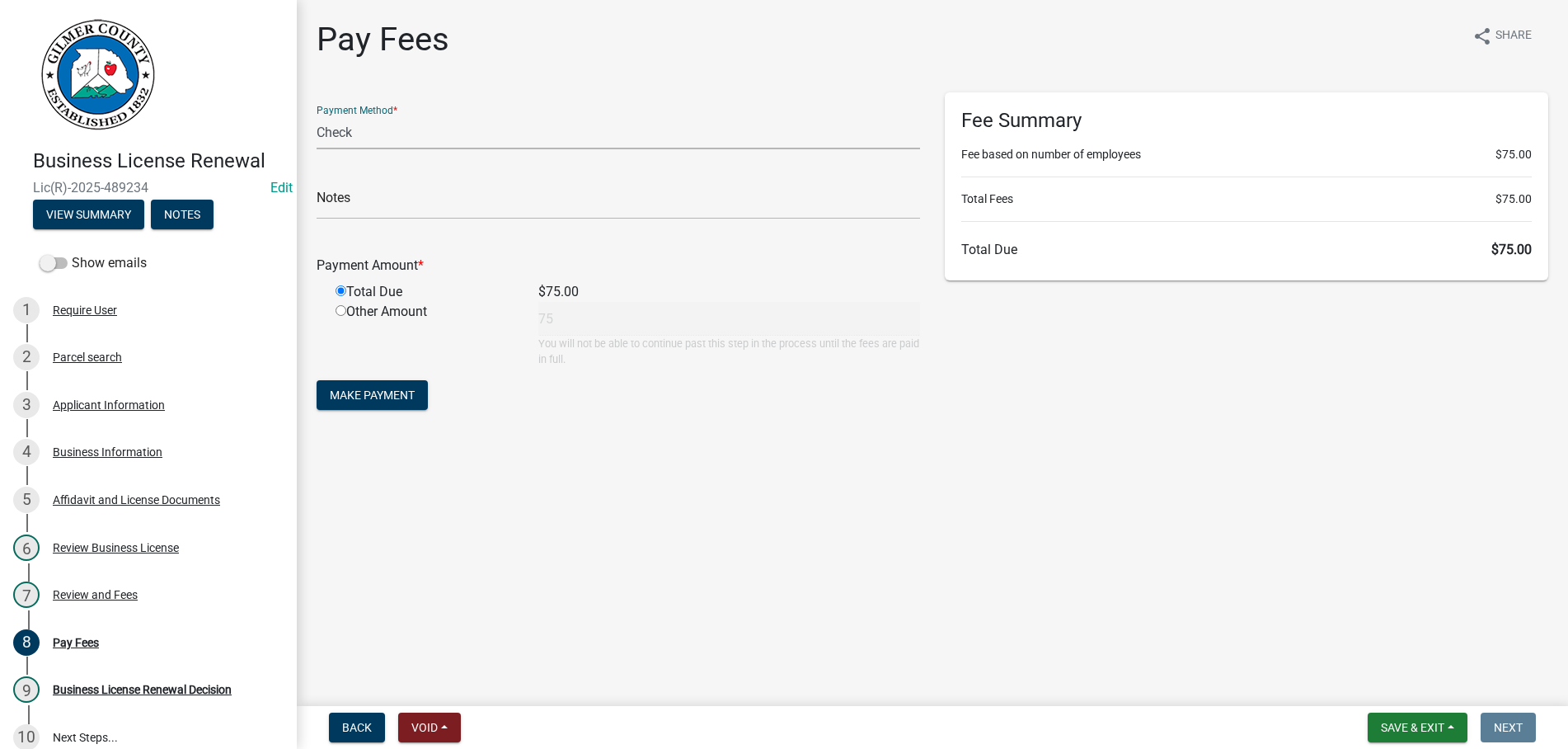
click option "Check" at bounding box center [0, 0] width 0 height 0
click at [406, 195] on input "text" at bounding box center [618, 202] width 603 height 34
type input "2265"
click at [390, 399] on span "Make Payment" at bounding box center [372, 395] width 85 height 14
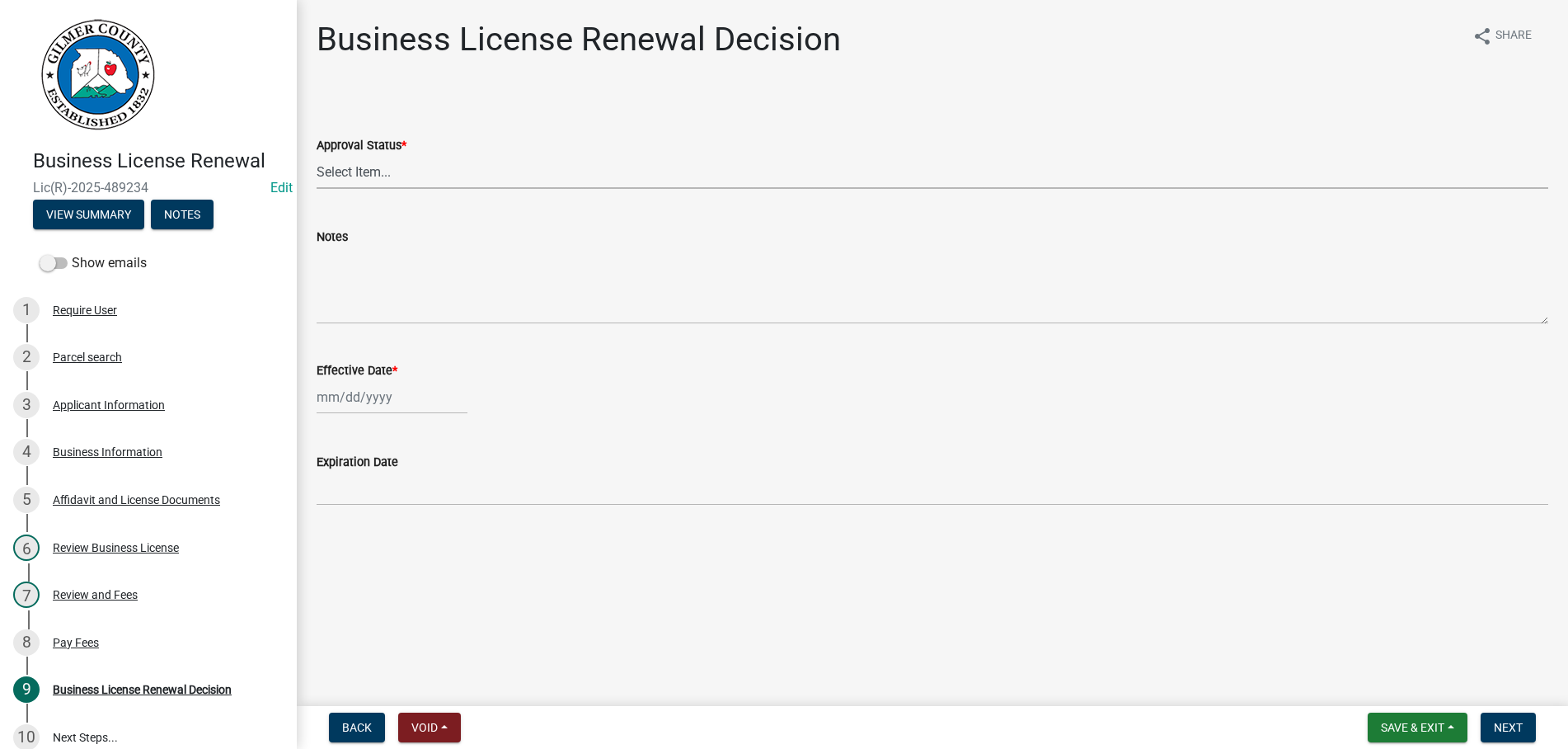
click at [316, 155] on select "Select Item... Approved Denied" at bounding box center [932, 172] width 1232 height 34
click option "Approved" at bounding box center [0, 0] width 0 height 0
select select "f9ee03a4-b254-45c7-885b-1d55ed52fc46"
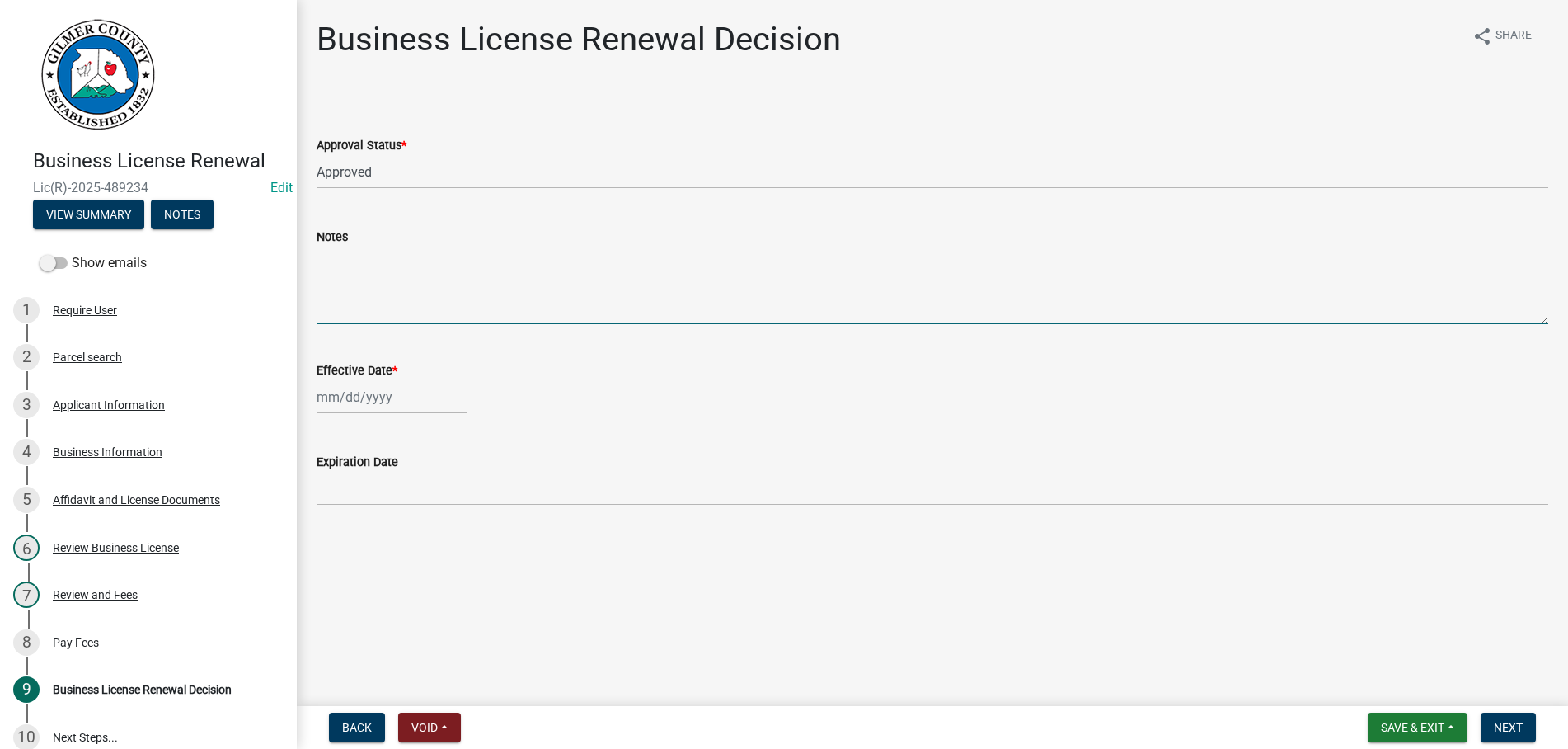
select select "10"
select select "2025"
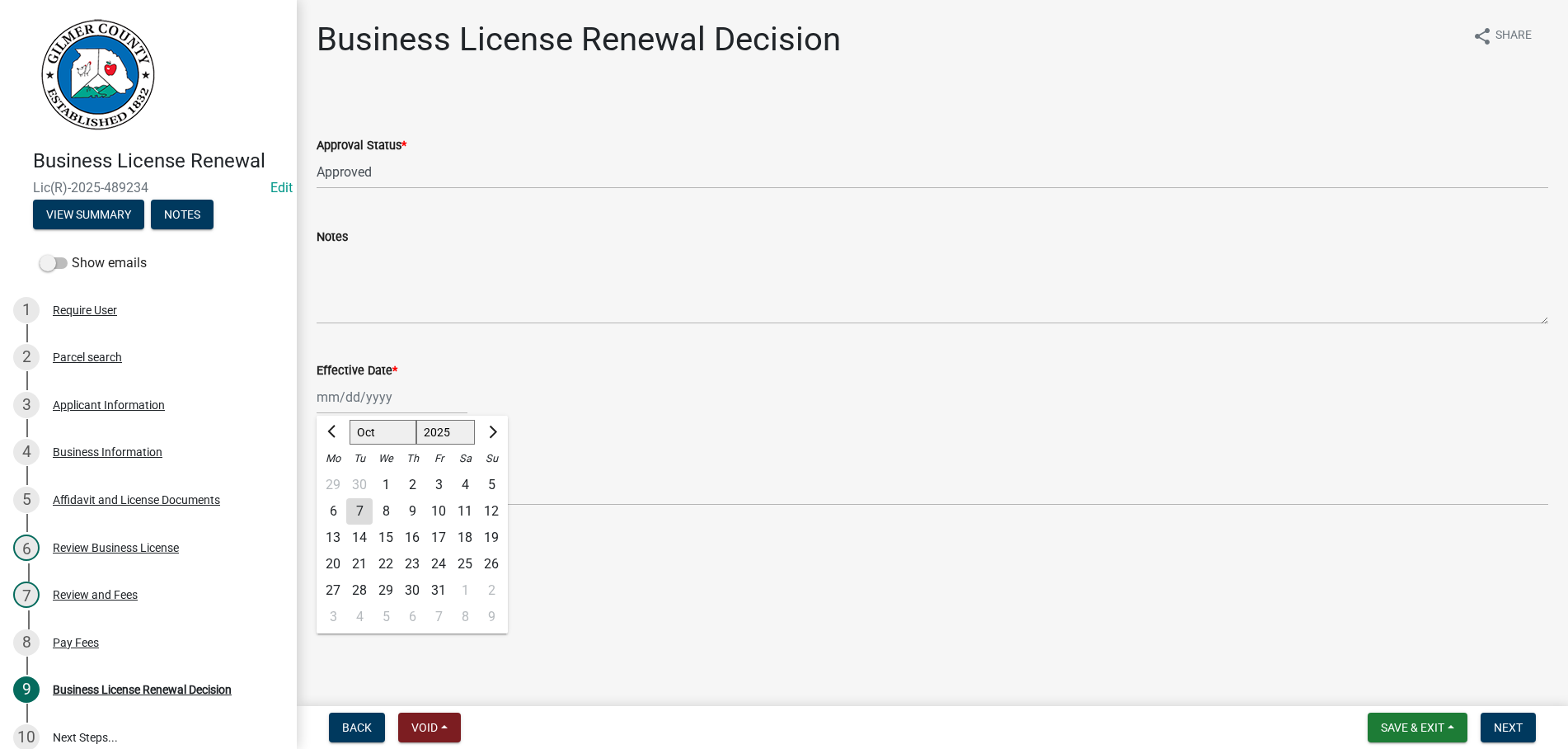
type input "[DATE]"
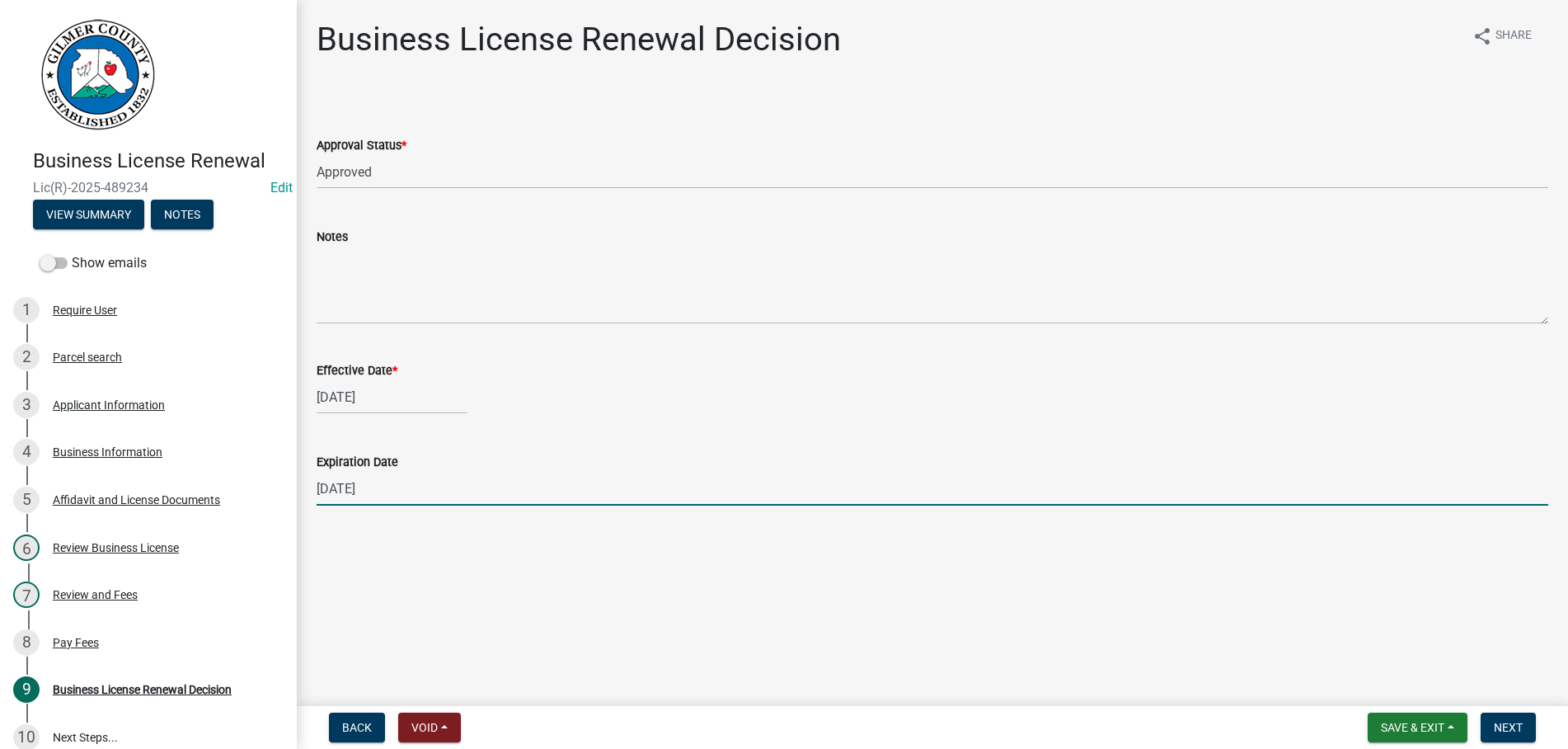
click at [416, 488] on input "[DATE]" at bounding box center [932, 488] width 1232 height 34
type input "[DATE]"
click at [1518, 730] on span "Next" at bounding box center [1508, 728] width 29 height 14
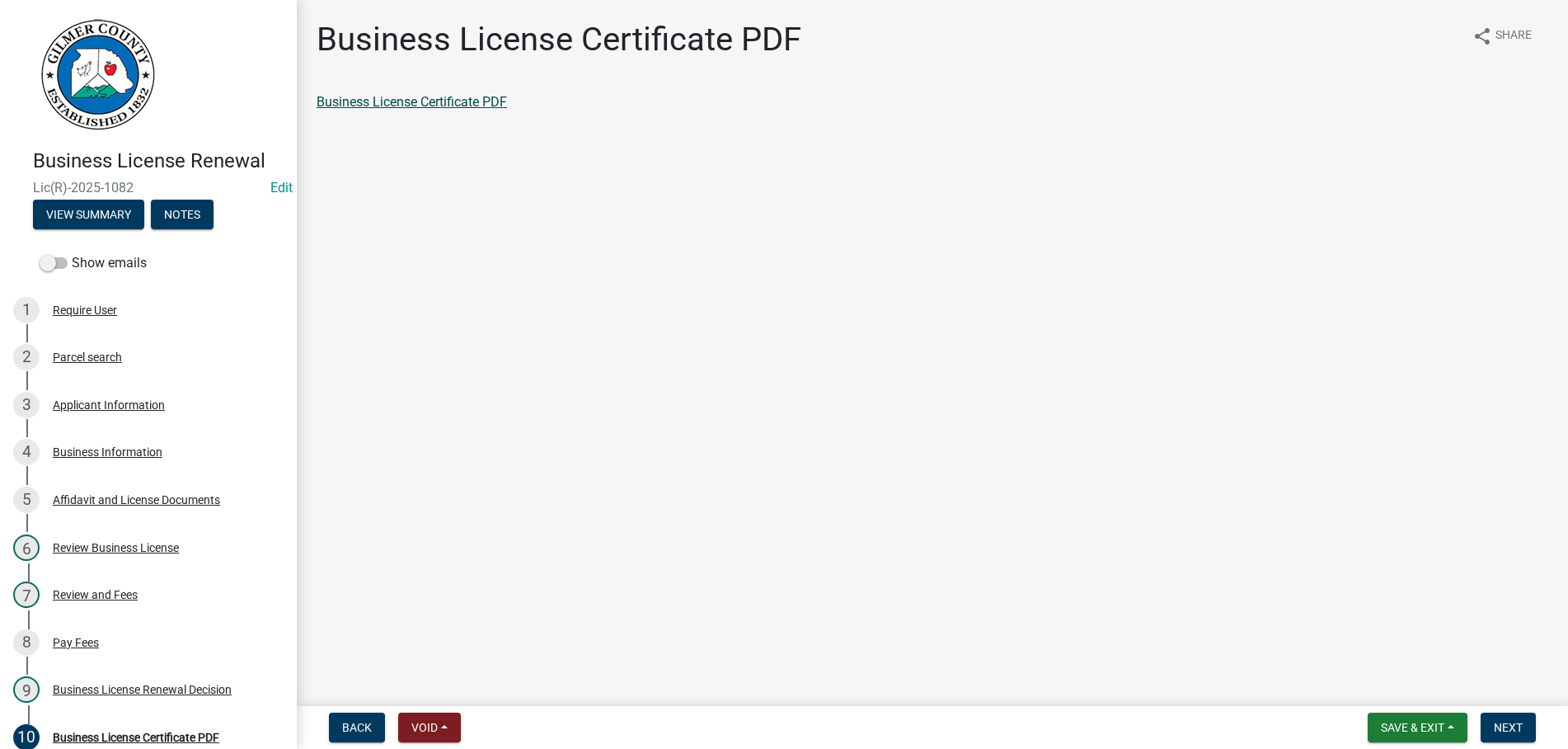
click at [388, 100] on link "Business License Certificate PDF" at bounding box center [411, 102] width 190 height 16
click at [1522, 728] on span "Next" at bounding box center [1508, 728] width 29 height 14
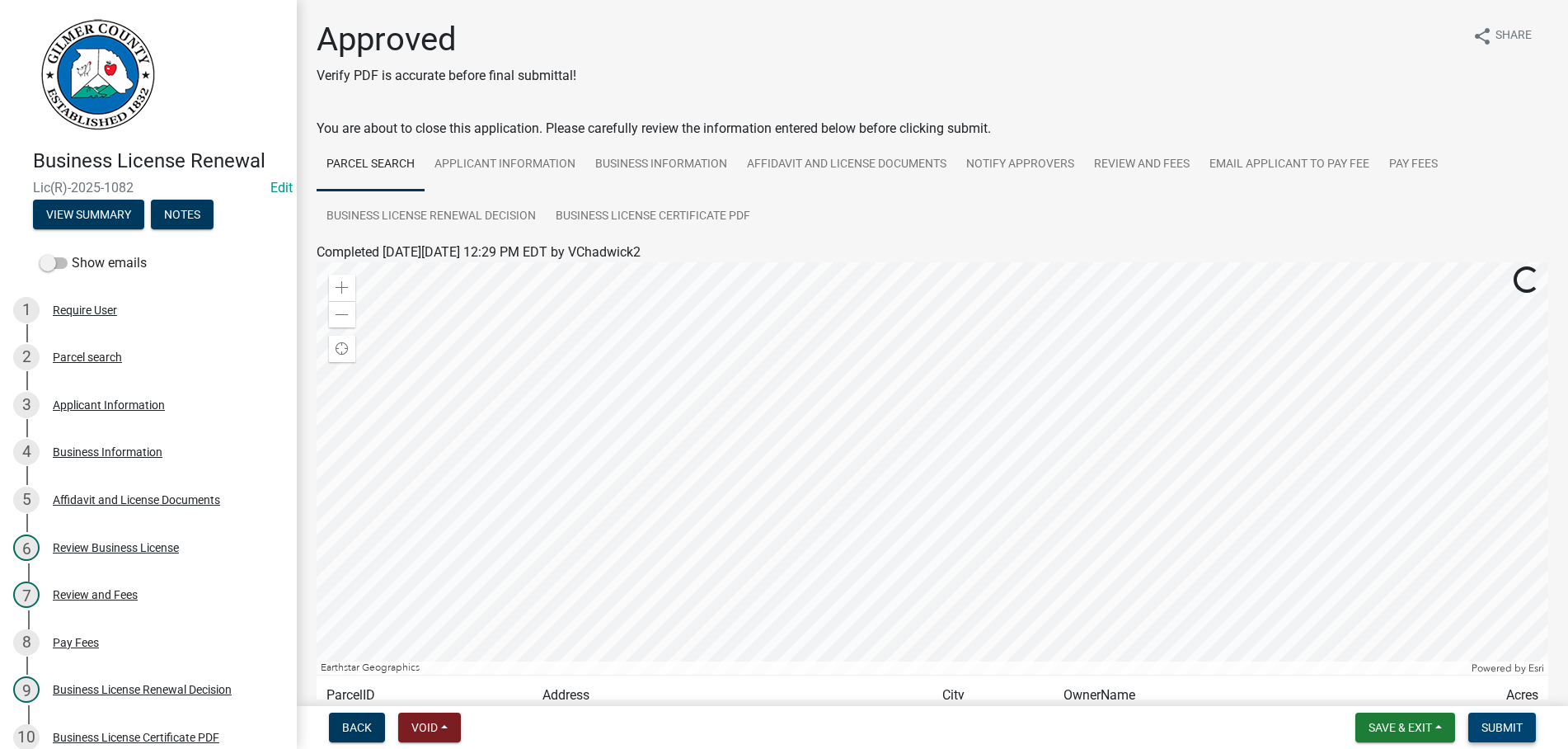
click at [1509, 724] on span "Submit" at bounding box center [1503, 728] width 41 height 14
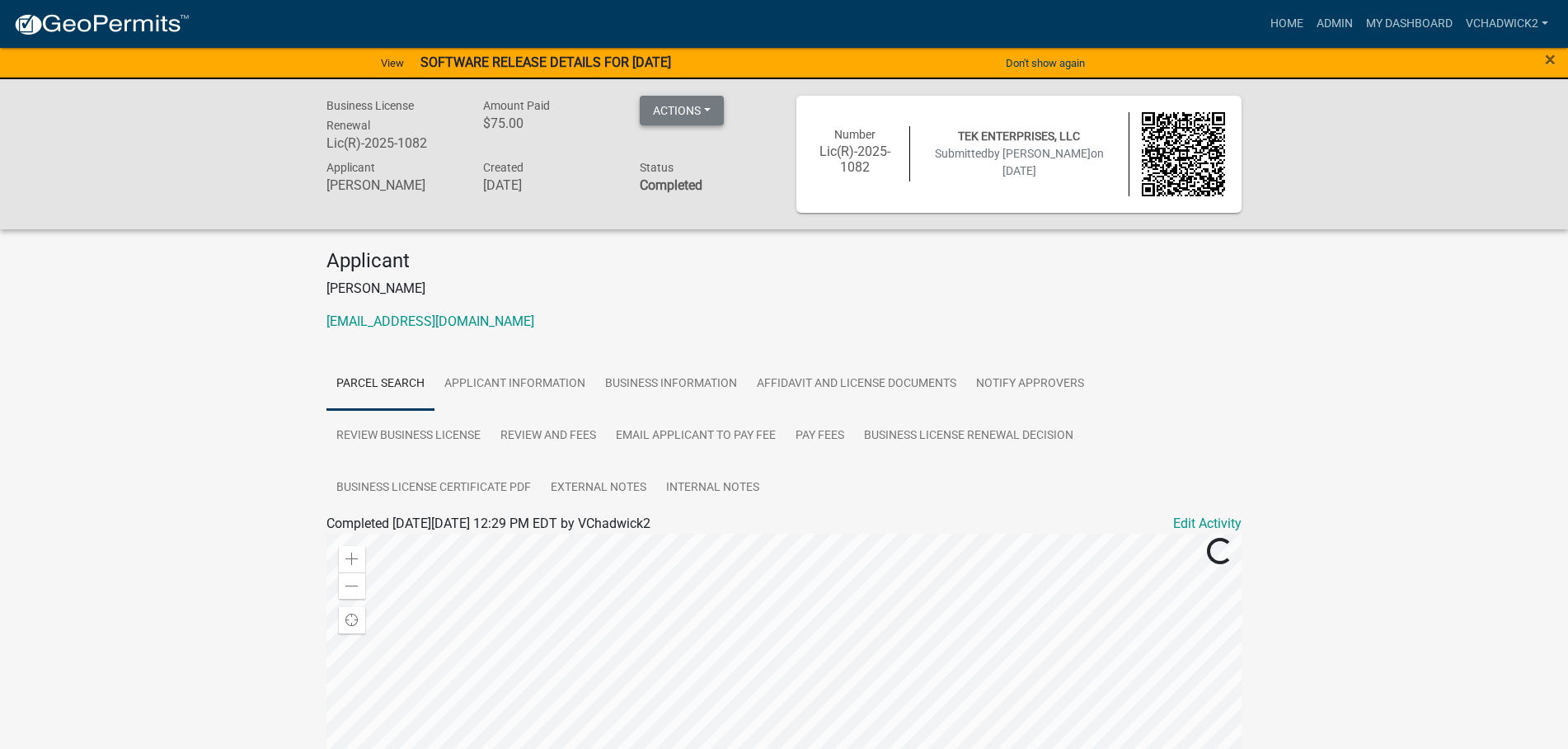
click at [671, 117] on button "Actions" at bounding box center [681, 110] width 84 height 29
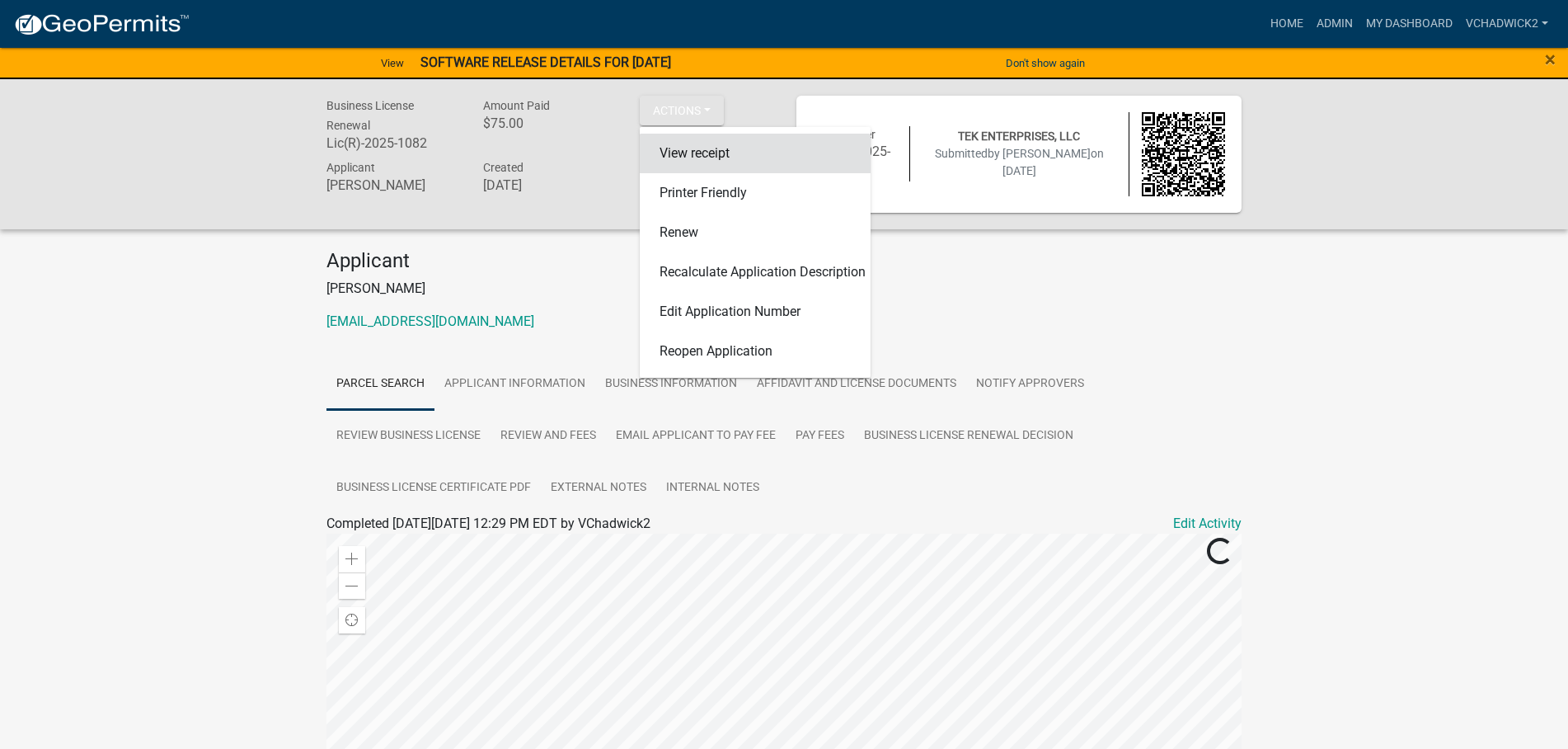
click at [690, 153] on link "View receipt" at bounding box center [755, 153] width 230 height 40
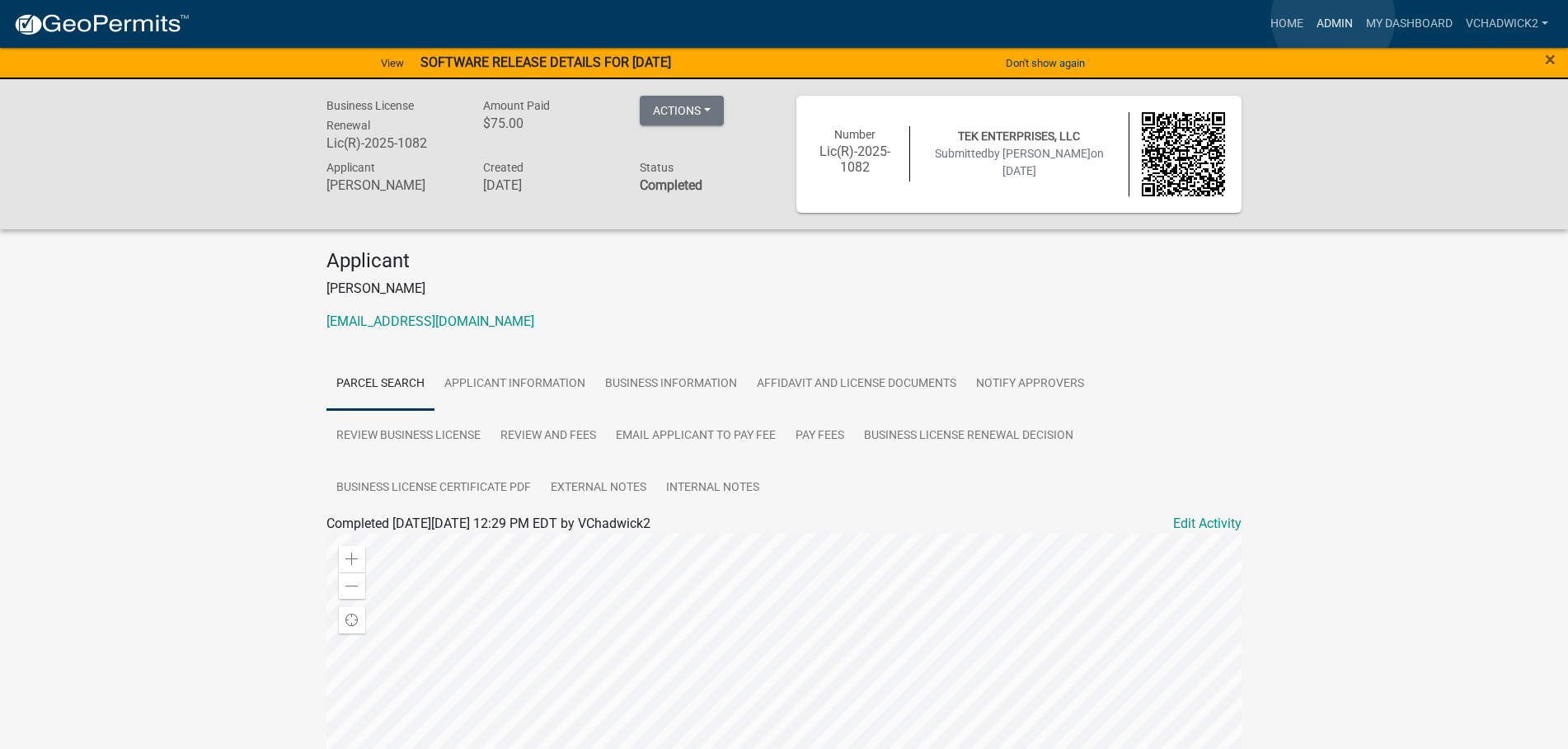
click at [1334, 19] on link "Admin" at bounding box center [1335, 23] width 50 height 31
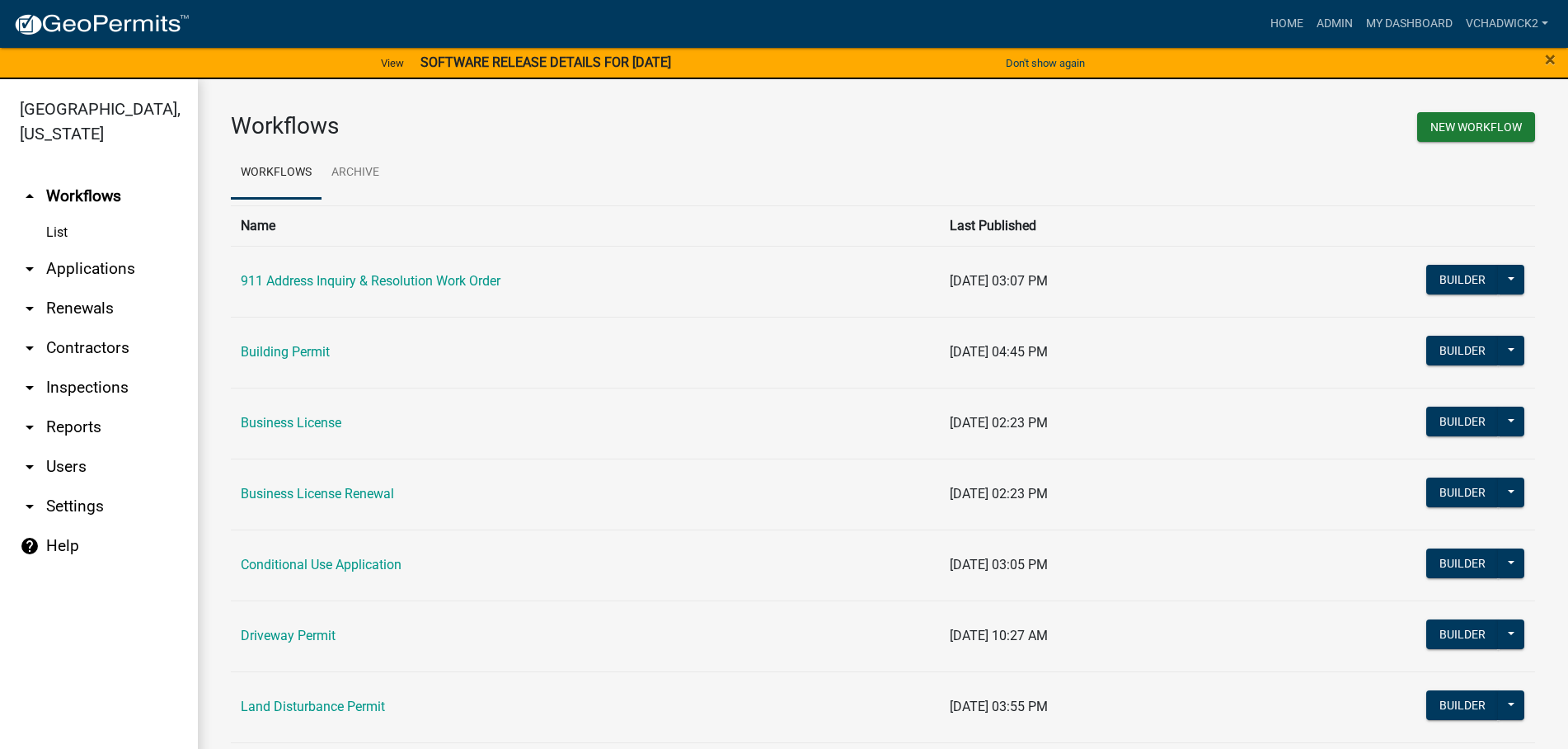
click at [115, 265] on link "arrow_drop_down Applications" at bounding box center [99, 269] width 198 height 40
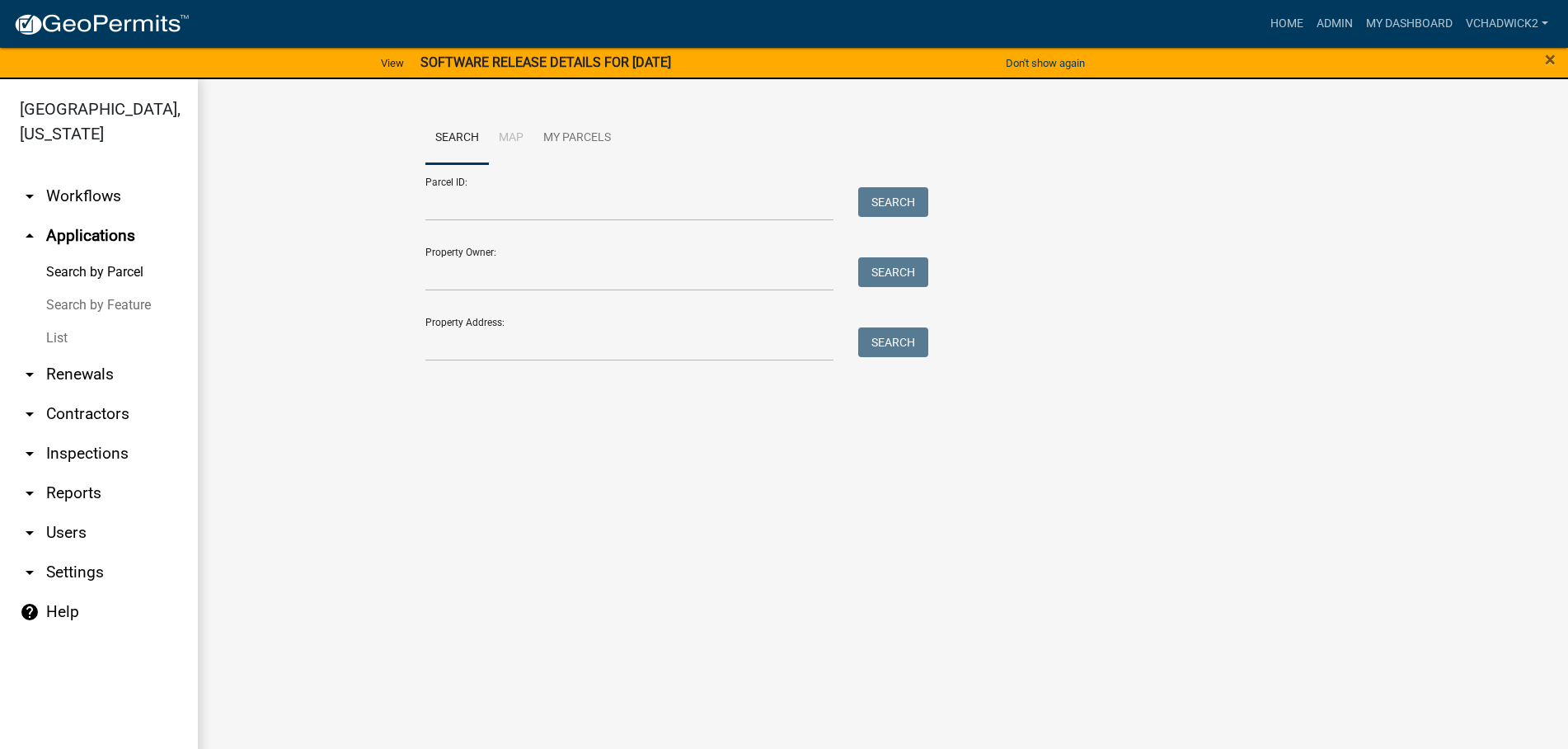
click at [55, 340] on link "List" at bounding box center [99, 338] width 198 height 33
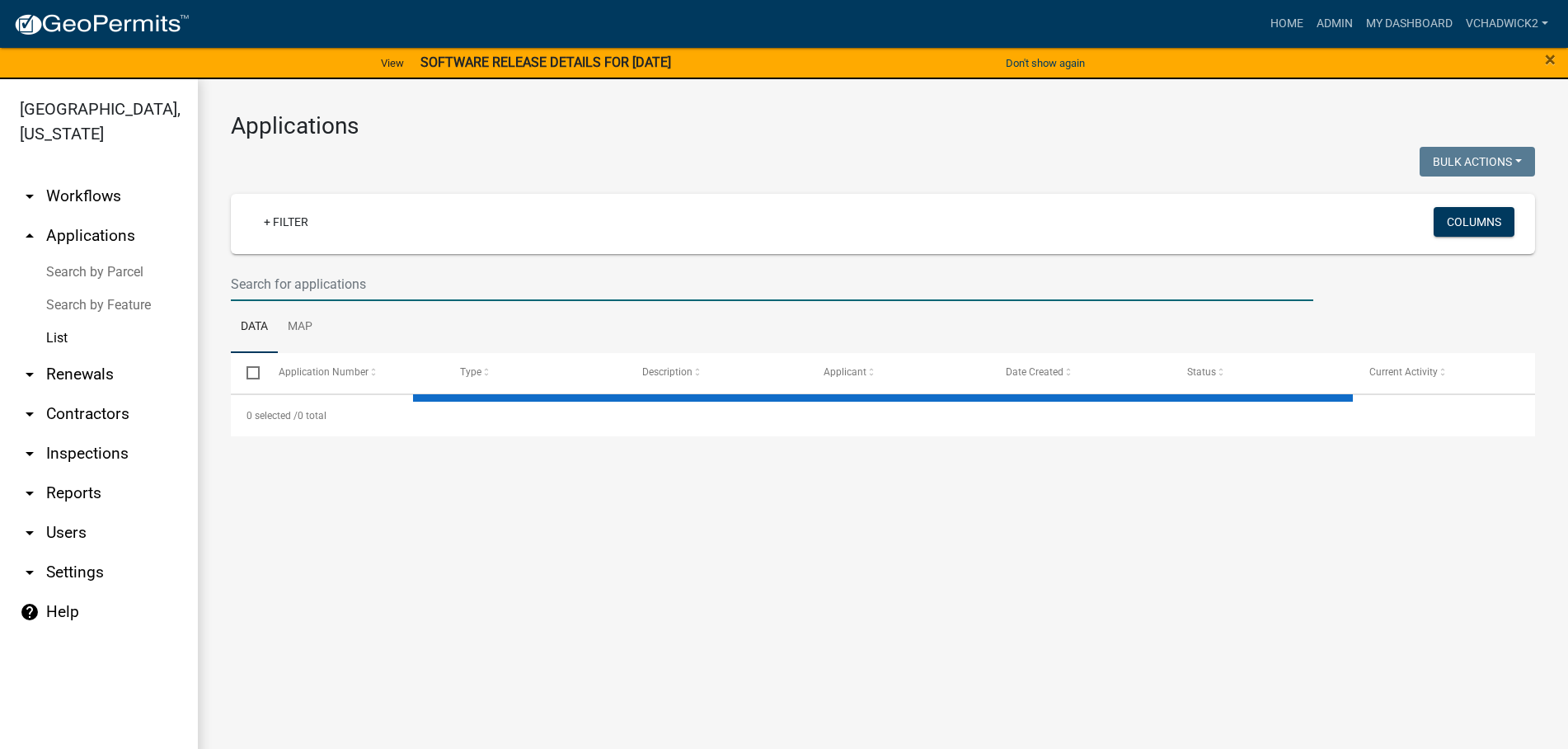
click at [388, 288] on input "text" at bounding box center [771, 284] width 1083 height 34
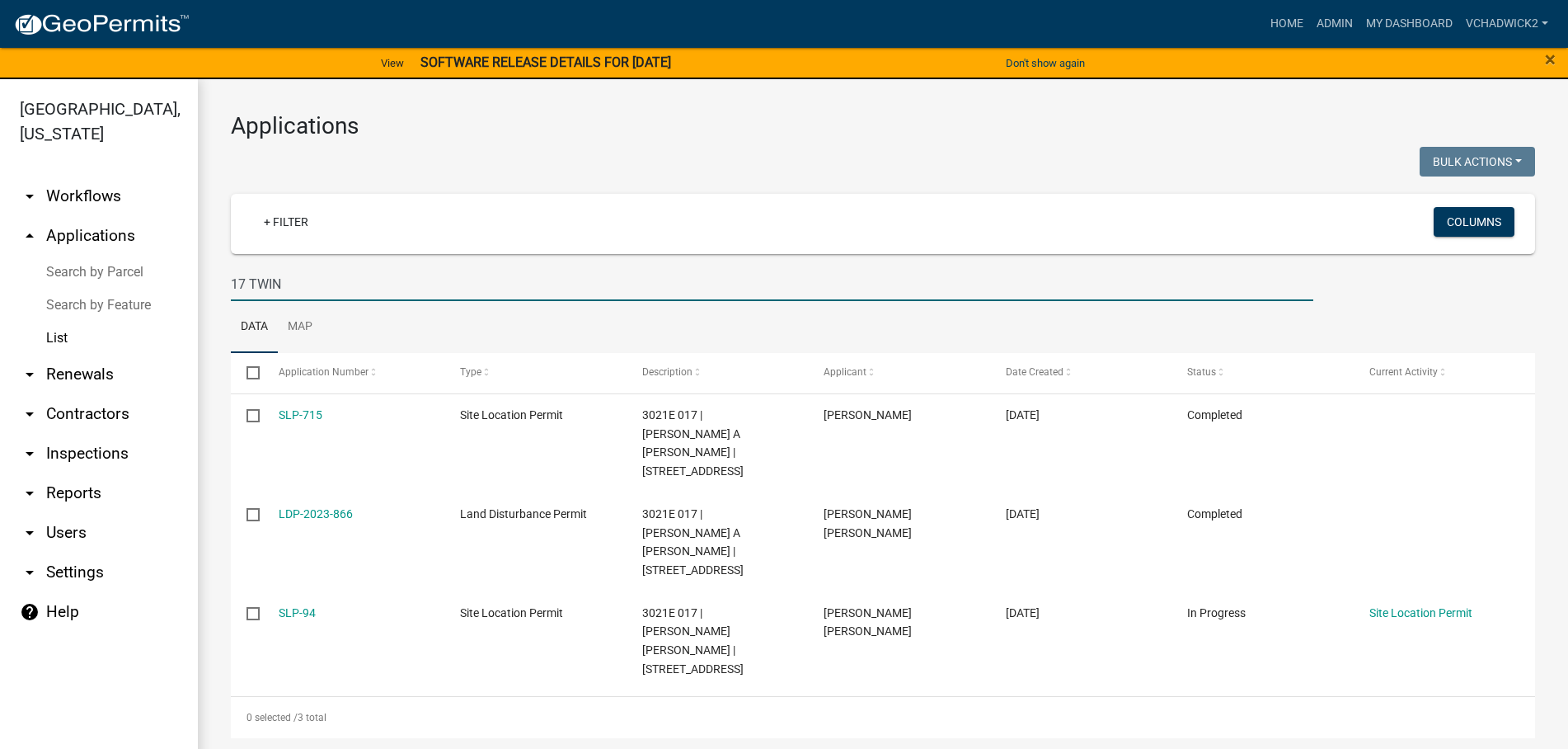
drag, startPoint x: 321, startPoint y: 284, endPoint x: 136, endPoint y: 284, distance: 185.0
click at [230, 284] on input "17 TWIN" at bounding box center [771, 284] width 1083 height 34
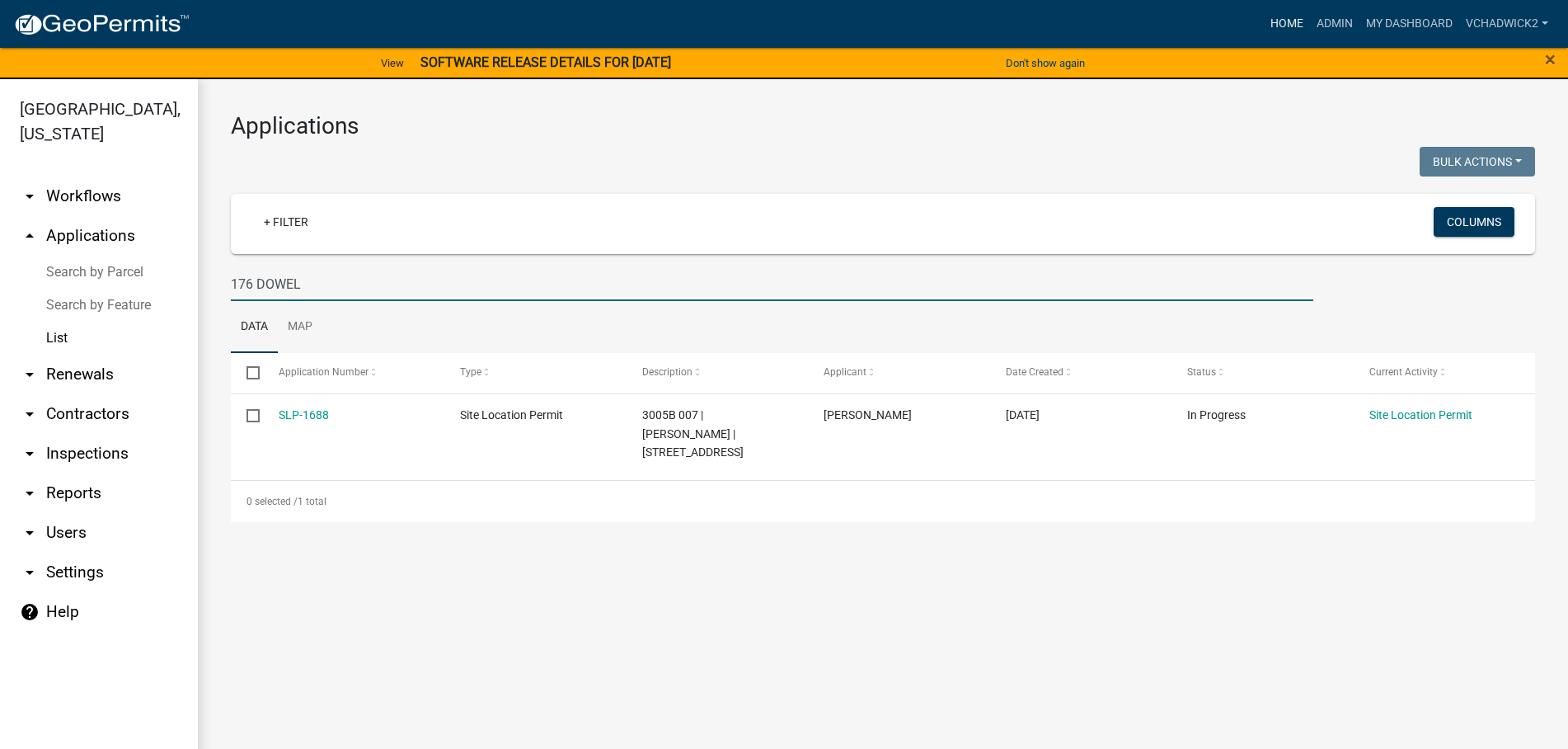
type input "176 DOWEL"
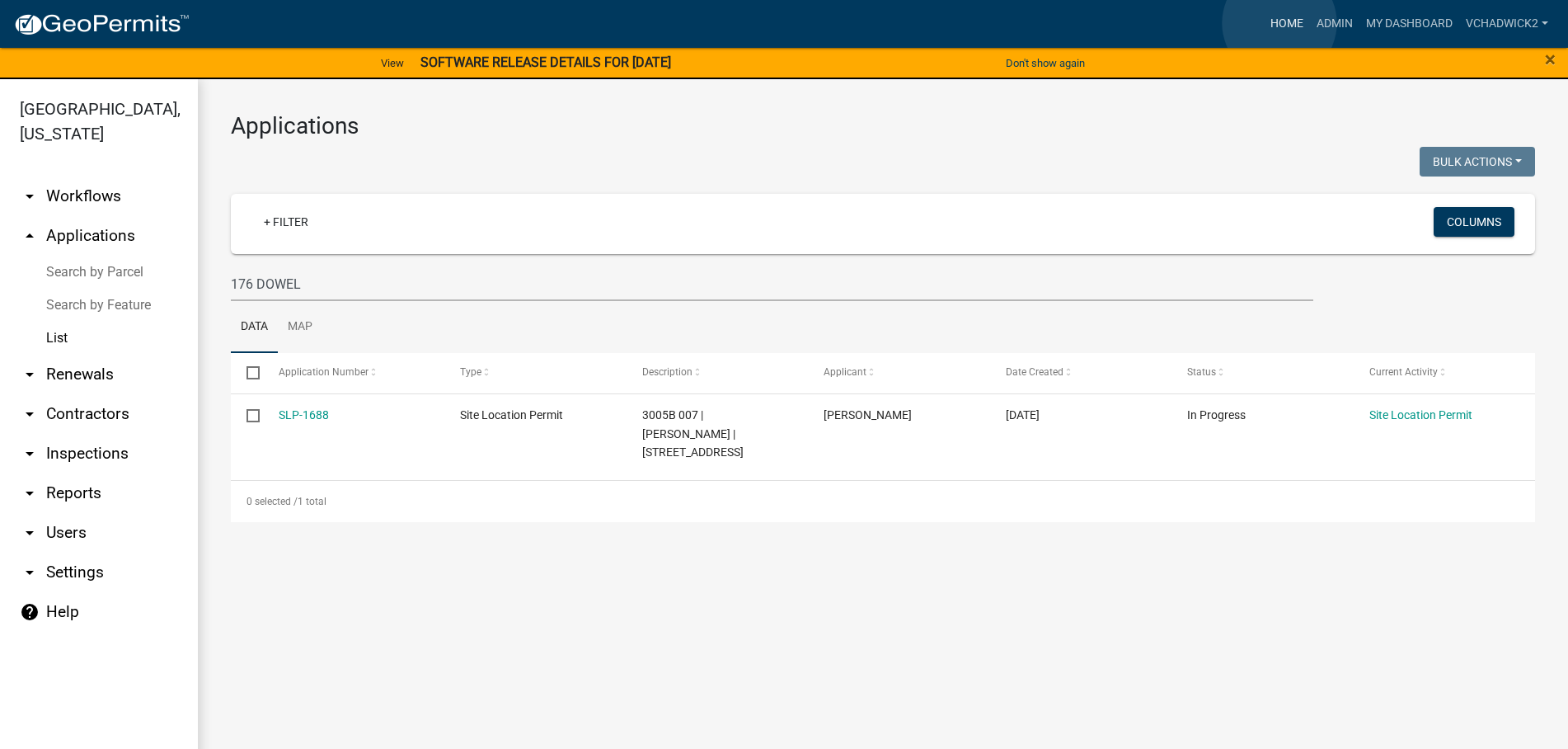
click at [1280, 23] on link "Home" at bounding box center [1287, 23] width 46 height 31
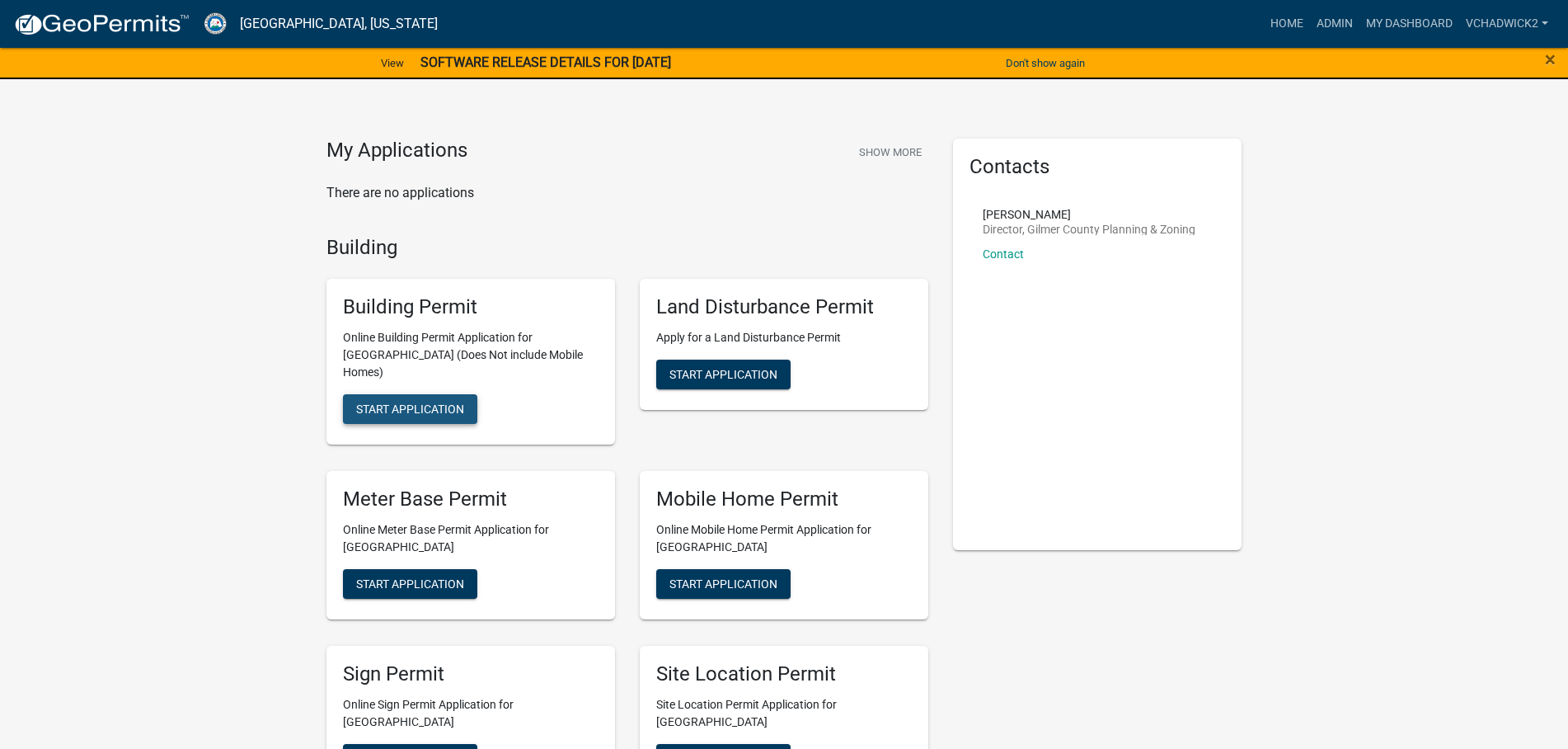
click at [388, 402] on span "Start Application" at bounding box center [410, 409] width 108 height 14
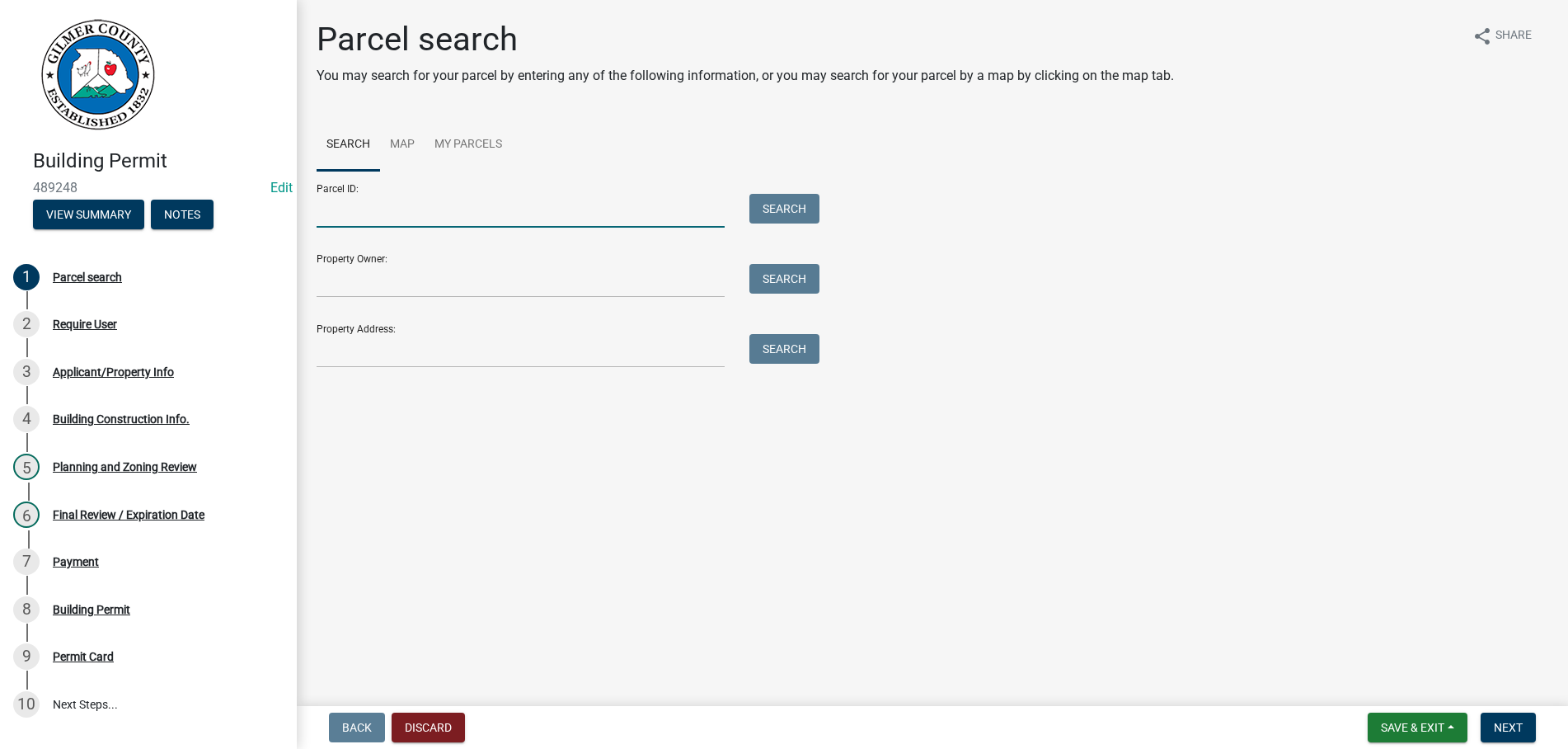
click at [402, 214] on input "Parcel ID:" at bounding box center [520, 210] width 408 height 34
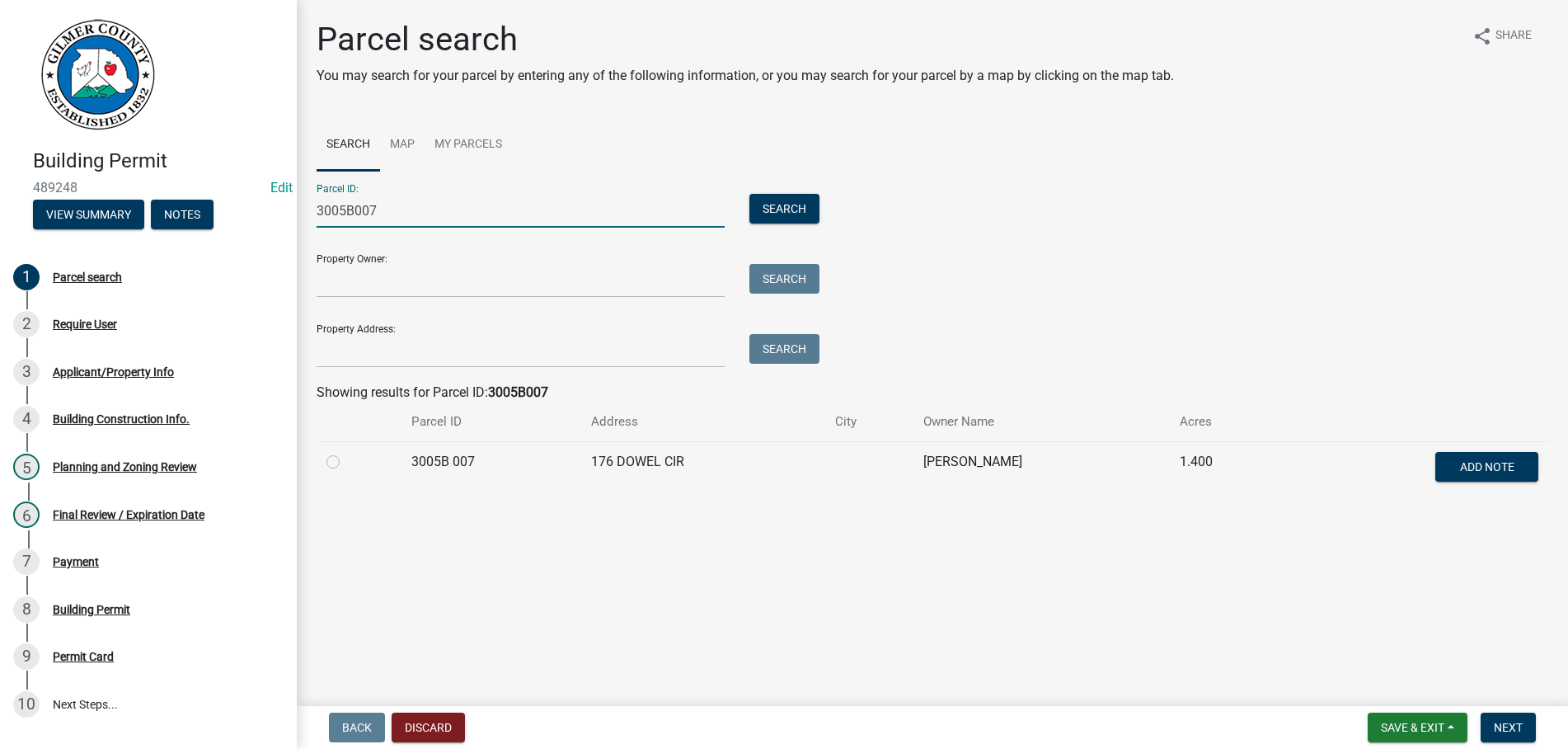
type input "3005B007"
click at [347, 452] on label at bounding box center [347, 452] width 0 height 0
click at [347, 462] on 007 "radio" at bounding box center [351, 457] width 11 height 11
radio 007 "true"
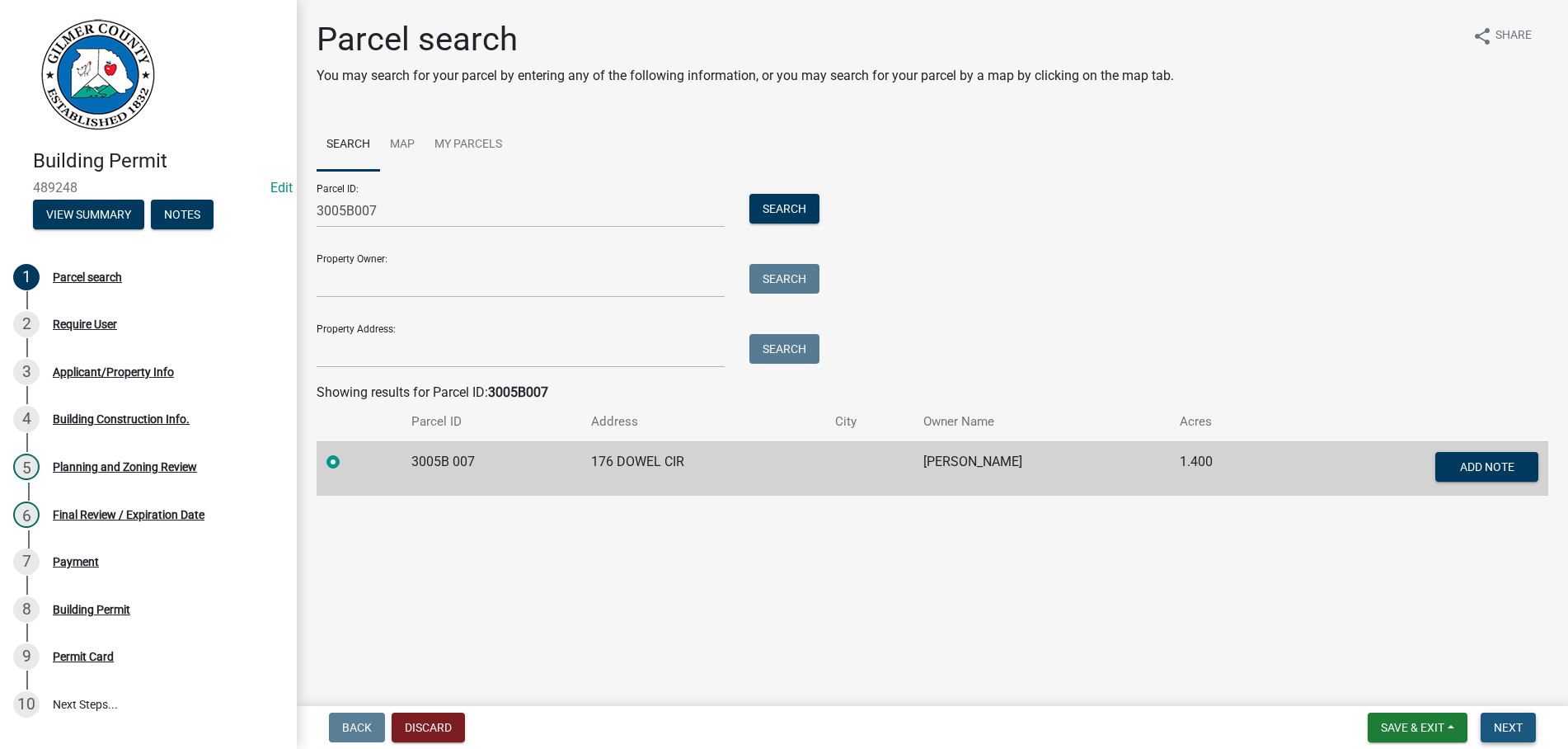
click at [1513, 721] on span "Next" at bounding box center [1508, 728] width 29 height 14
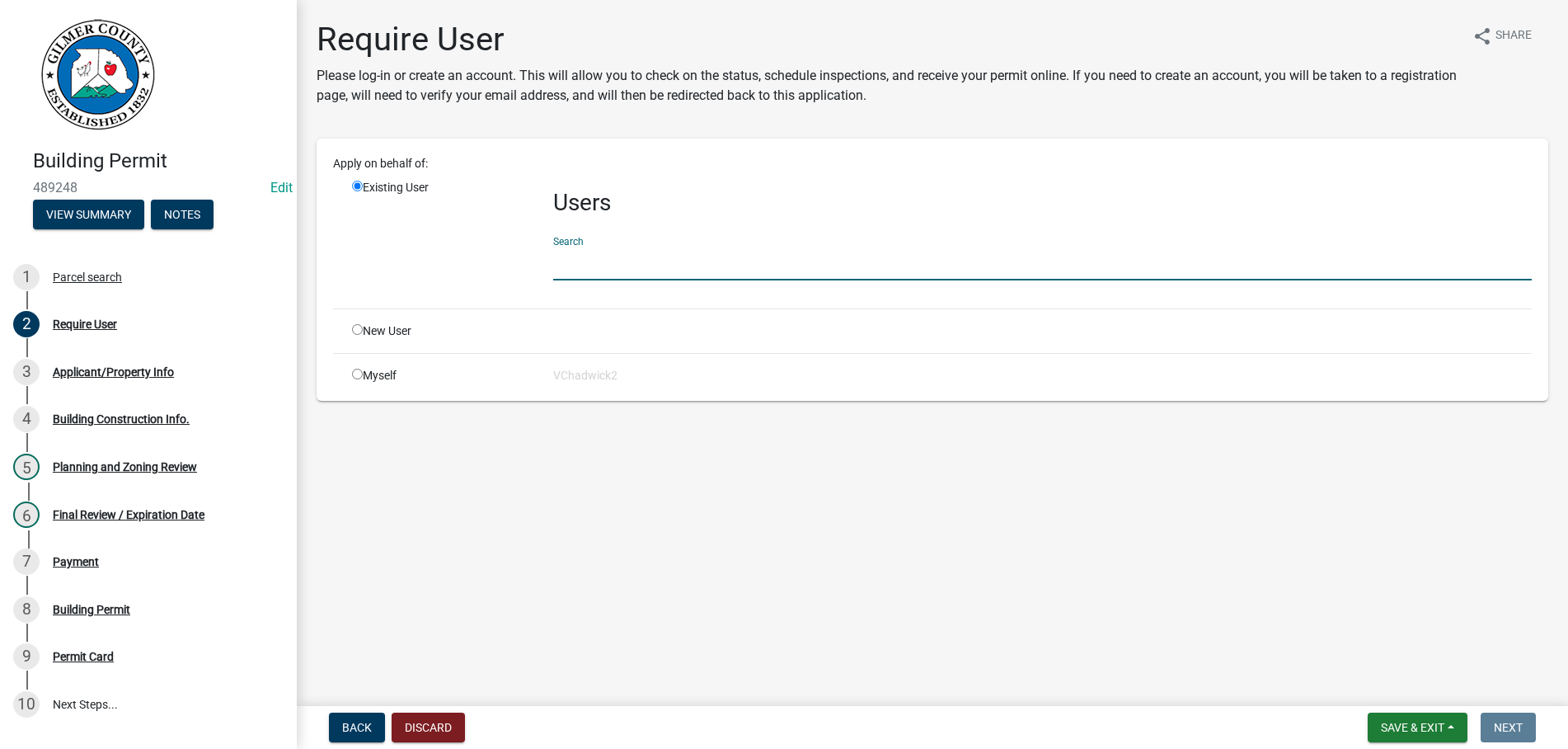
click at [611, 265] on input "text" at bounding box center [1043, 264] width 979 height 34
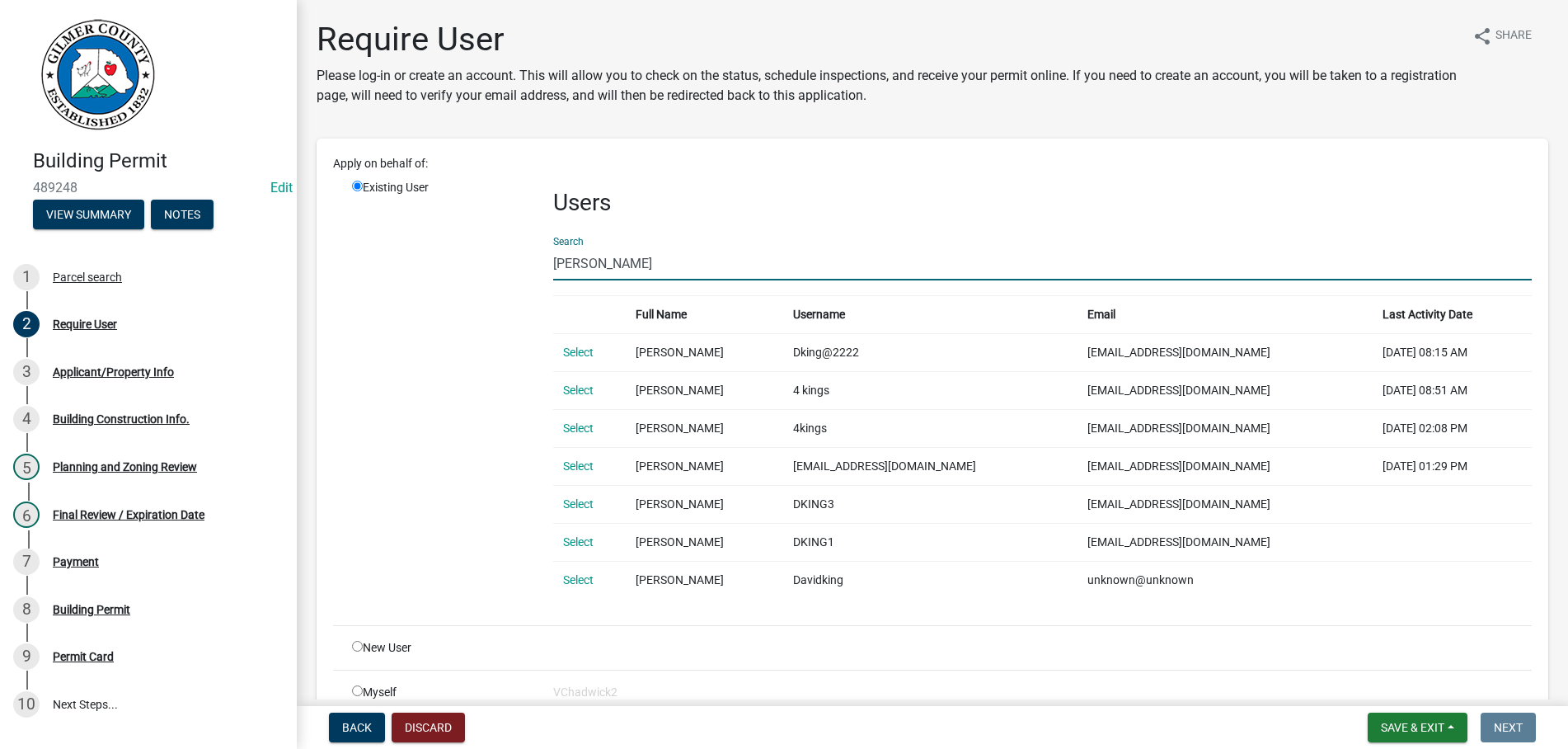
click at [594, 260] on input "[PERSON_NAME]" at bounding box center [1043, 264] width 979 height 34
type input "[PERSON_NAME]"
click at [578, 544] on link "Select" at bounding box center [578, 542] width 30 height 14
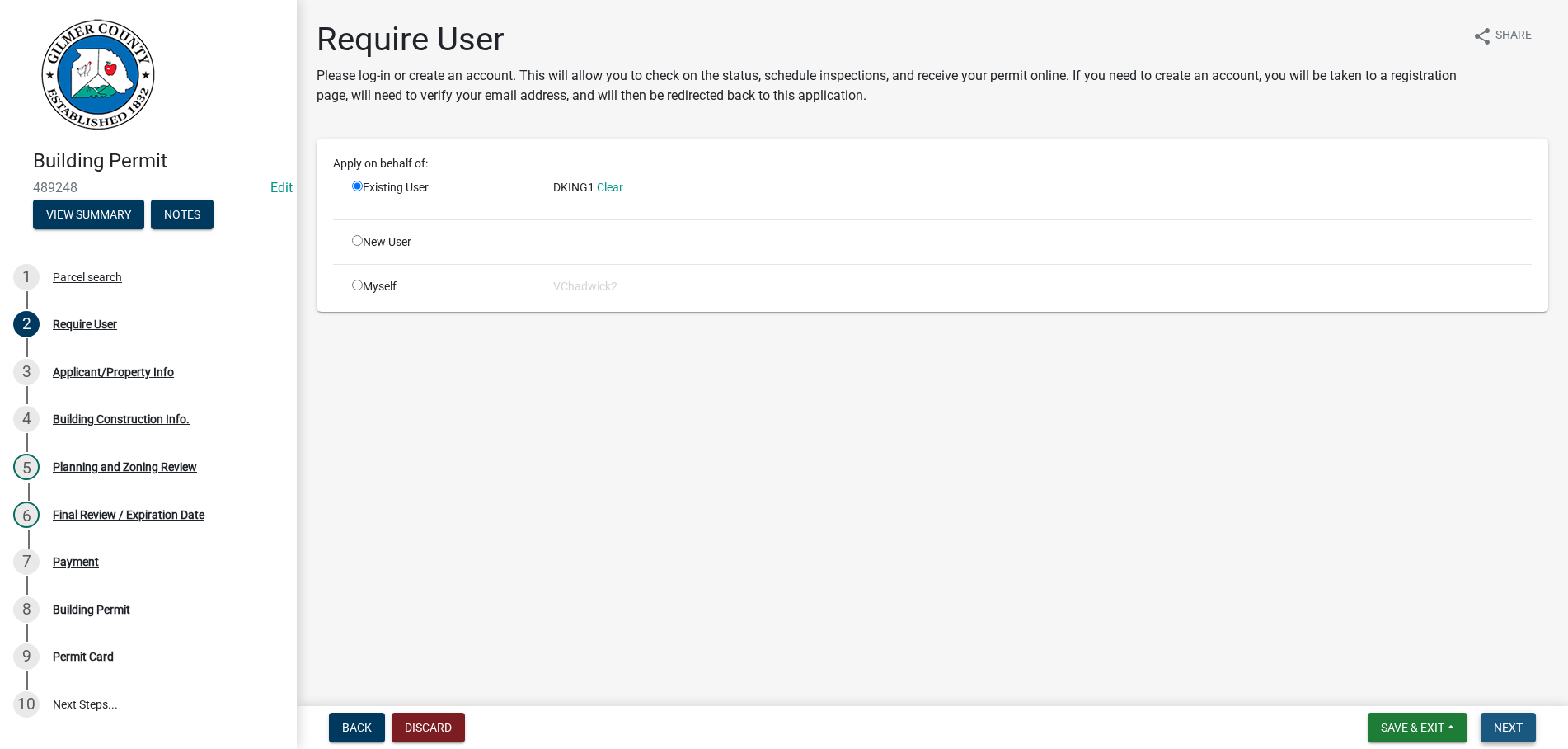
click at [1522, 722] on span "Next" at bounding box center [1508, 728] width 29 height 14
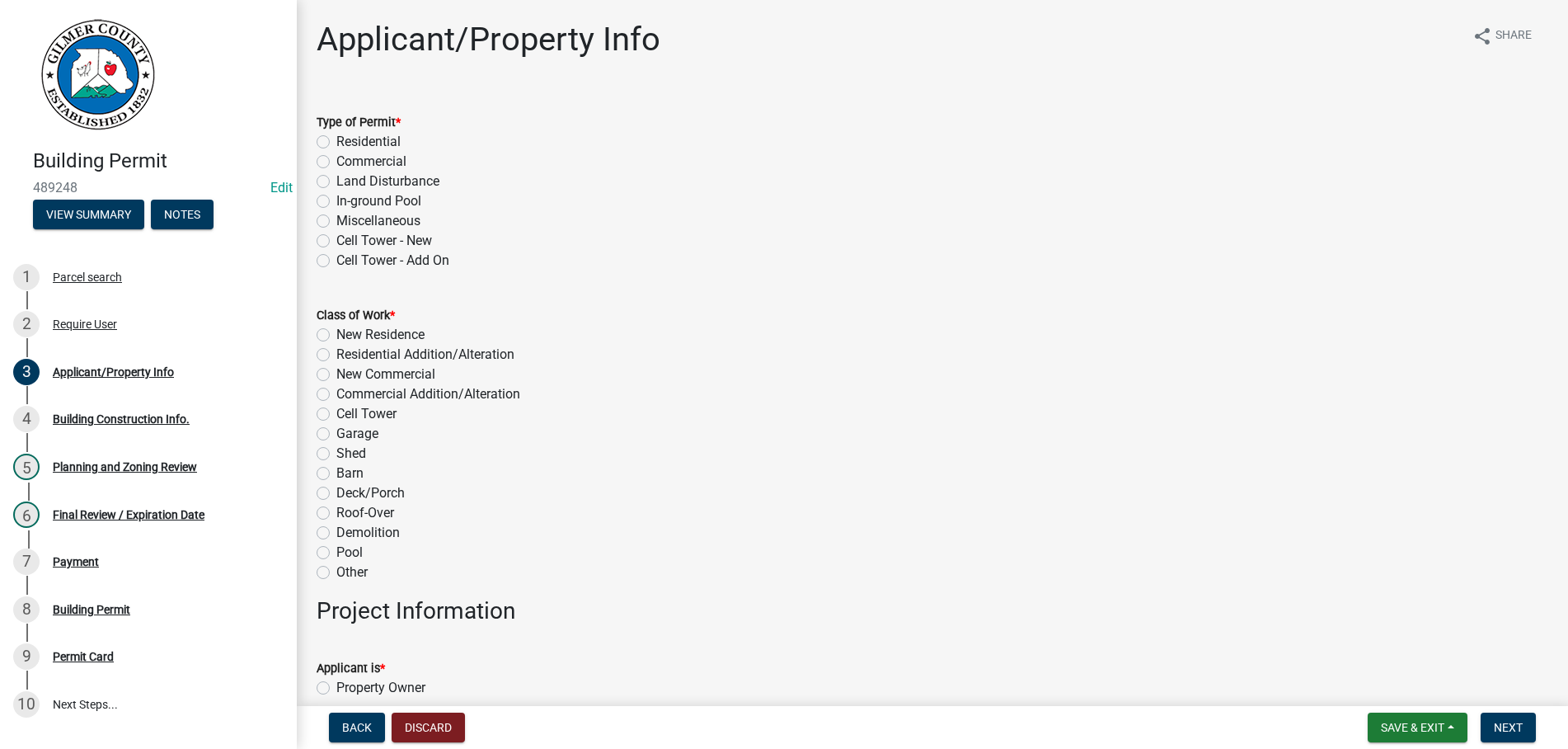
click at [337, 141] on label "Residential" at bounding box center [369, 142] width 64 height 20
click at [337, 141] on input "Residential" at bounding box center [342, 137] width 11 height 11
radio input "true"
click at [337, 332] on label "New Residence" at bounding box center [381, 335] width 88 height 20
click at [337, 332] on input "New Residence" at bounding box center [342, 330] width 11 height 11
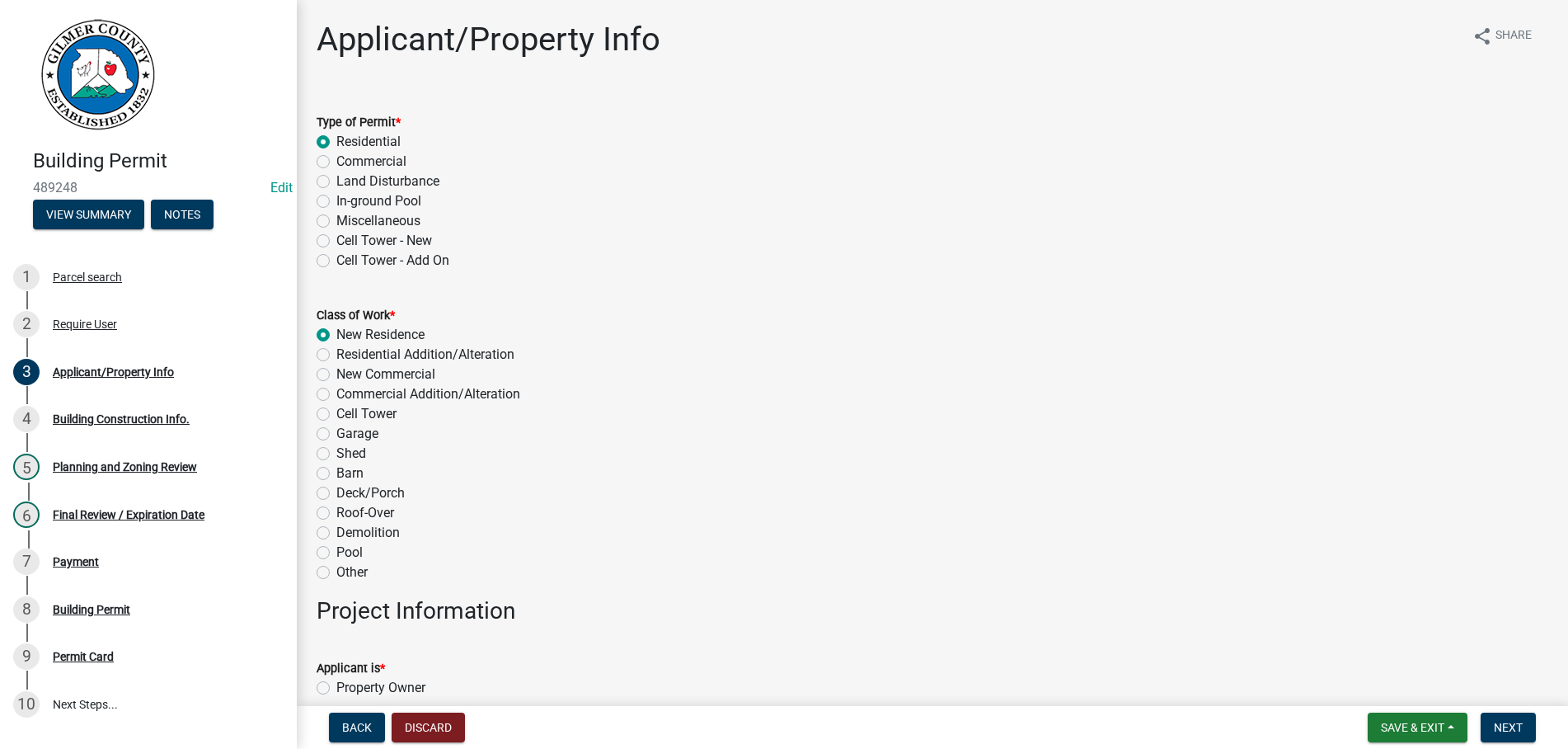
radio input "true"
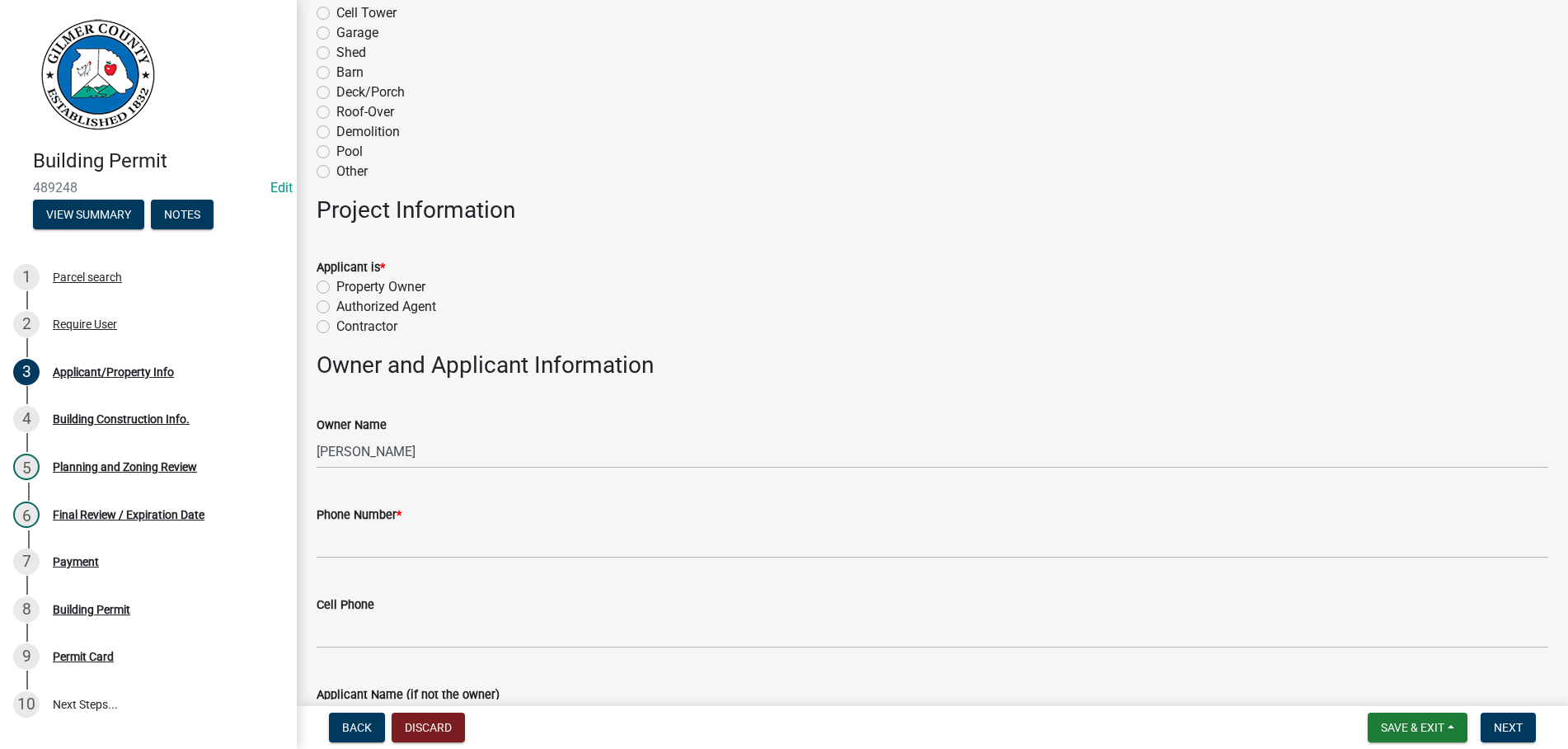
scroll to position [470, 0]
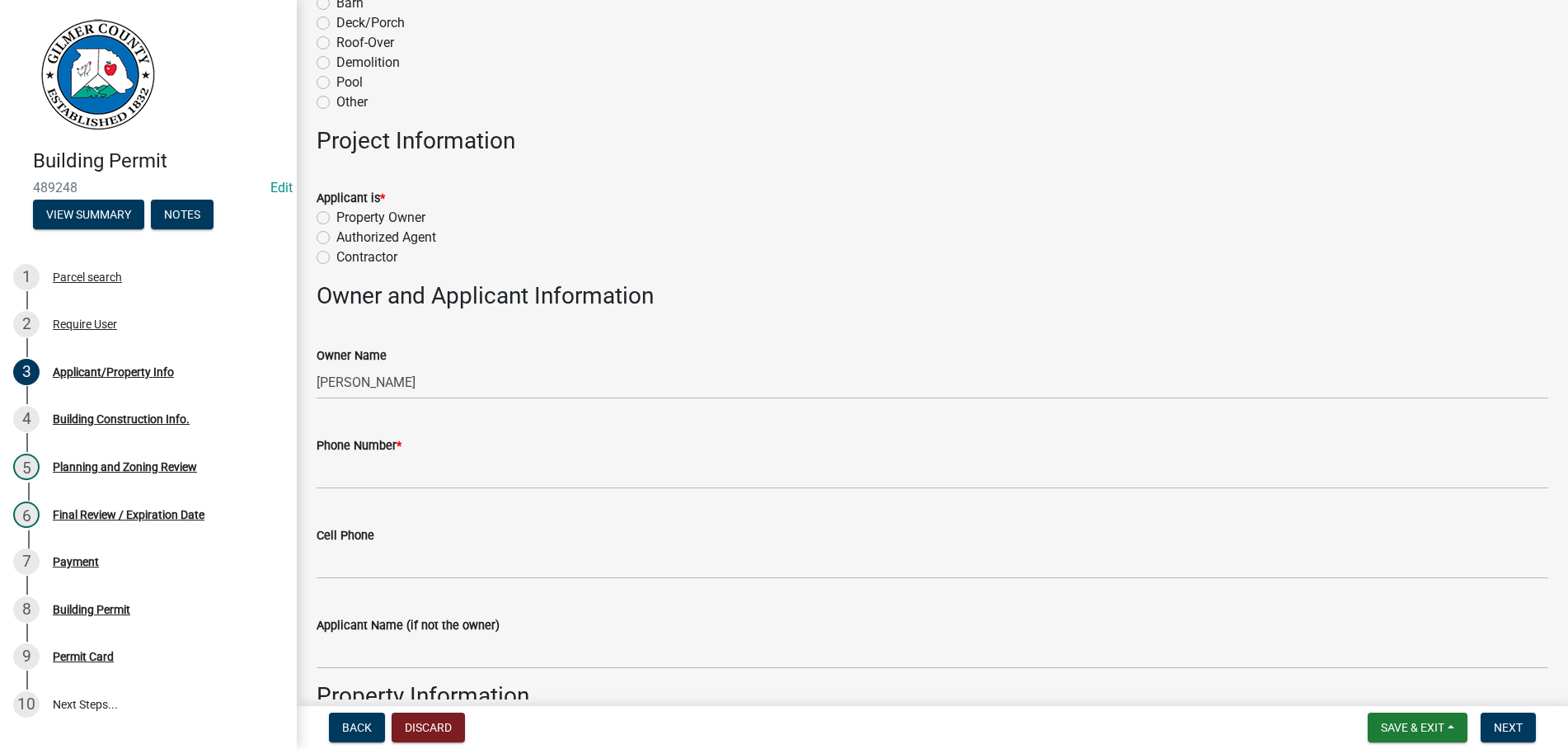
click at [337, 263] on label "Contractor" at bounding box center [367, 257] width 61 height 20
click at [337, 258] on input "Contractor" at bounding box center [342, 252] width 11 height 11
radio input "true"
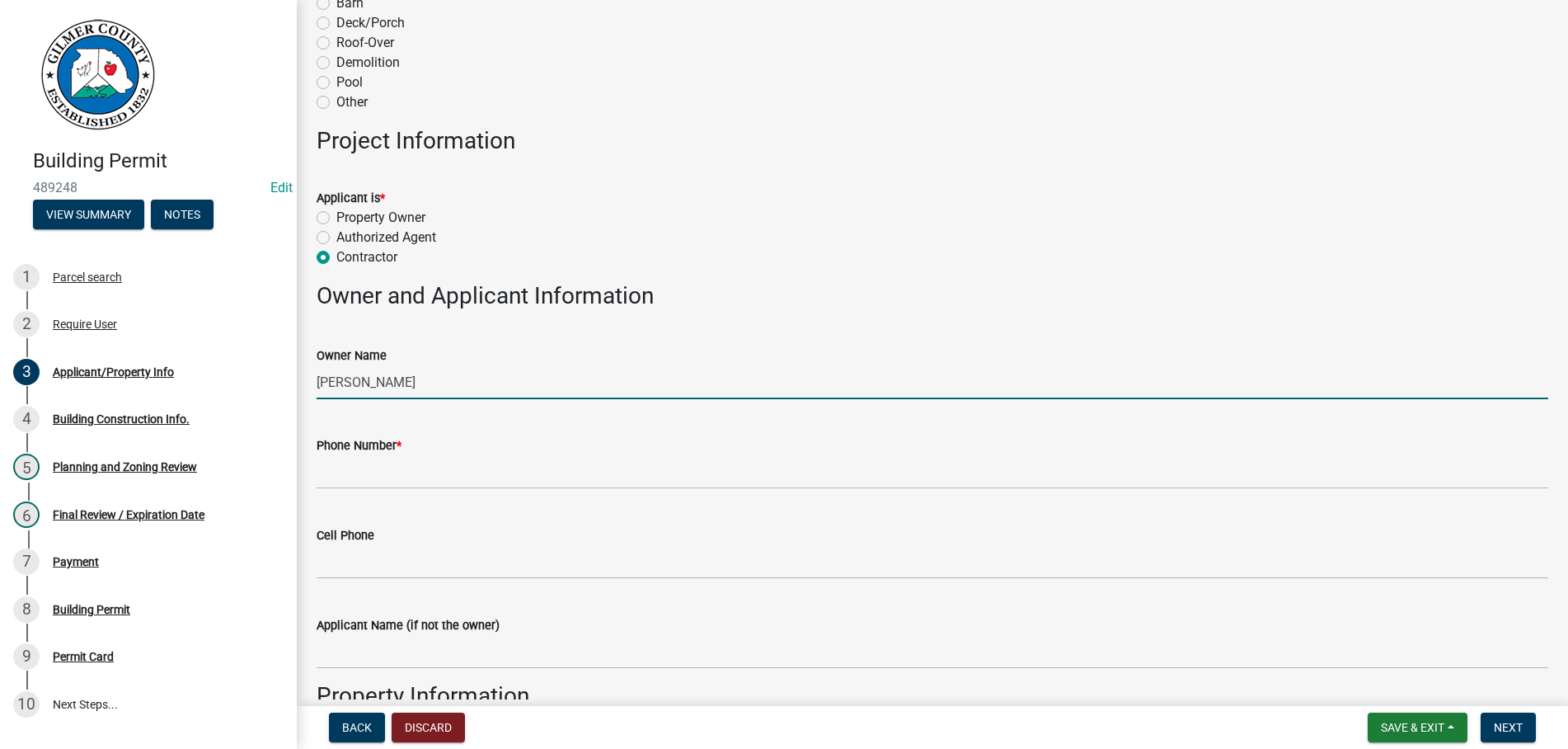
click at [379, 385] on input "[PERSON_NAME]" at bounding box center [932, 382] width 1232 height 34
type input "[PERSON_NAME]"
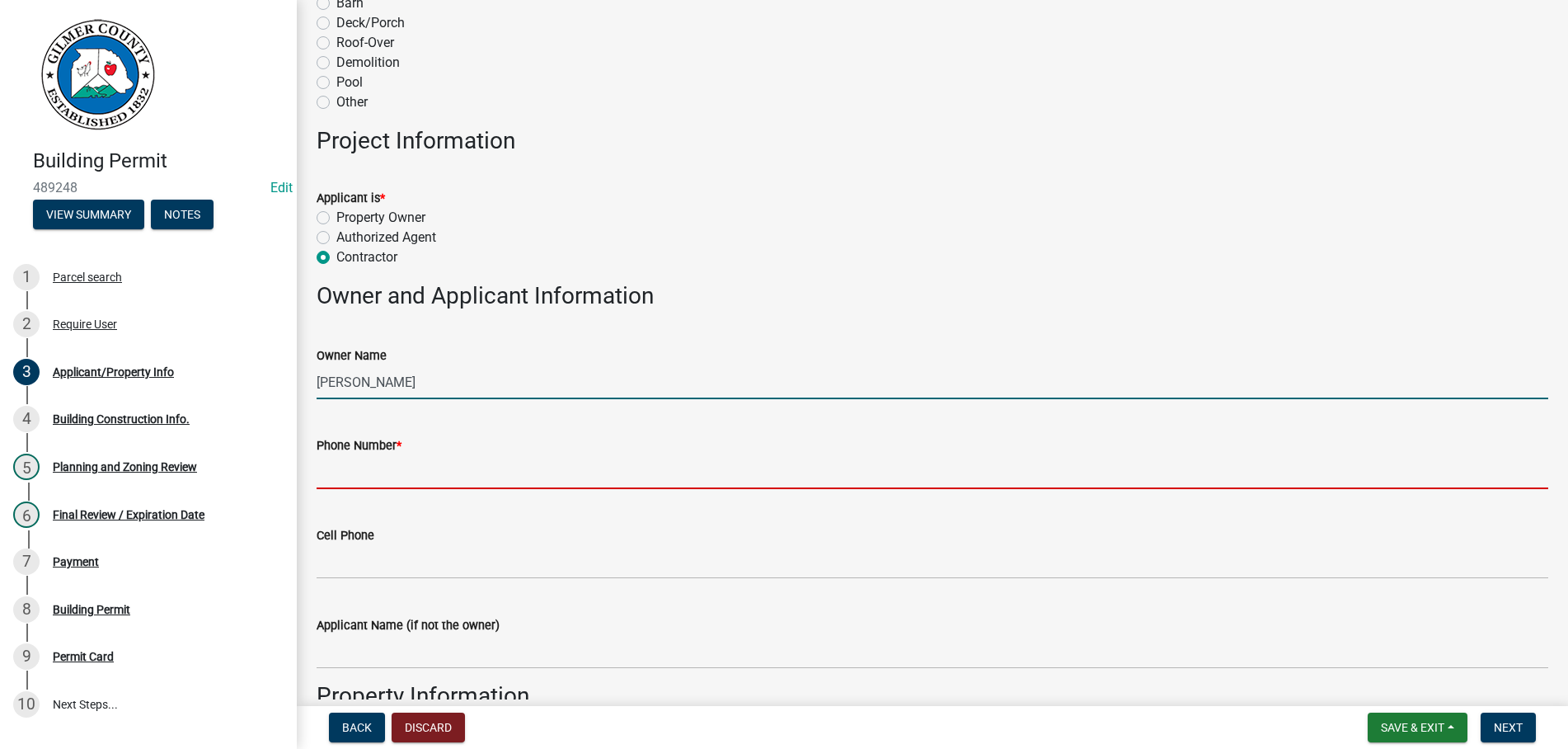
click at [451, 462] on input "Phone Number *" at bounding box center [932, 472] width 1232 height 34
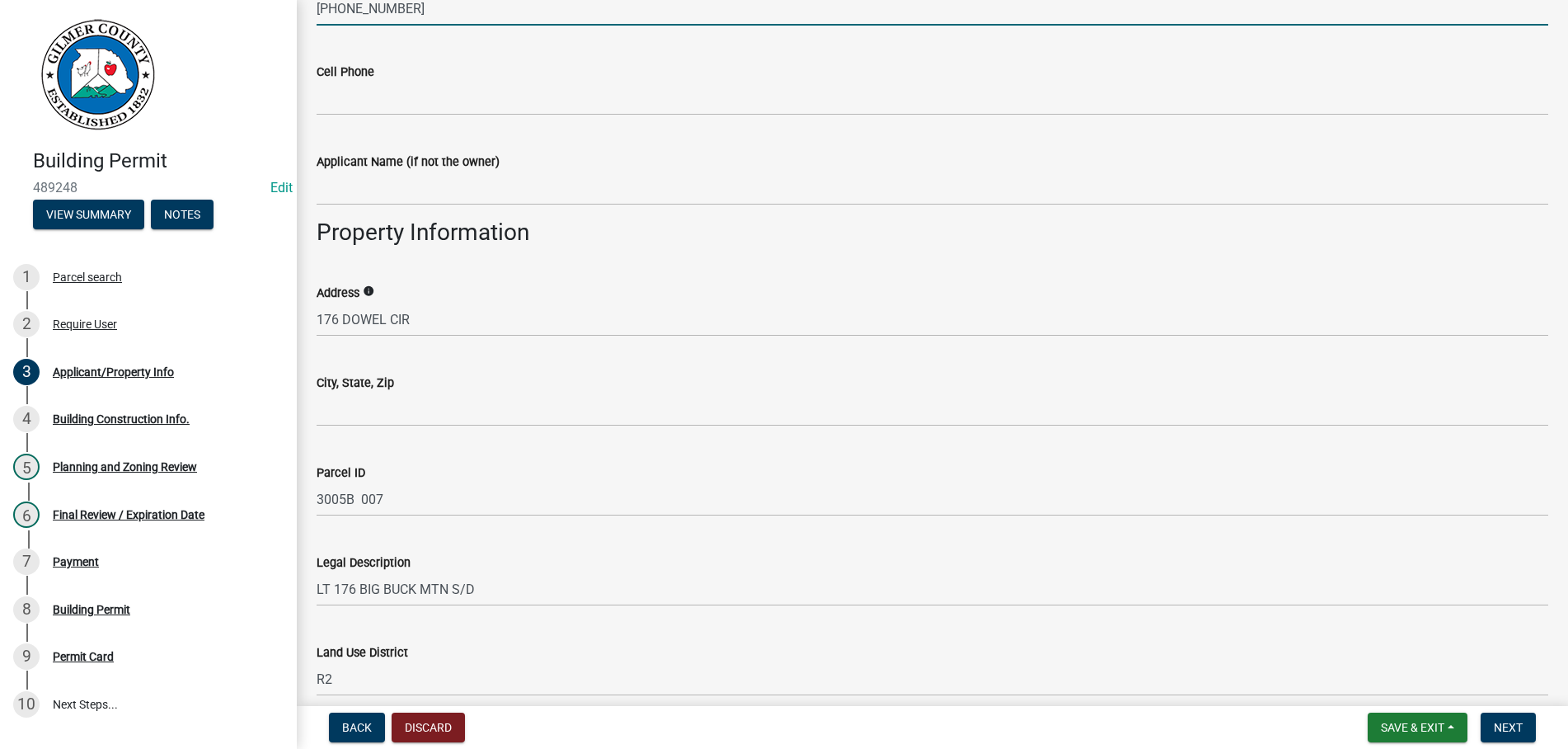
scroll to position [940, 0]
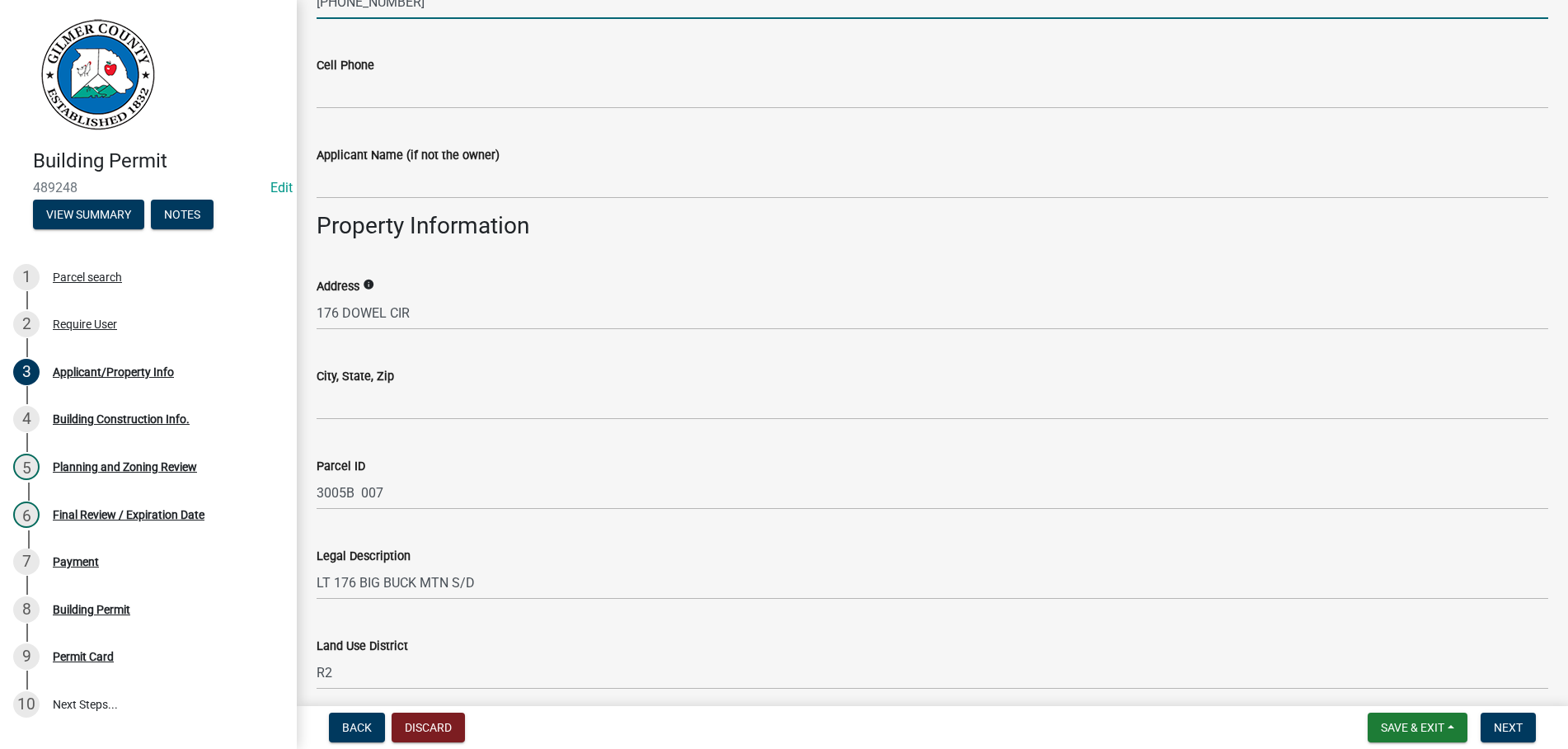
type input "[PHONE_NUMBER]"
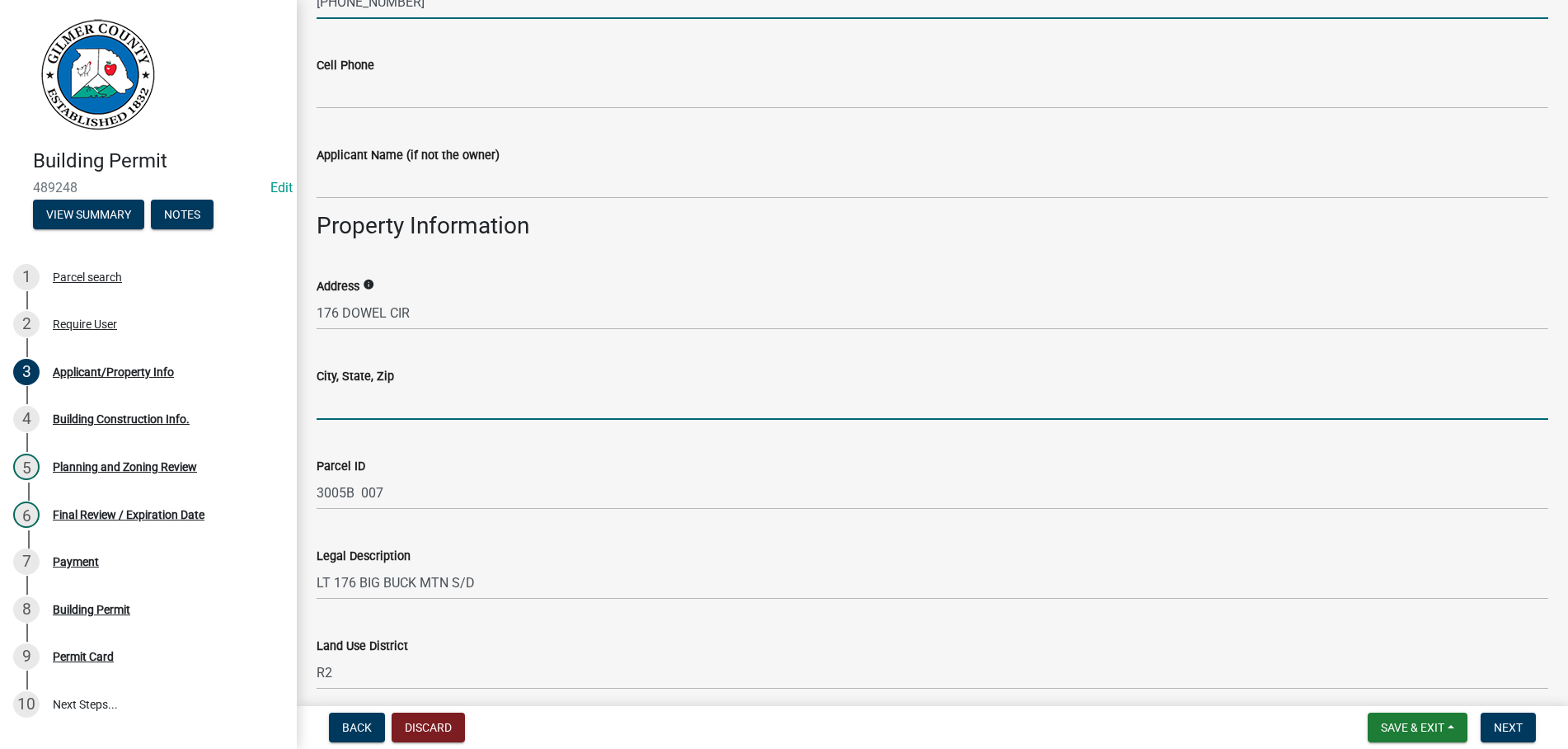
click at [423, 416] on input "City, State, Zip" at bounding box center [932, 402] width 1232 height 34
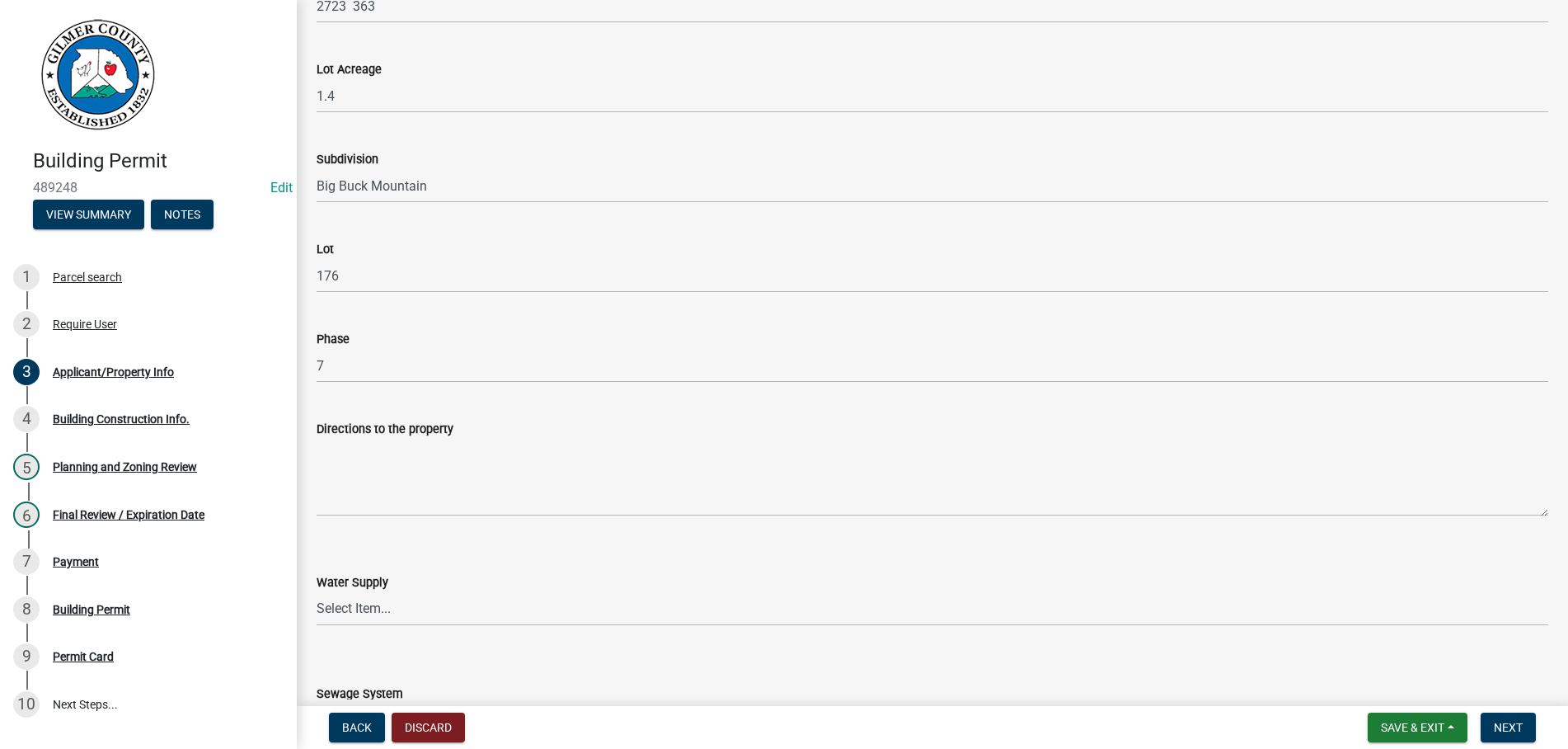
scroll to position [1975, 0]
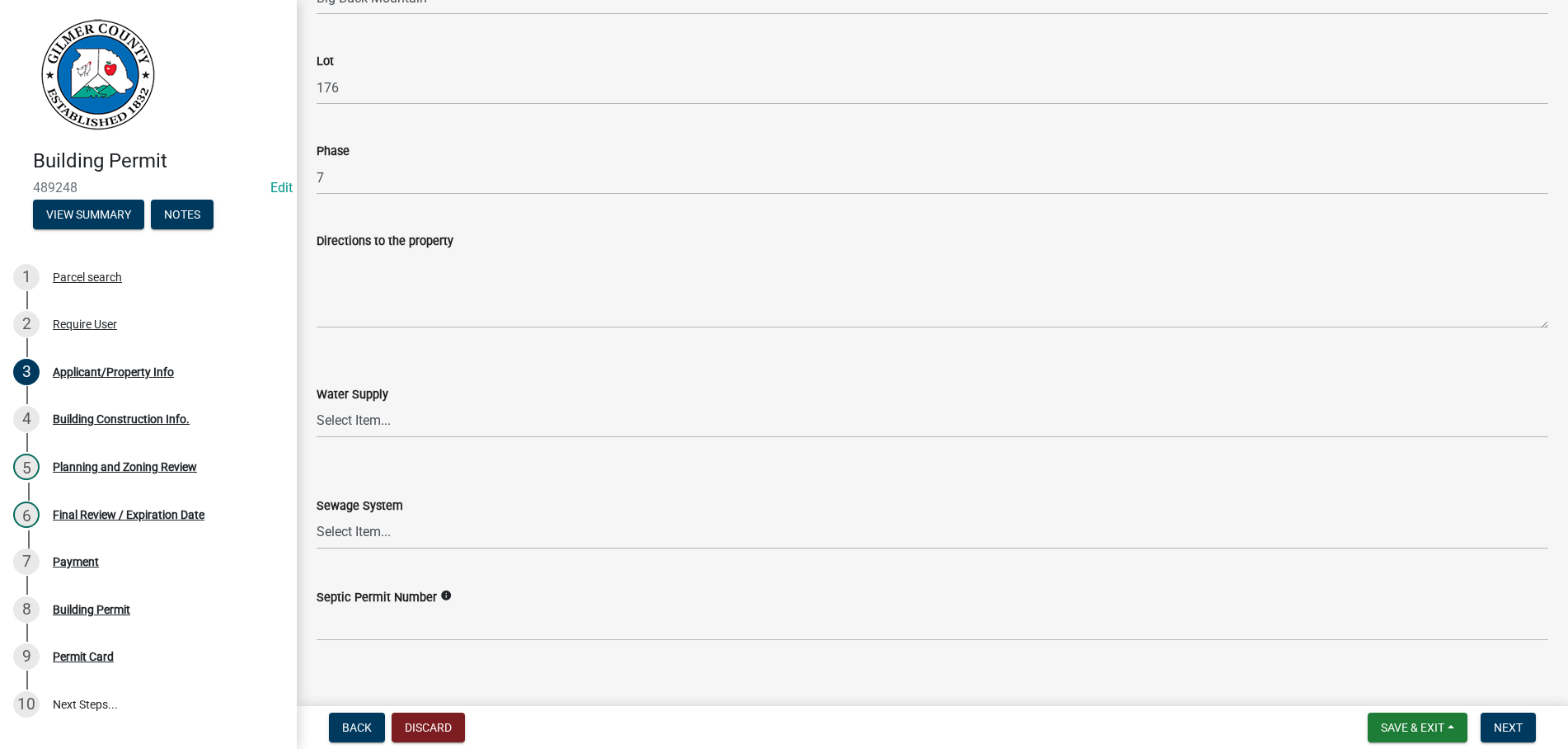
type input "ELLIJAY GA 30540"
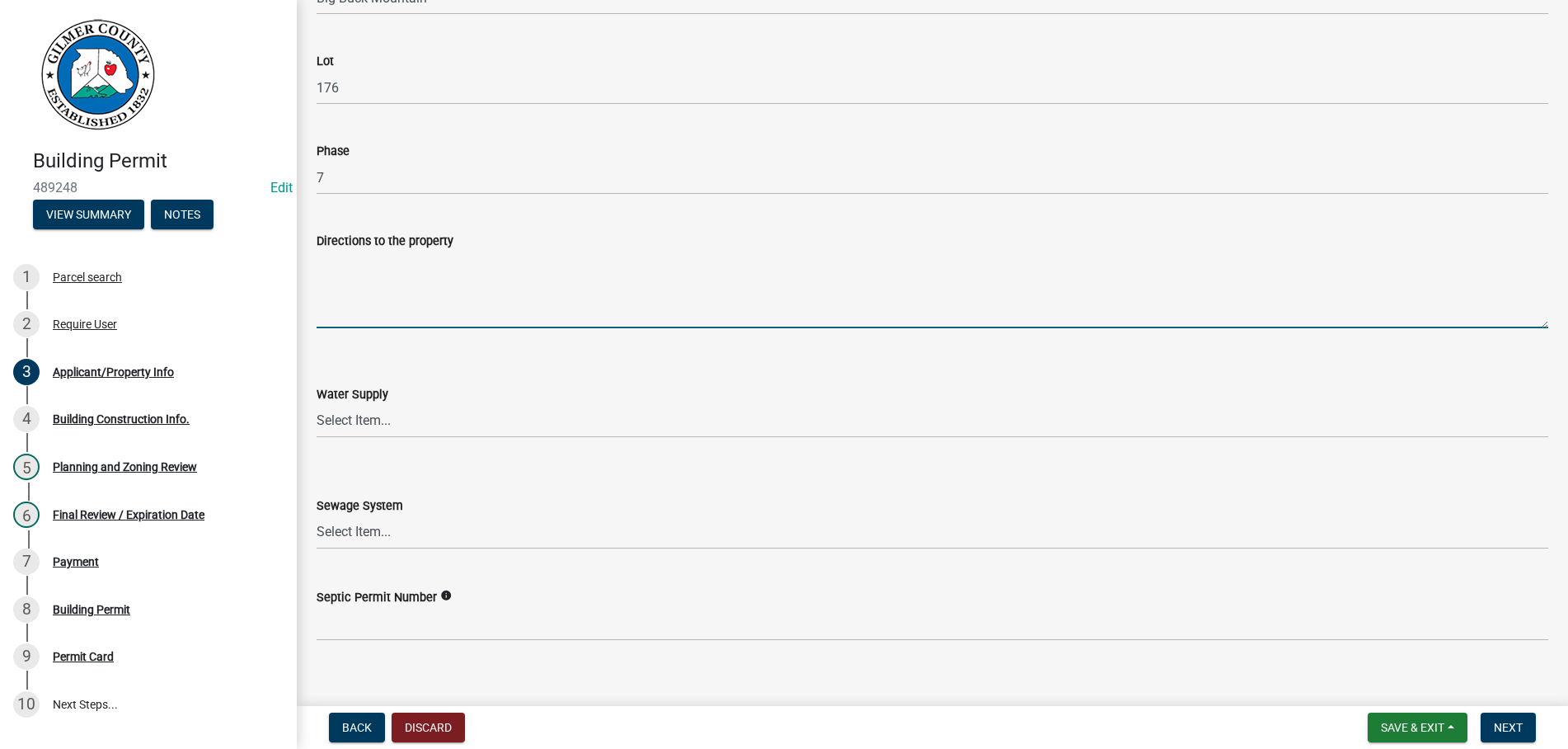
click at [368, 295] on textarea "Directions to the property" at bounding box center [932, 289] width 1232 height 77
paste textarea "[STREET_ADDRESS][PERSON_NAME] DOWEL CIR, .2 MILE TAKE RT ON DOWEL CIR, SITE ON …"
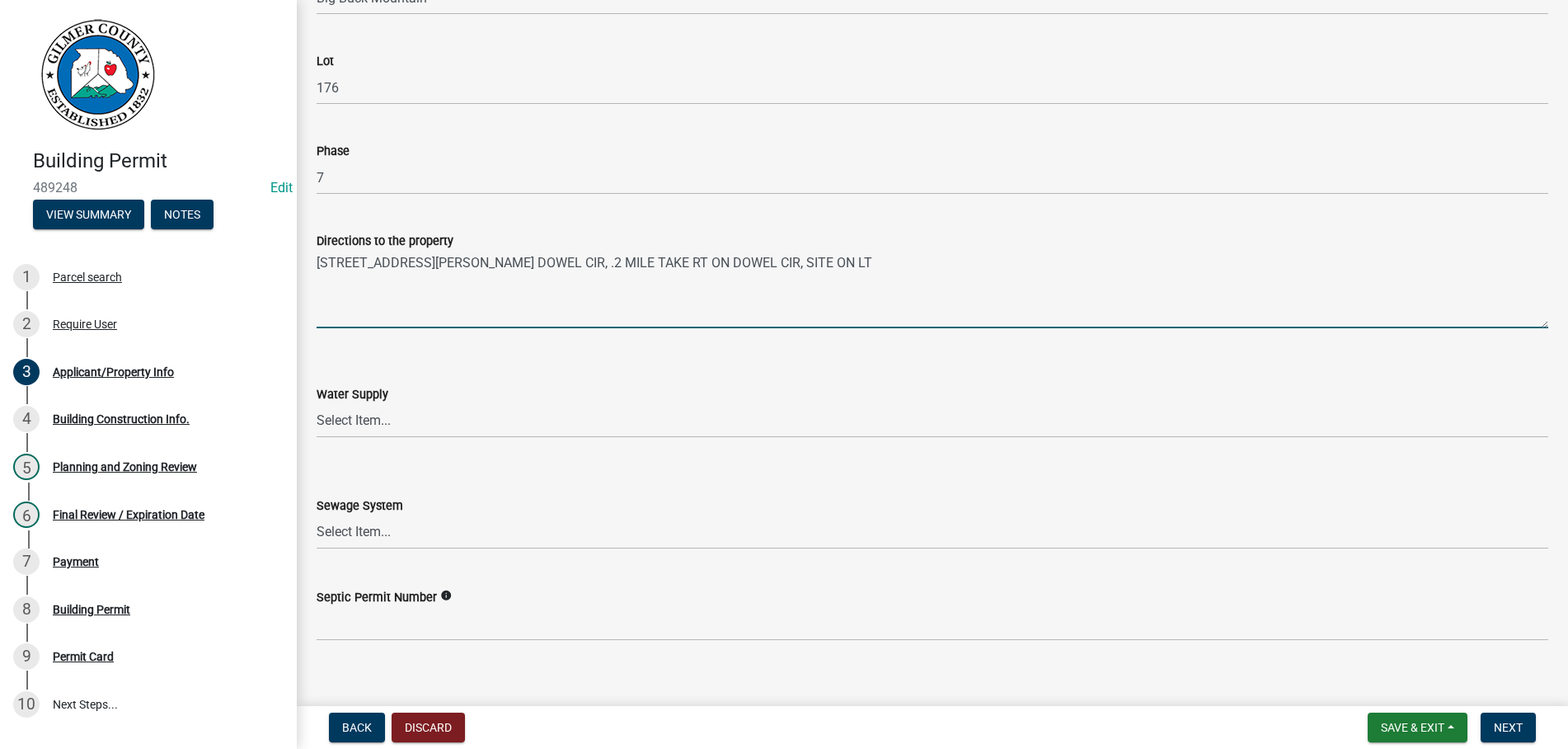
click at [344, 259] on textarea "[STREET_ADDRESS][PERSON_NAME] DOWEL CIR, .2 MILE TAKE RT ON DOWEL CIR, SITE ON …" at bounding box center [932, 289] width 1232 height 77
drag, startPoint x: 491, startPoint y: 264, endPoint x: 588, endPoint y: 235, distance: 101.2
click at [501, 264] on textarea "282 - RT ON BRUSHY TOP RD, LT ON [PERSON_NAME] ON DOWEL CIR, .2 MILE TAKE RT ON…" at bounding box center [932, 289] width 1232 height 77
click at [593, 266] on textarea "282 - RT ON BRUSHY TOP RD - LT ON [PERSON_NAME] ON DOWEL CIR, .2 MILE TAKE RT O…" at bounding box center [932, 289] width 1232 height 77
click at [606, 257] on textarea "282 - RT ON BRUSHY TOP RD - LT ON MORTON - LT ON DOWEL CIR, .2 MILE TAKE RT ON …" at bounding box center [932, 289] width 1232 height 77
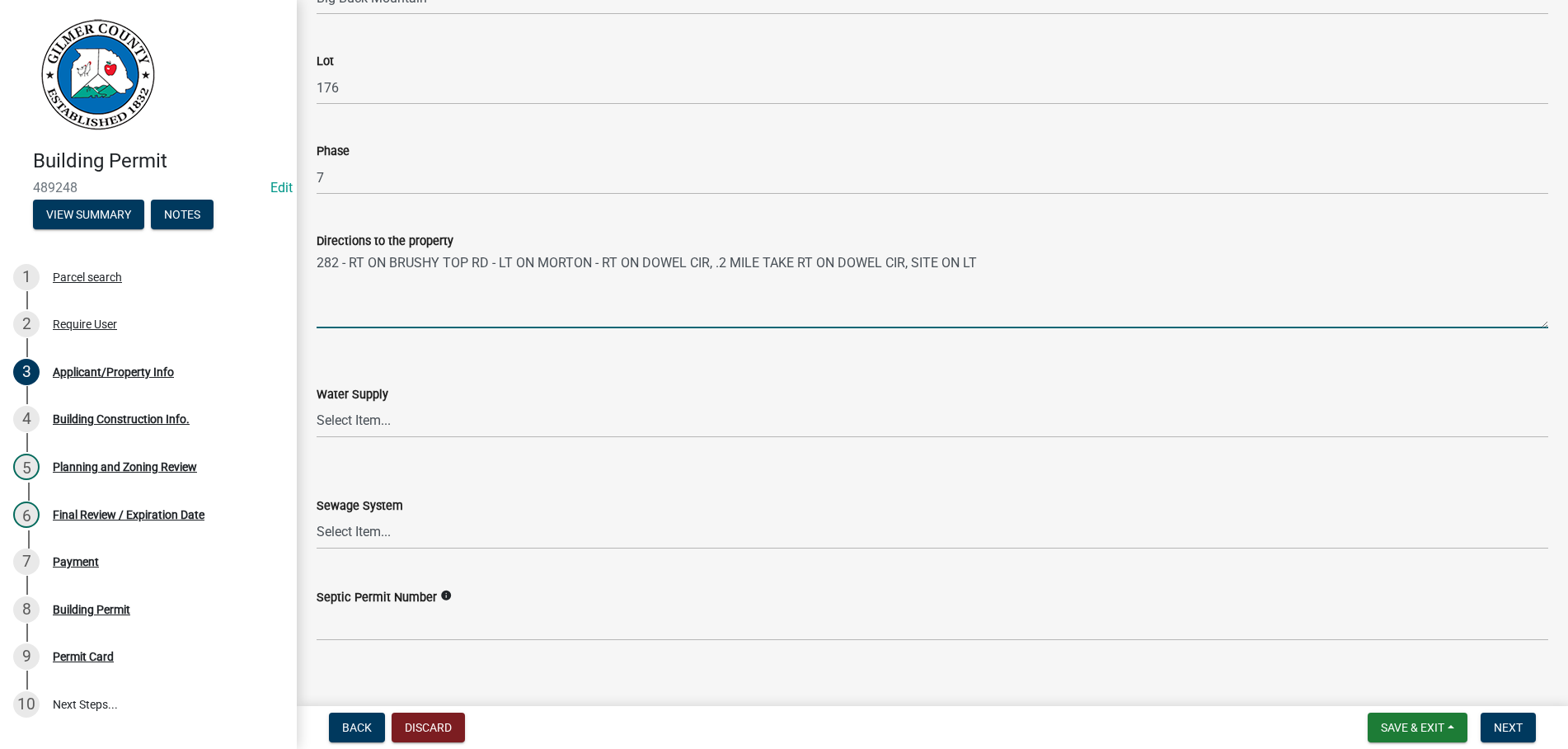
drag, startPoint x: 711, startPoint y: 262, endPoint x: 867, endPoint y: 243, distance: 157.2
click at [719, 259] on textarea "282 - RT ON BRUSHY TOP RD - LT ON MORTON - RT ON DOWEL CIR, .2 MILE TAKE RT ON …" at bounding box center [932, 289] width 1232 height 77
type textarea "282 - RT ON BRUSHY TOP RD - LT ON MORTON - RT ON DOWEL CIR & 176 WILL BE ON THE…"
click at [316, 404] on select "Select Item... Well Community Public Spring" at bounding box center [932, 421] width 1232 height 34
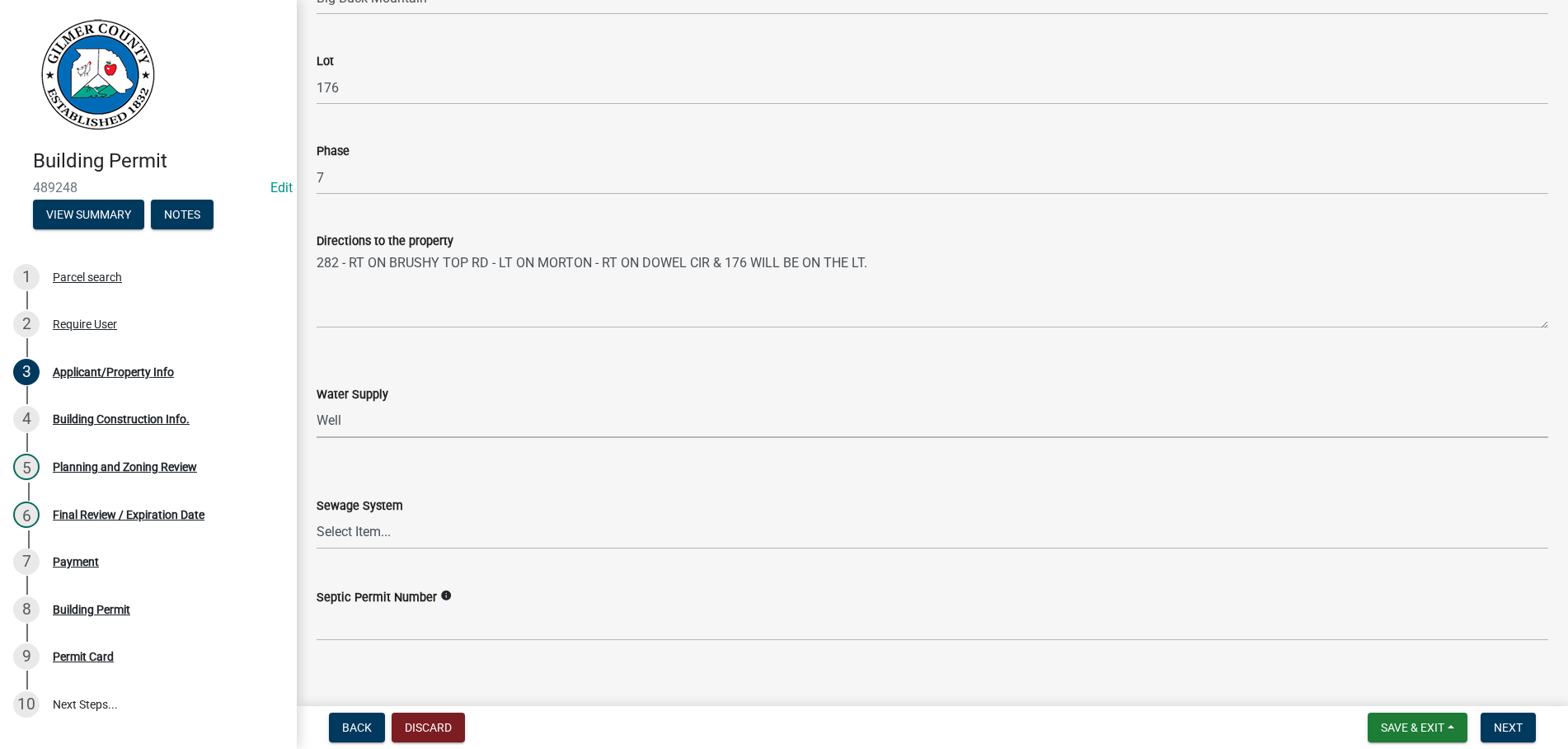
click option "Well" at bounding box center [0, 0] width 0 height 0
select select "6d3c22a4-bb85-4608-b1e4-8a8b34b9a216"
click at [316, 516] on select "Select Item... Septic Community Public" at bounding box center [932, 532] width 1232 height 34
click option "Septic" at bounding box center [0, 0] width 0 height 0
select select "92a37e23-3b7d-408e-b3c7-0afbe39b0942"
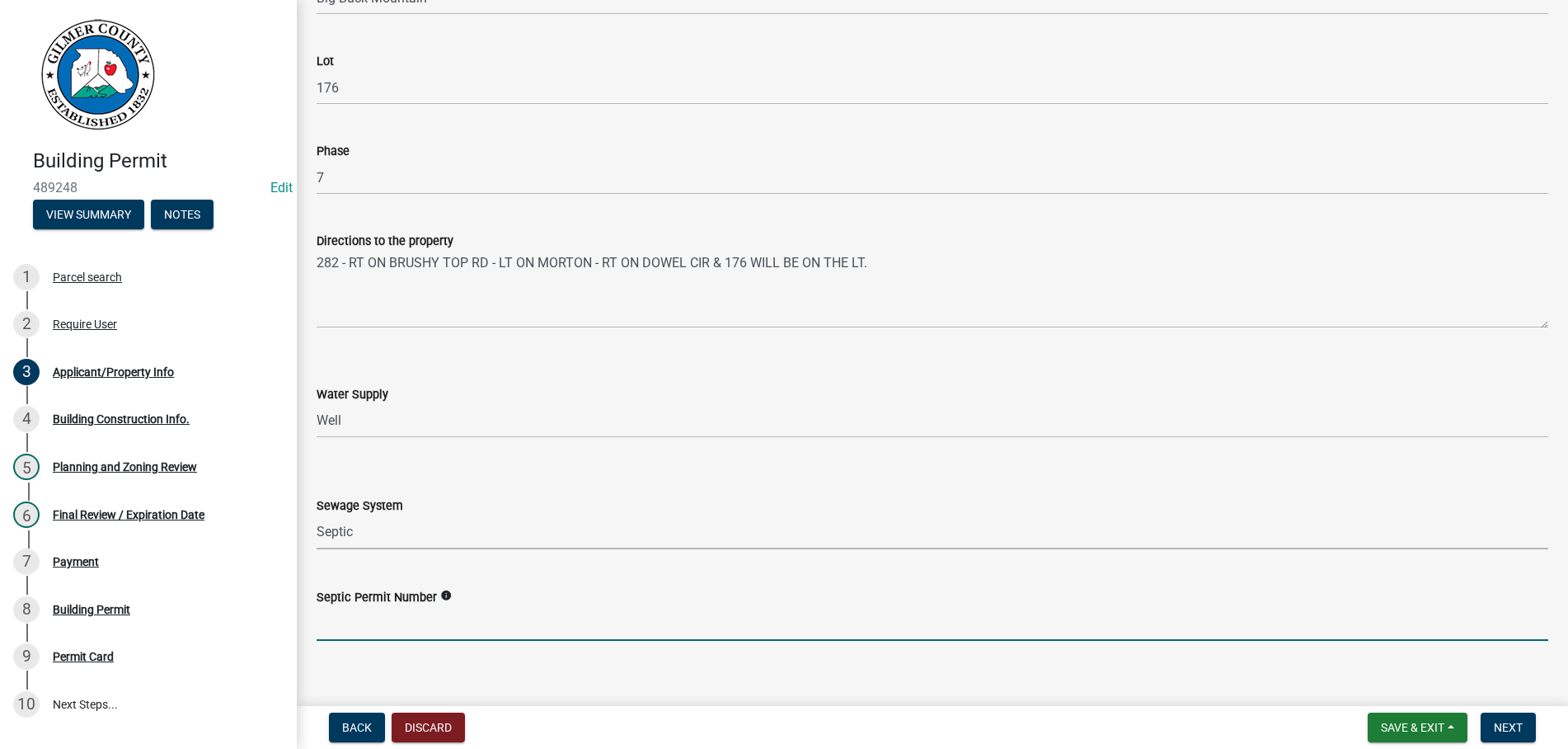
click at [381, 617] on input "Septic Permit Number" at bounding box center [932, 624] width 1232 height 34
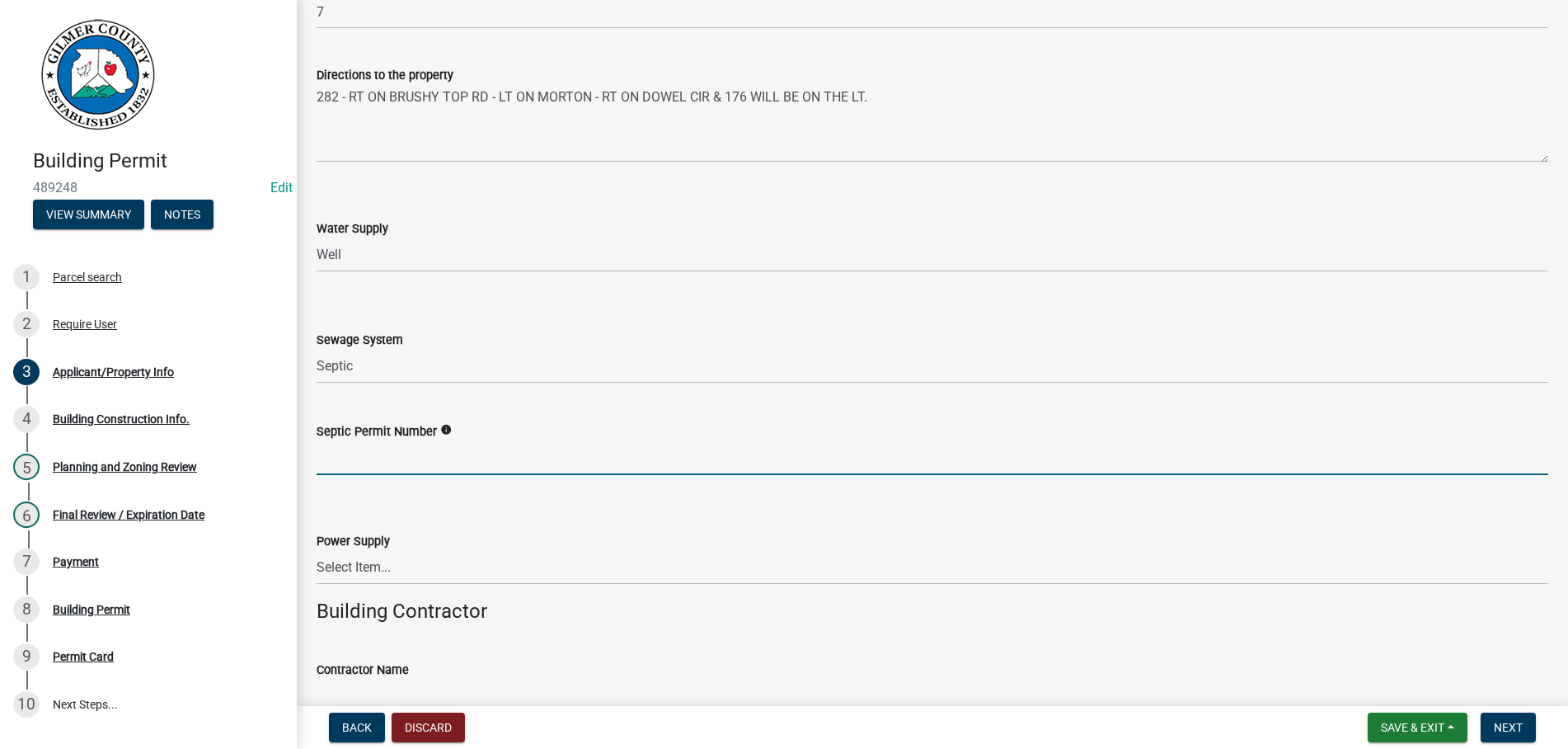
scroll to position [2257, 0]
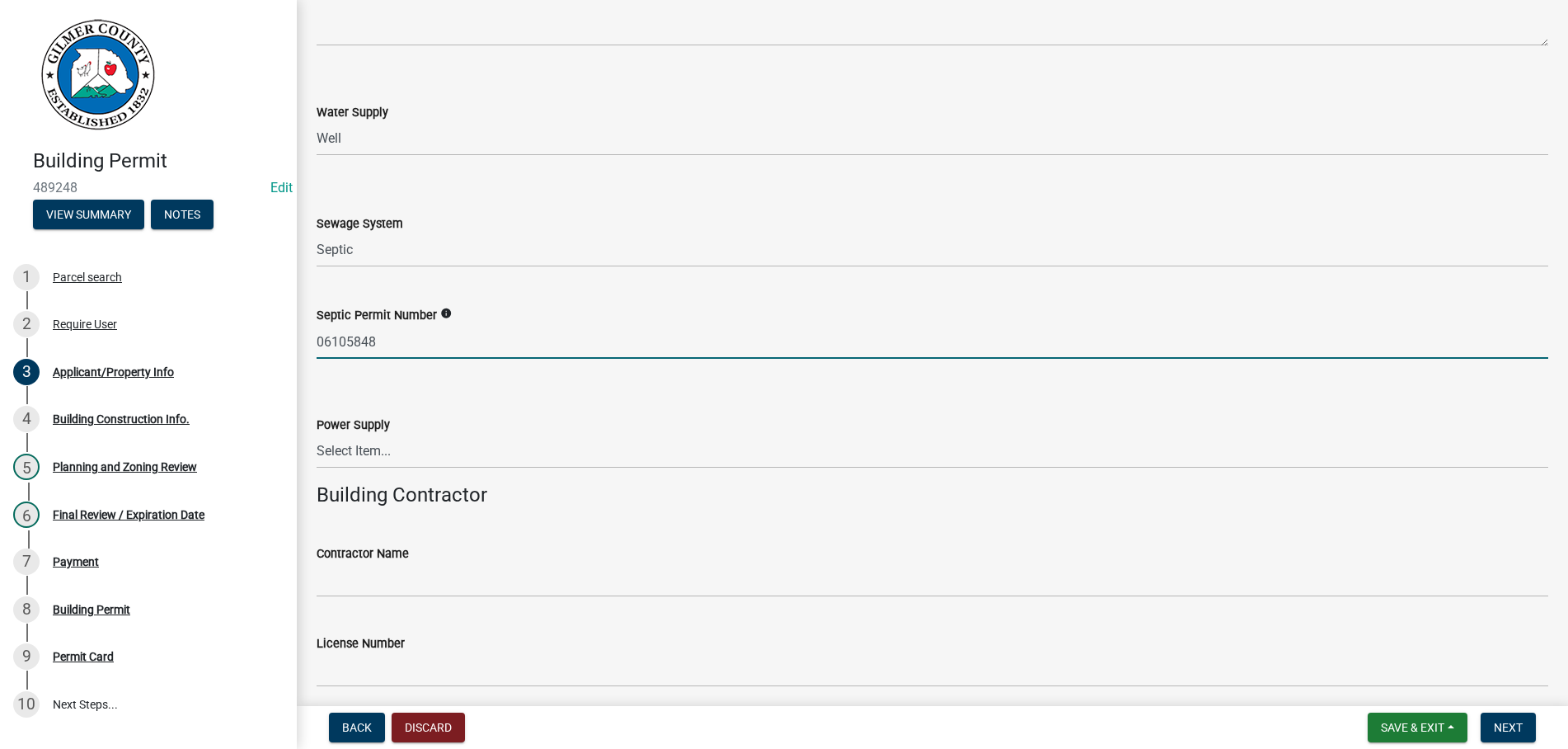
type input "06105848"
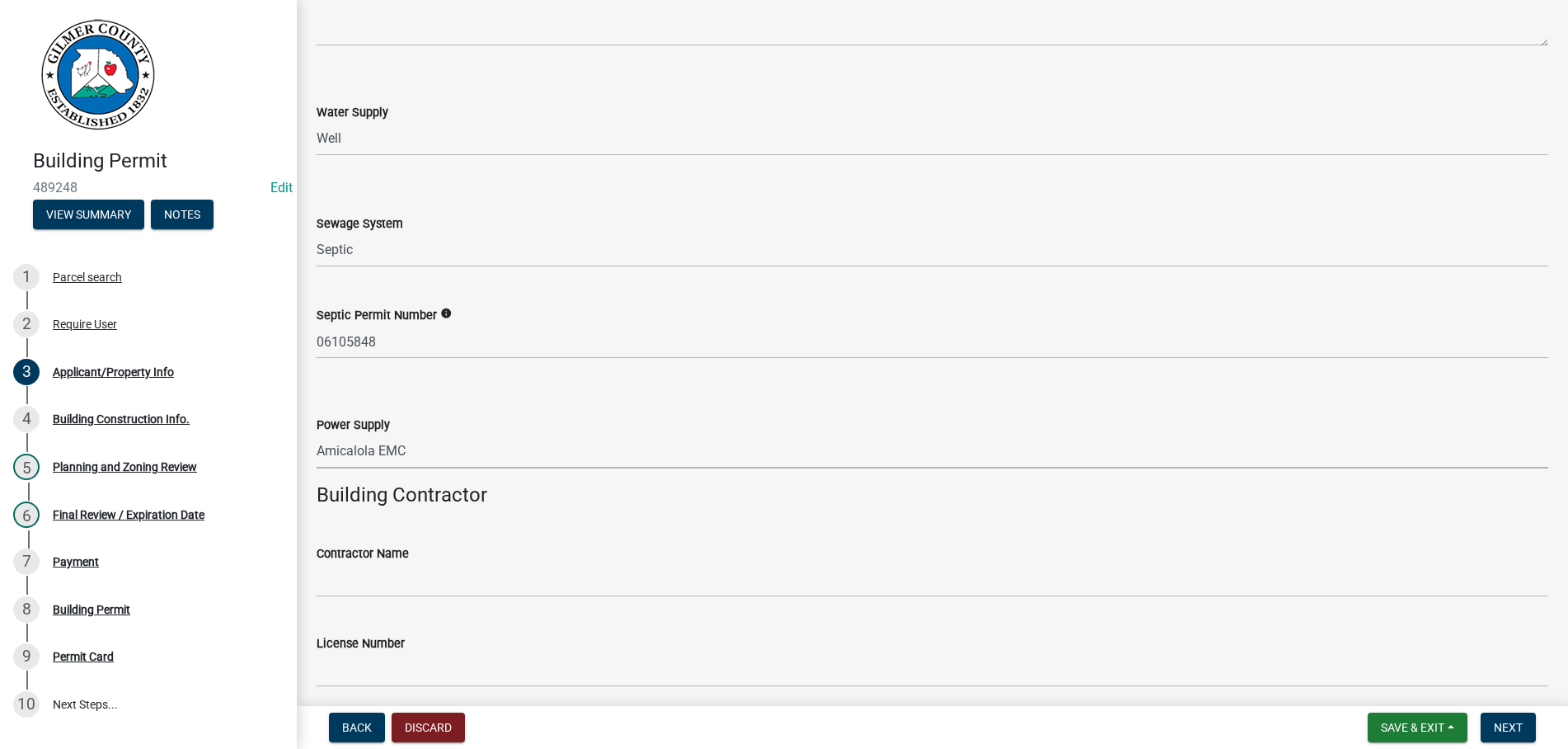
select select "c9feaa94-b03b-4165-97cf-90fdf63947c5"
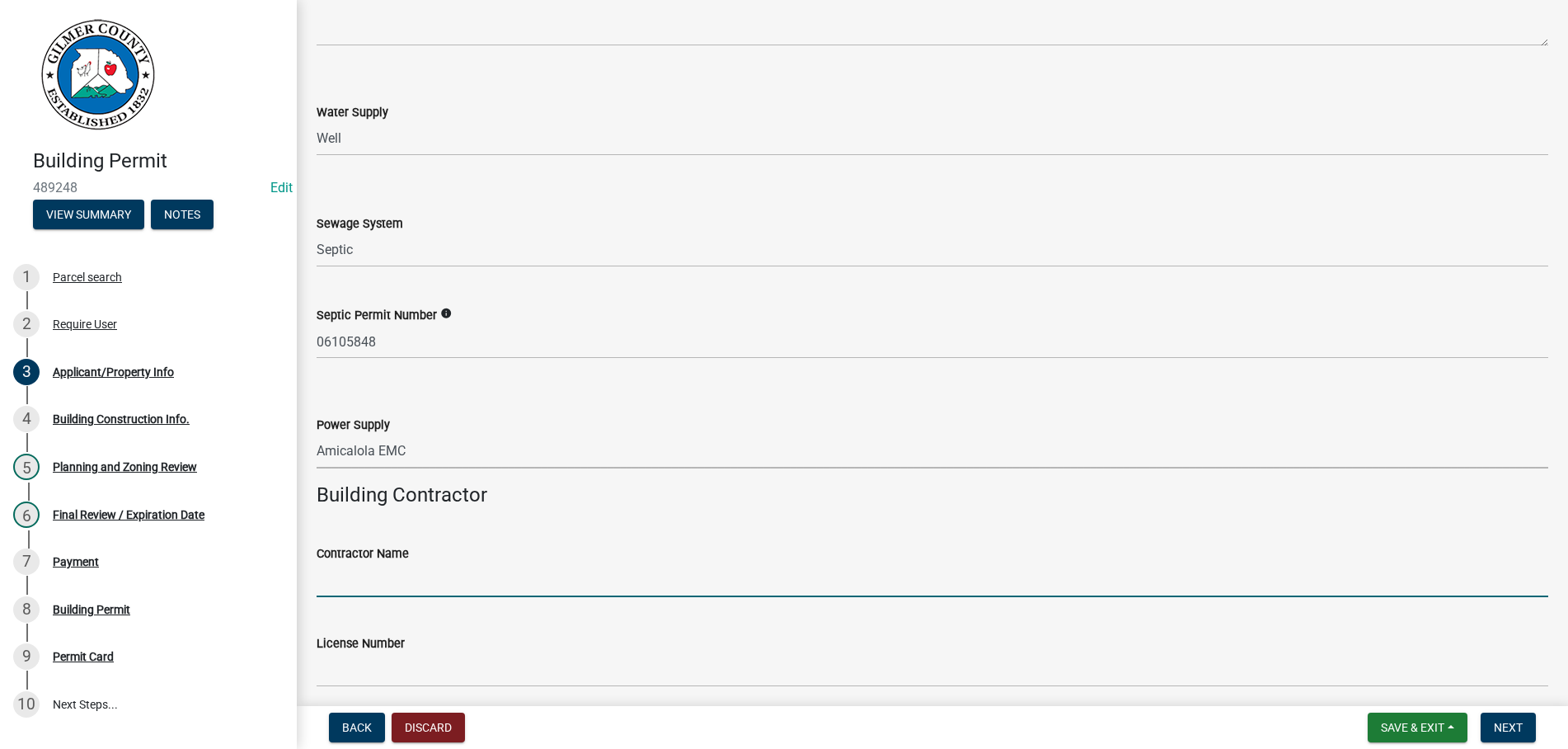
click at [405, 579] on input "Contractor Name" at bounding box center [932, 580] width 1232 height 34
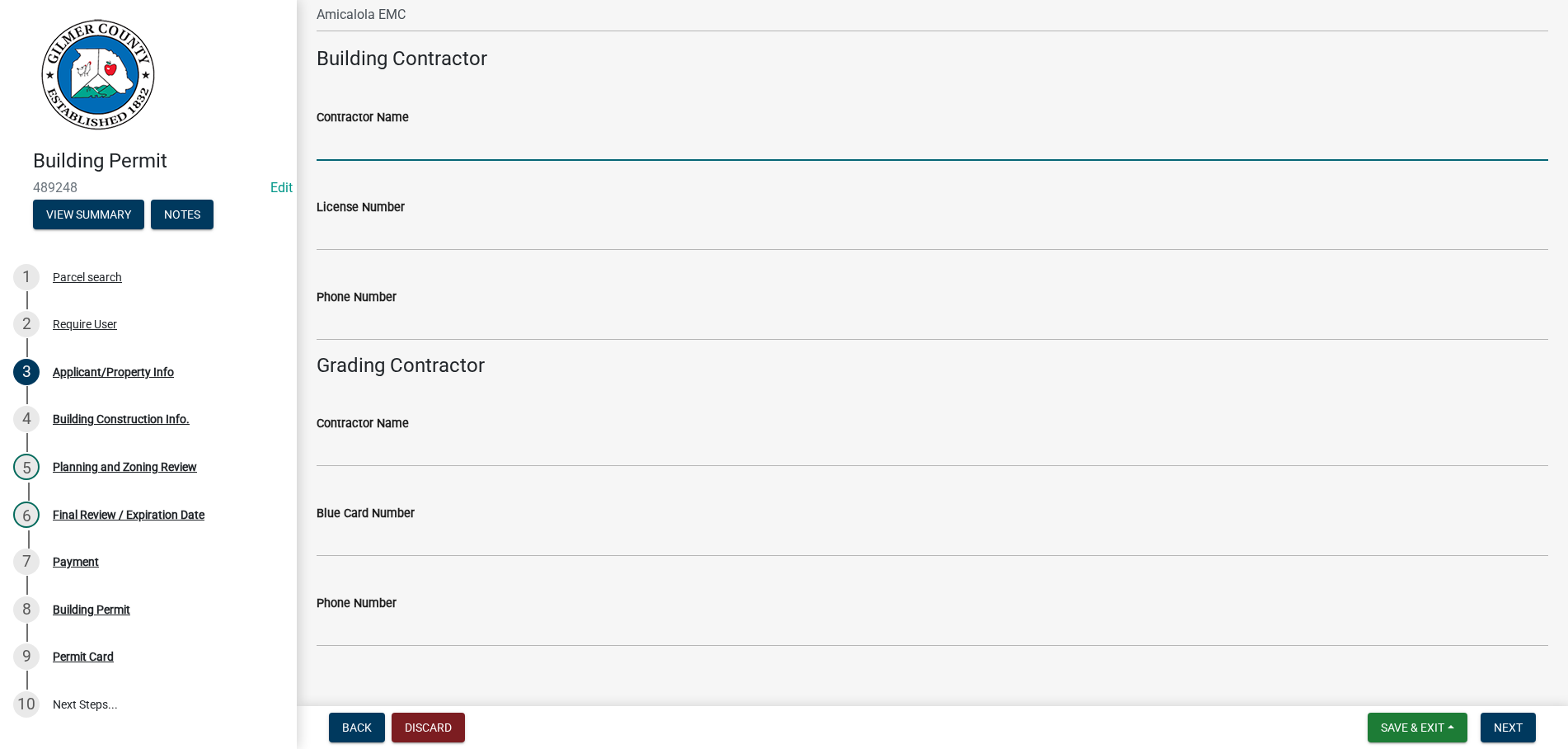
scroll to position [2718, 0]
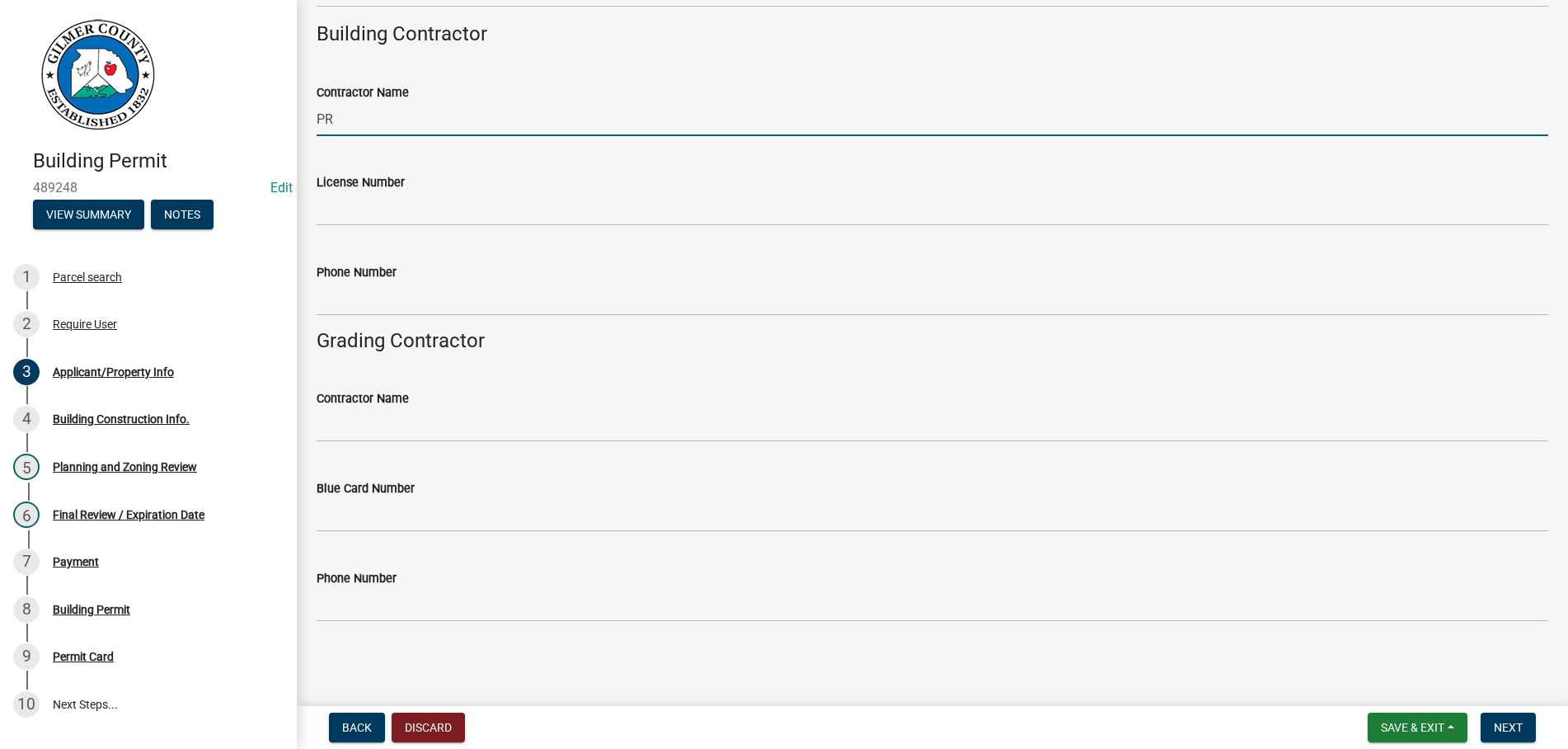
type input "P"
type input "[PERSON_NAME]/PROUD BUILT HOMES"
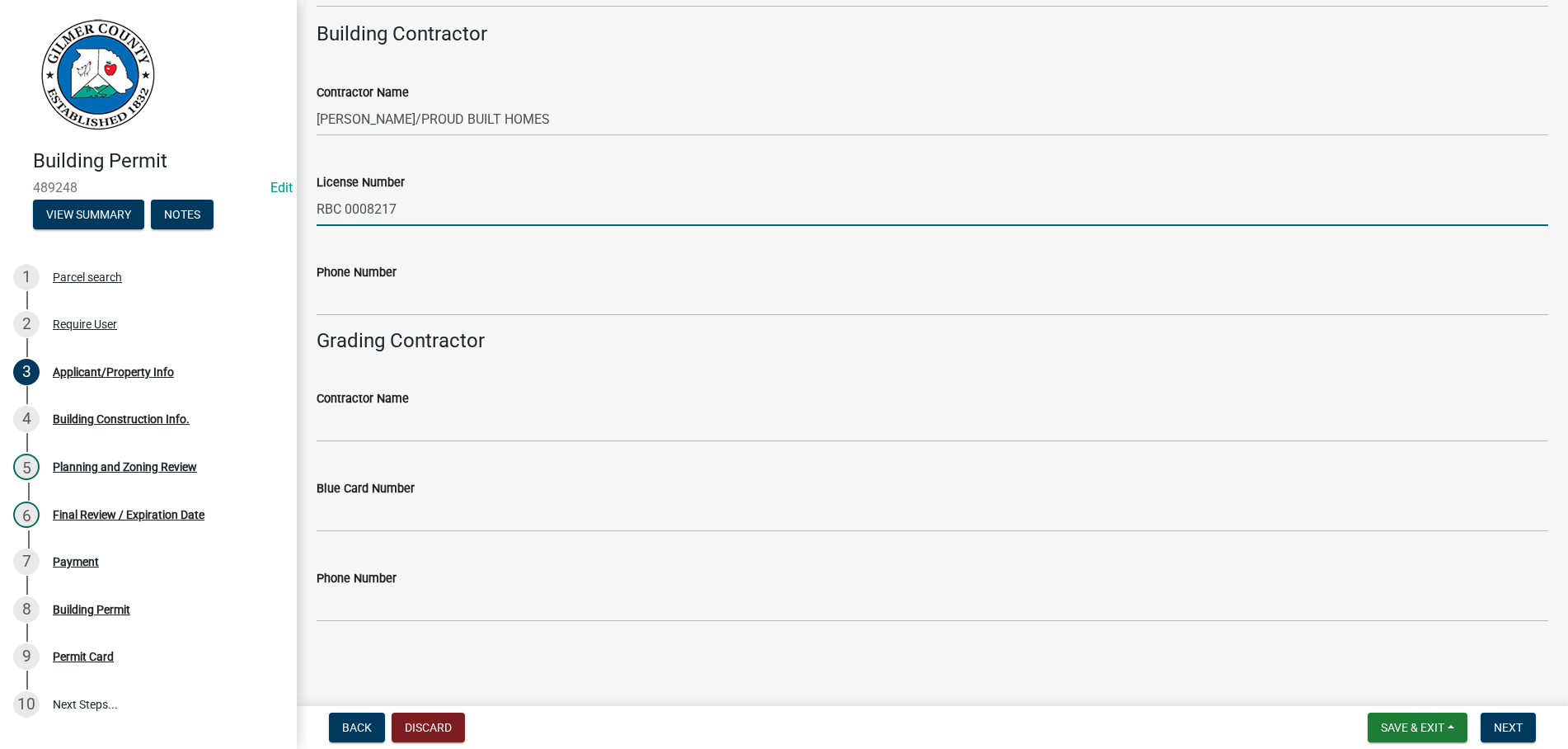
type input "RBC 0008217"
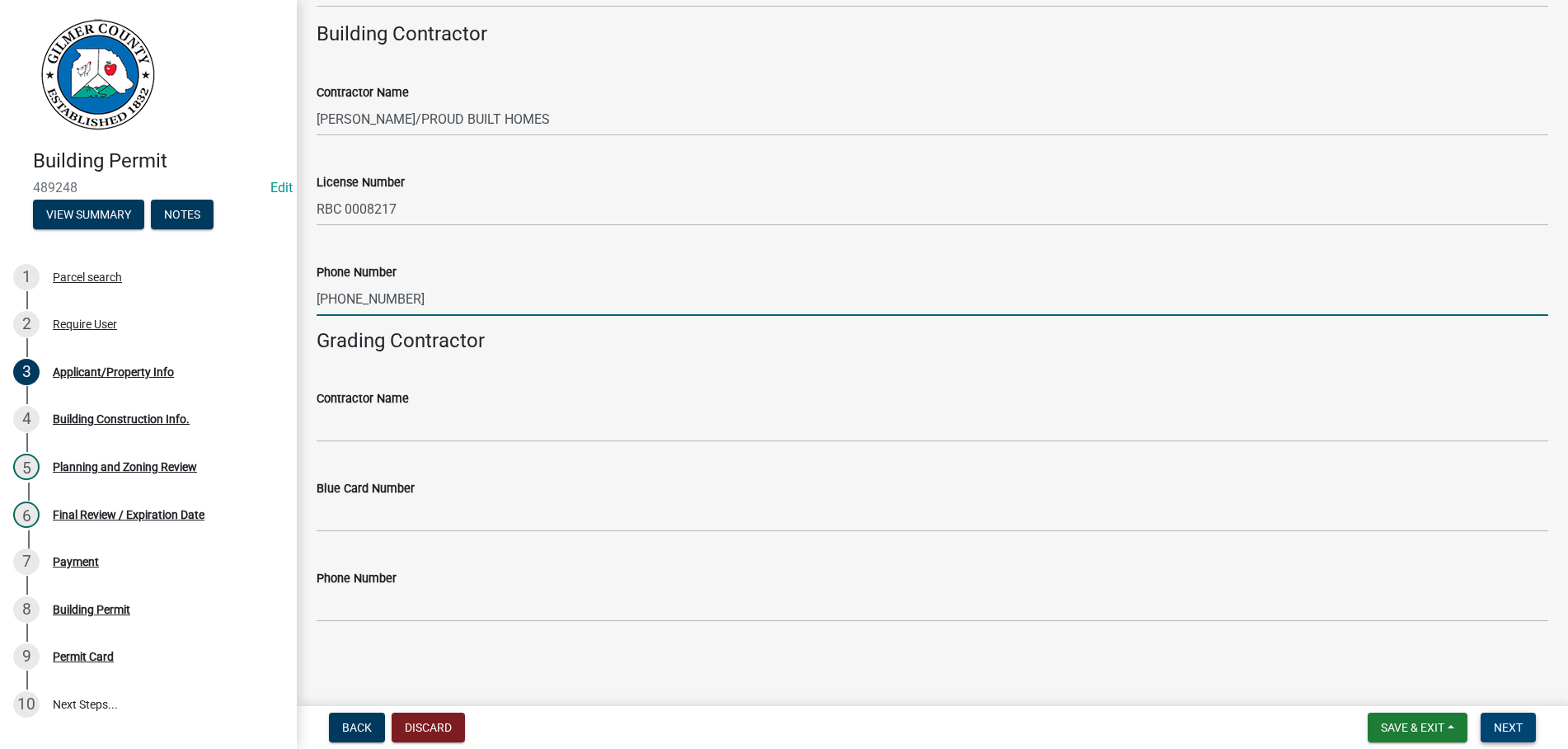
type input "[PHONE_NUMBER]"
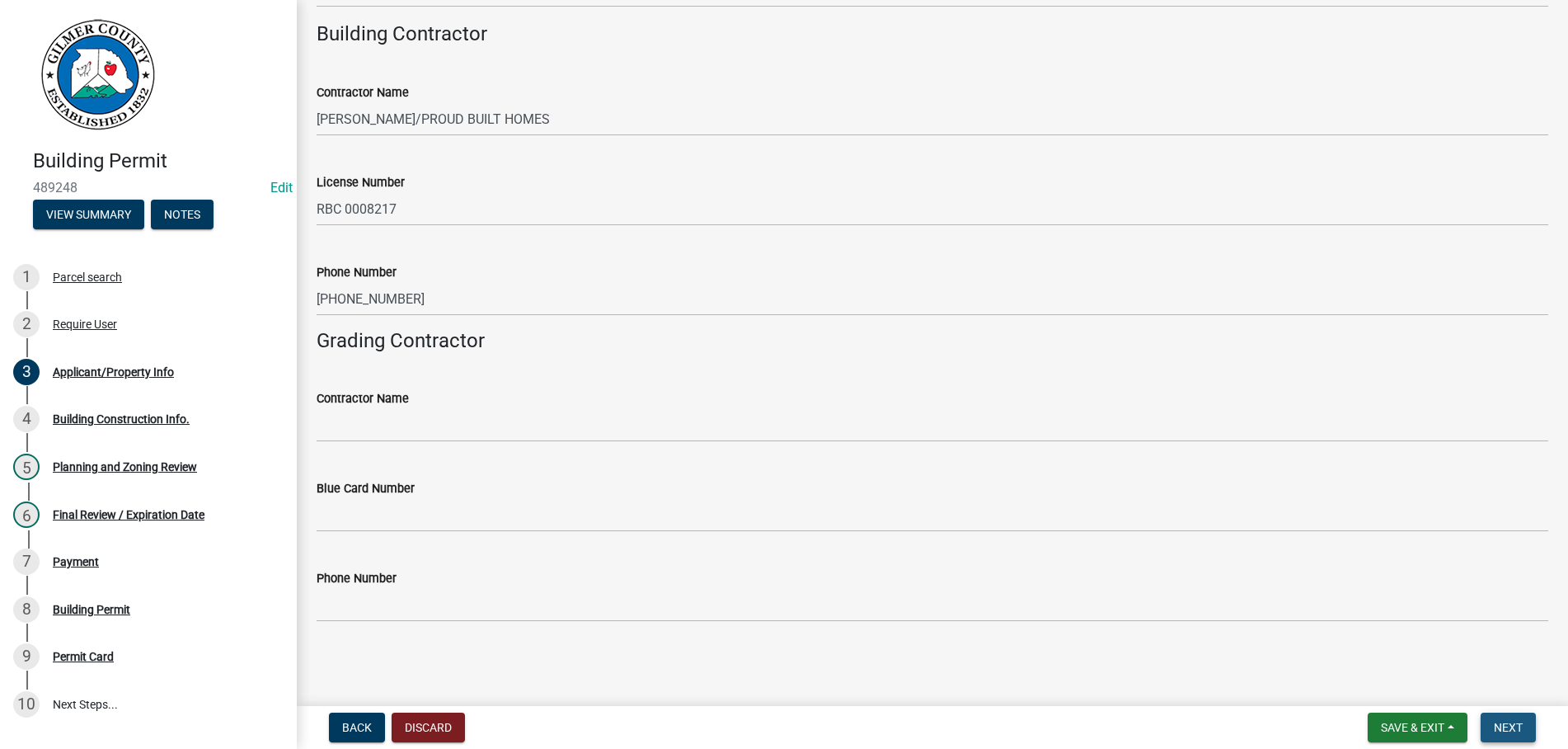
click at [1496, 716] on button "Next" at bounding box center [1508, 728] width 56 height 29
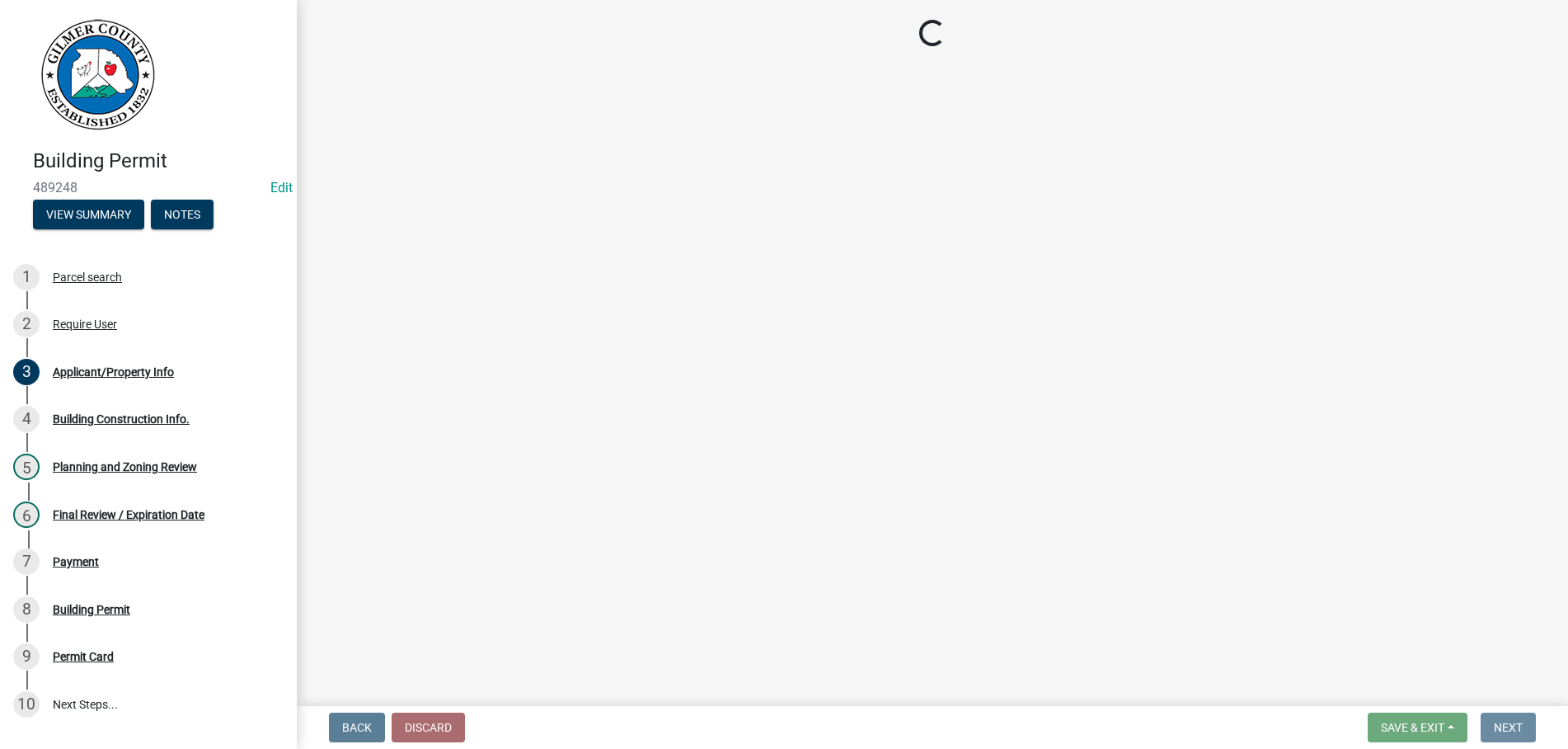
scroll to position [0, 0]
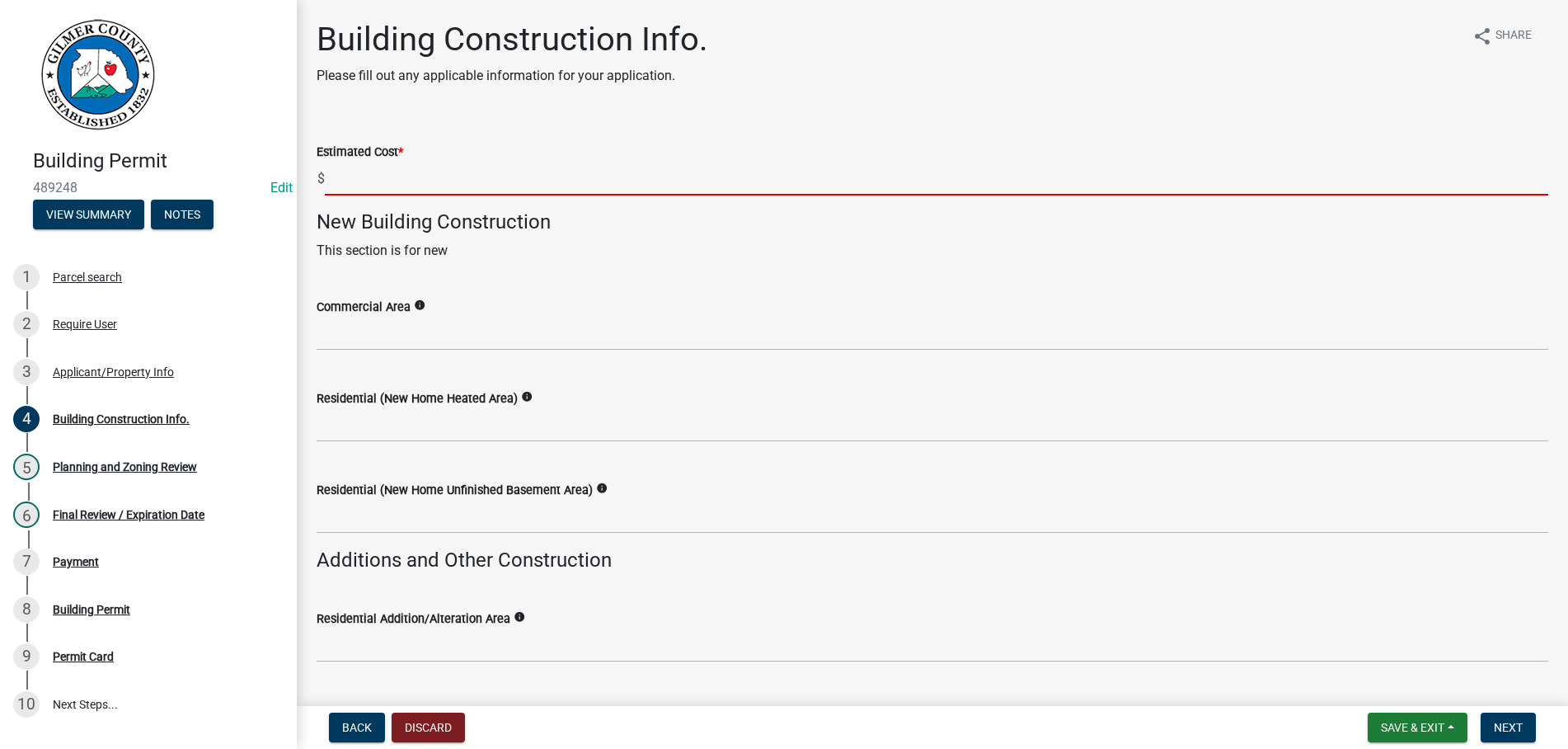
click at [375, 173] on input "text" at bounding box center [936, 179] width 1223 height 34
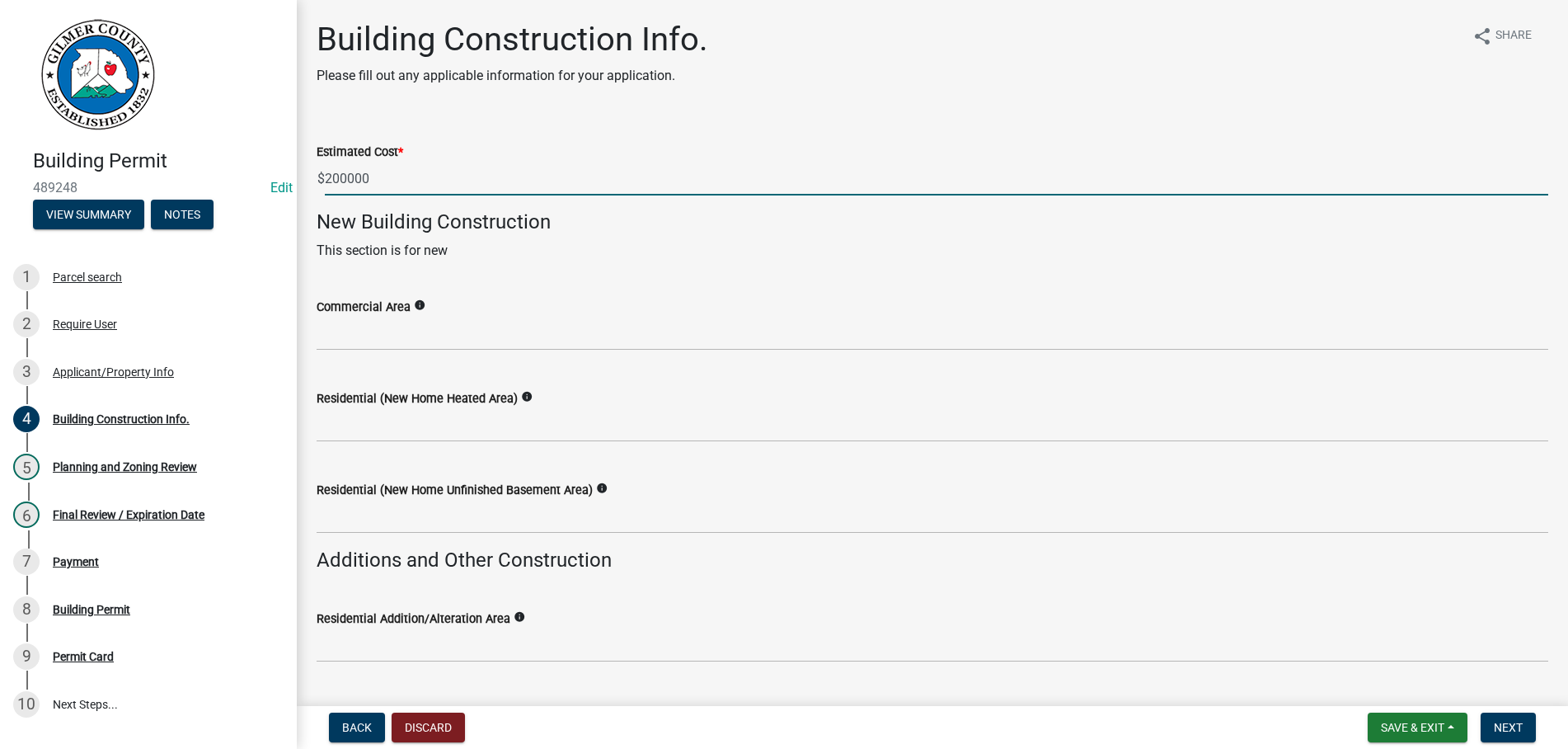
type input "200000"
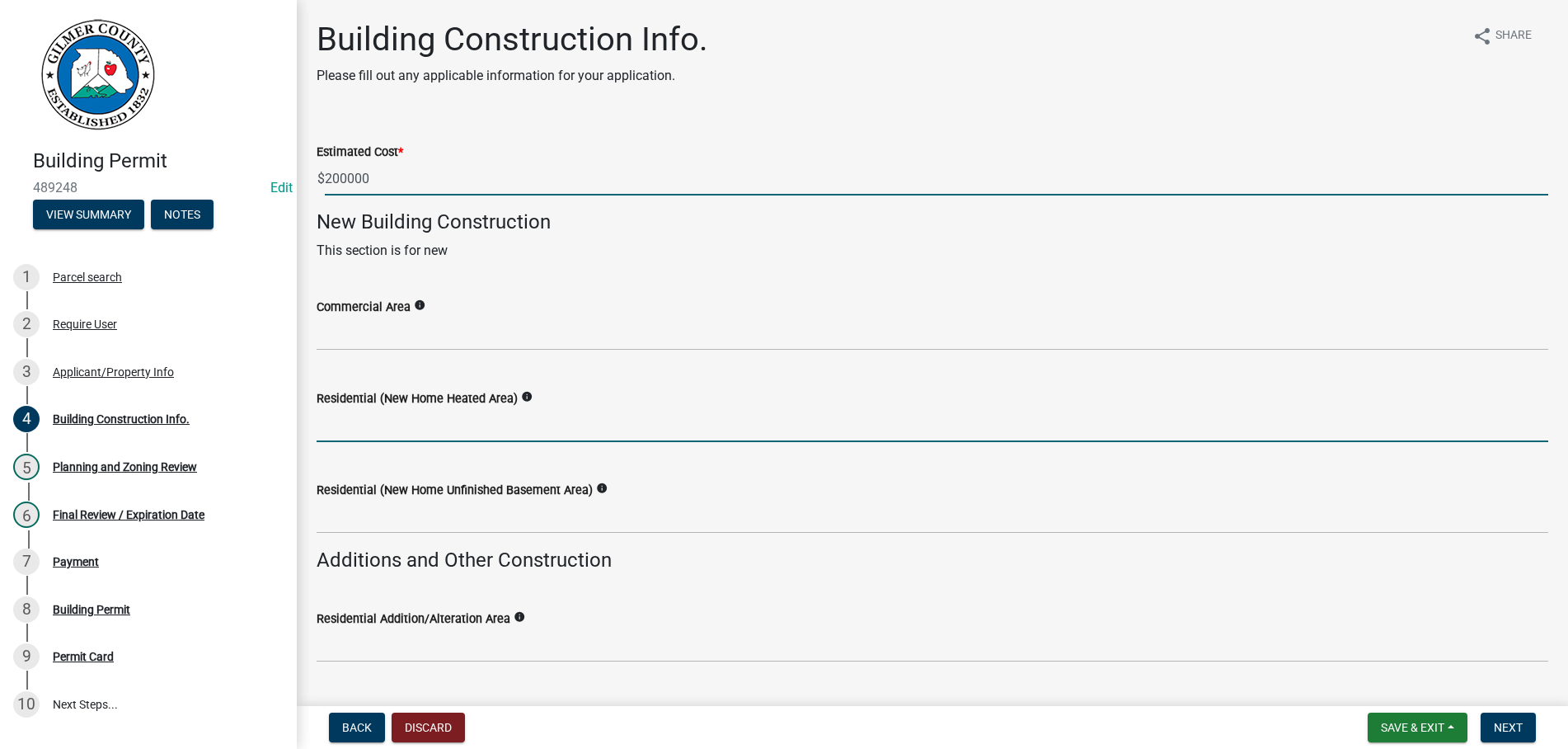
click at [352, 429] on input "text" at bounding box center [932, 425] width 1232 height 34
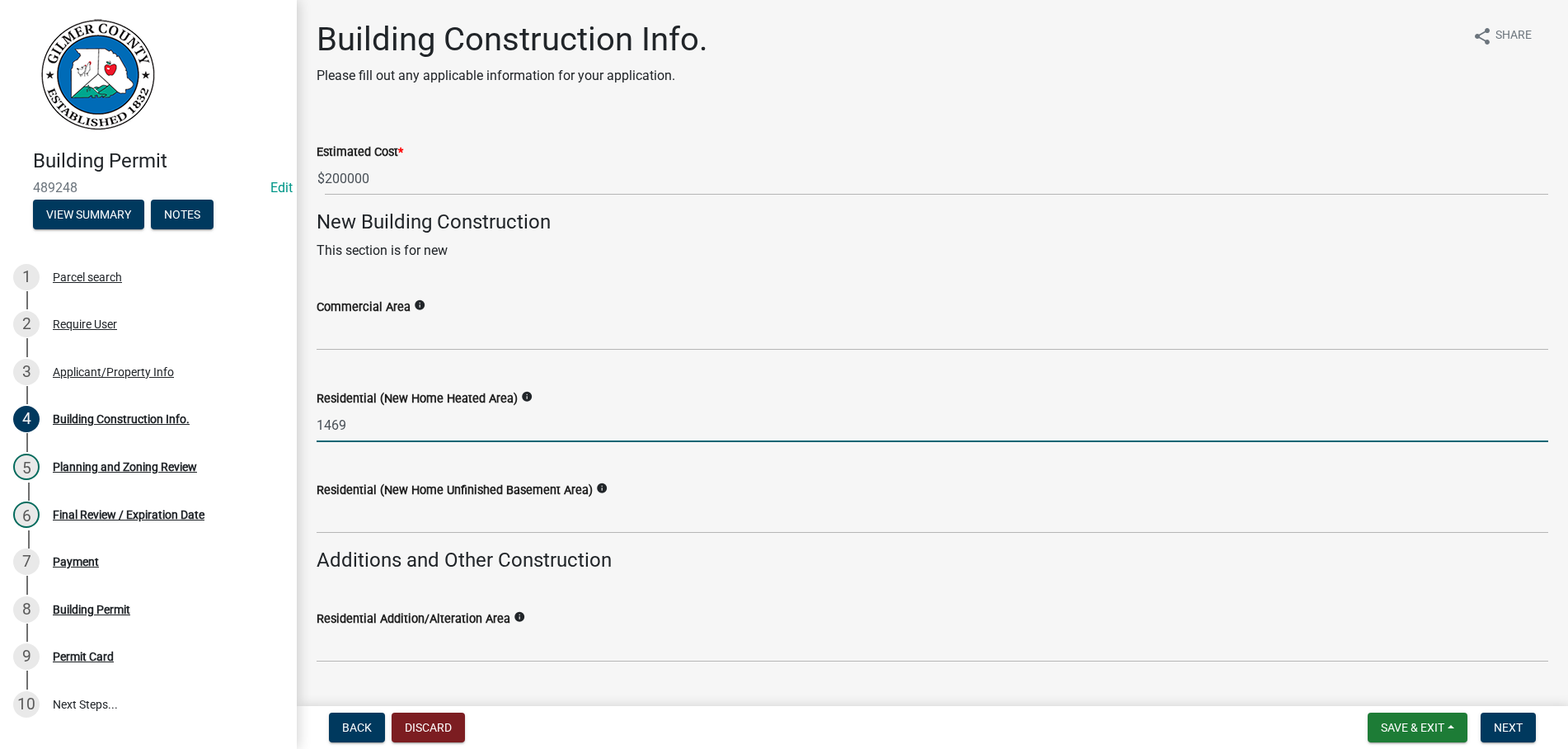
type input "1469"
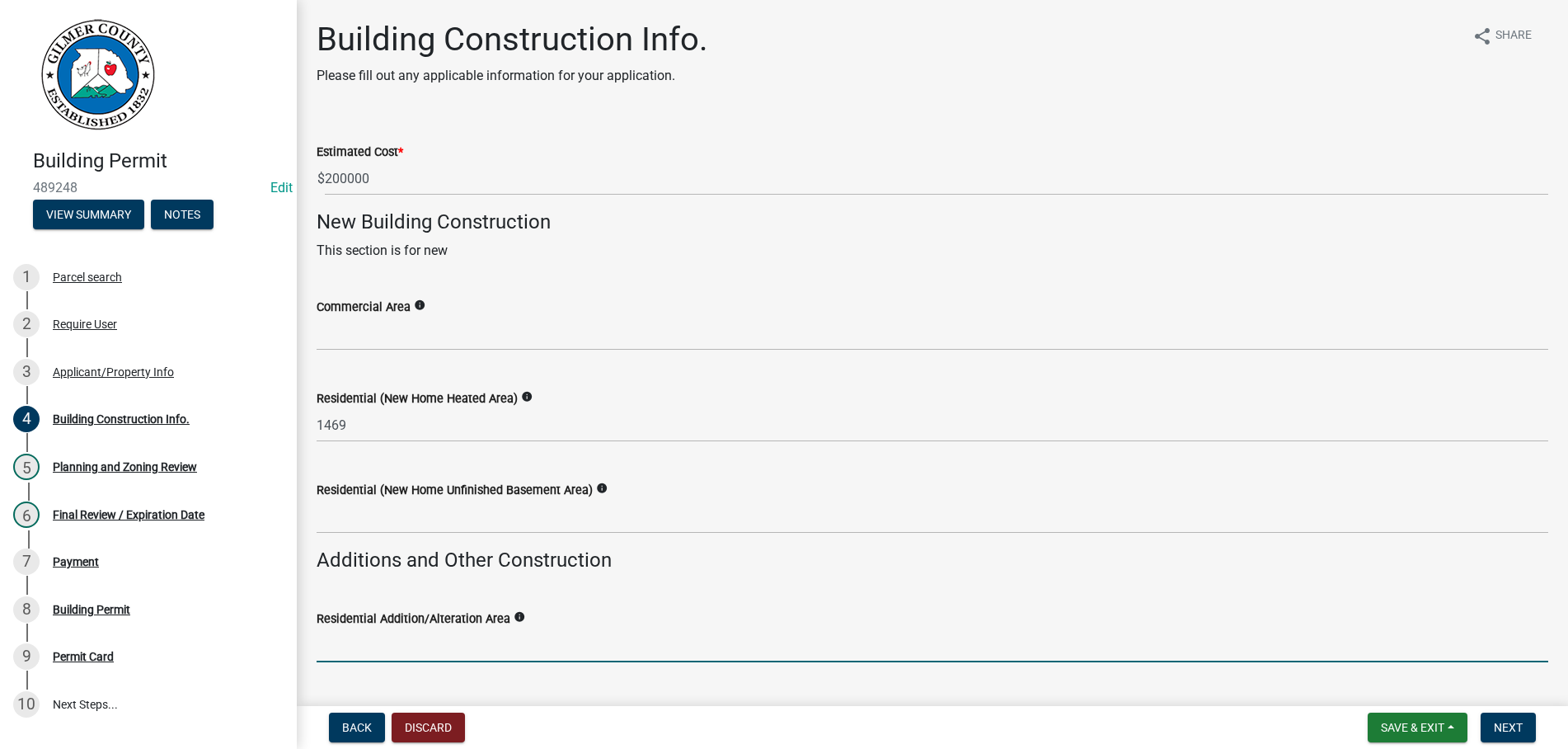
scroll to position [387, 0]
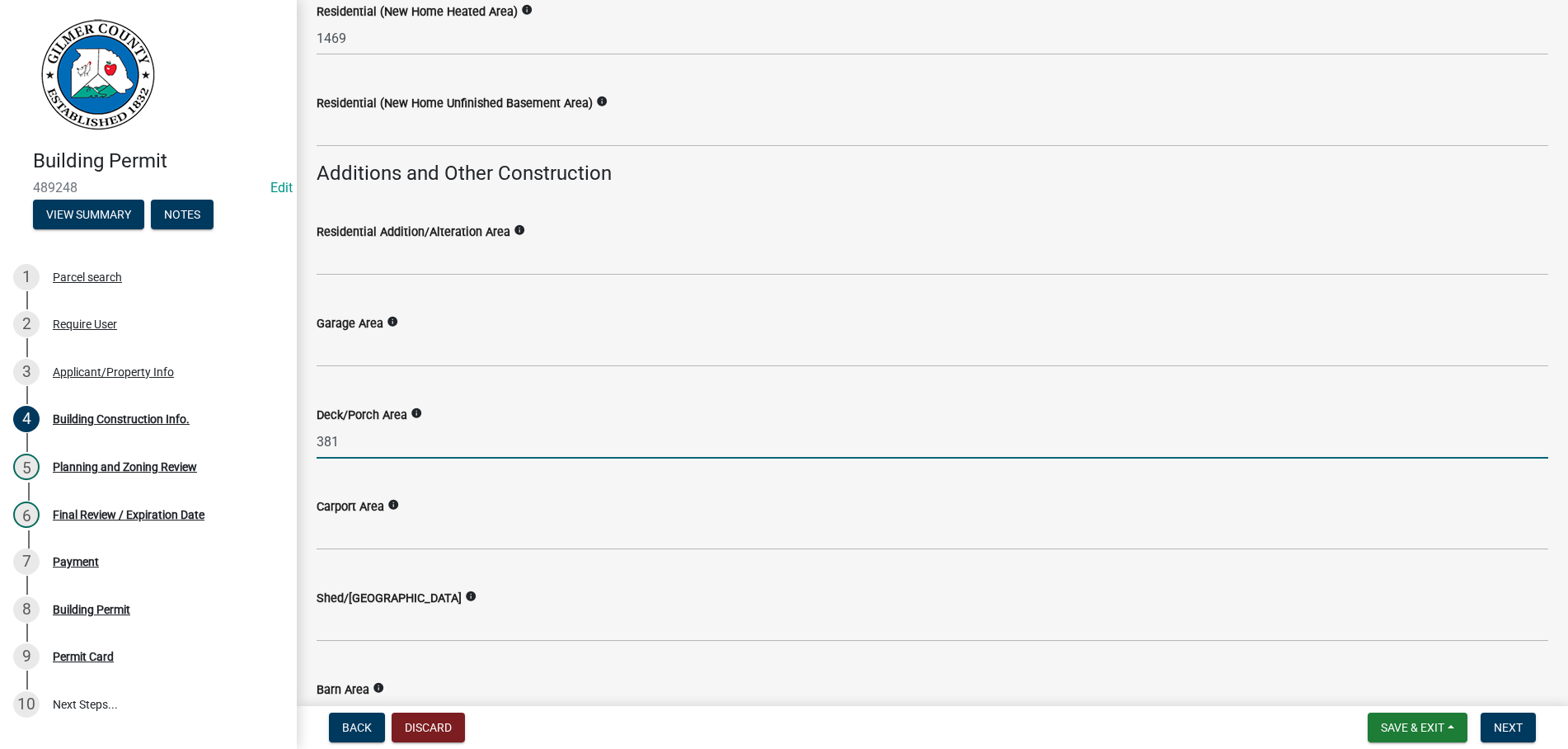
type input "381"
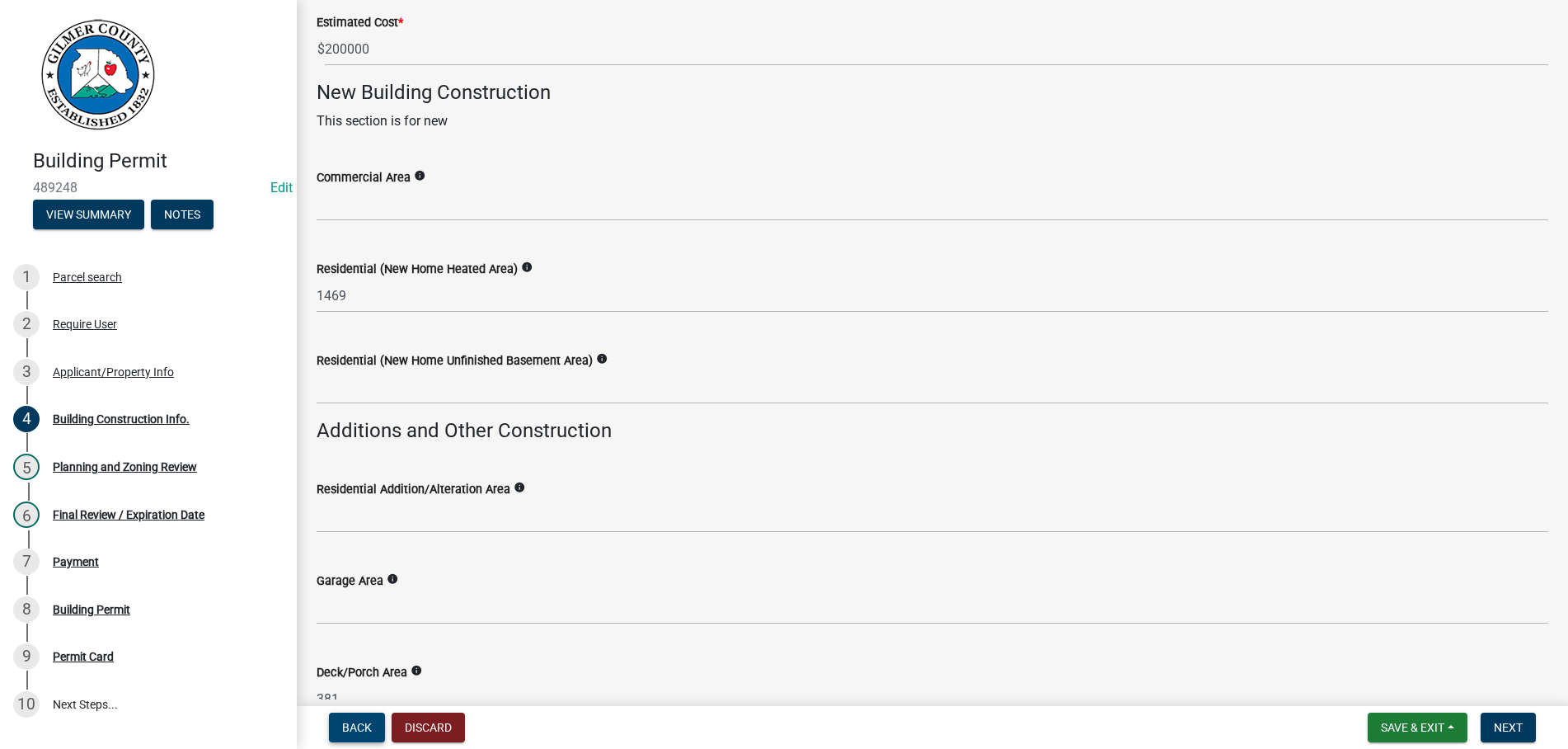
scroll to position [0, 0]
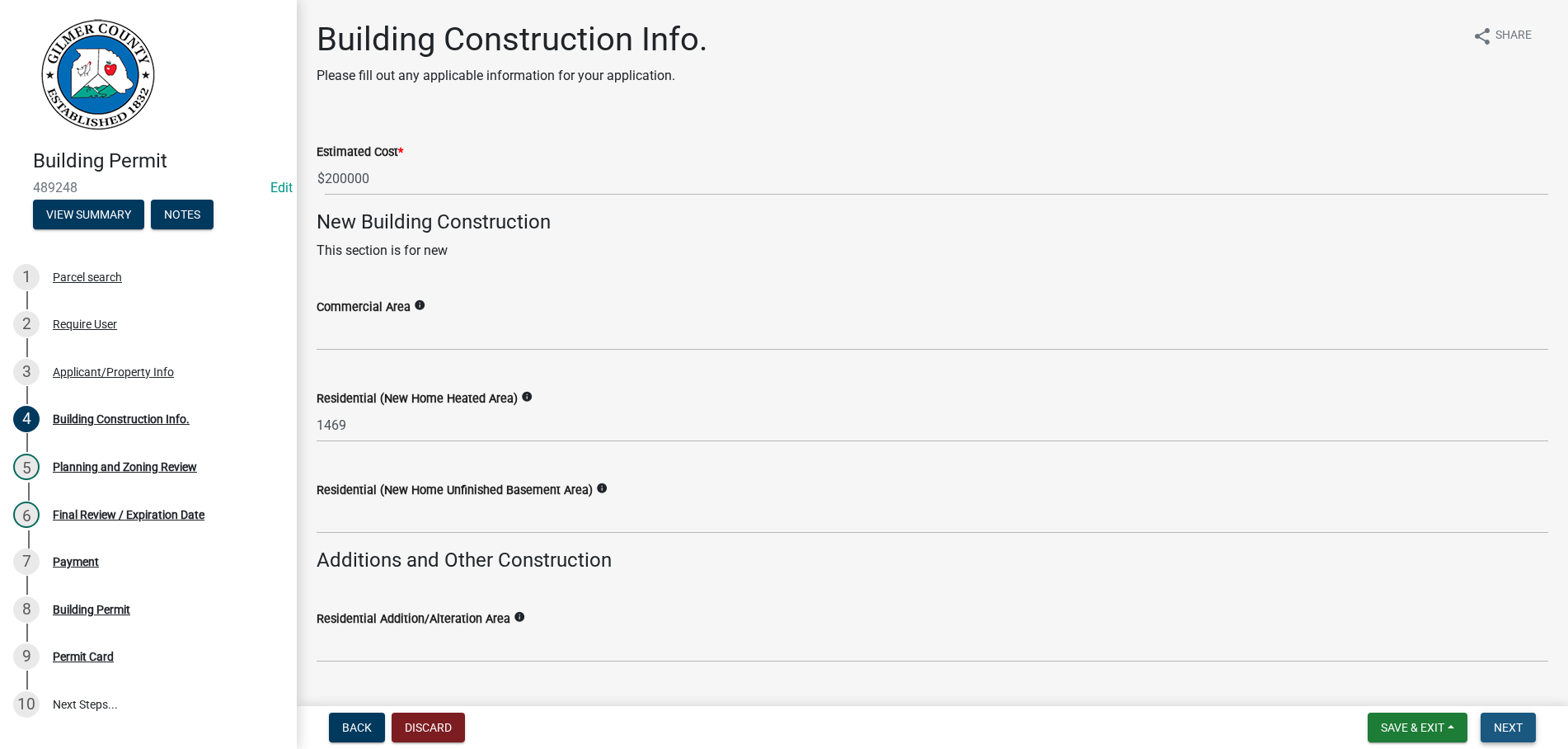
click at [1503, 720] on button "Next" at bounding box center [1508, 728] width 56 height 29
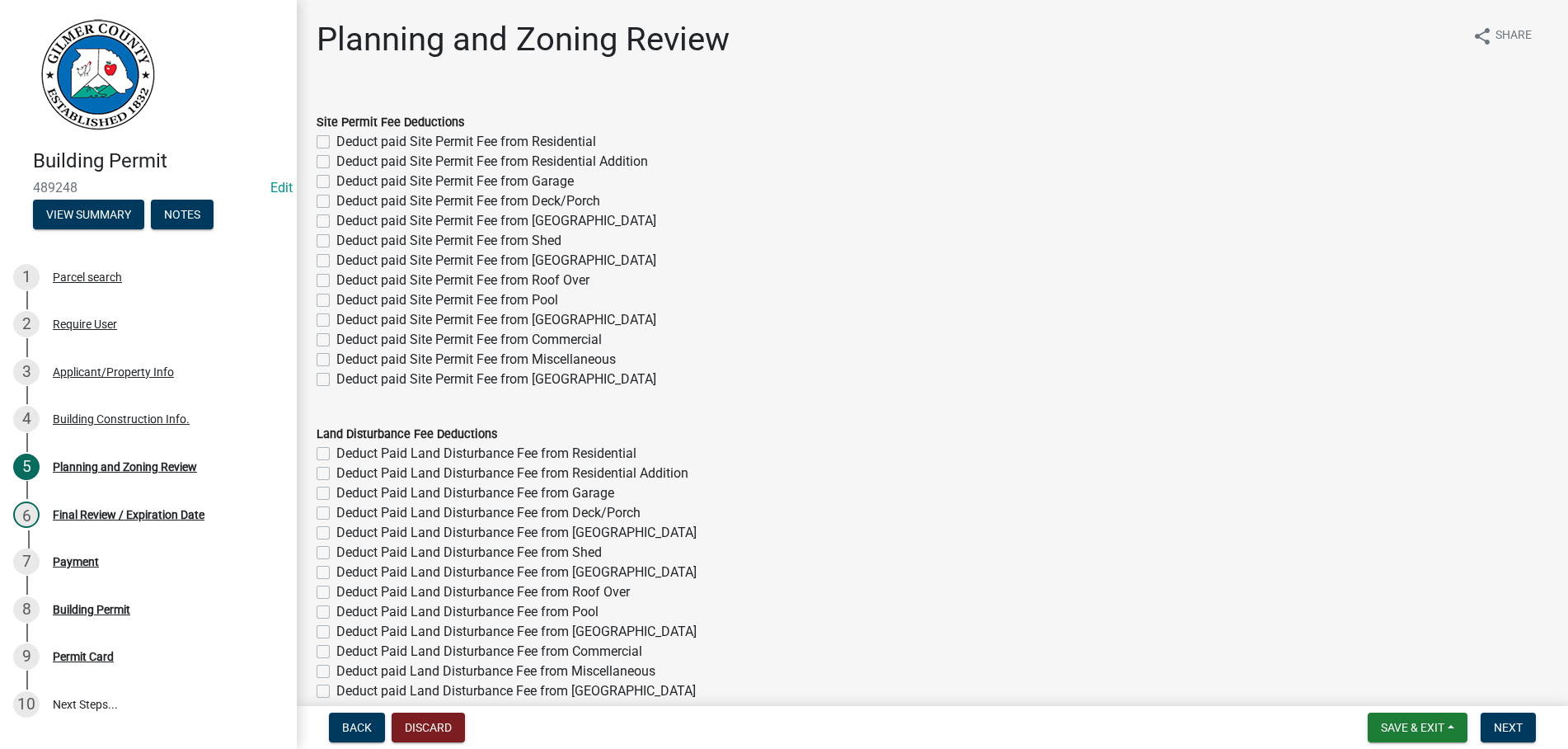
click at [337, 141] on label "Deduct paid Site Permit Fee from Residential" at bounding box center [467, 142] width 260 height 20
click at [337, 141] on input "Deduct paid Site Permit Fee from Residential" at bounding box center [342, 137] width 11 height 11
checkbox input "true"
checkbox input "false"
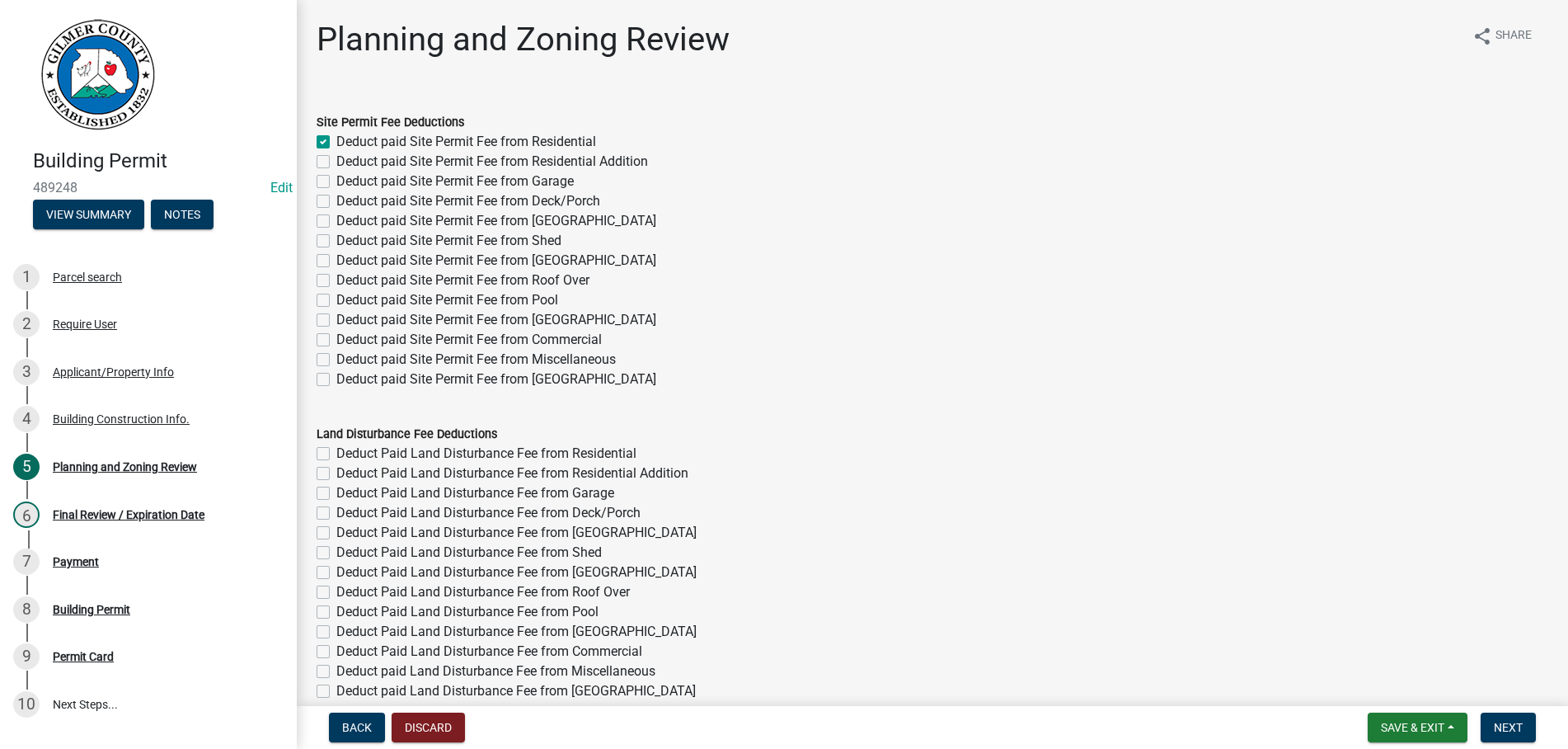
checkbox input "false"
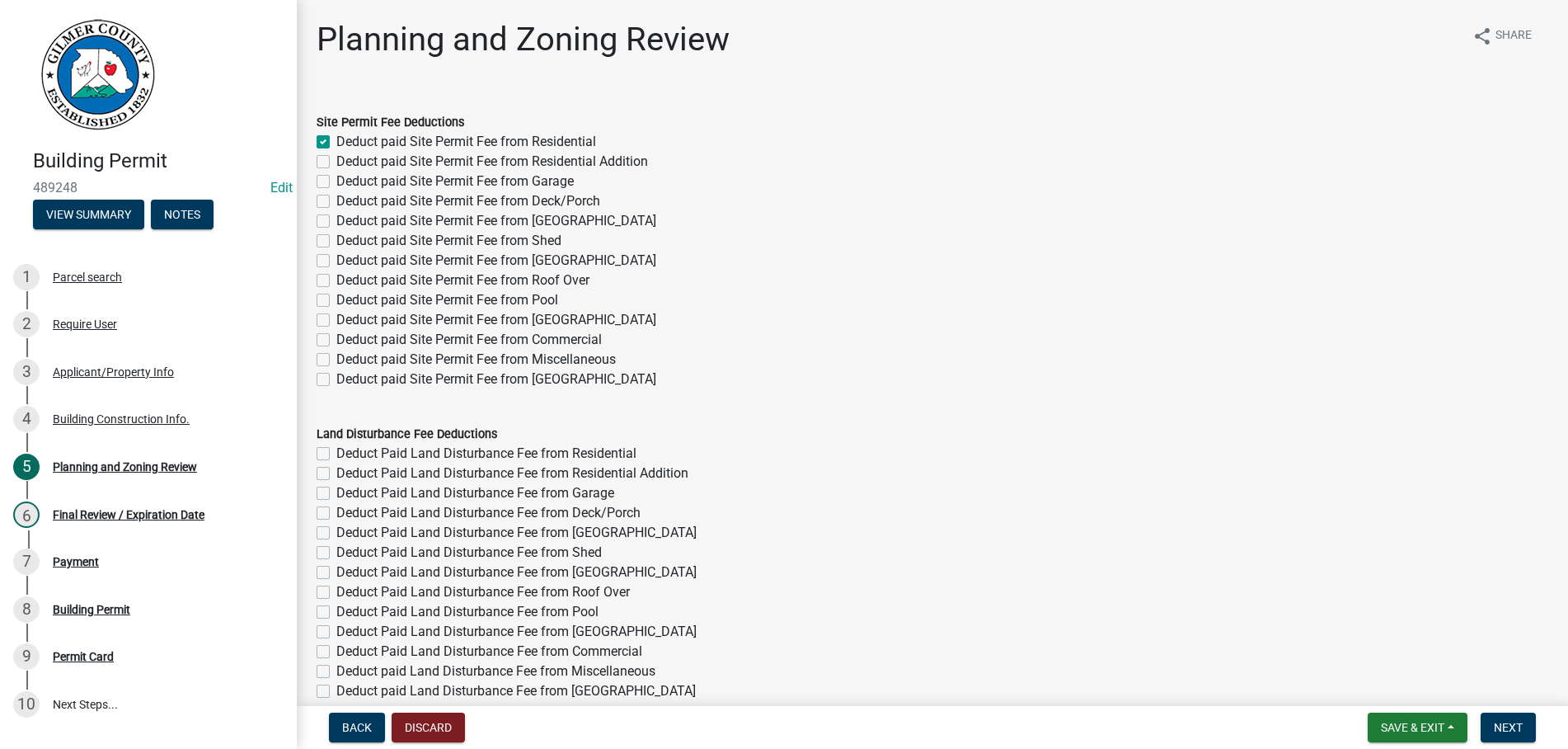
checkbox input "false"
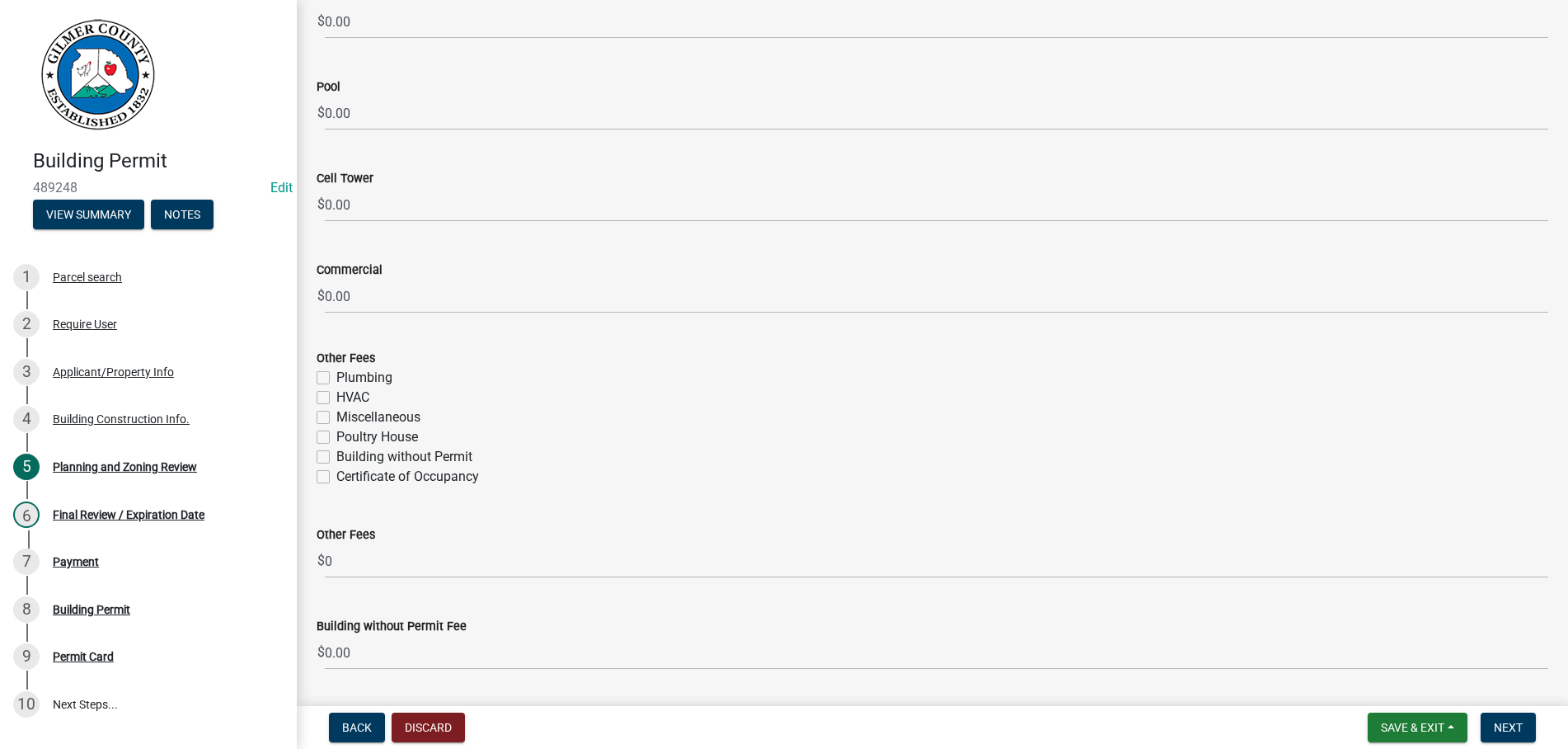
scroll to position [2913, 0]
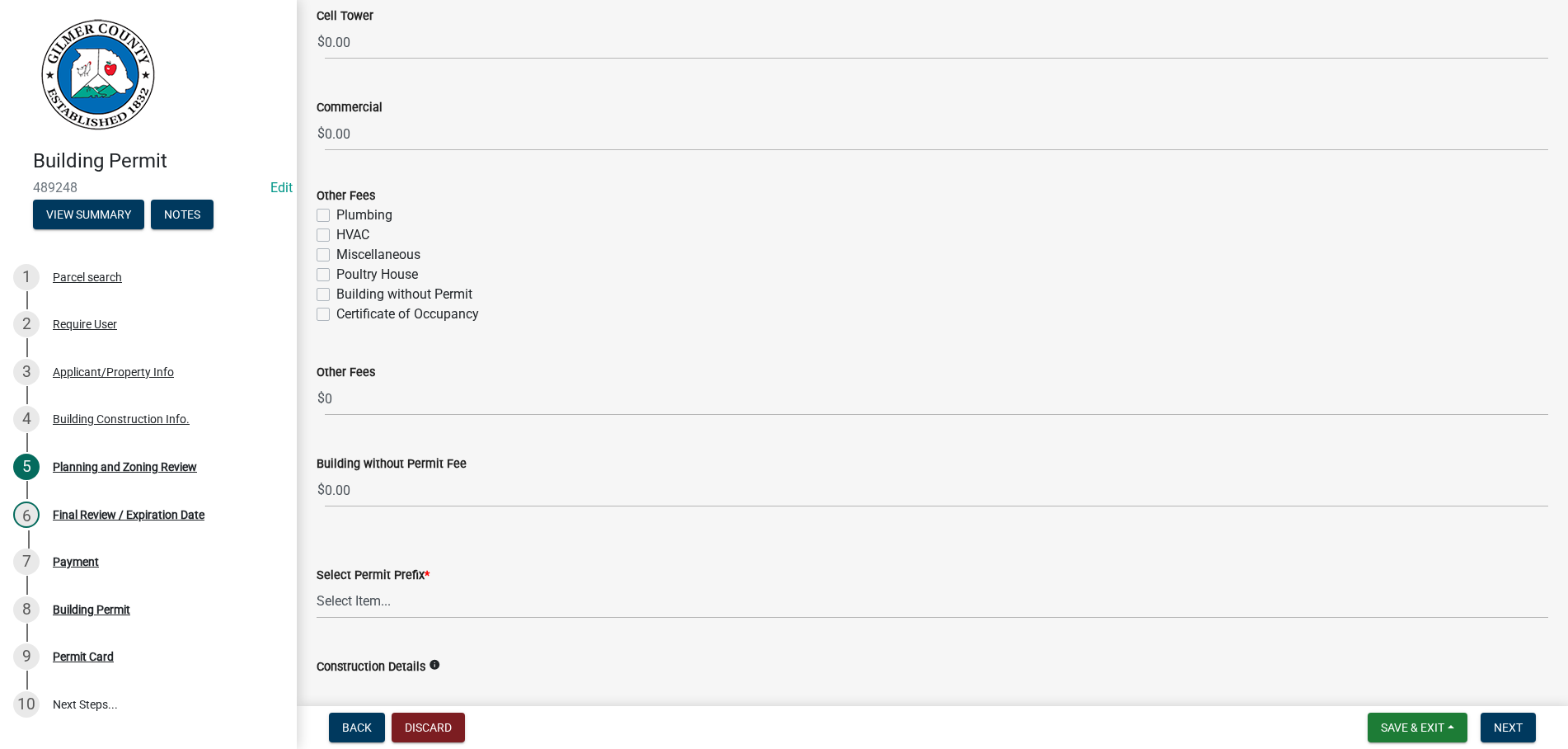
drag, startPoint x: 320, startPoint y: 314, endPoint x: 656, endPoint y: 403, distance: 347.6
click at [337, 318] on label "Certificate of Occupancy" at bounding box center [408, 314] width 143 height 20
click at [337, 313] on label "Certificate of Occupancy" at bounding box center [408, 314] width 143 height 20
click at [337, 313] on input "Certificate of Occupancy" at bounding box center [342, 310] width 11 height 11
checkbox input "true"
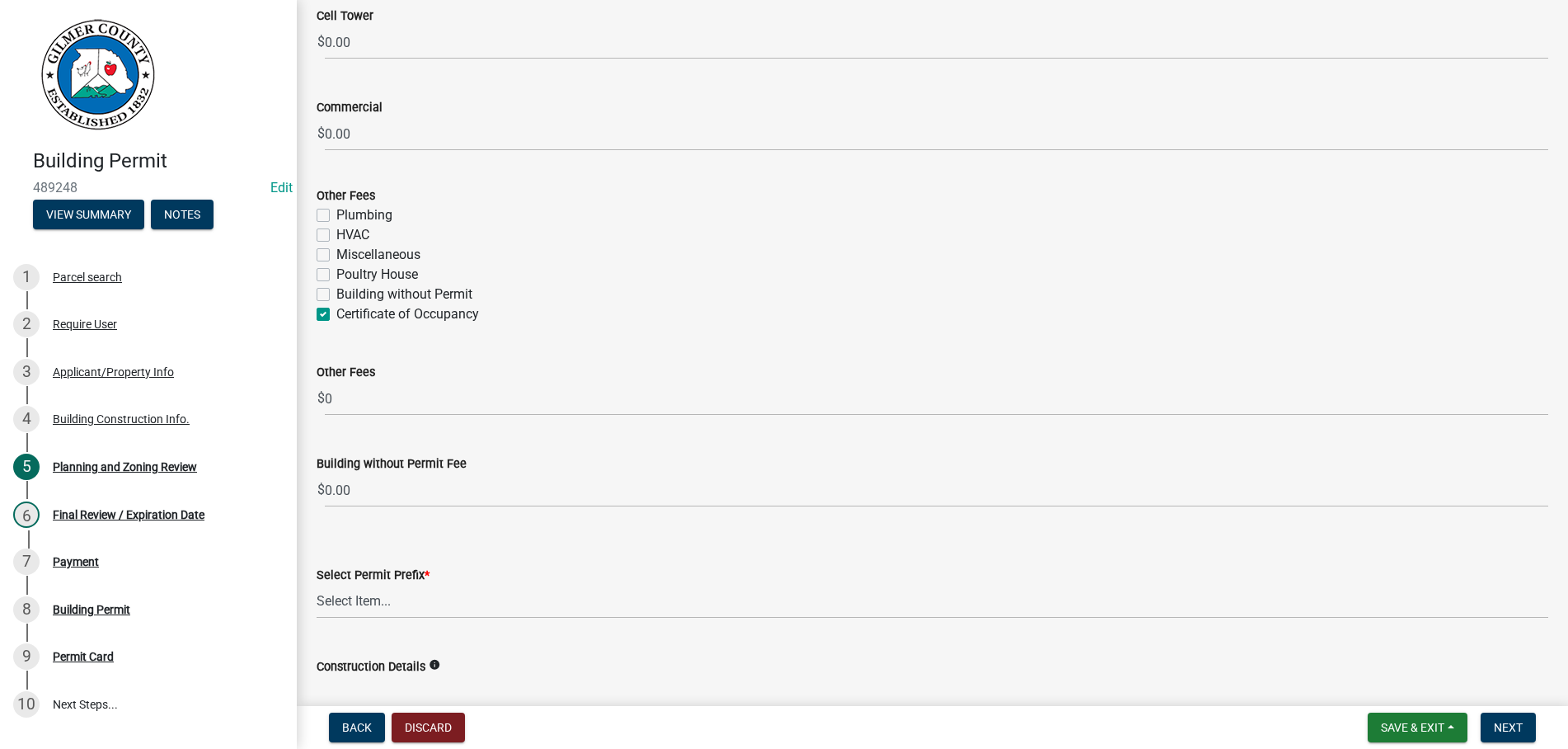
checkbox input "false"
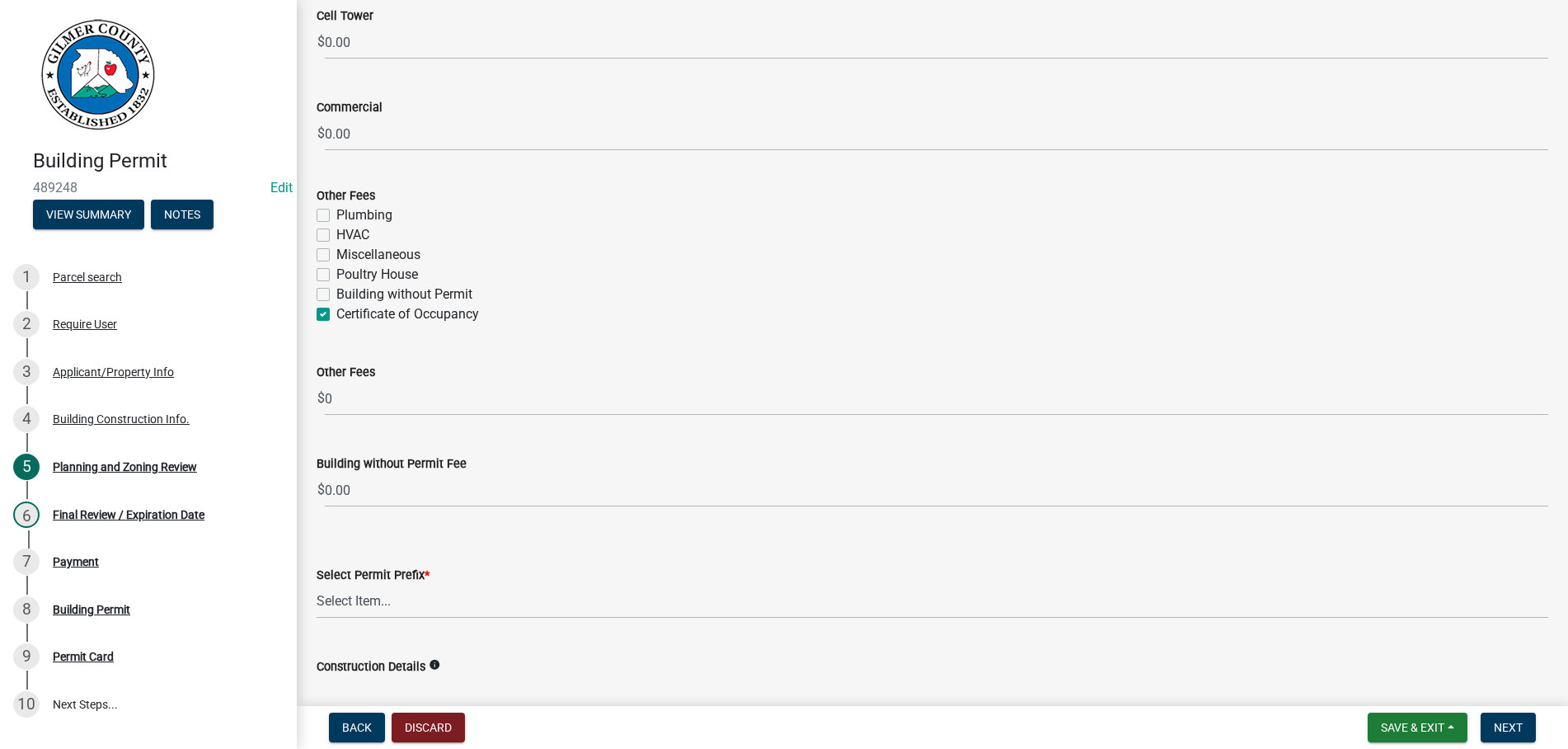
checkbox input "true"
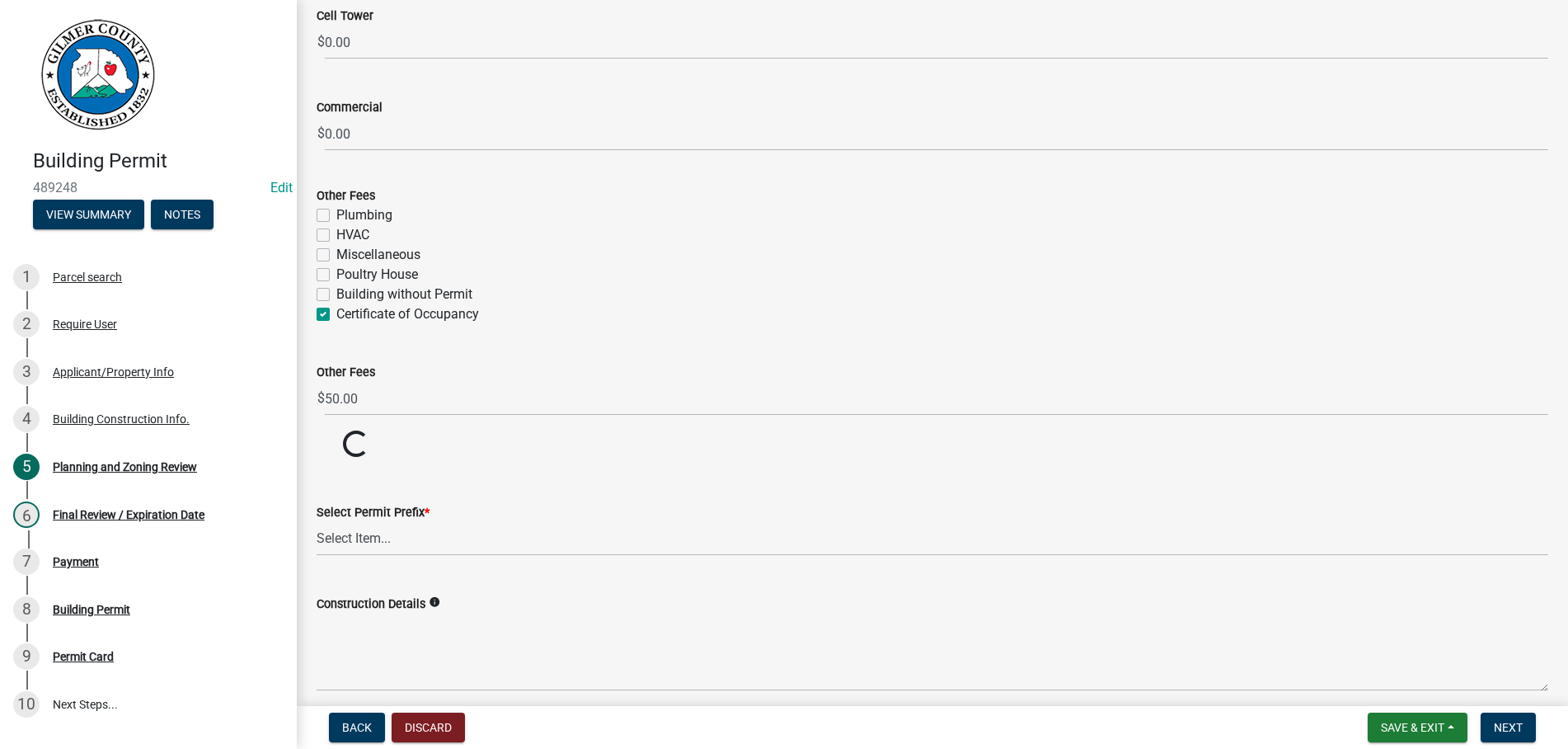
scroll to position [3195, 0]
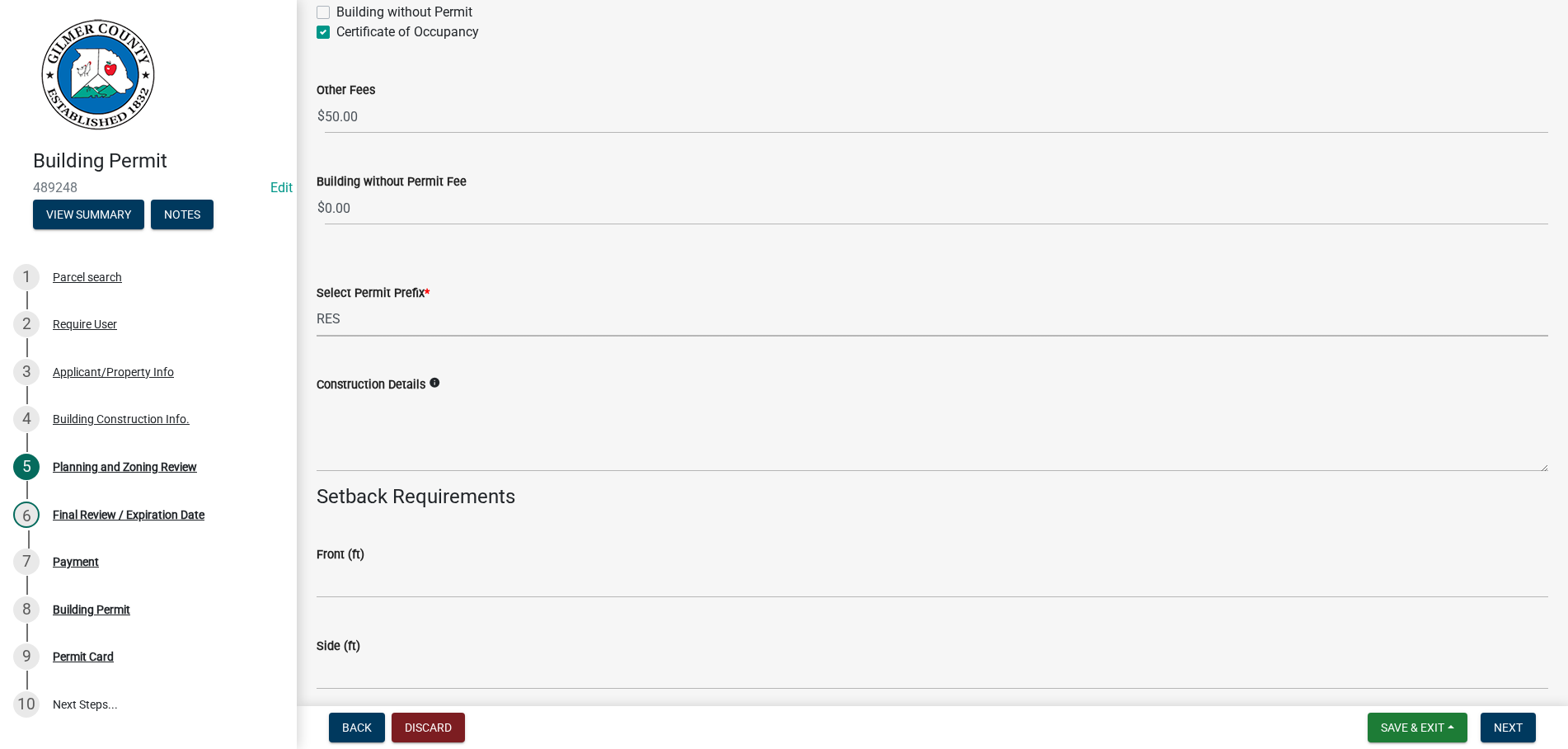
select select "b5c39336-92b9-49ce-a0a5-4e9e9babf743"
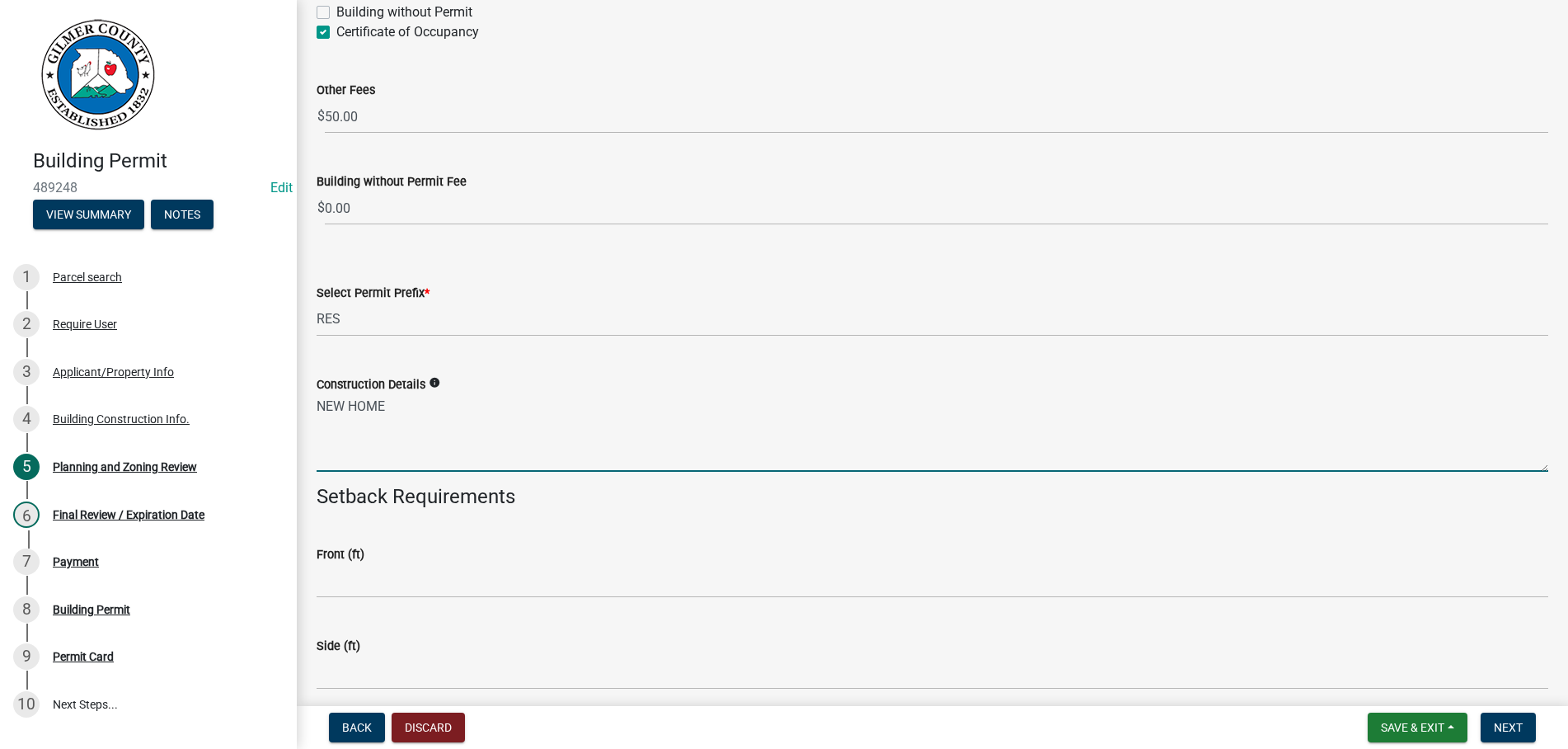
type textarea "NEW HOME"
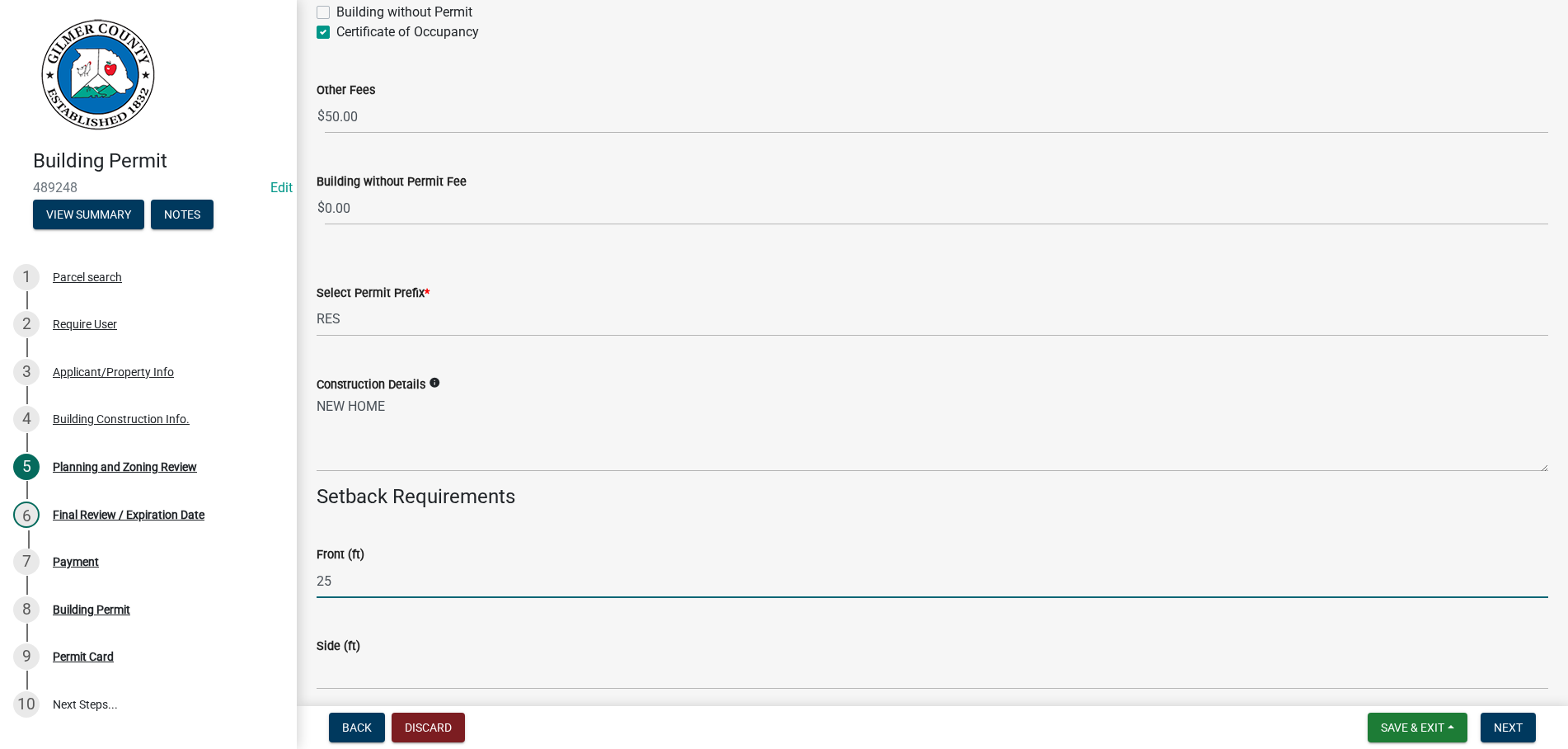
type input "25"
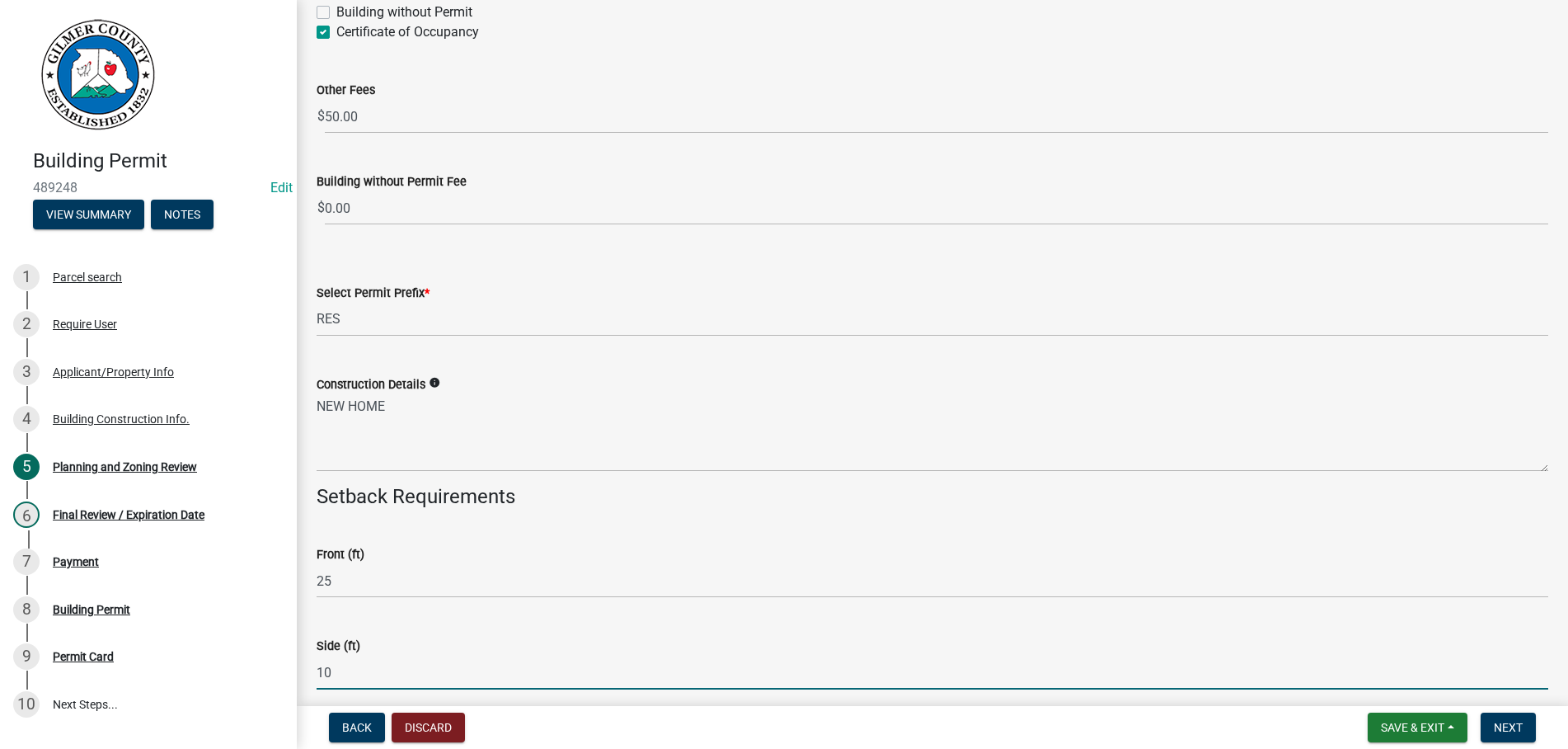
type input "10"
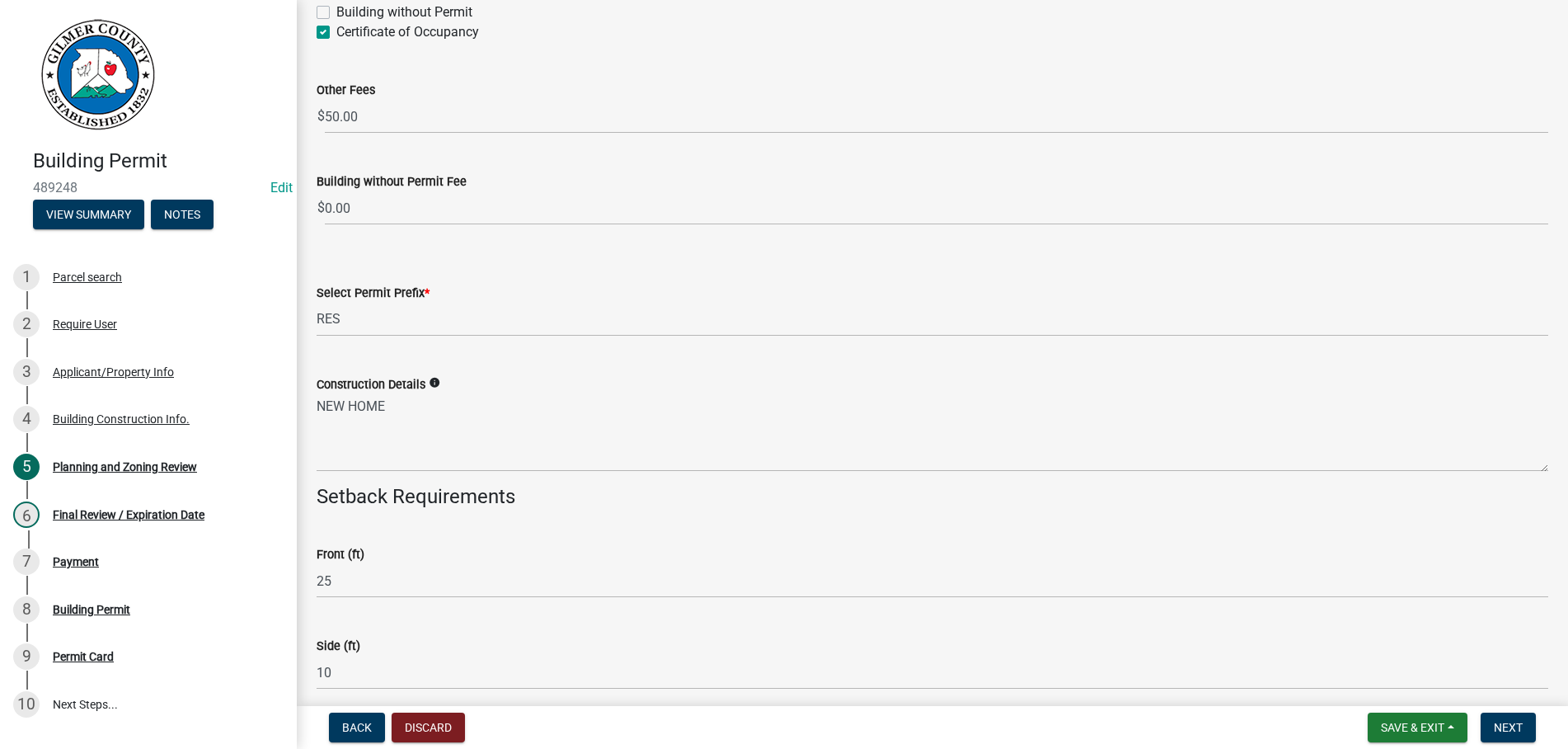
scroll to position [3477, 0]
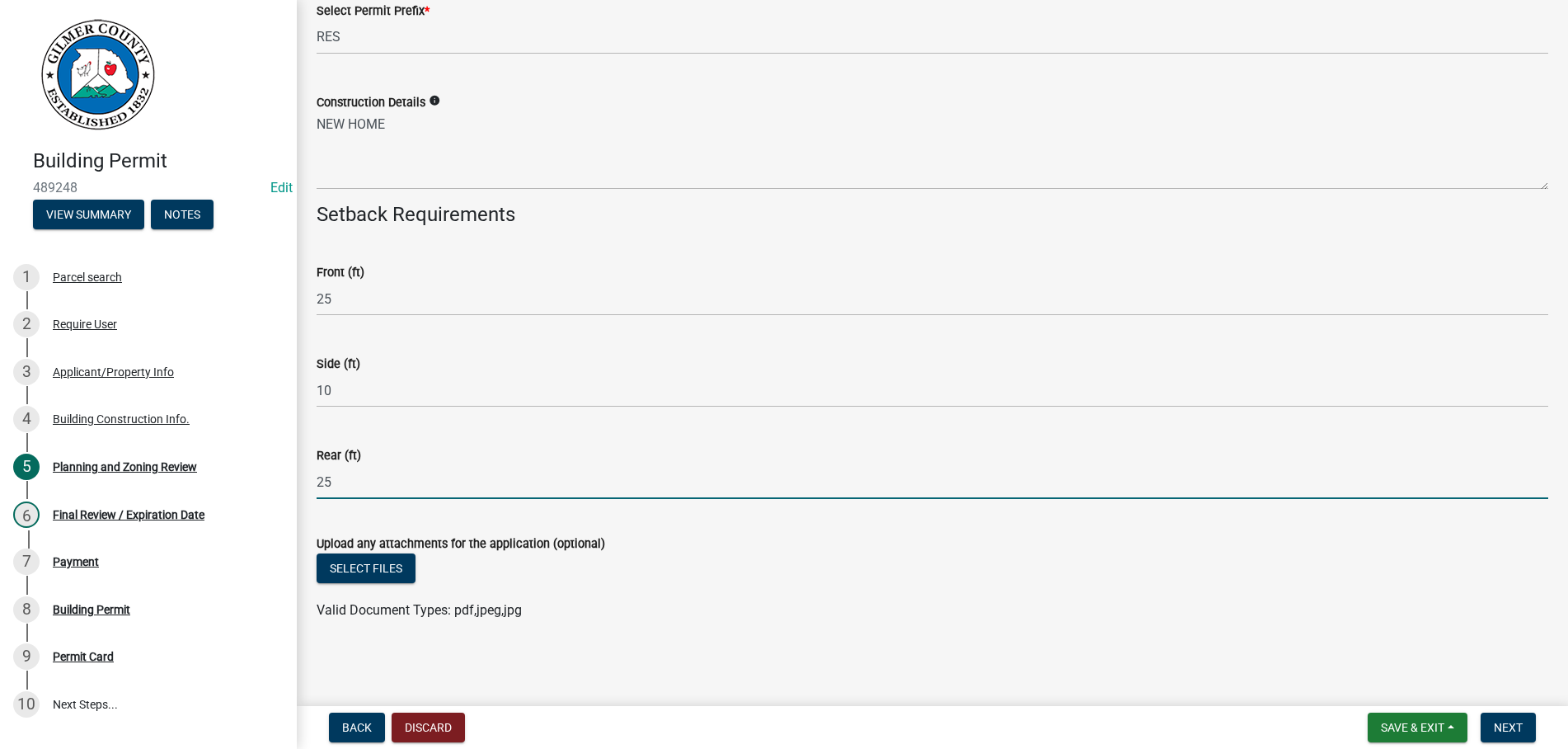
type input "25"
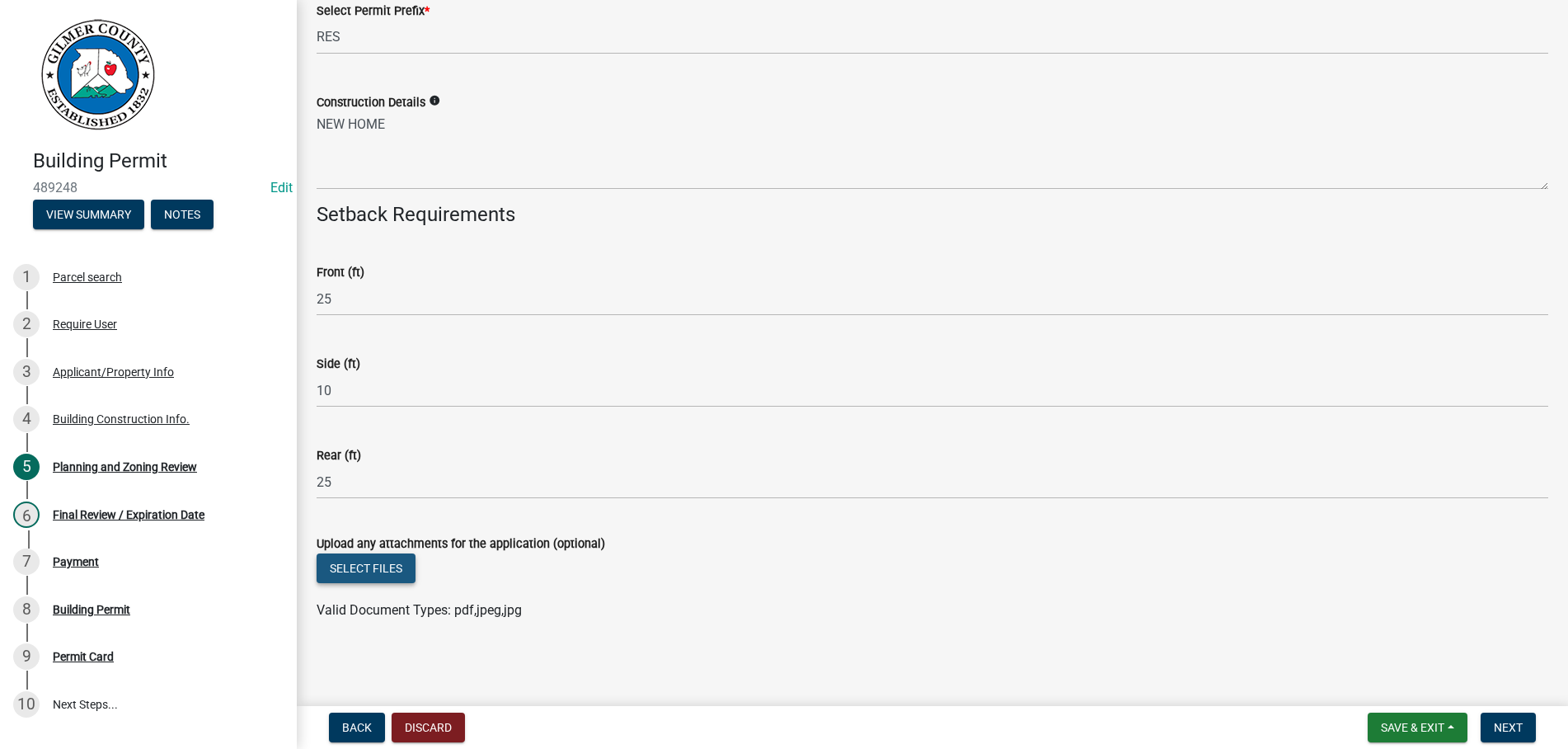
click at [370, 565] on button "Select files" at bounding box center [365, 568] width 99 height 29
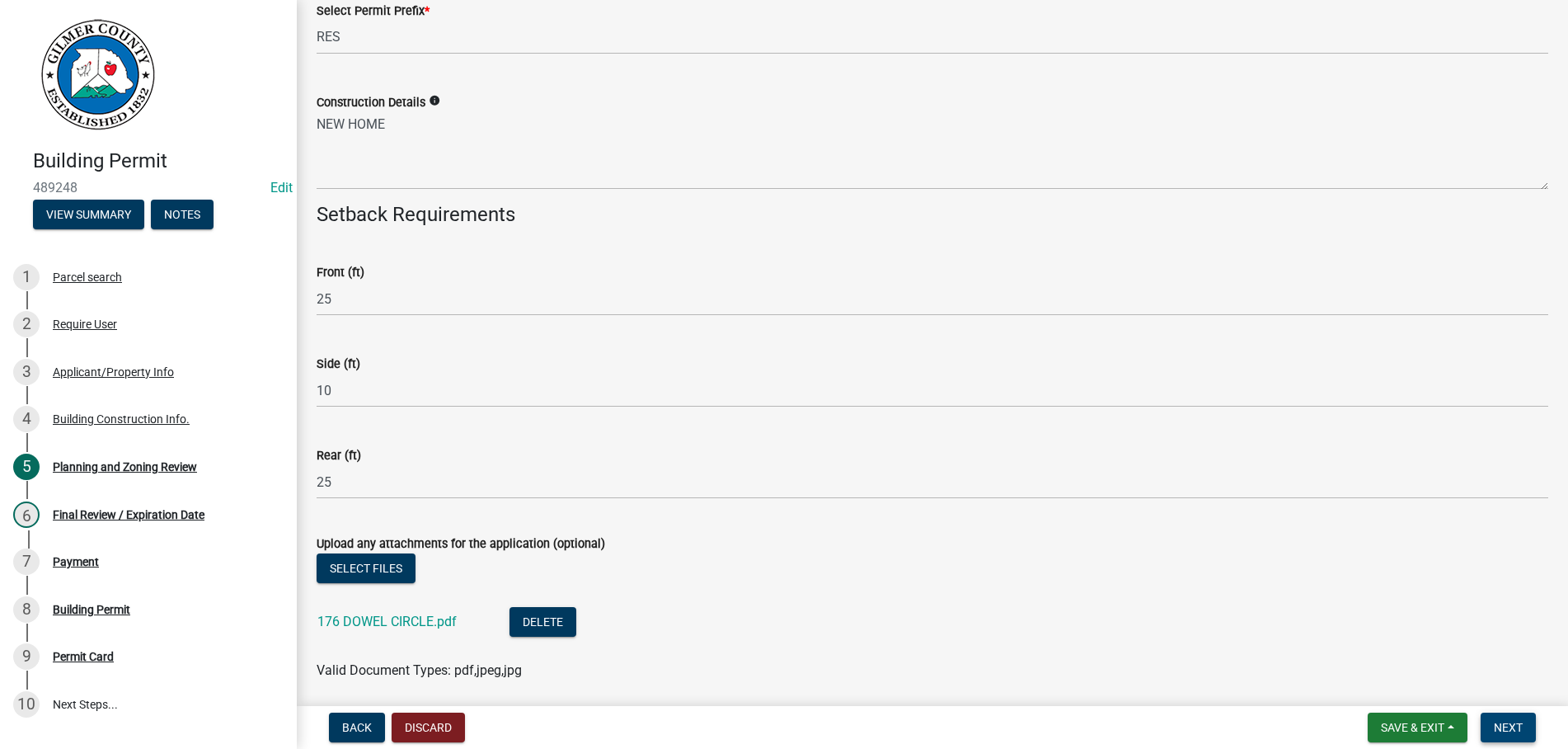
click at [1508, 724] on span "Next" at bounding box center [1508, 728] width 29 height 14
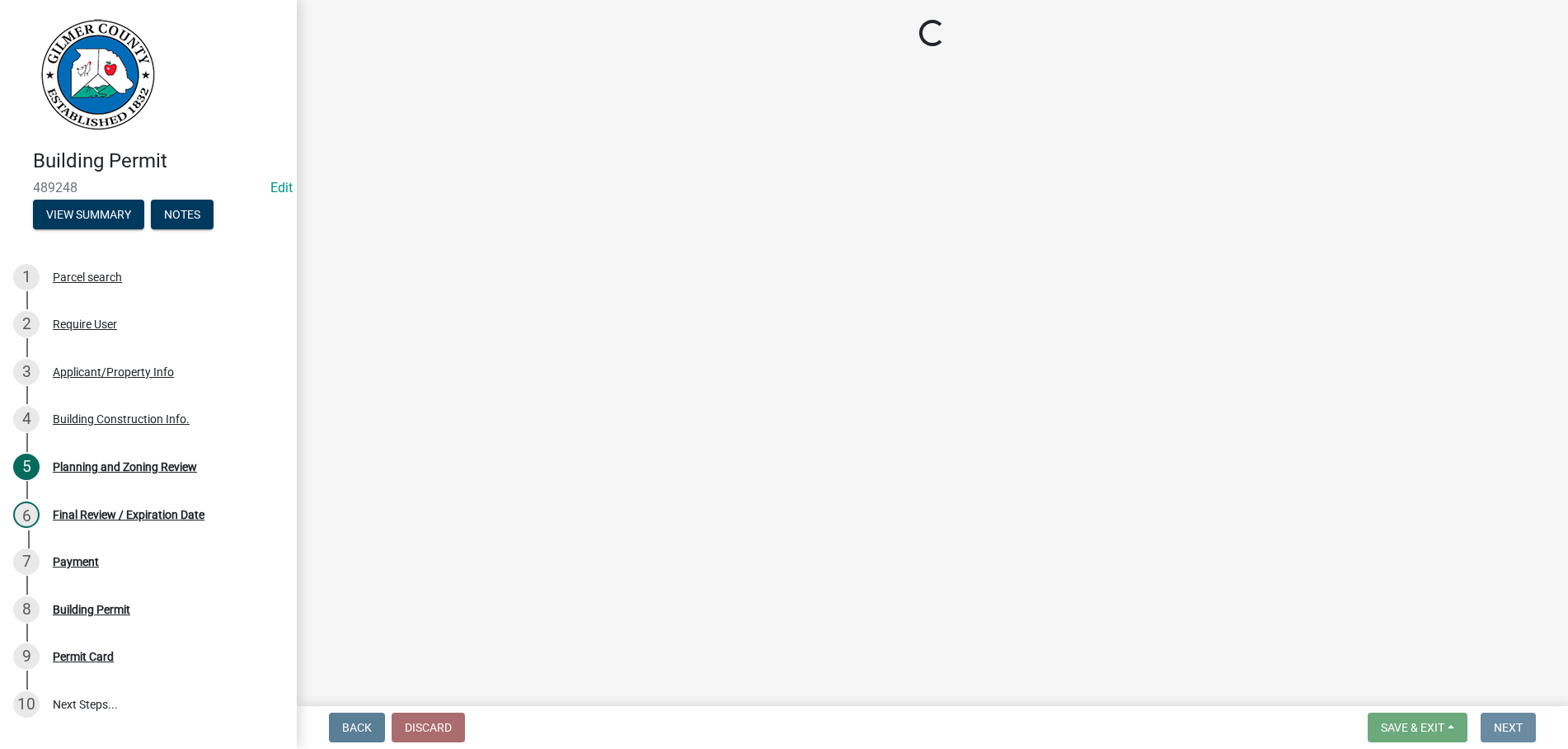
scroll to position [0, 0]
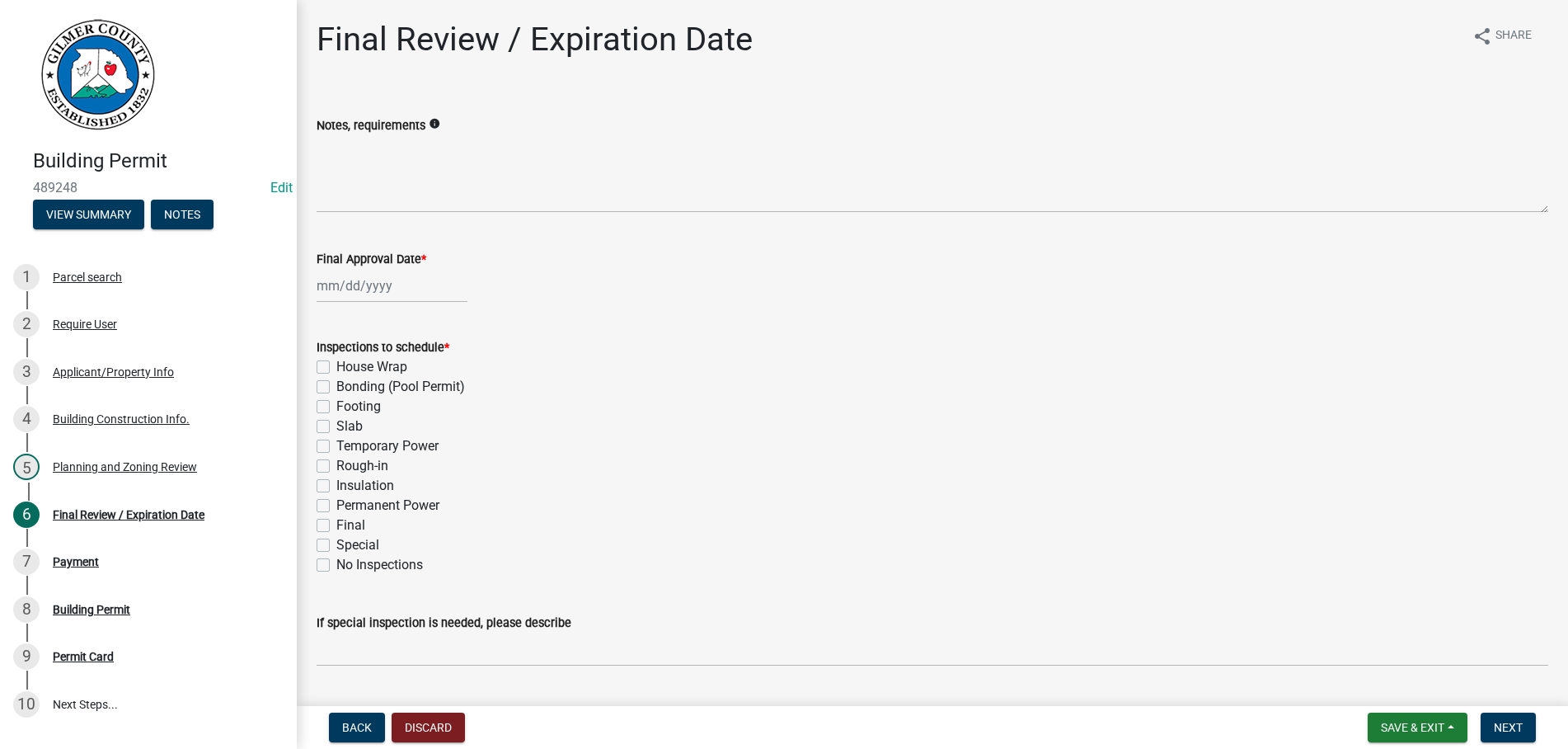
select select "10"
select select "2025"
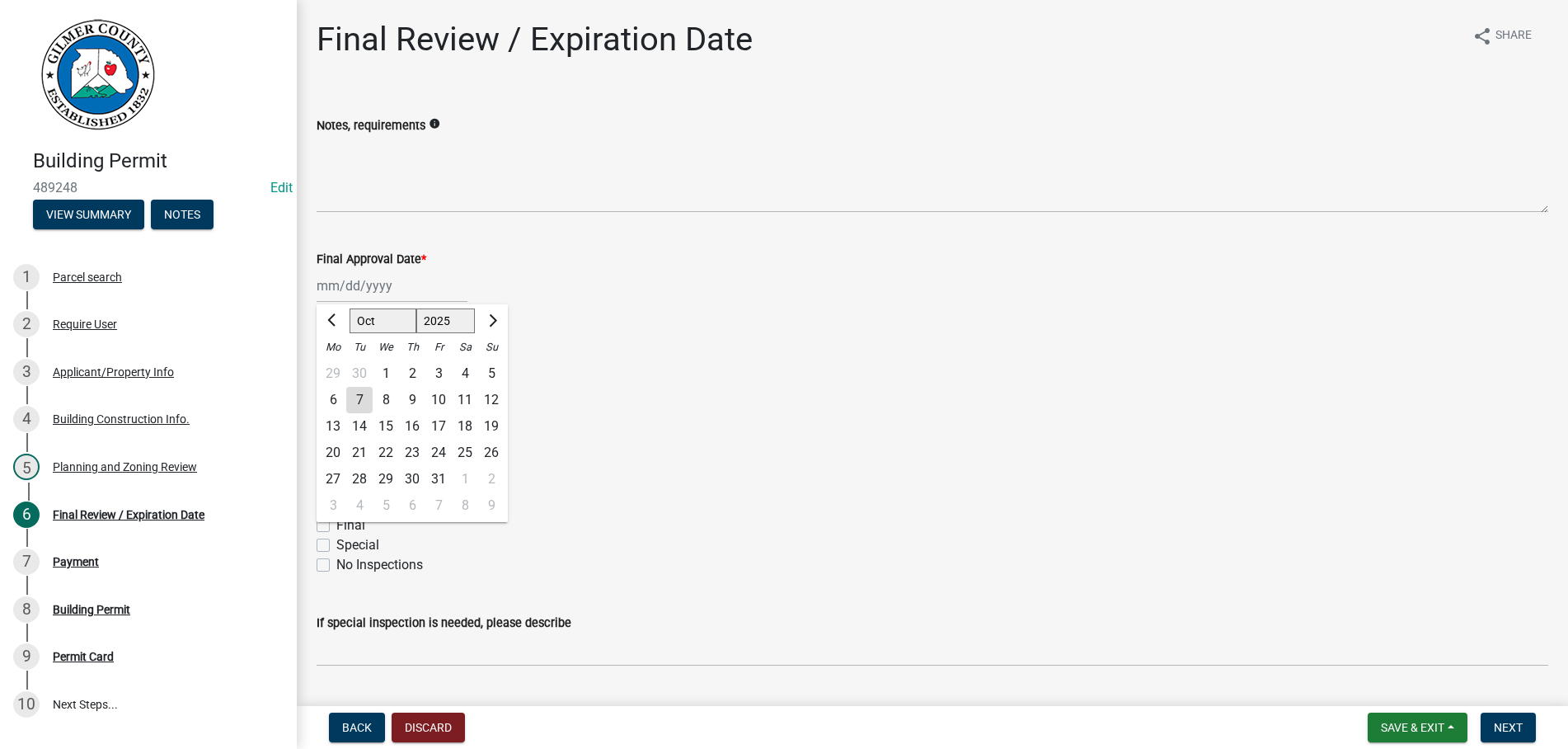
click at [421, 281] on input "Final Approval Date *" at bounding box center [392, 285] width 151 height 34
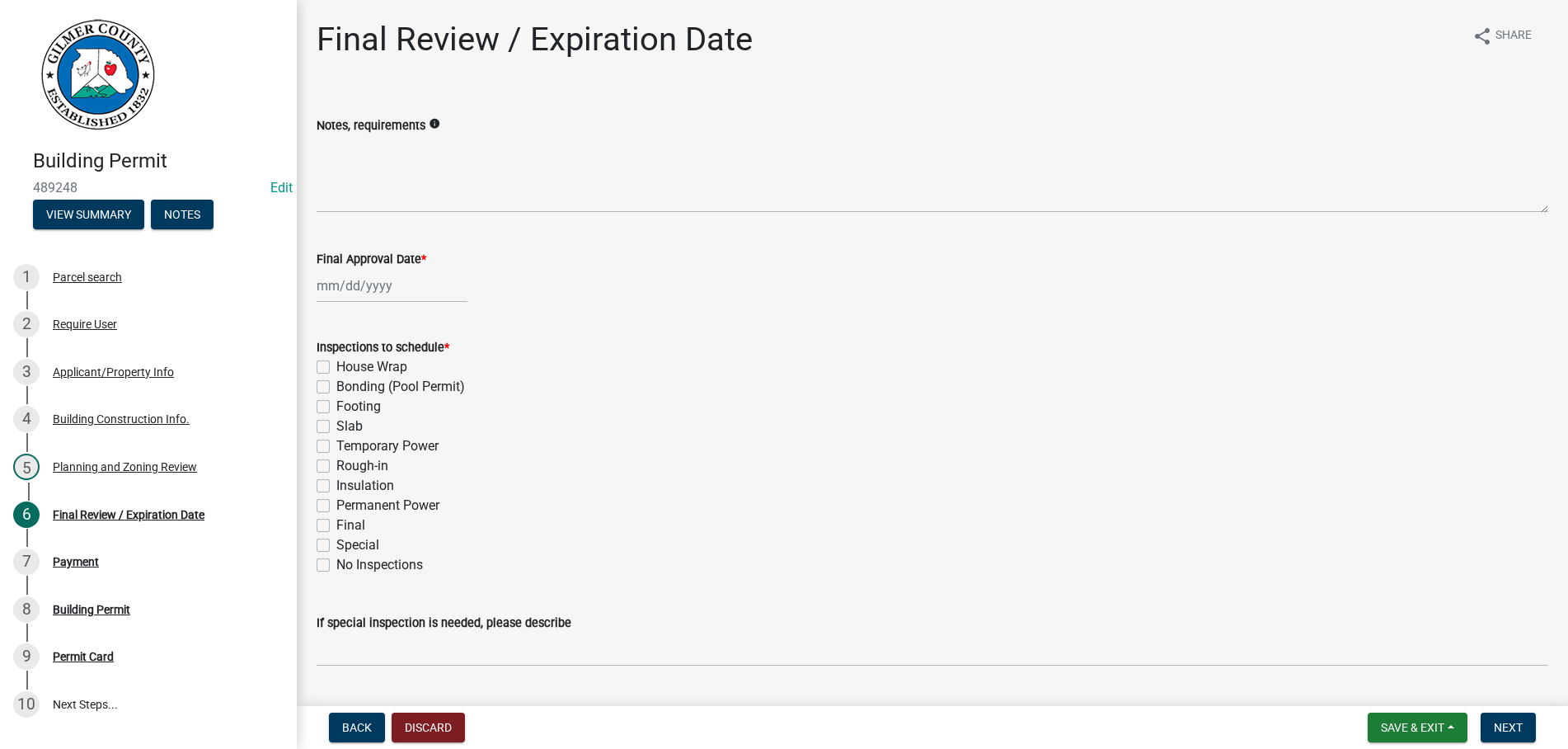
type input "[DATE]"
click at [337, 406] on label "Footing" at bounding box center [359, 406] width 45 height 20
click at [337, 406] on input "Footing" at bounding box center [342, 401] width 11 height 11
checkbox input "true"
checkbox input "false"
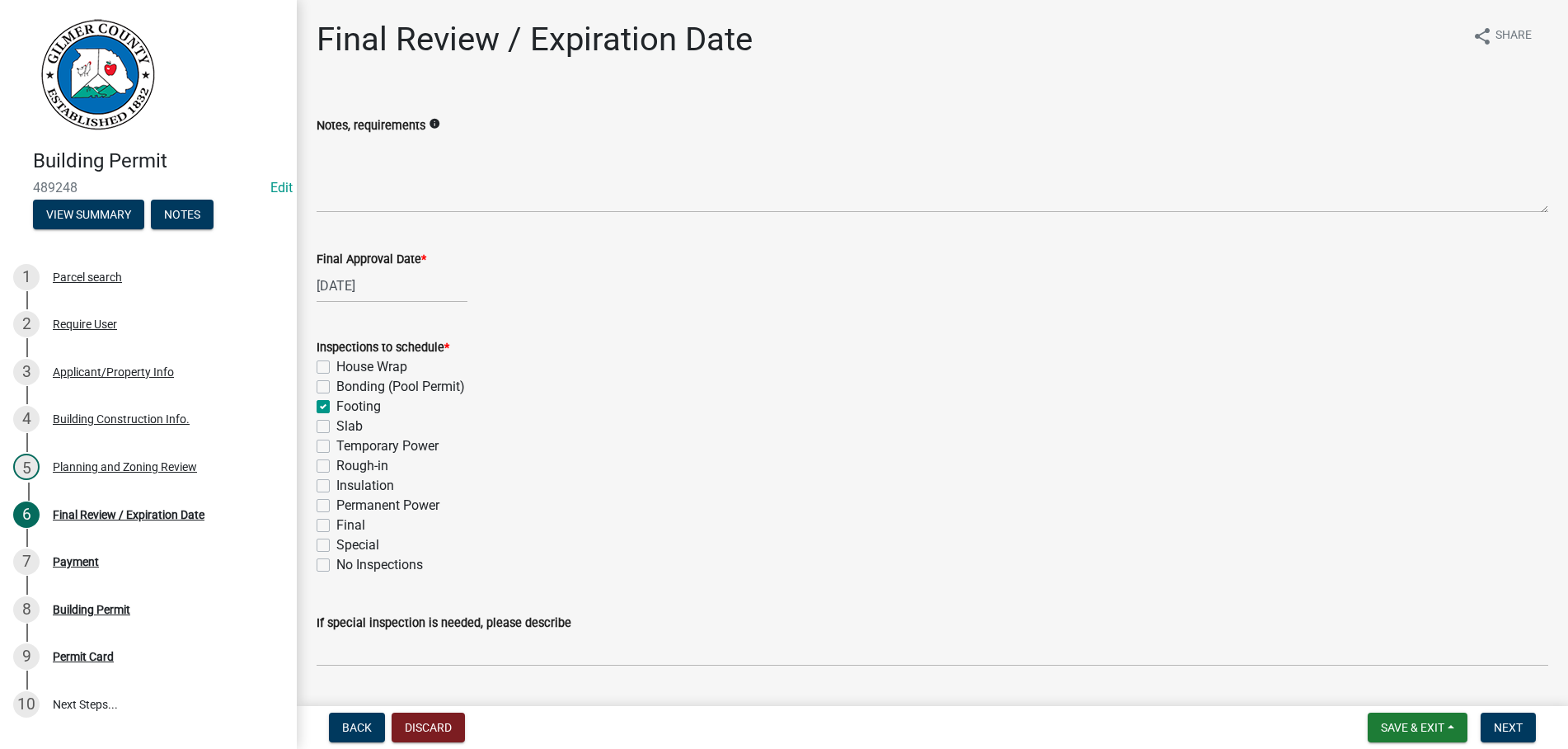
checkbox input "false"
checkbox input "true"
checkbox input "false"
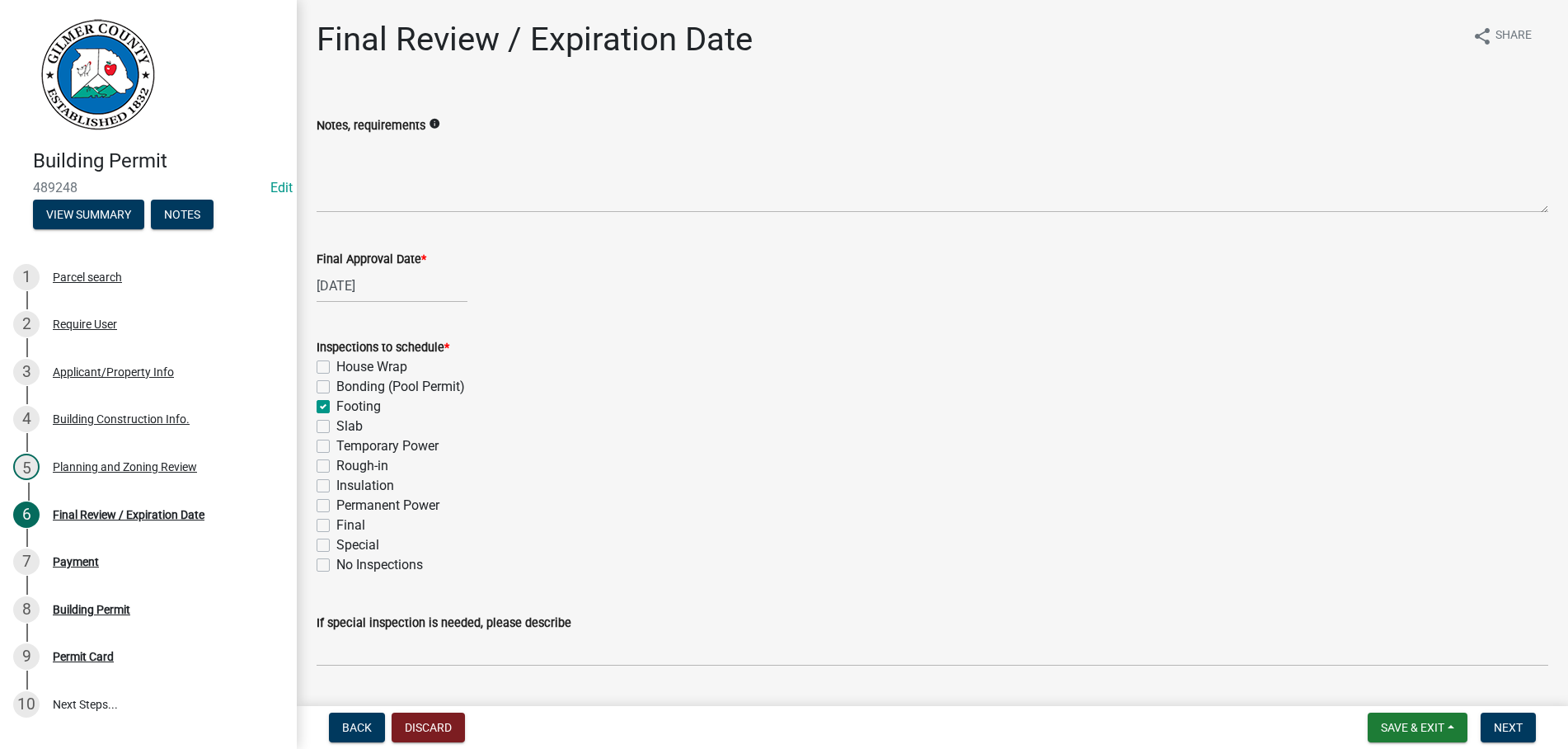
checkbox input "false"
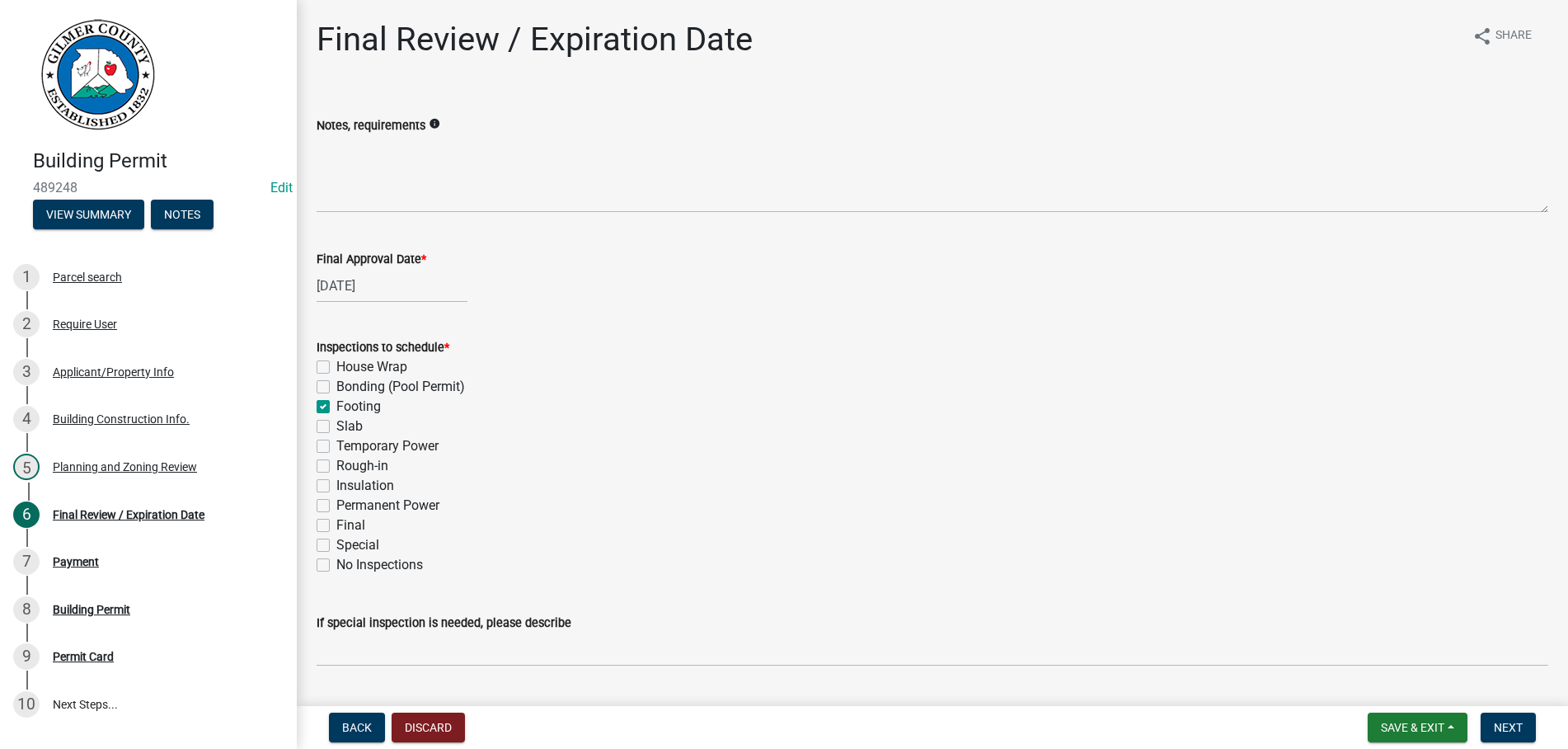
click at [337, 427] on label "Slab" at bounding box center [350, 427] width 26 height 20
click at [337, 427] on input "Slab" at bounding box center [342, 422] width 11 height 11
checkbox input "true"
checkbox input "false"
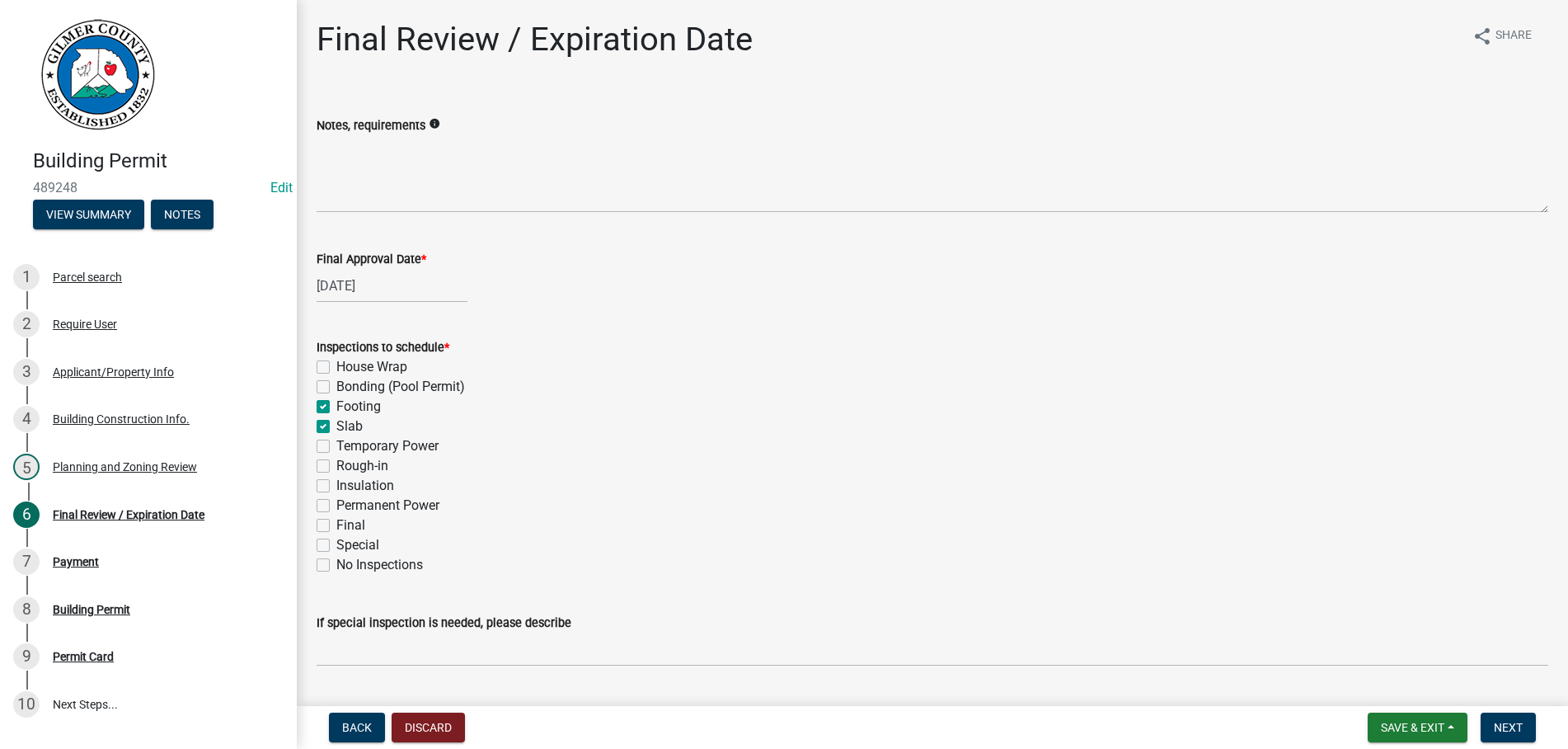
checkbox input "true"
checkbox input "false"
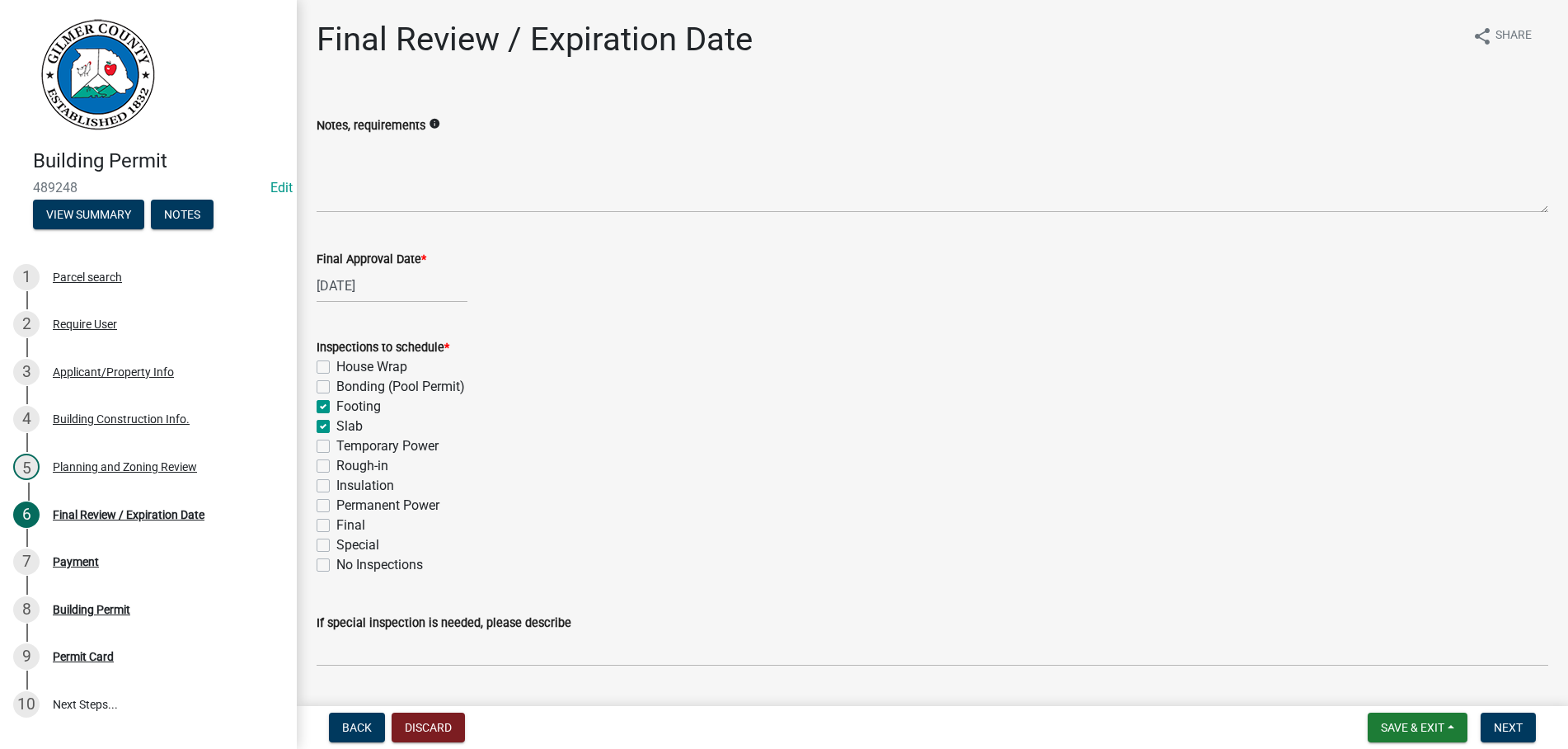
checkbox input "false"
click at [337, 423] on label "Slab" at bounding box center [350, 427] width 26 height 20
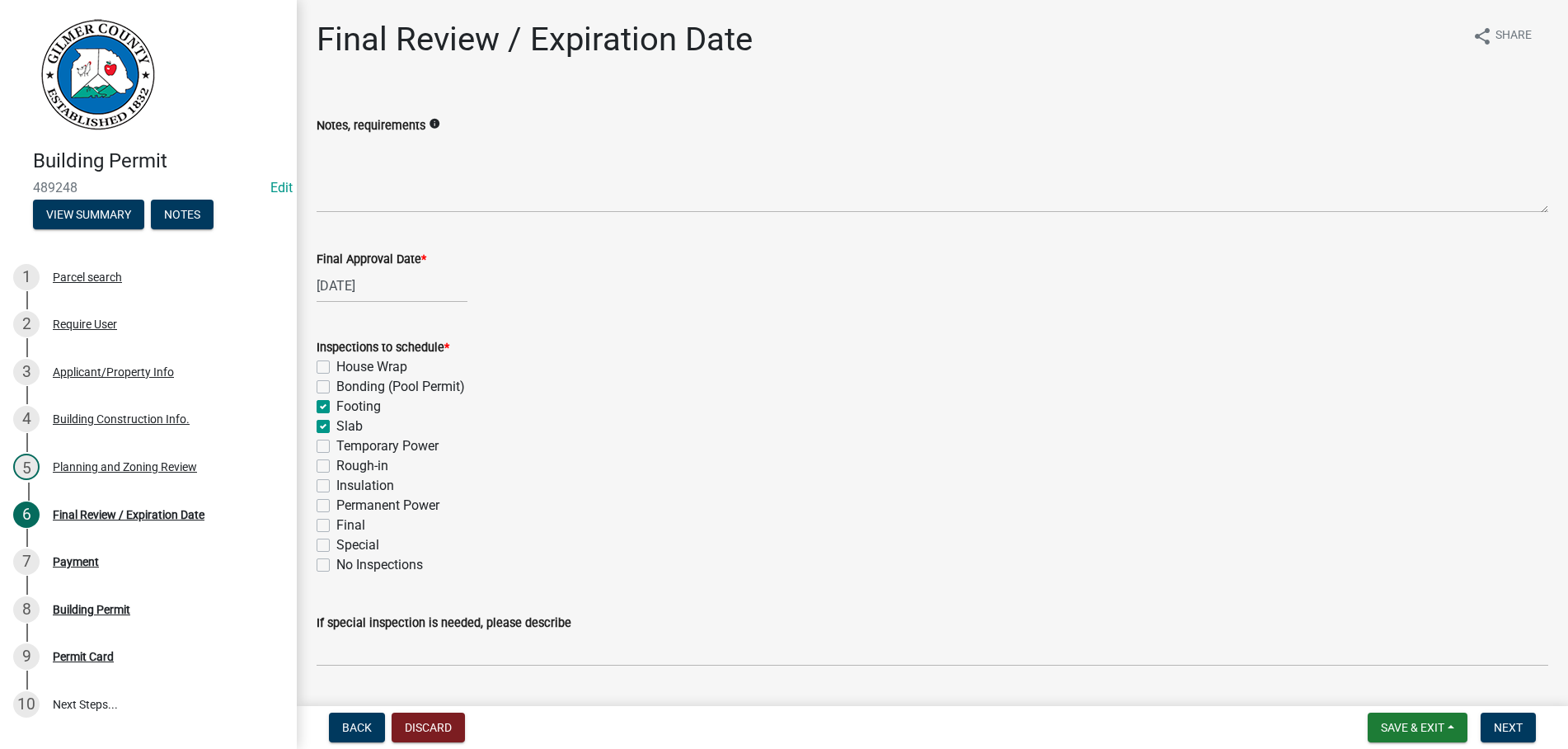
click at [337, 423] on input "Slab" at bounding box center [342, 422] width 11 height 11
checkbox input "false"
checkbox input "true"
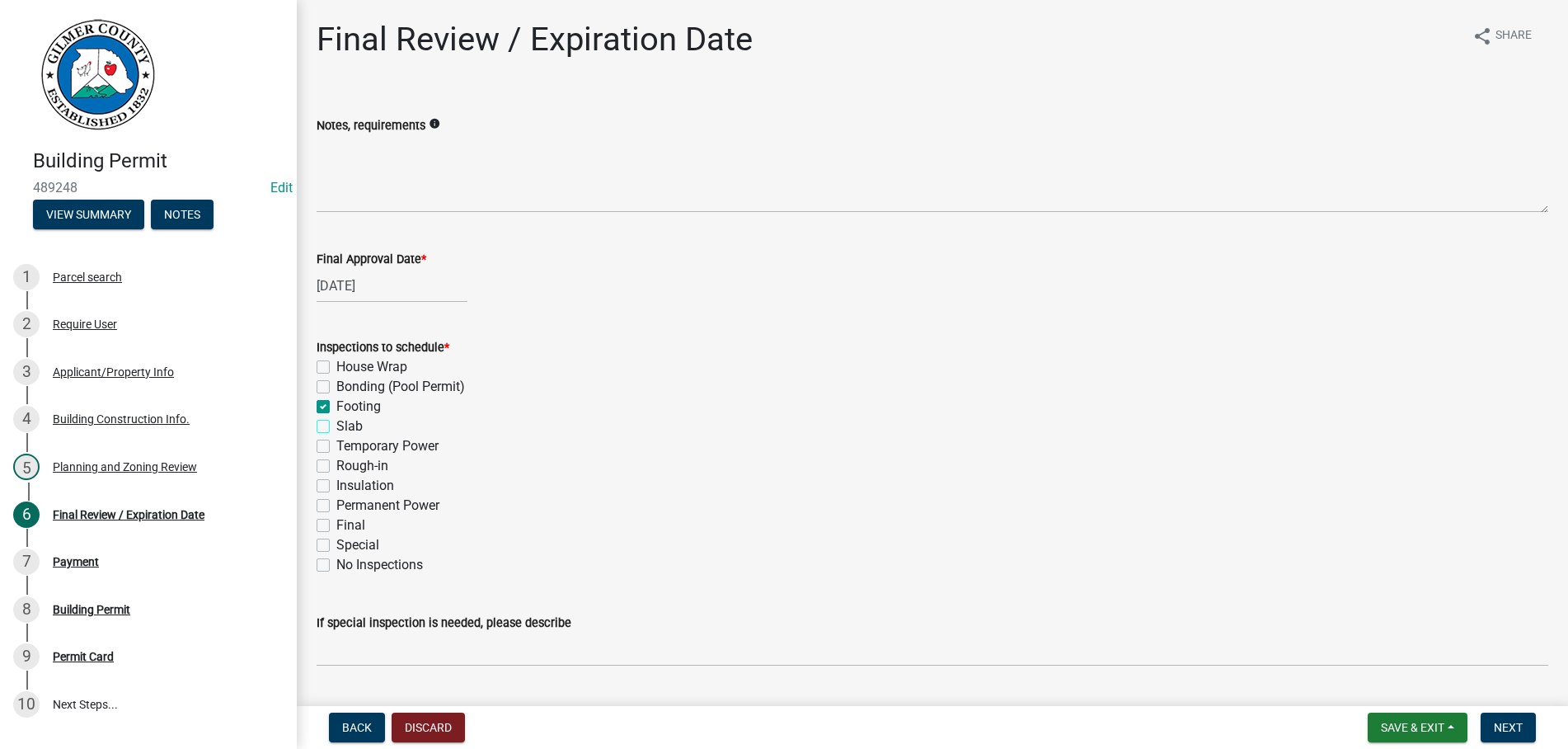
checkbox input "false"
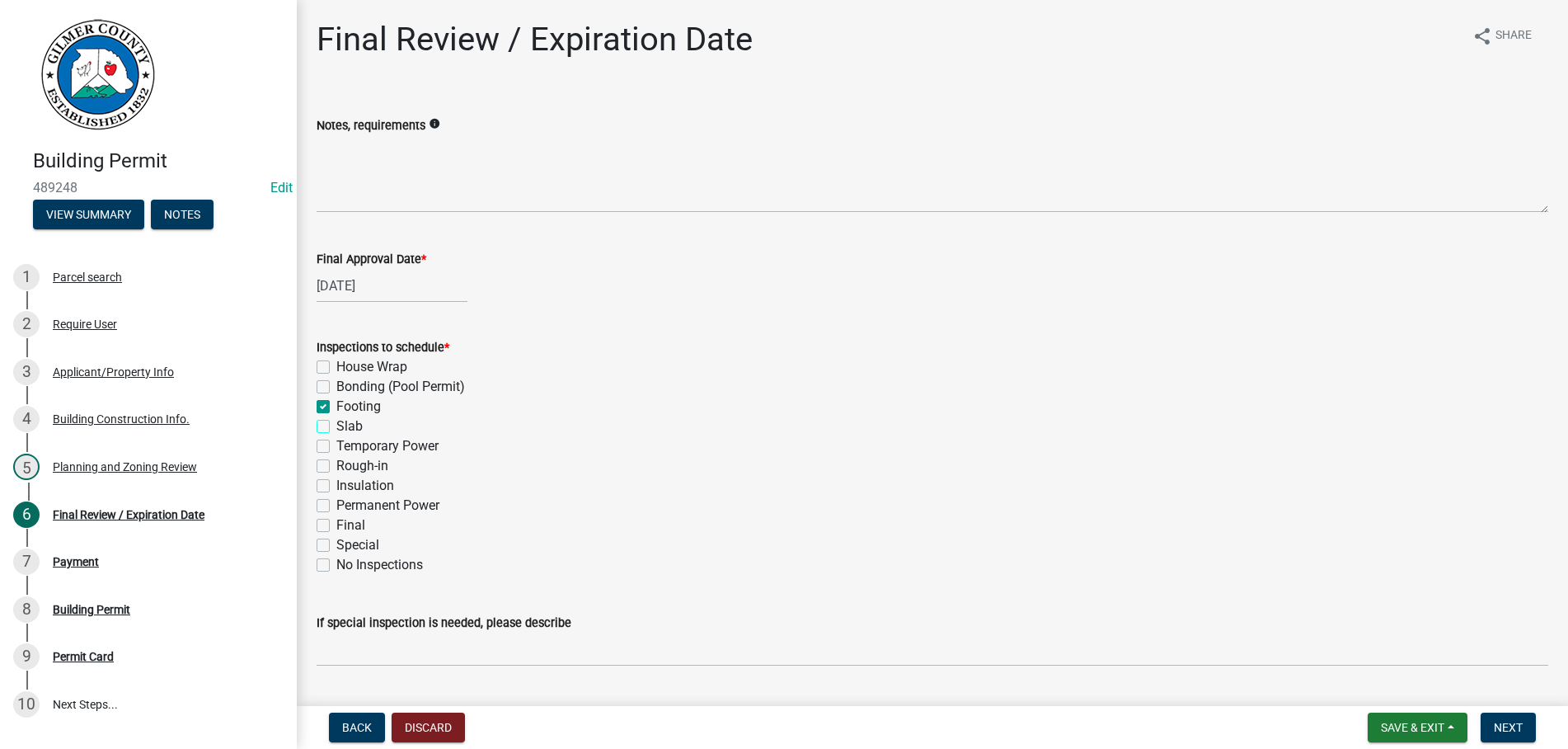
checkbox input "false"
click at [337, 468] on label "Rough-in" at bounding box center [362, 466] width 52 height 20
click at [337, 467] on input "Rough-in" at bounding box center [342, 461] width 11 height 11
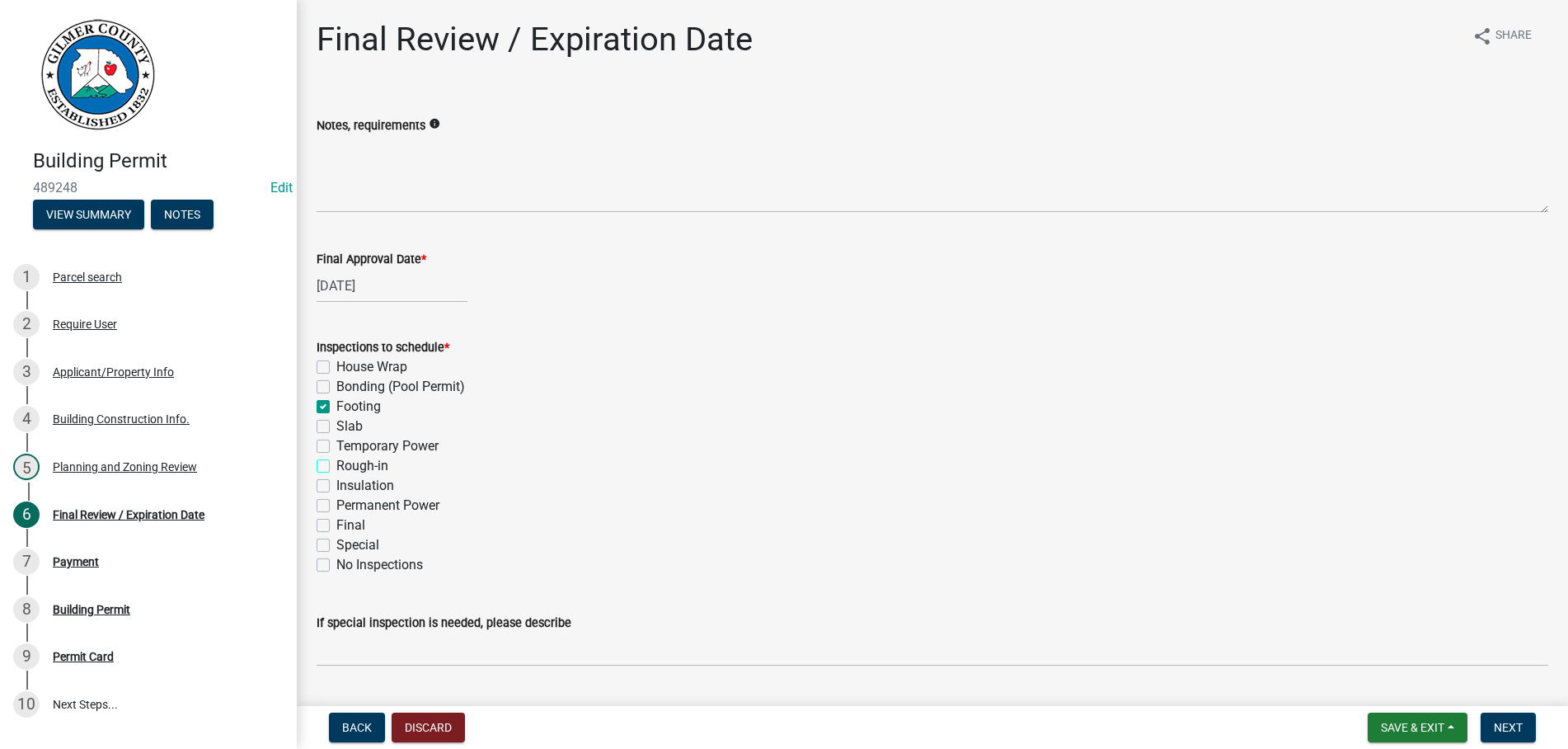
checkbox input "true"
checkbox input "false"
checkbox input "true"
checkbox input "false"
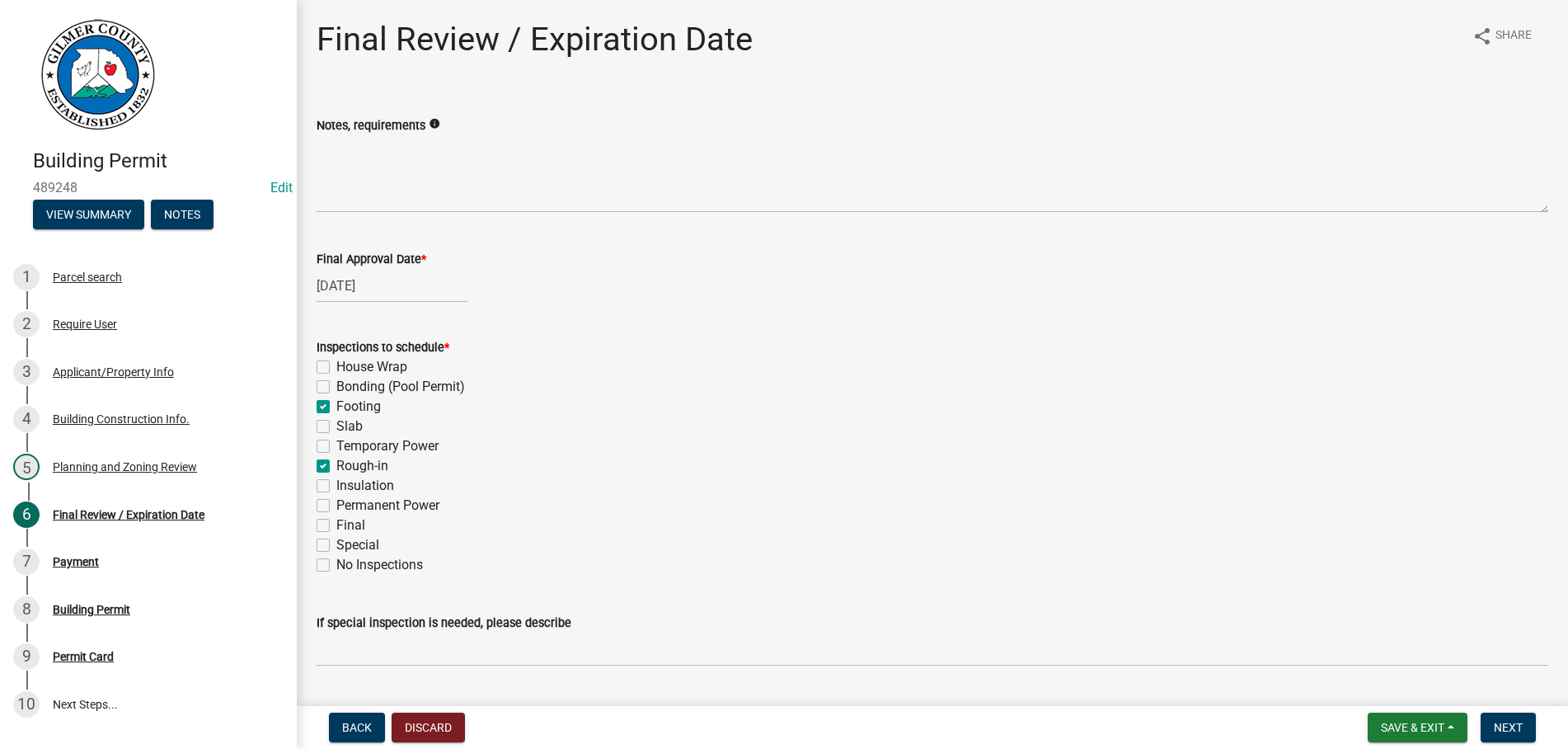
checkbox input "false"
checkbox input "true"
checkbox input "false"
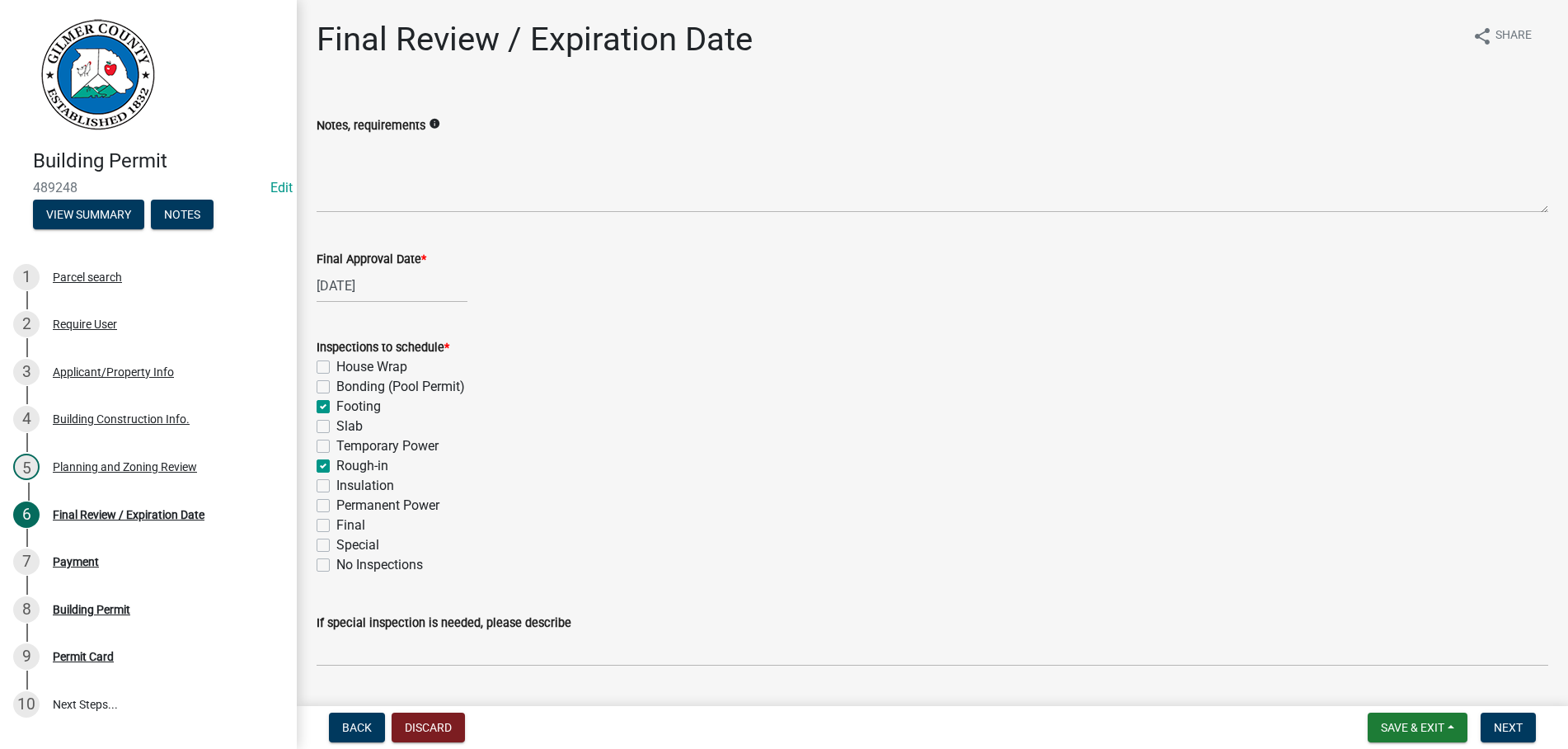
checkbox input "false"
click at [337, 501] on label "Permanent Power" at bounding box center [389, 506] width 103 height 20
click at [337, 501] on input "Permanent Power" at bounding box center [342, 501] width 11 height 11
checkbox input "true"
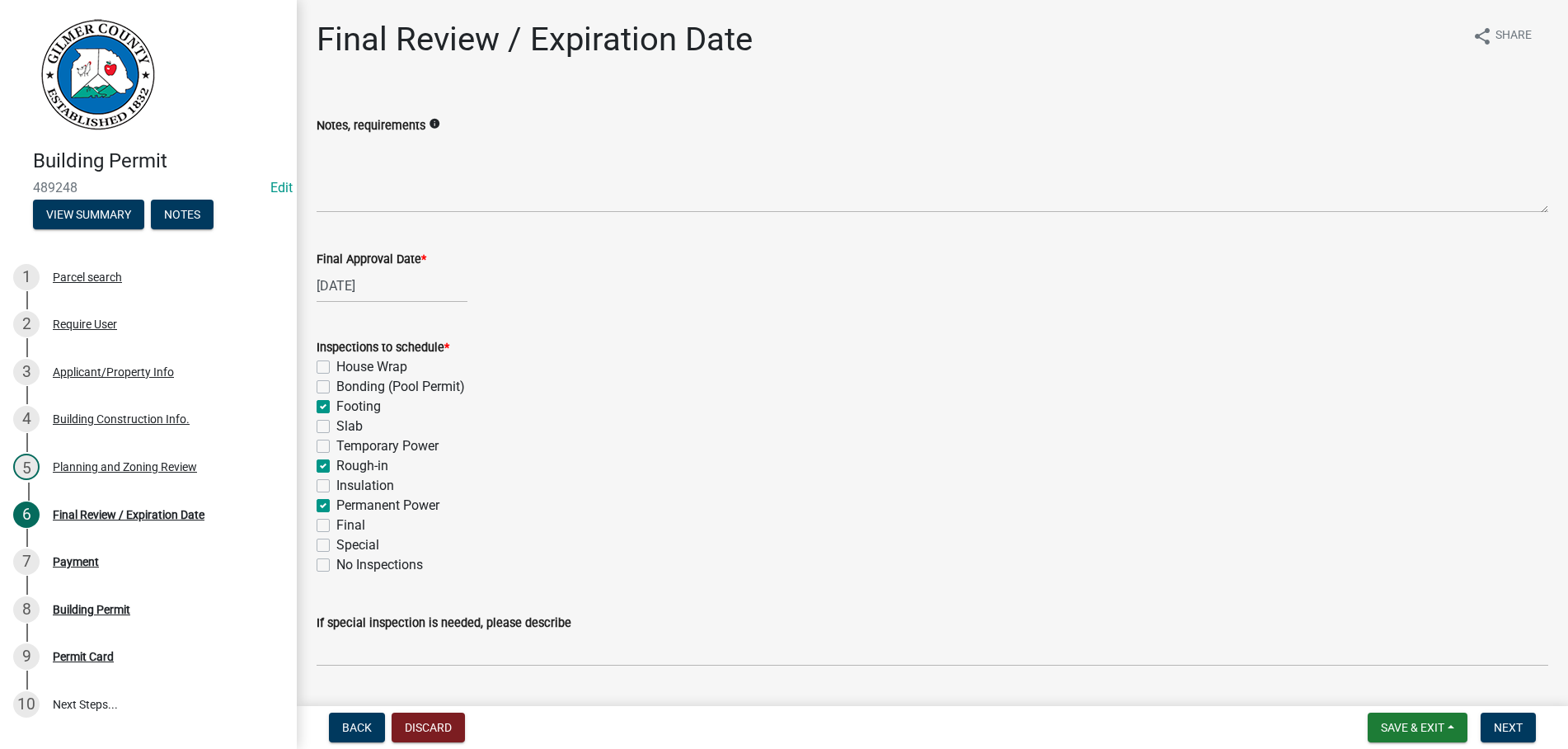
checkbox input "false"
checkbox input "true"
checkbox input "false"
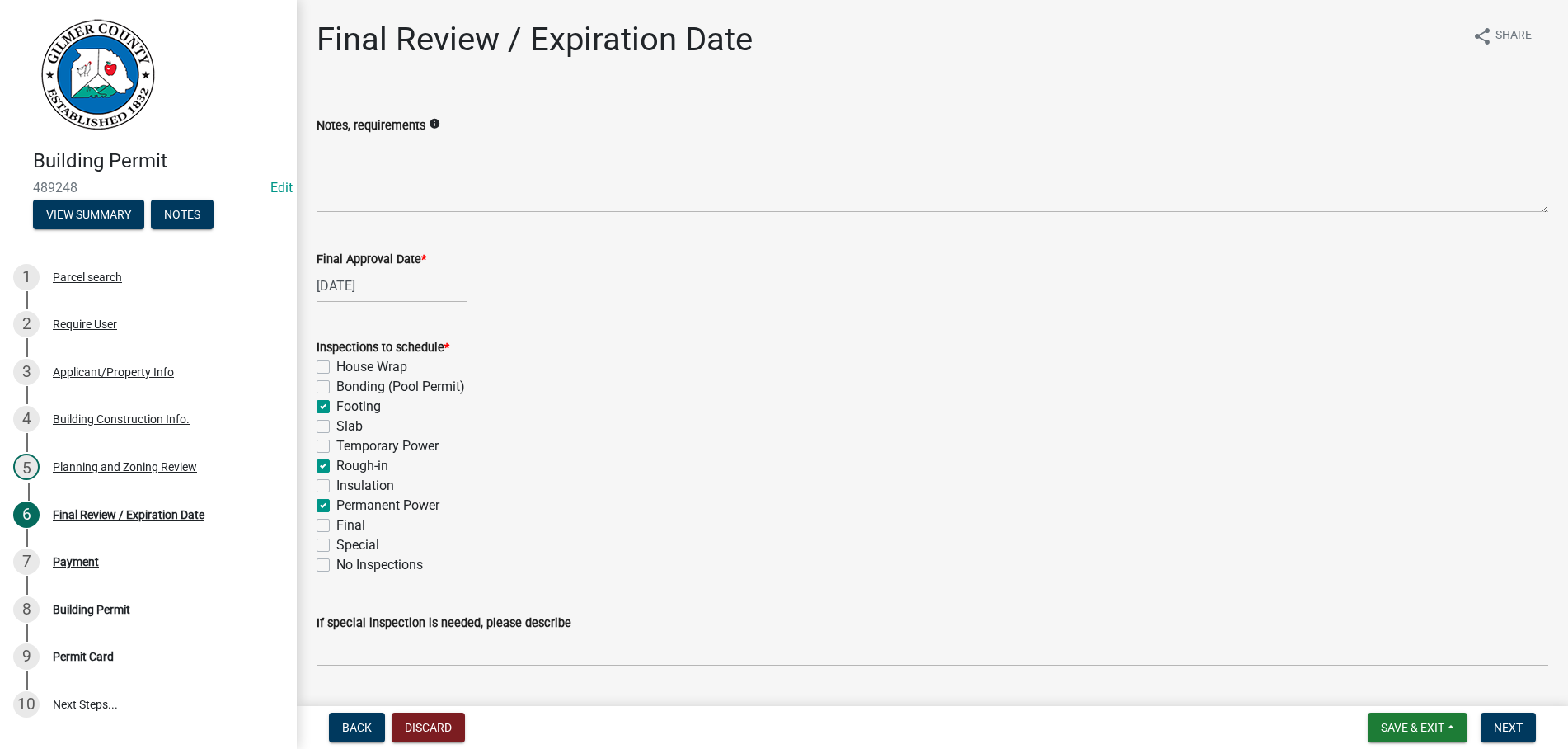
checkbox input "true"
checkbox input "false"
checkbox input "true"
checkbox input "false"
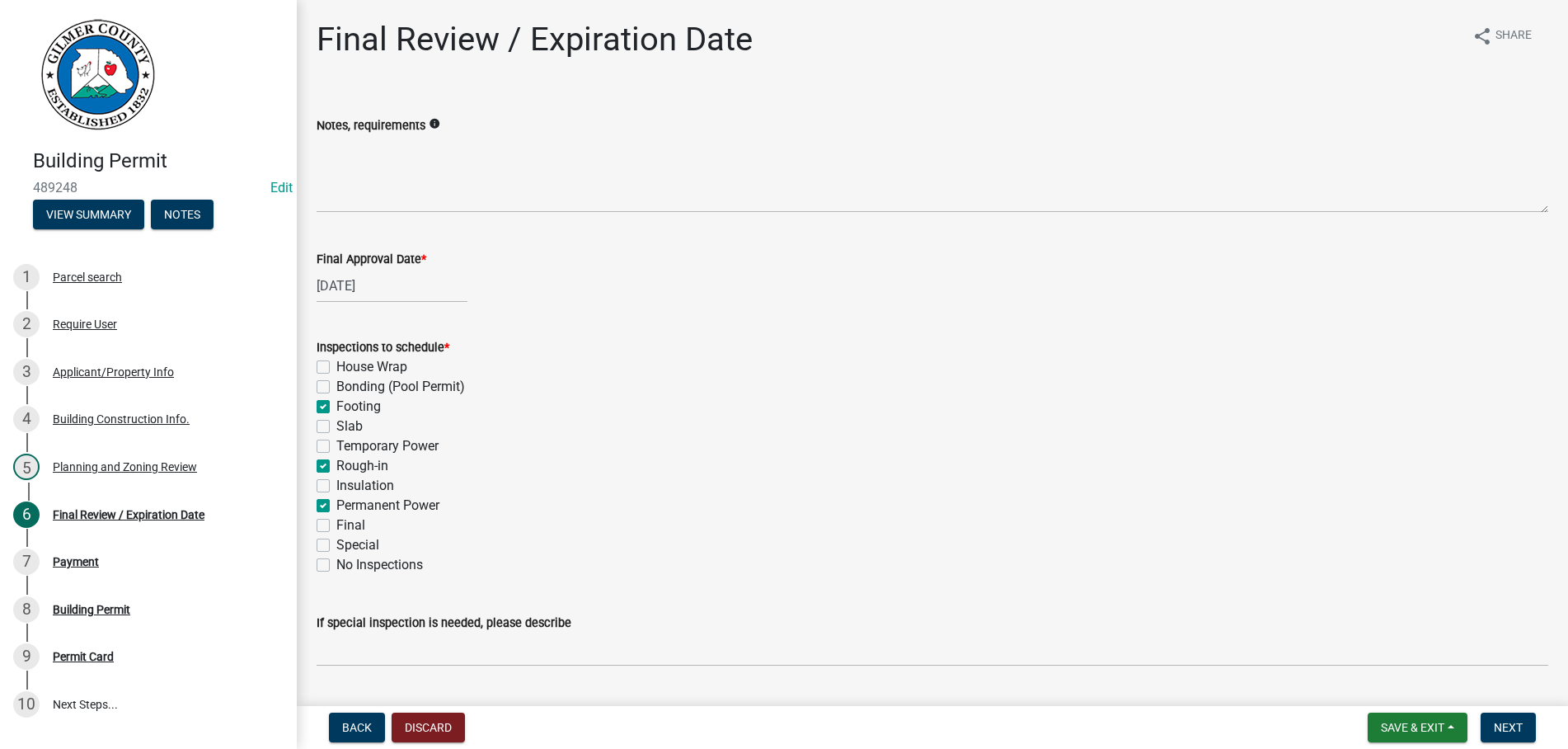
checkbox input "false"
click at [337, 521] on label "Final" at bounding box center [351, 525] width 29 height 20
click at [337, 521] on input "Final" at bounding box center [342, 520] width 11 height 11
checkbox input "true"
checkbox input "false"
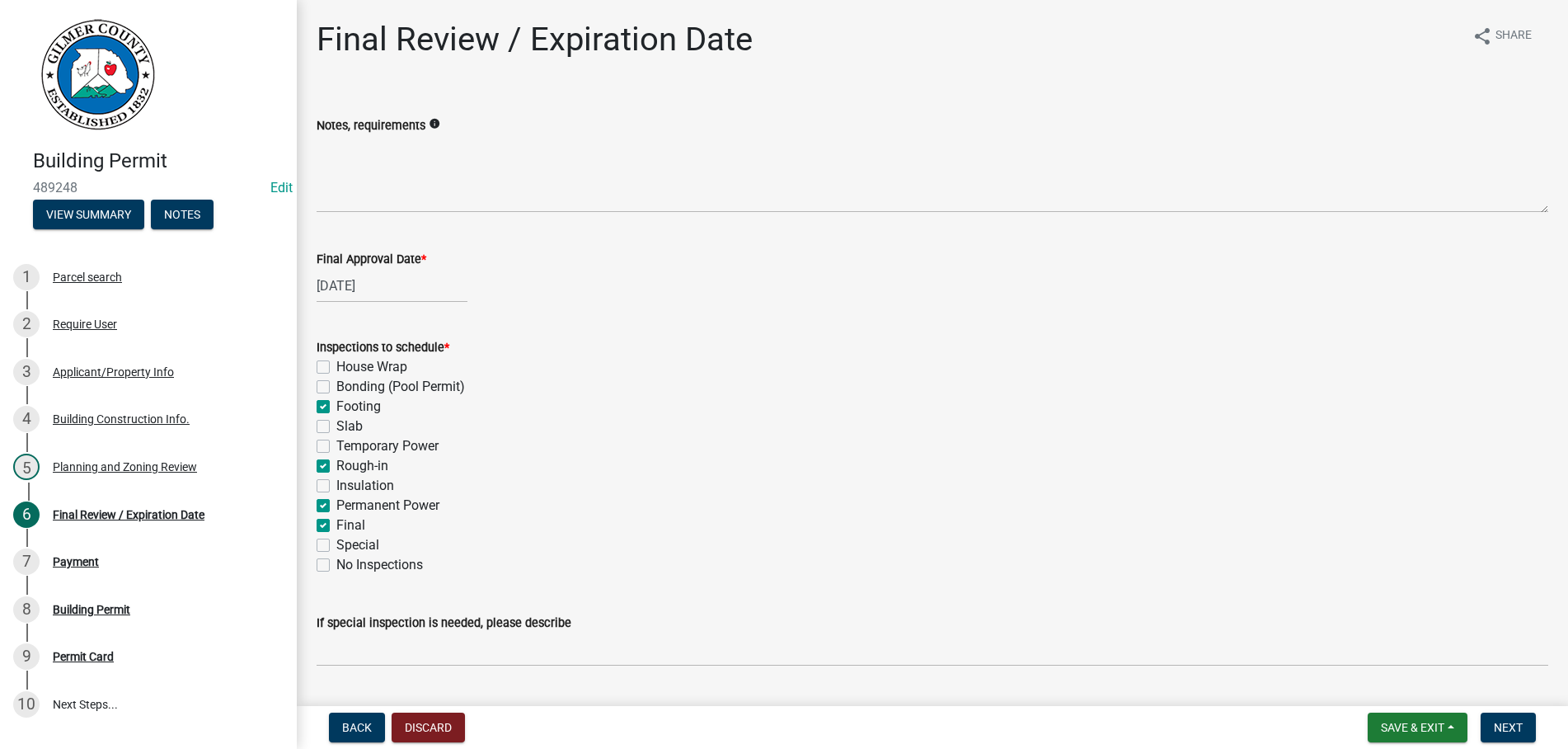
checkbox input "false"
checkbox input "true"
checkbox input "false"
checkbox input "true"
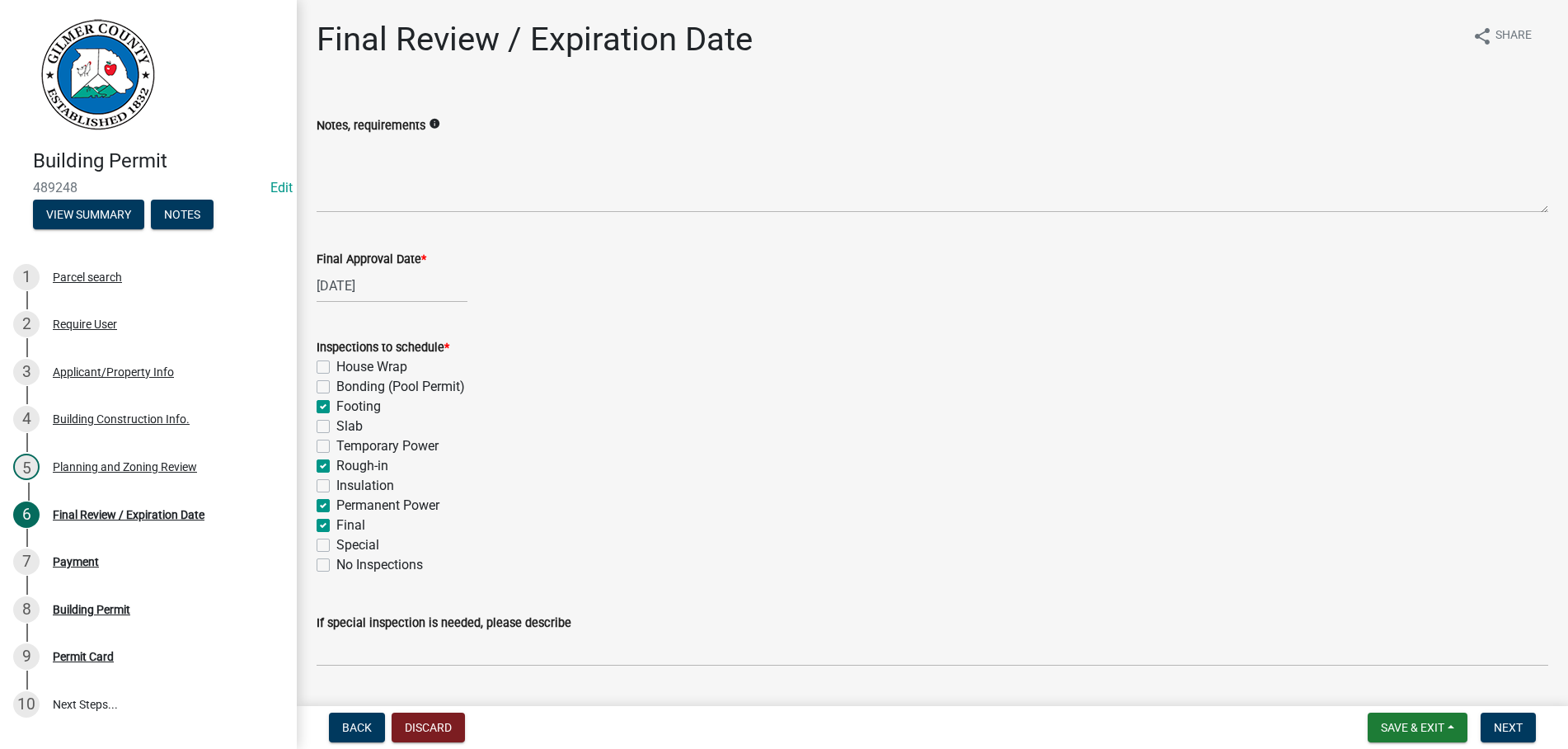
checkbox input "false"
checkbox input "true"
checkbox input "false"
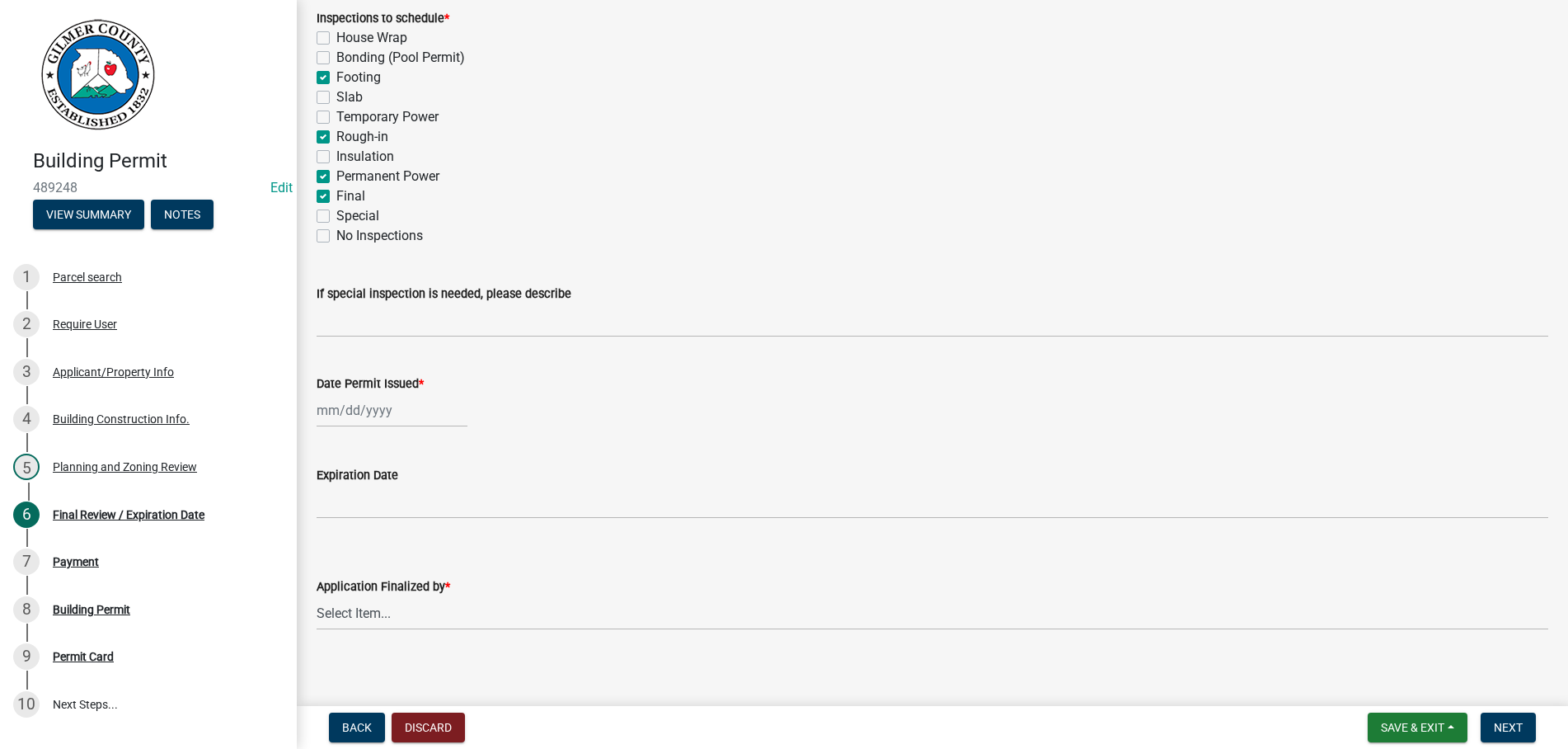
scroll to position [339, 0]
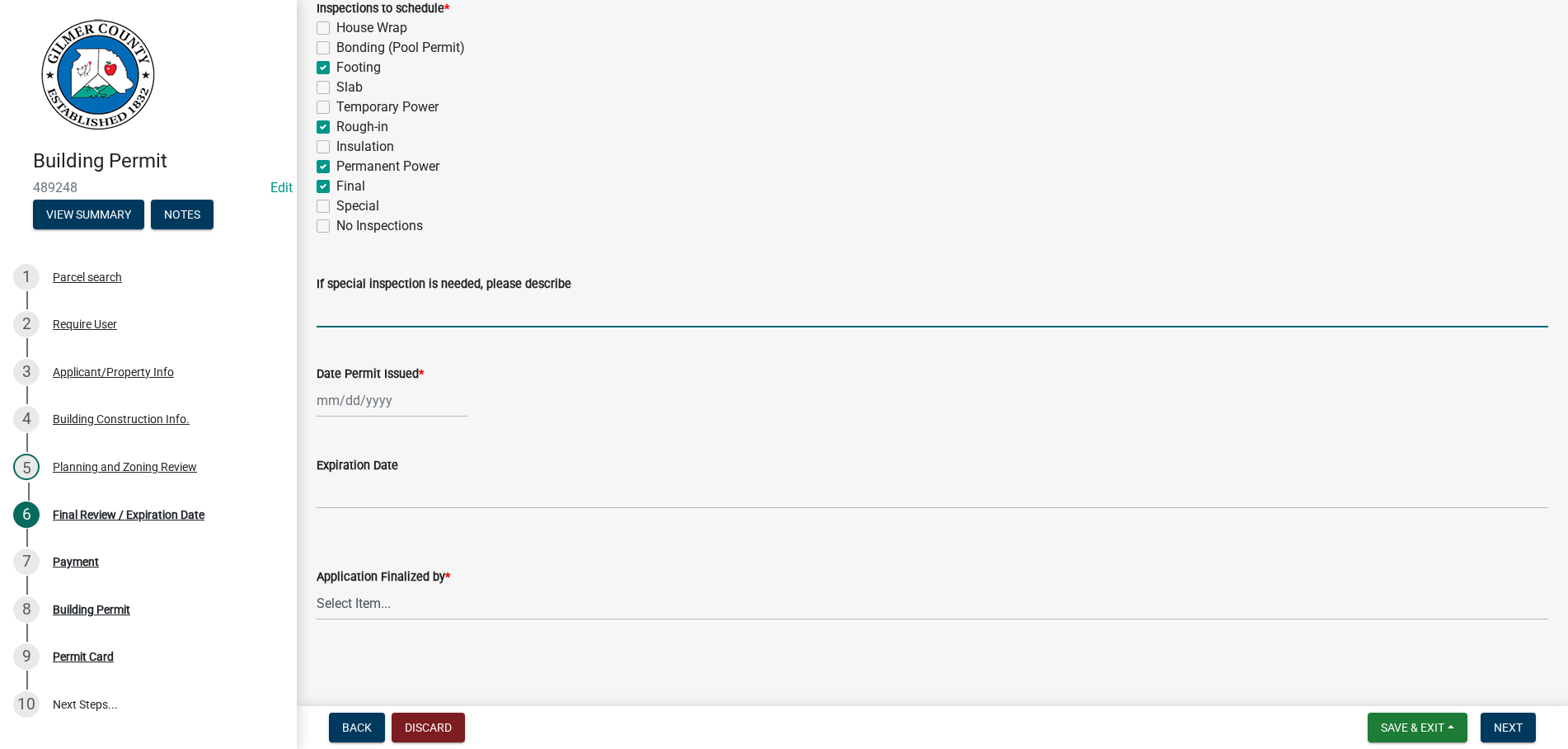
select select "10"
select select "2025"
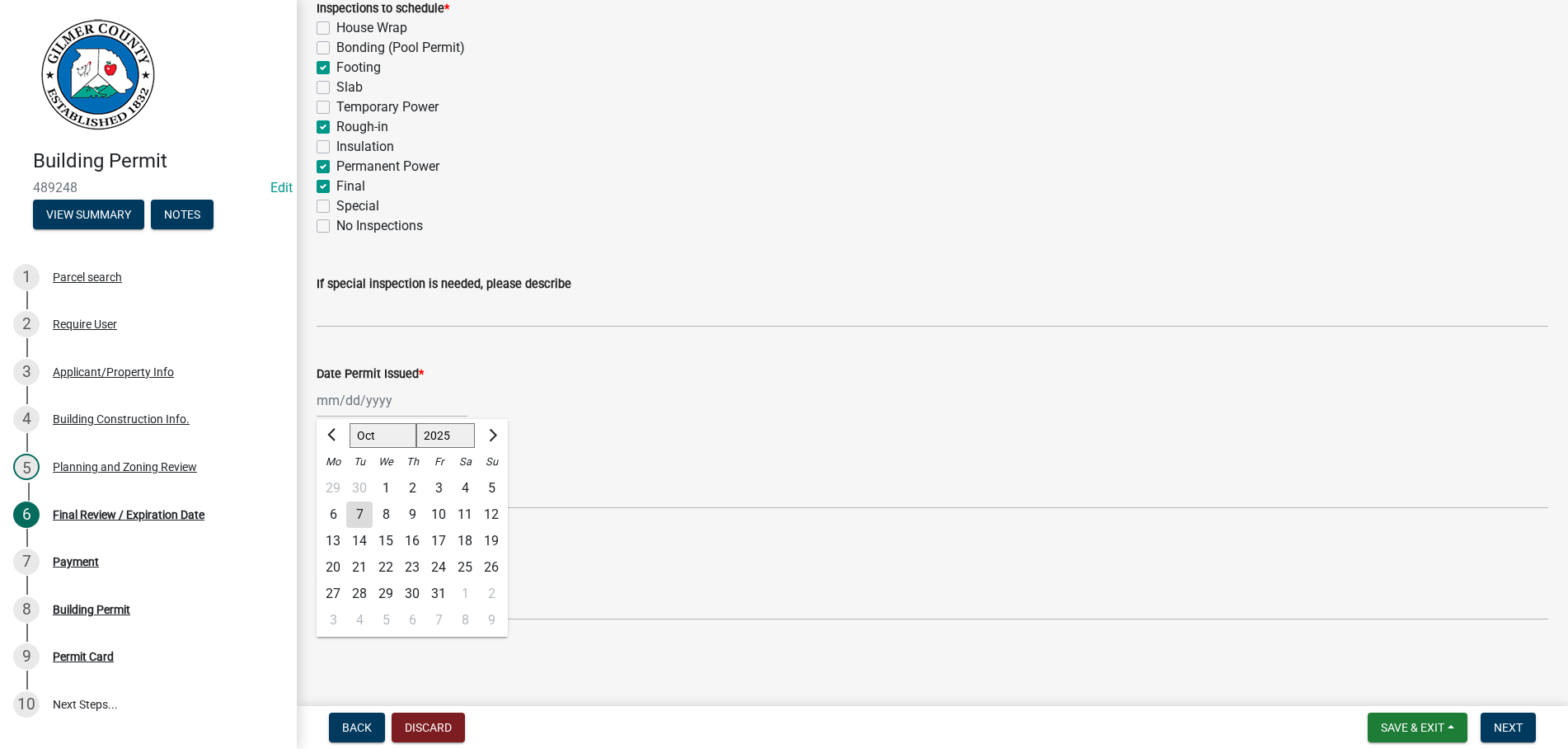
type input "[DATE]"
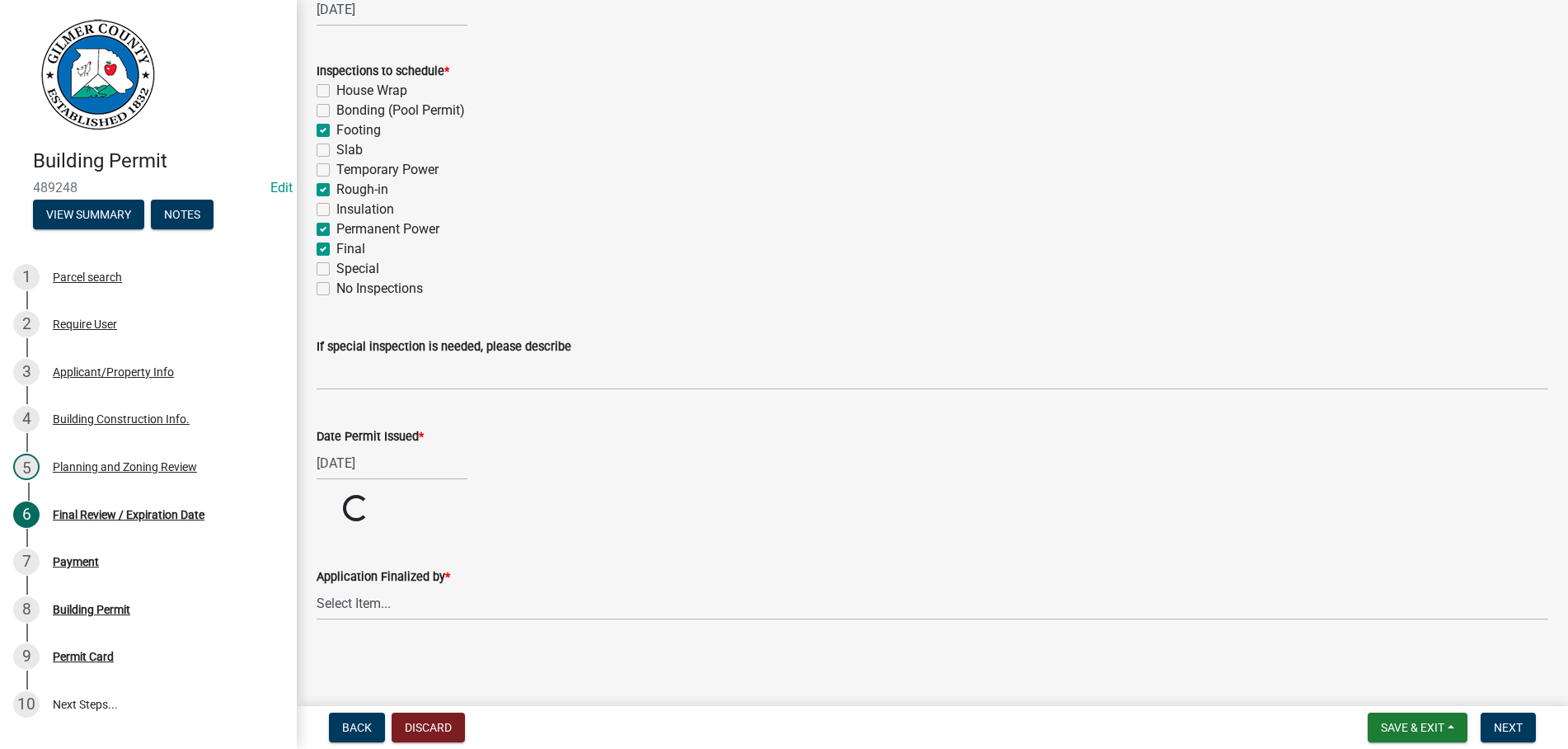
scroll to position [276, 0]
select select "b44f7338-8171-40f4-83dd-b8ba3065c966"
click at [1507, 724] on span "Next" at bounding box center [1508, 728] width 29 height 14
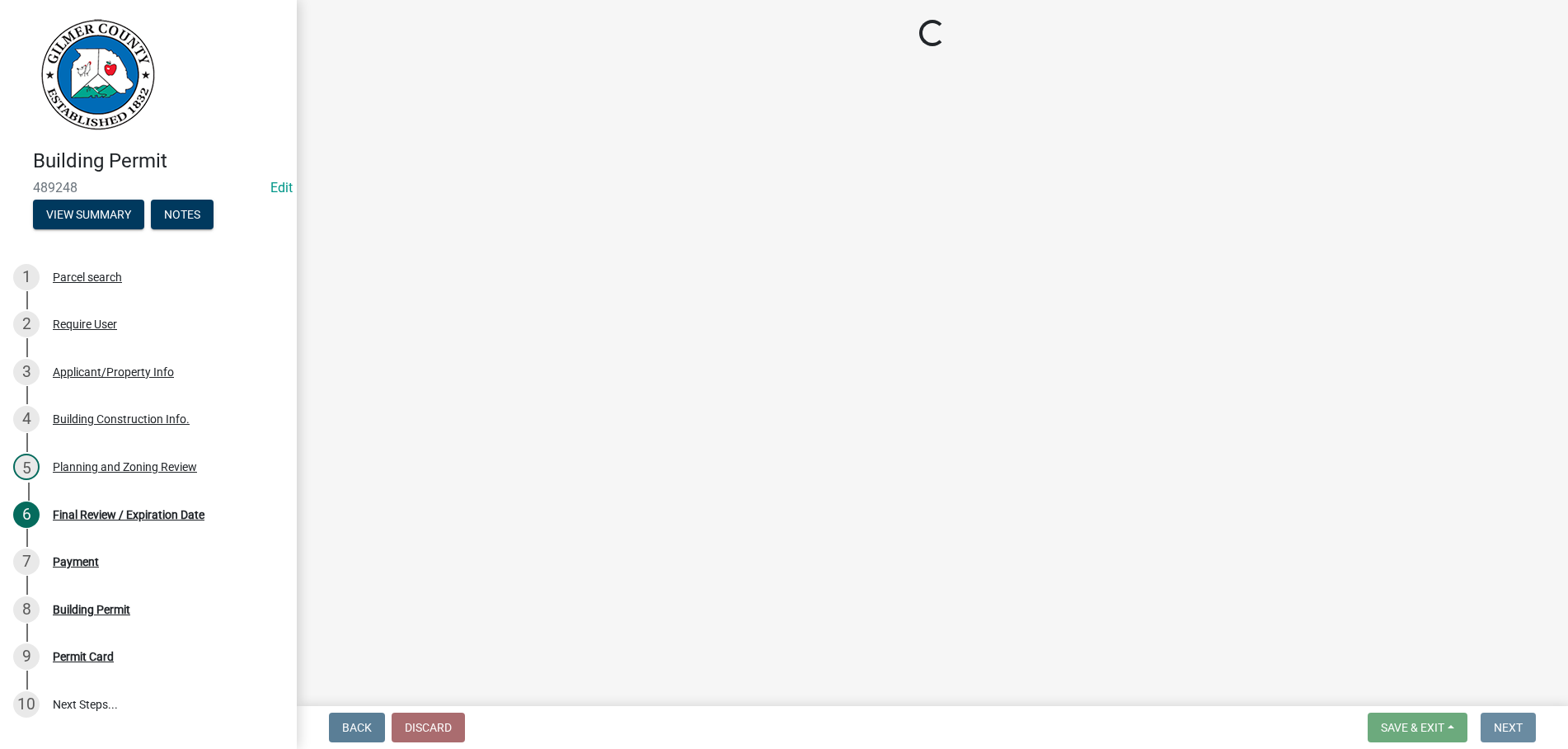
scroll to position [0, 0]
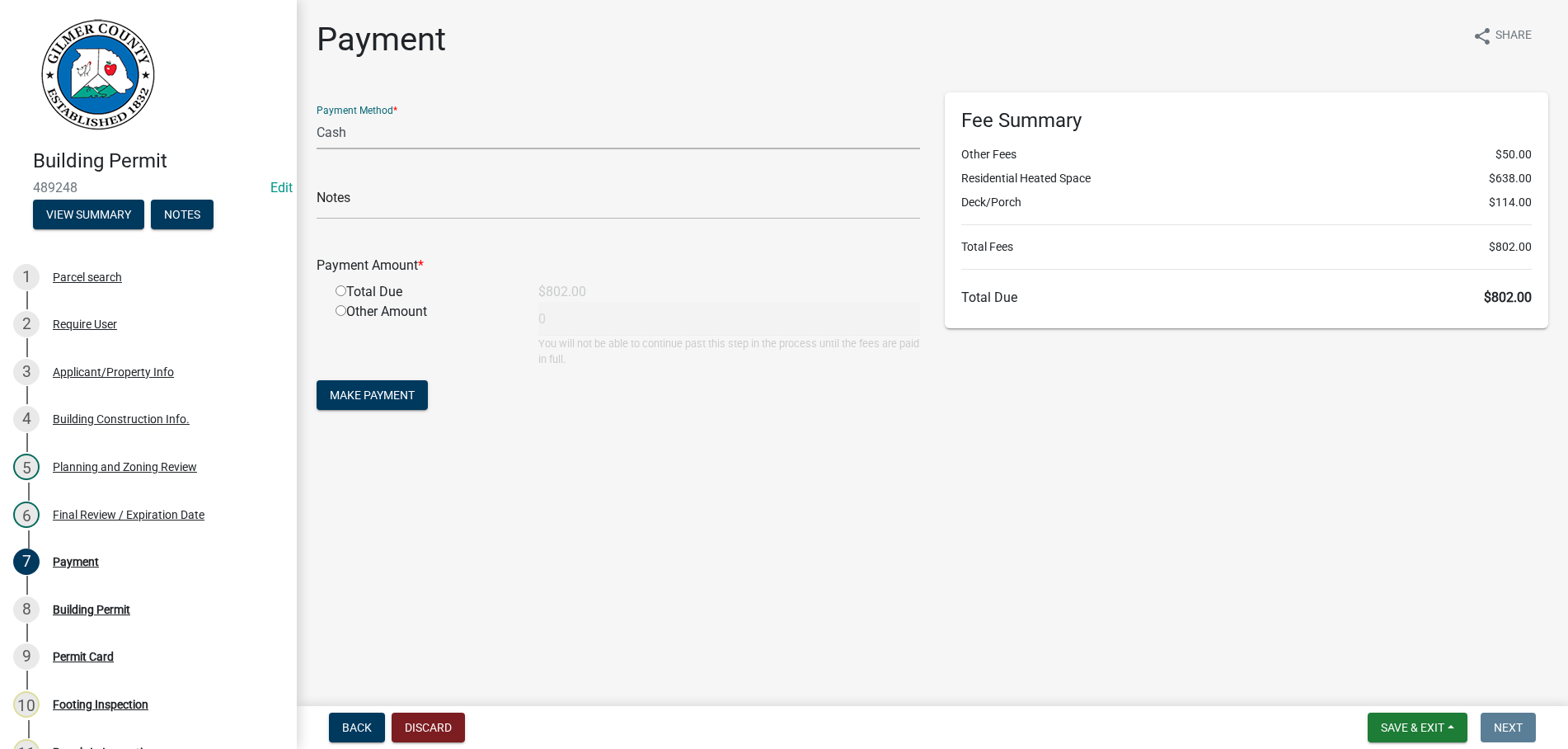
click at [316, 115] on select "Credit Card POS Check Cash" at bounding box center [618, 132] width 603 height 34
select select "1: 0"
click option "Check" at bounding box center [0, 0] width 0 height 0
click at [437, 202] on input "text" at bounding box center [618, 202] width 603 height 34
type input "1538"
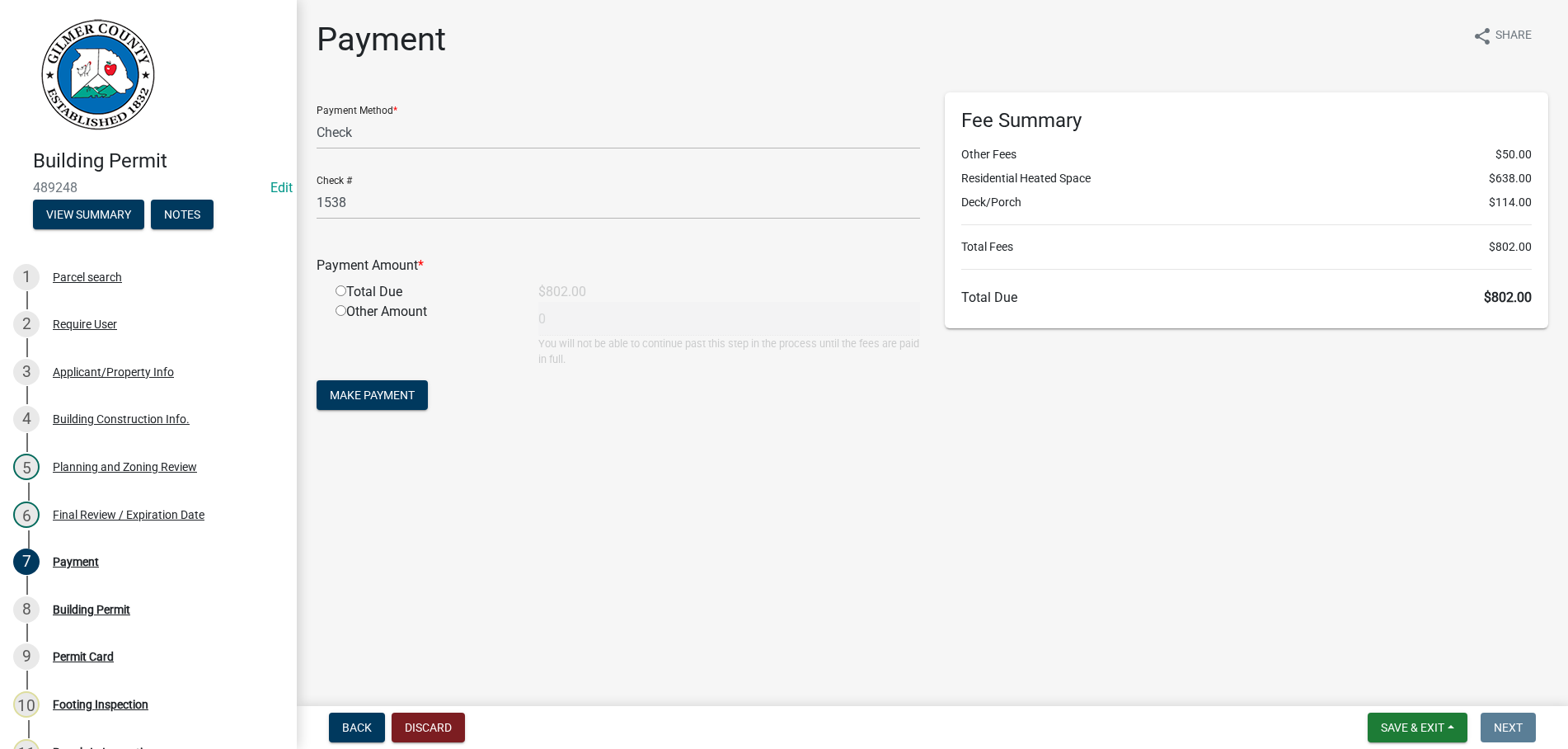
click at [336, 285] on input "radio" at bounding box center [341, 290] width 11 height 11
radio input "true"
type input "802"
click at [316, 380] on button "Make Payment" at bounding box center [372, 395] width 111 height 29
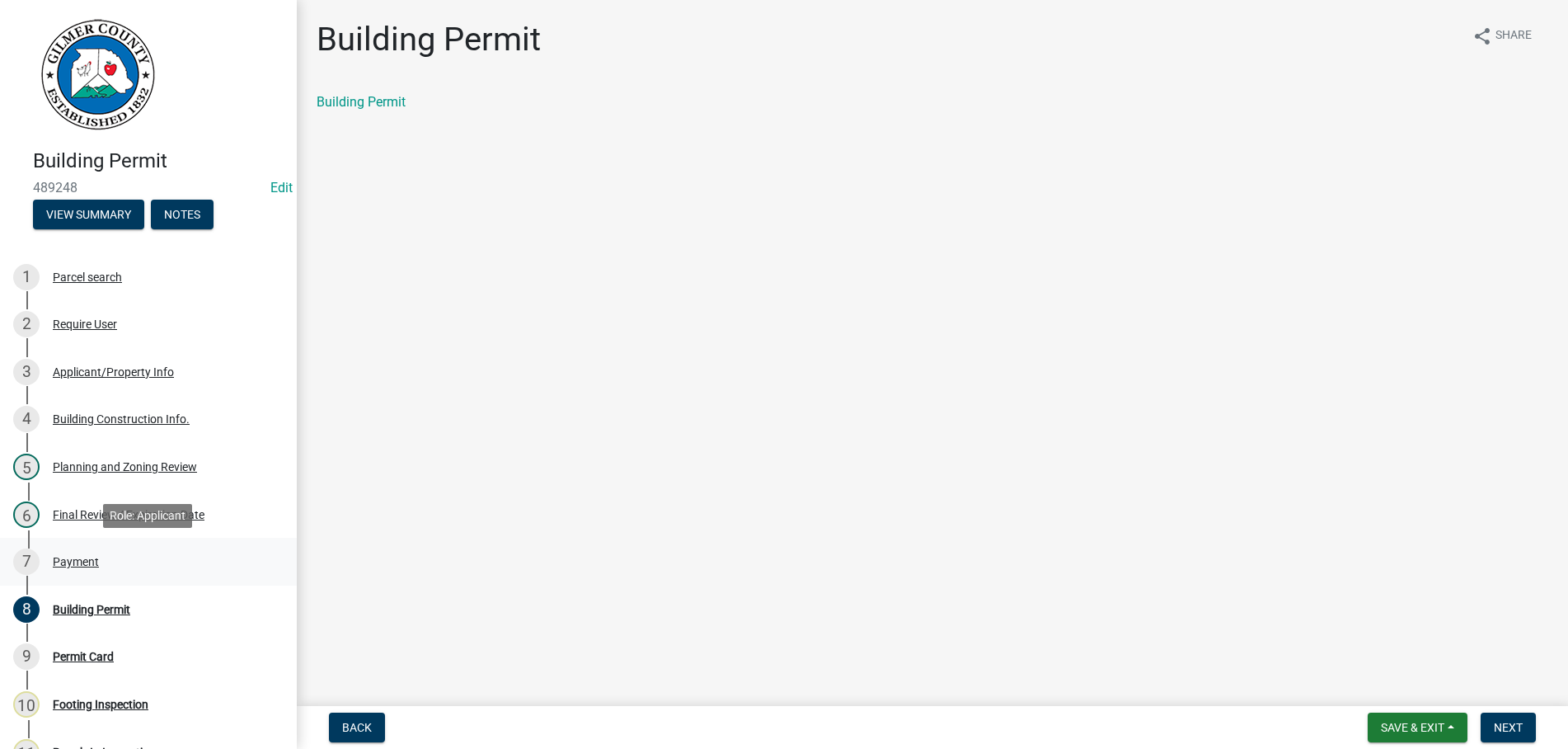
click at [76, 555] on div "7 Payment" at bounding box center [143, 562] width 258 height 26
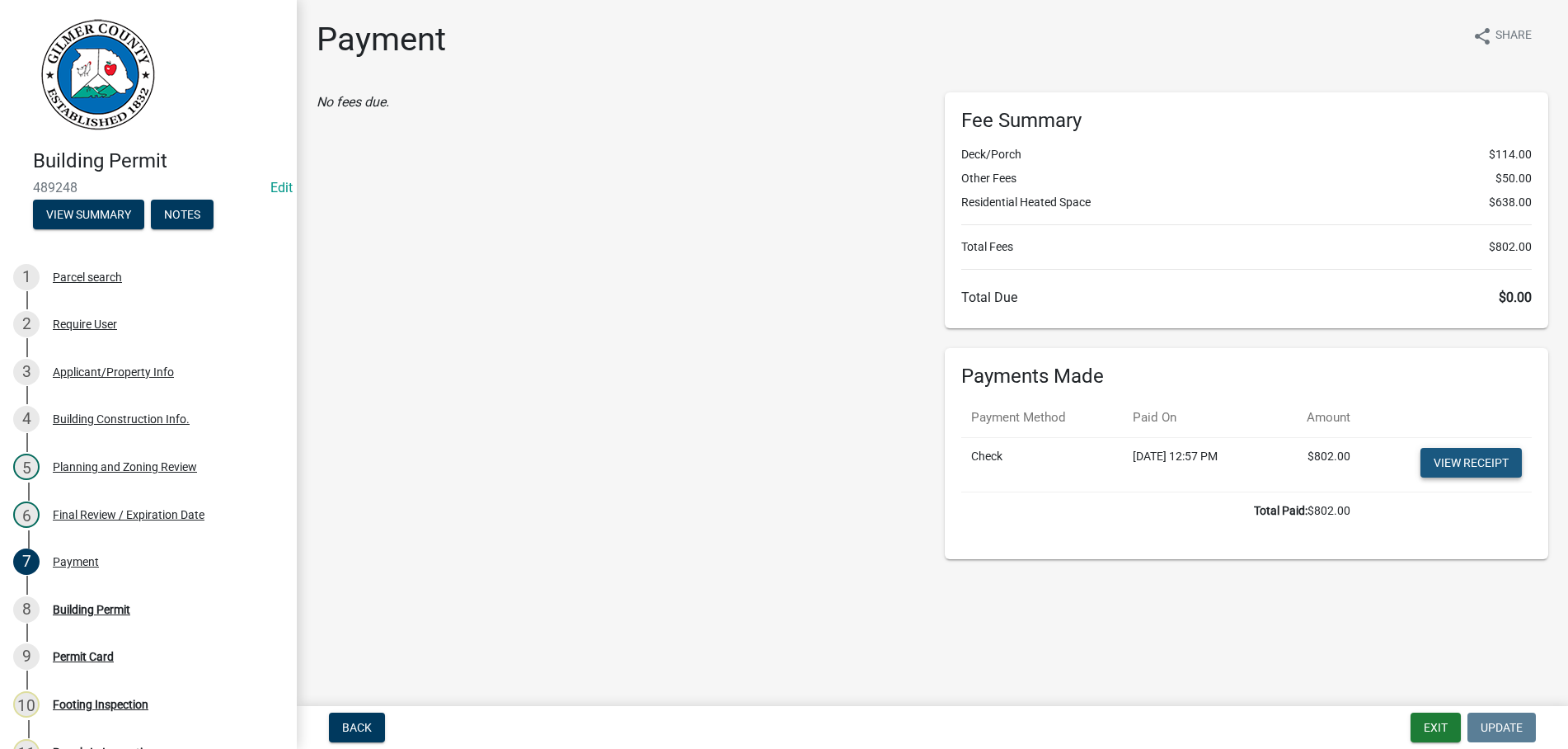
click at [1466, 457] on link "View receipt" at bounding box center [1471, 463] width 102 height 29
click at [101, 606] on div "Building Permit" at bounding box center [91, 609] width 77 height 12
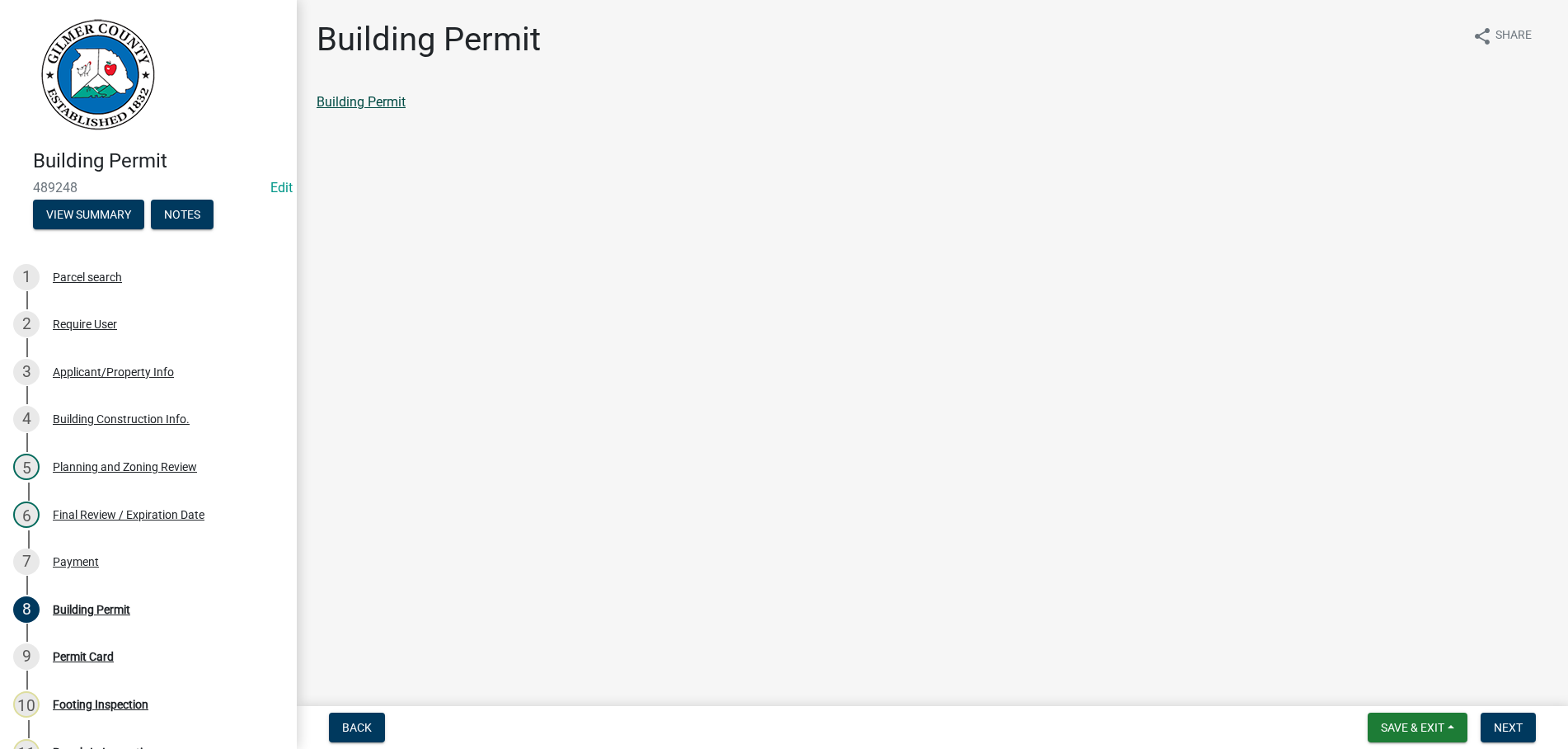
click at [390, 107] on link "Building Permit" at bounding box center [360, 102] width 89 height 16
click at [1517, 724] on span "Next" at bounding box center [1508, 728] width 29 height 14
click at [351, 99] on link "Permit Card" at bounding box center [351, 102] width 68 height 16
click at [1507, 721] on span "Next" at bounding box center [1508, 728] width 29 height 14
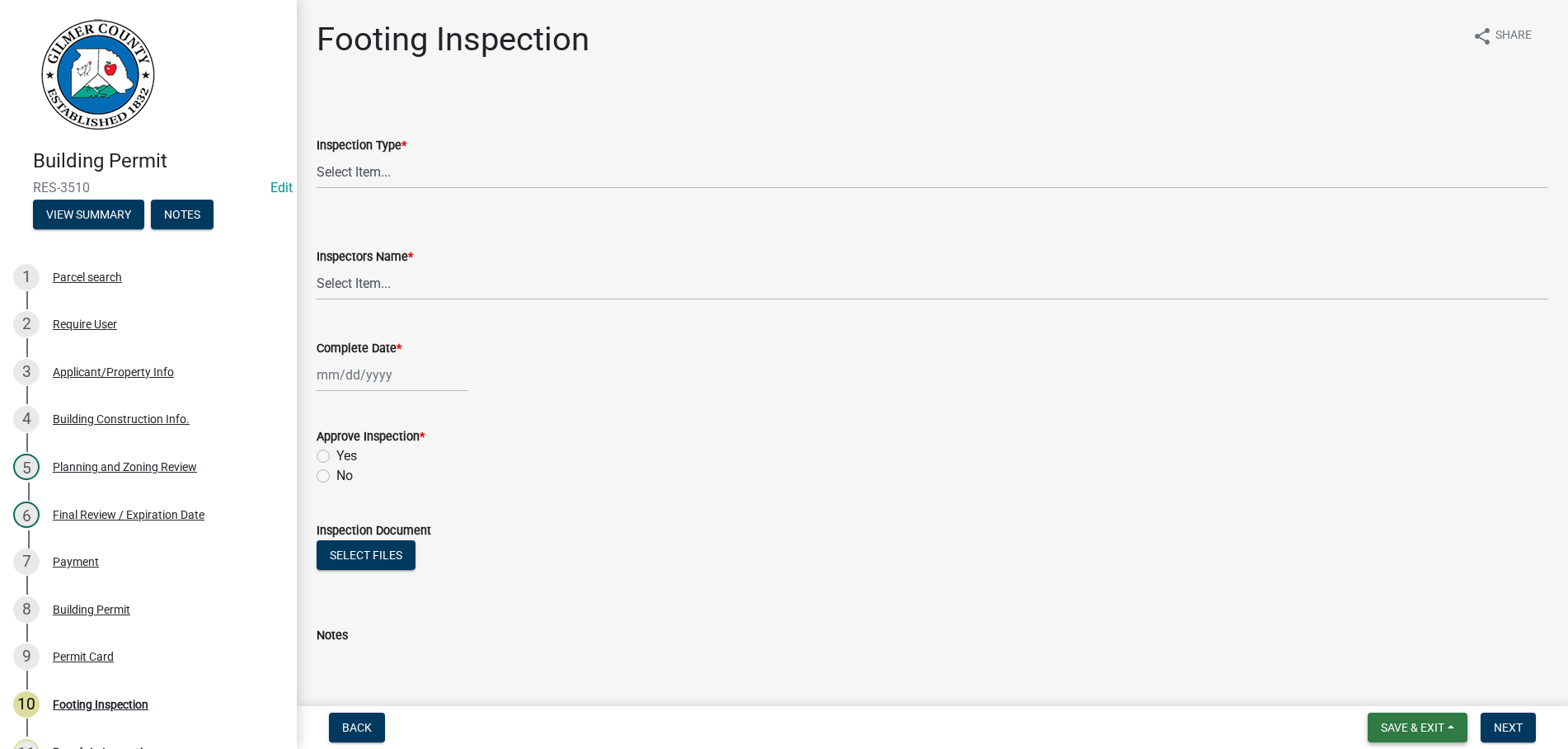
click at [1431, 732] on span "Save & Exit" at bounding box center [1413, 728] width 63 height 14
click at [1403, 684] on button "Save & Exit" at bounding box center [1401, 685] width 132 height 40
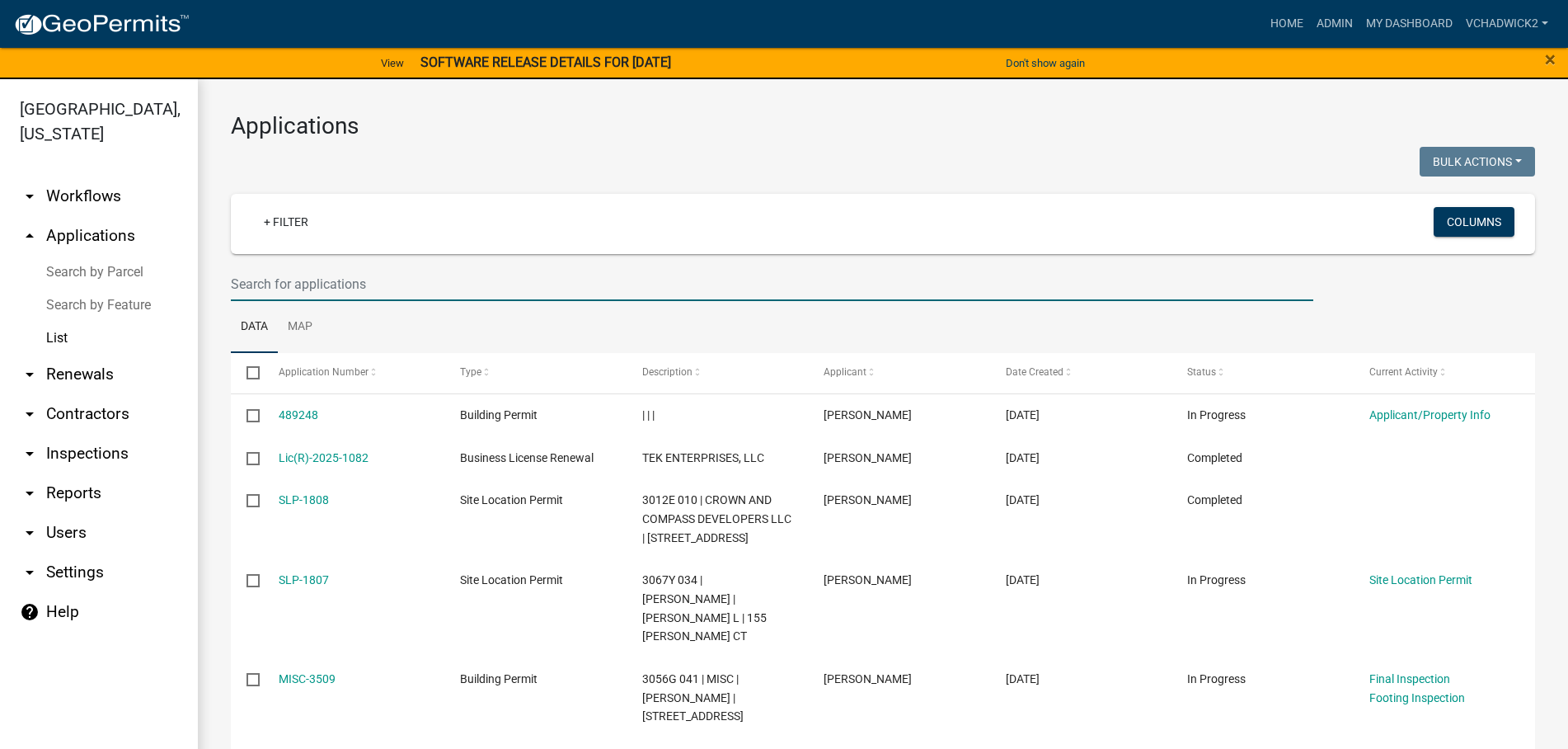
click at [310, 273] on input "text" at bounding box center [771, 284] width 1083 height 34
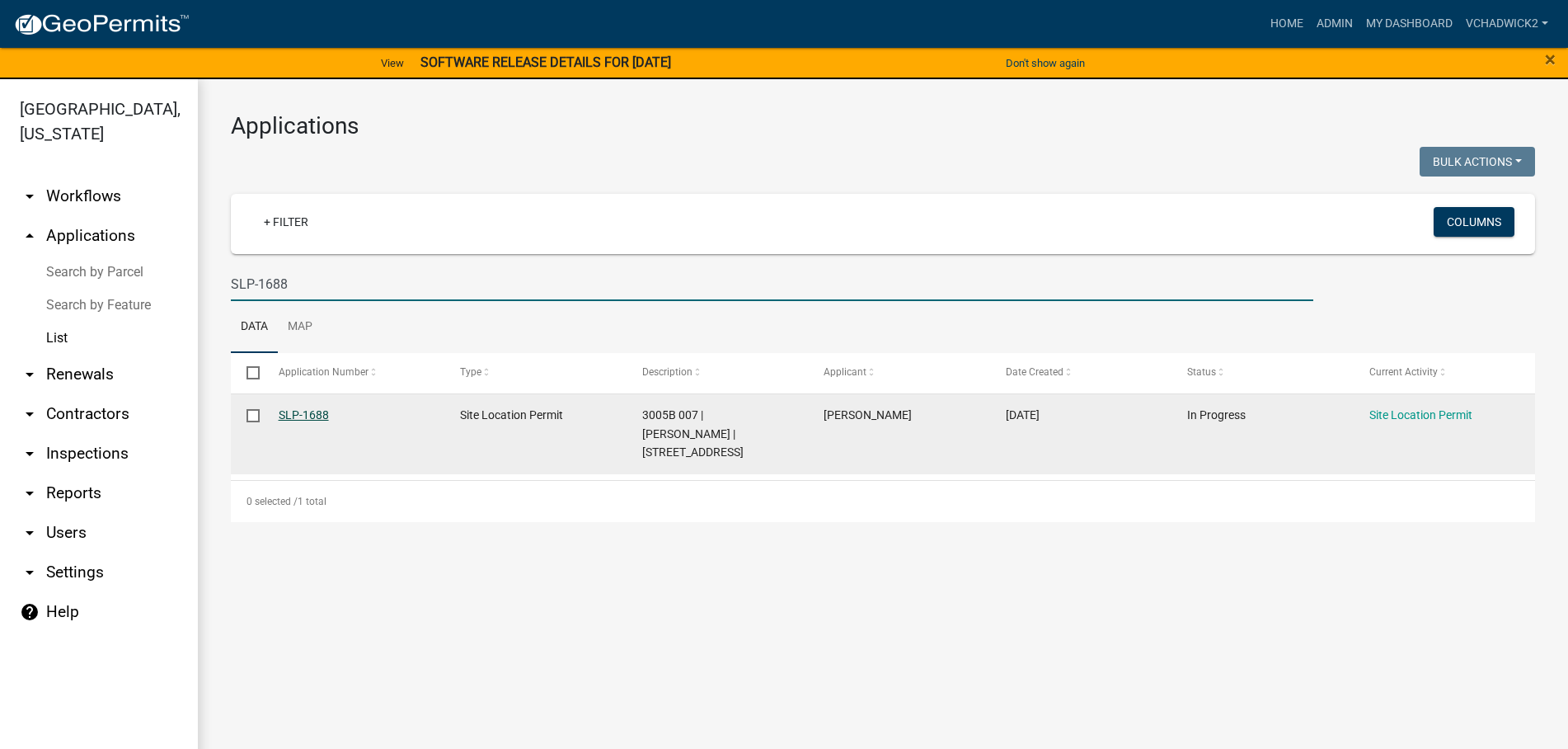
type input "SLP-1688"
click at [291, 413] on link "SLP-1688" at bounding box center [304, 415] width 51 height 14
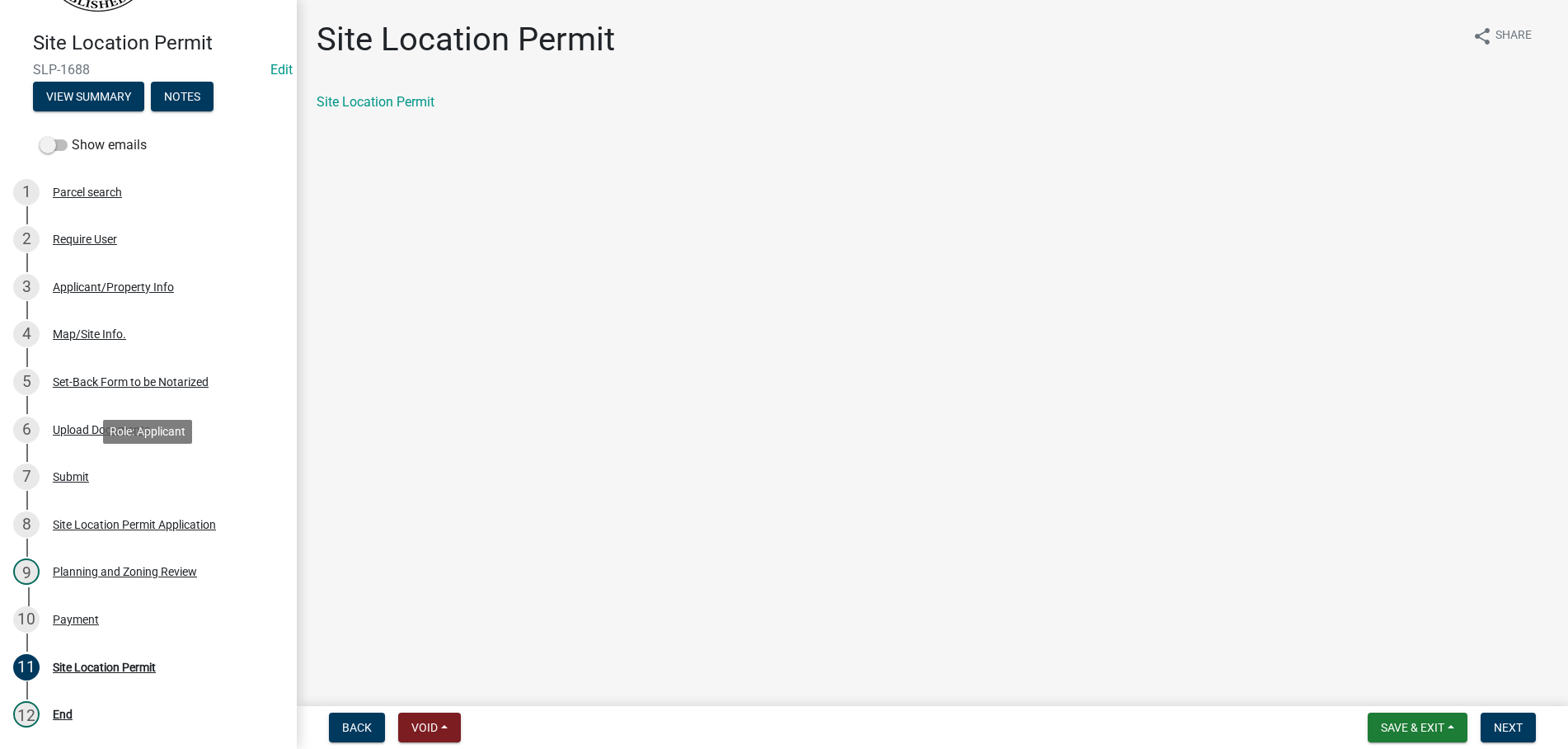
scroll to position [168, 0]
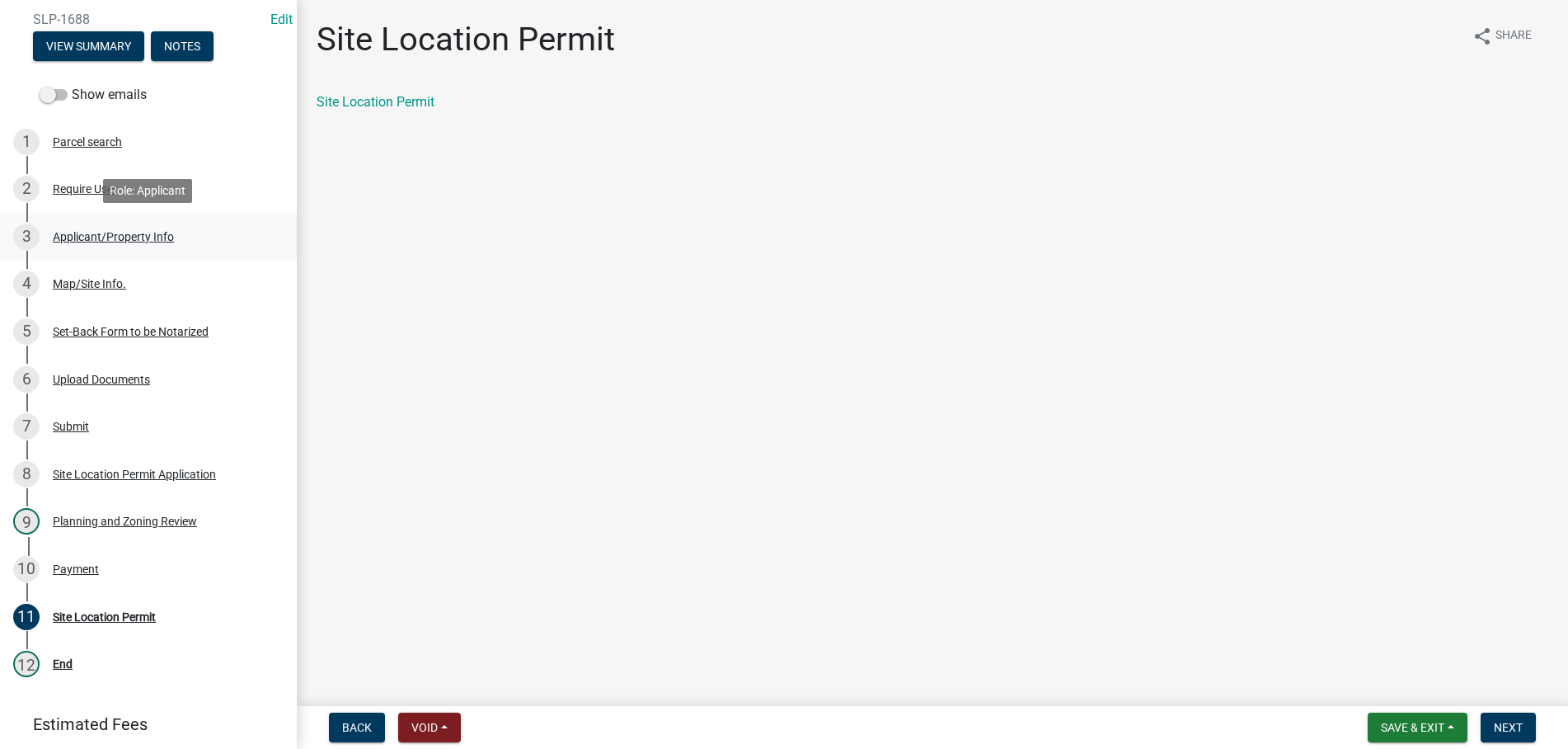
click at [88, 231] on div "Applicant/Property Info" at bounding box center [113, 236] width 121 height 12
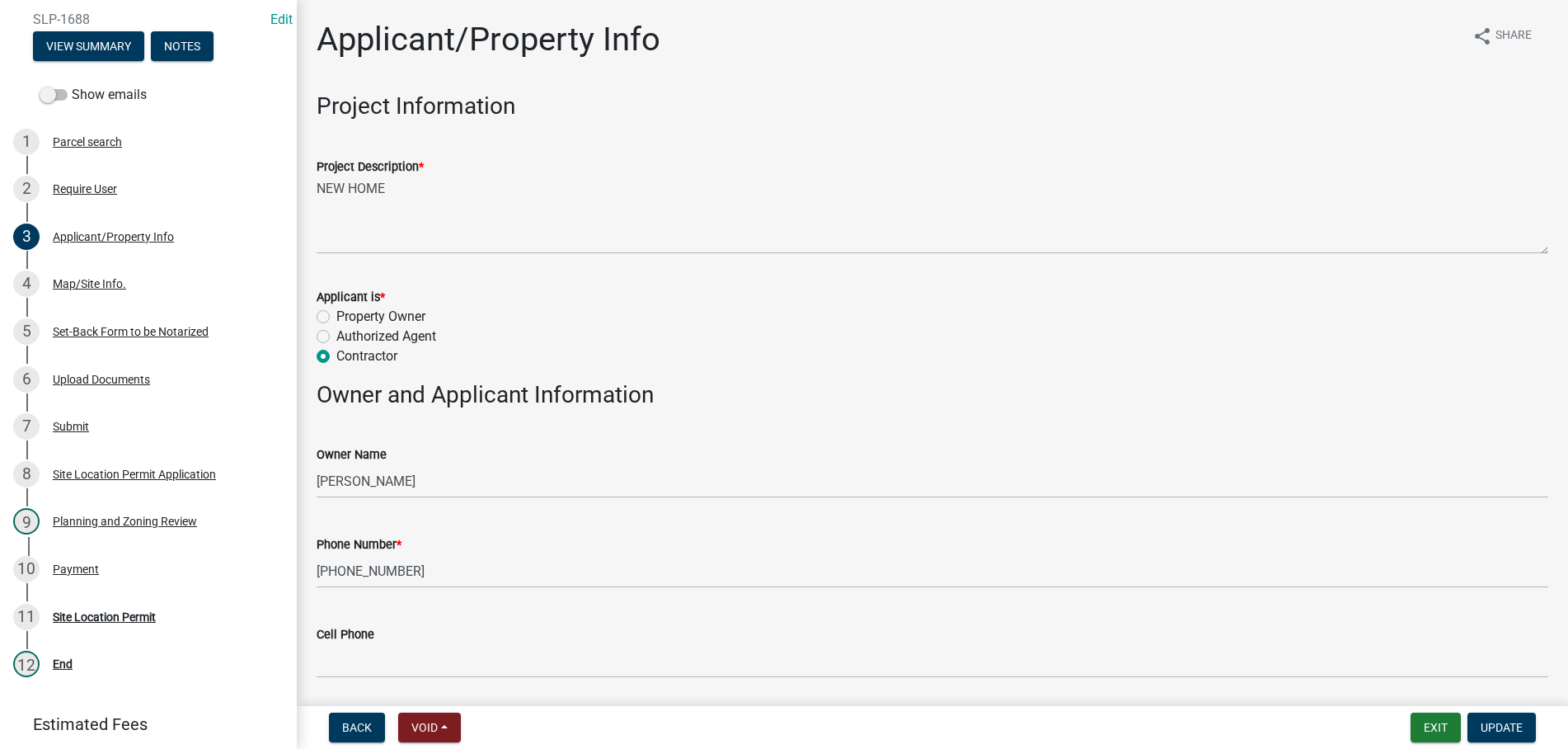
click at [859, 104] on h3 "Project Information" at bounding box center [932, 106] width 1232 height 28
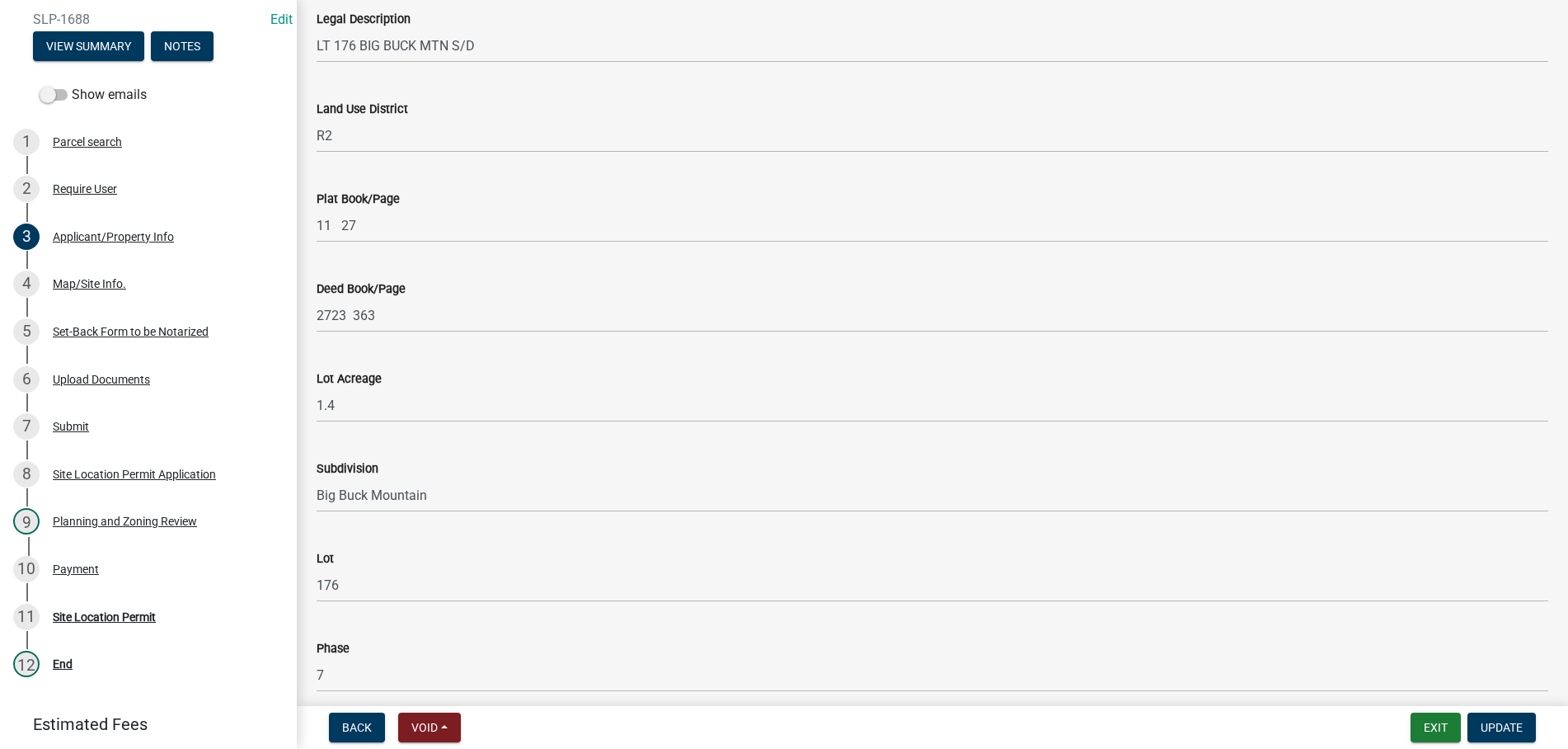
scroll to position [1579, 0]
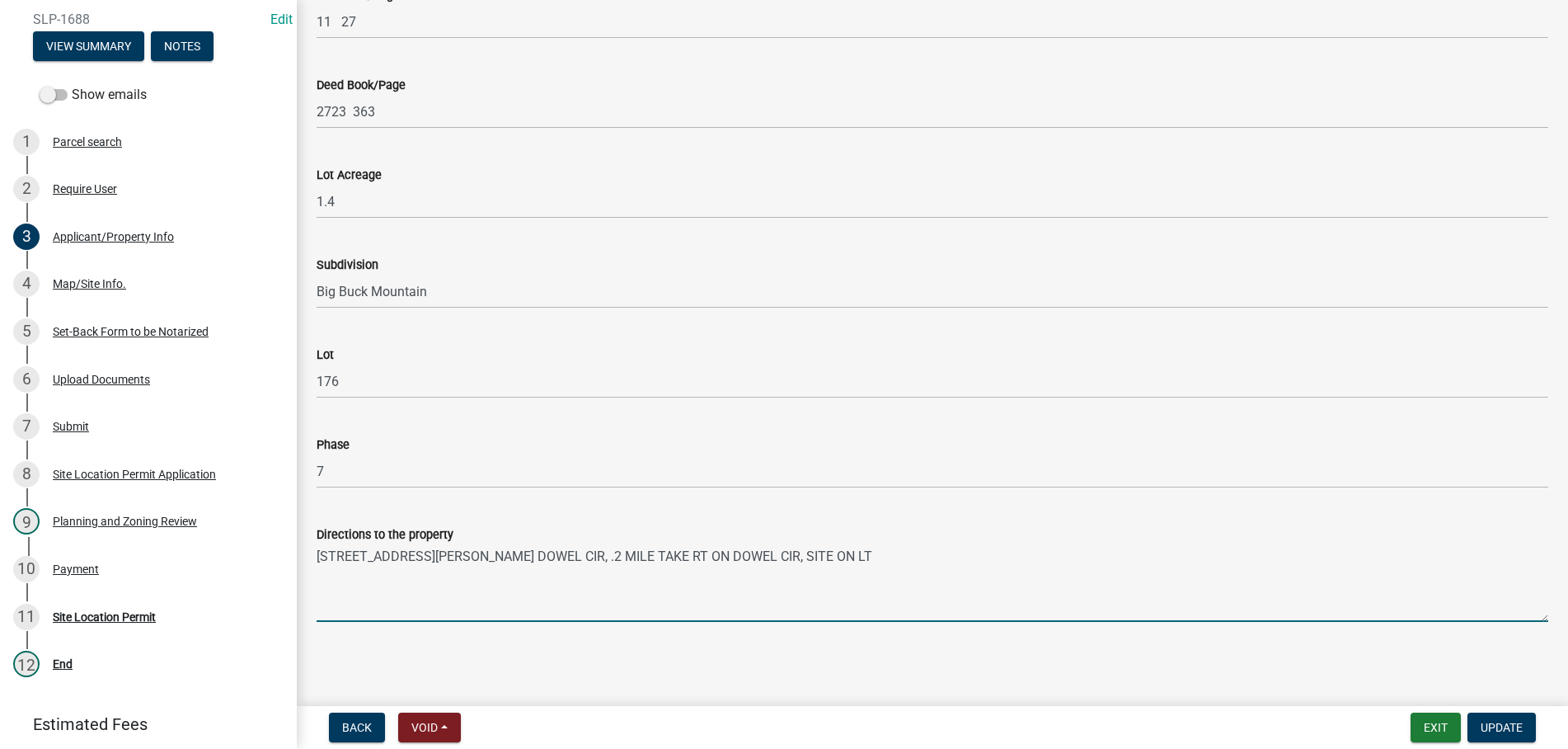
drag, startPoint x: 930, startPoint y: 559, endPoint x: 188, endPoint y: 601, distance: 743.2
click at [316, 601] on textarea "[STREET_ADDRESS][PERSON_NAME] DOWEL CIR, .2 MILE TAKE RT ON DOWEL CIR, SITE ON …" at bounding box center [932, 582] width 1232 height 77
